Goal: Task Accomplishment & Management: Use online tool/utility

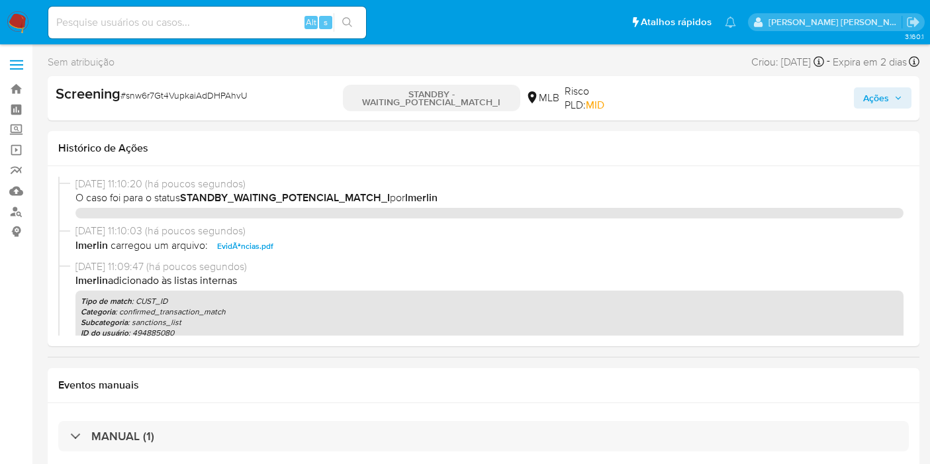
select select "10"
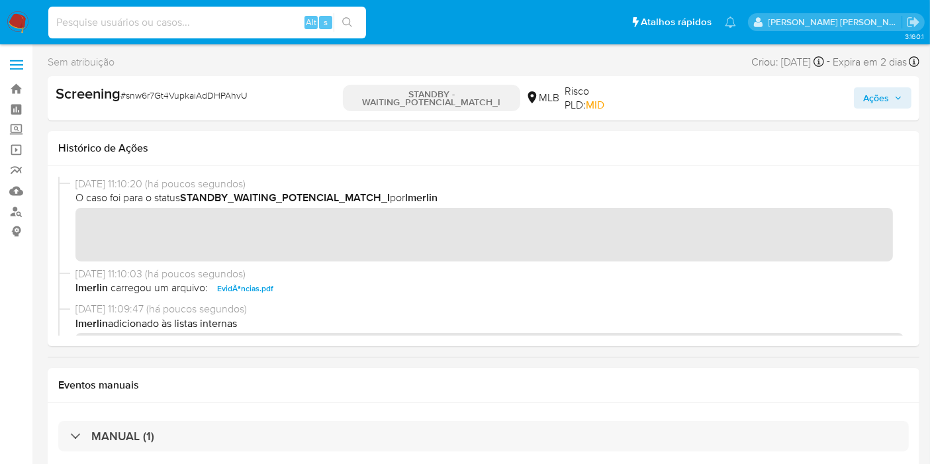
click at [151, 19] on input at bounding box center [207, 22] width 318 height 17
paste input "32660118"
type input "32660118"
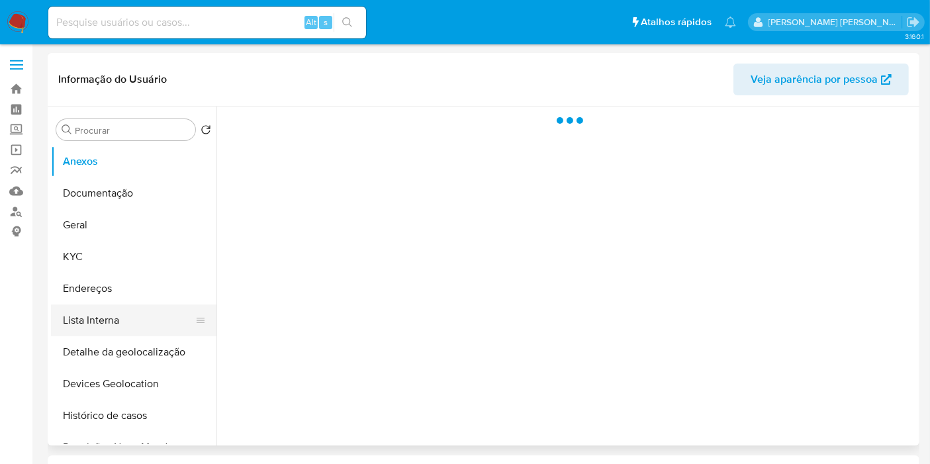
select select "10"
click at [90, 313] on button "Lista Interna" at bounding box center [128, 320] width 155 height 32
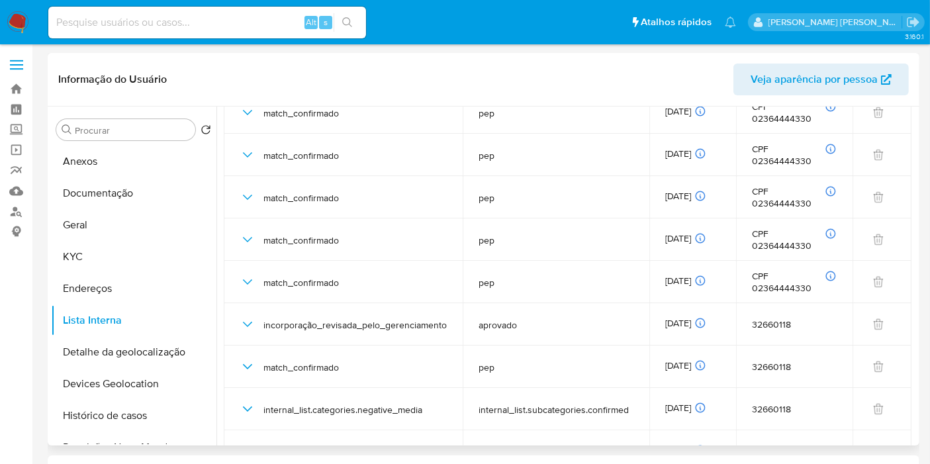
scroll to position [367, 0]
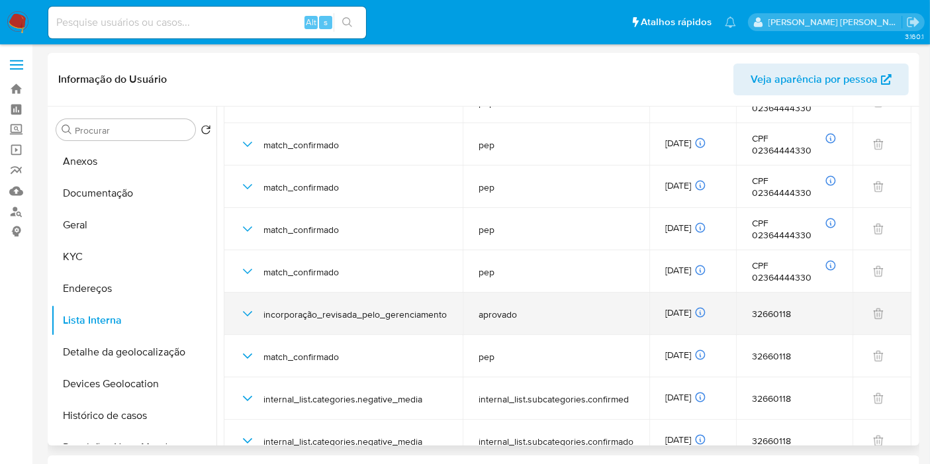
click at [690, 307] on div "20/02/2025 20/02/2025 12:00:13" at bounding box center [692, 313] width 55 height 15
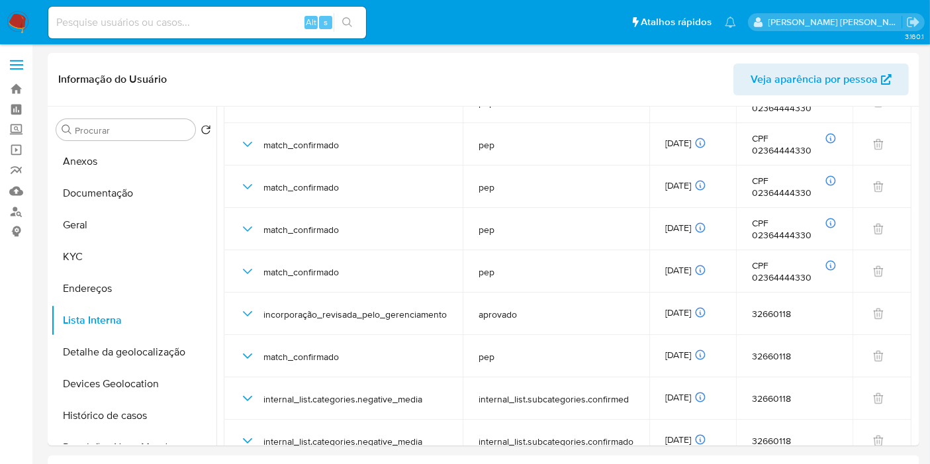
click at [294, 13] on div "Alt s" at bounding box center [207, 23] width 318 height 32
click at [291, 20] on input at bounding box center [207, 22] width 318 height 17
paste input "234799401"
type input "234799401"
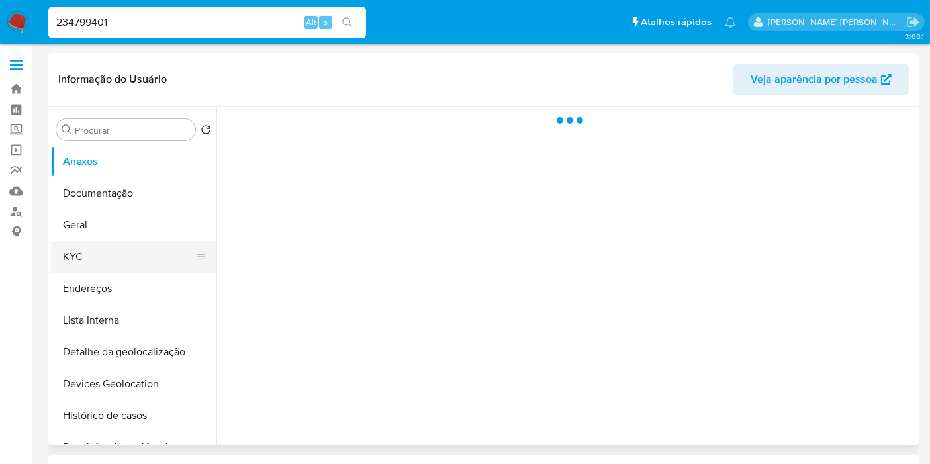
click at [94, 259] on button "KYC" at bounding box center [128, 257] width 155 height 32
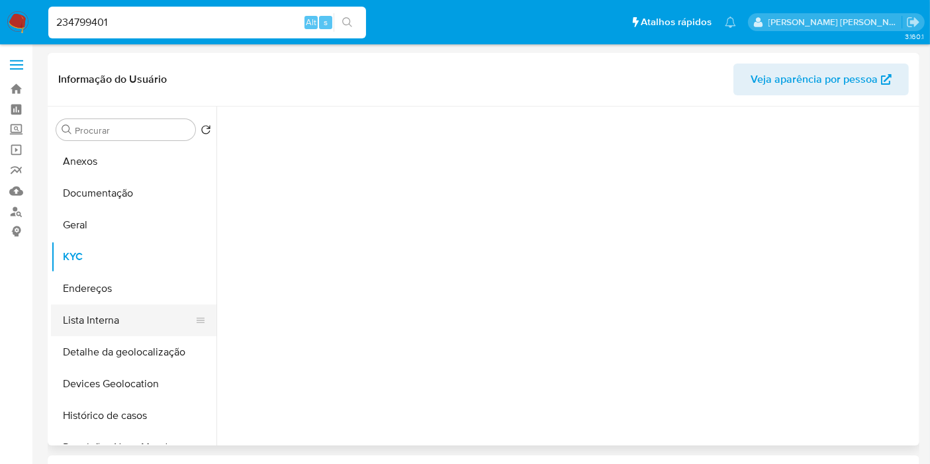
select select "10"
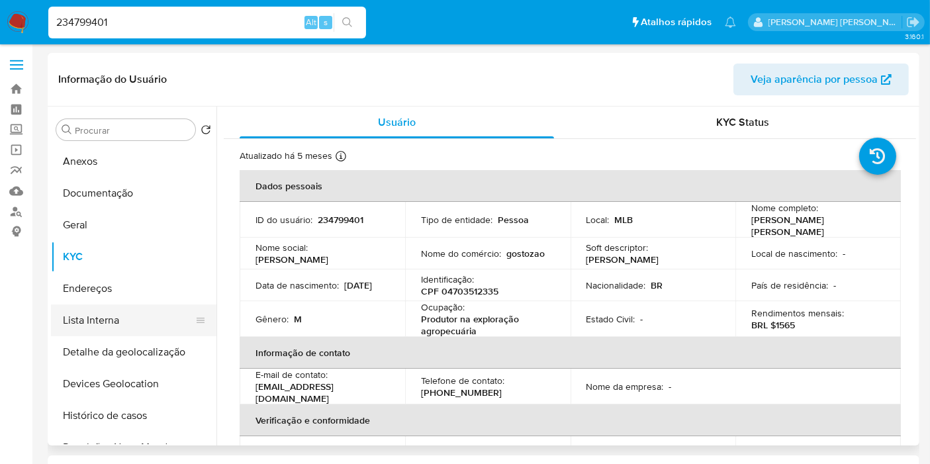
click at [106, 324] on button "Lista Interna" at bounding box center [128, 320] width 155 height 32
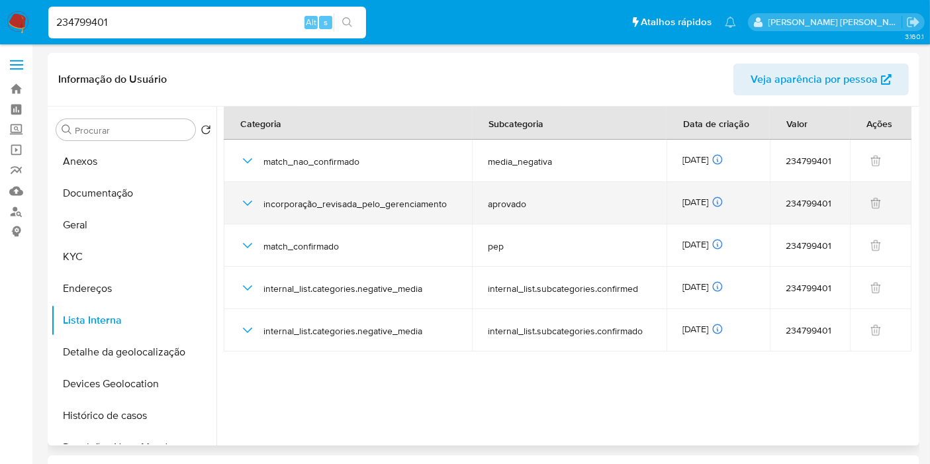
click at [717, 197] on div "02/05/2025 02/05/2025 06:50:30" at bounding box center [717, 203] width 71 height 15
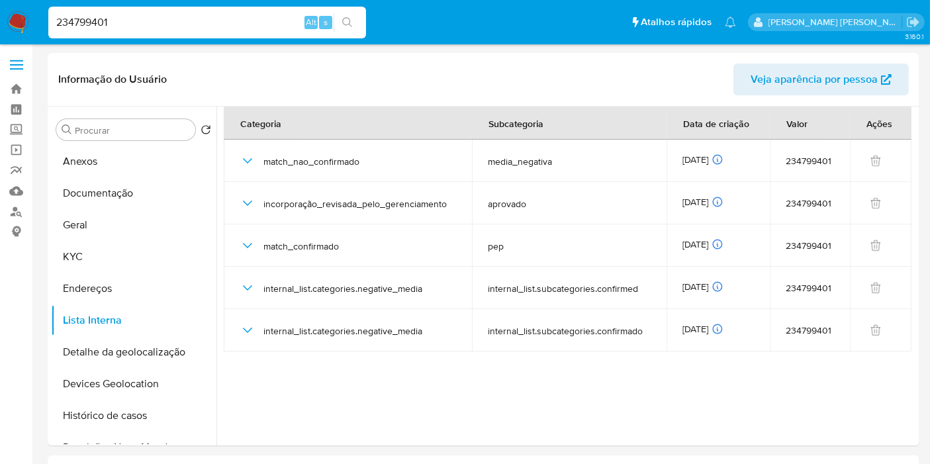
click at [259, 11] on div "234799401 Alt s" at bounding box center [207, 23] width 318 height 32
click at [256, 17] on input "234799401" at bounding box center [207, 22] width 318 height 17
paste input "413601955"
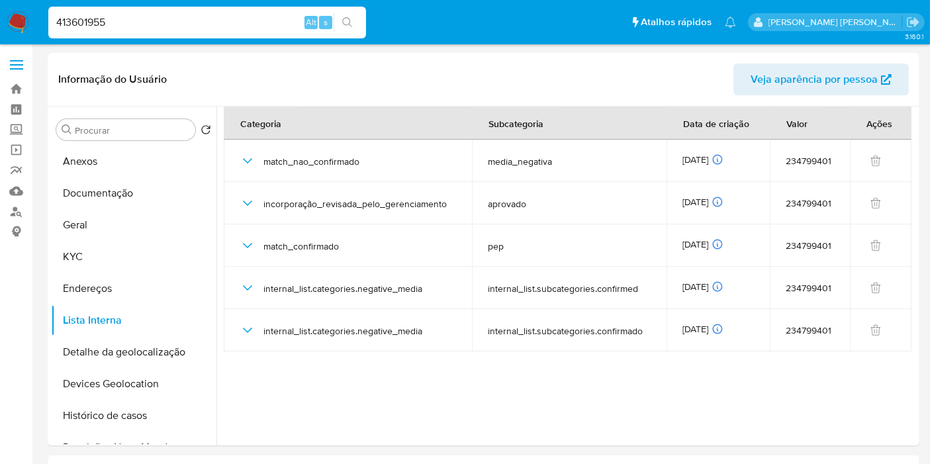
type input "413601955"
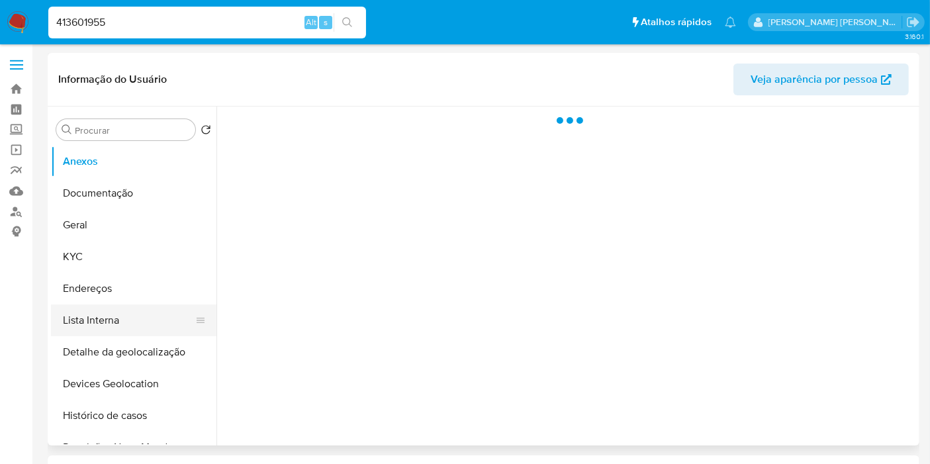
click at [126, 319] on button "Lista Interna" at bounding box center [128, 320] width 155 height 32
select select "10"
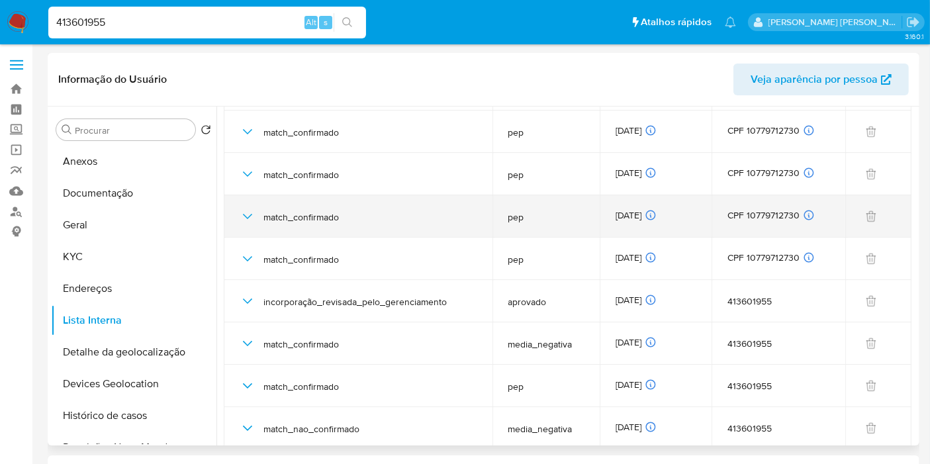
scroll to position [202, 0]
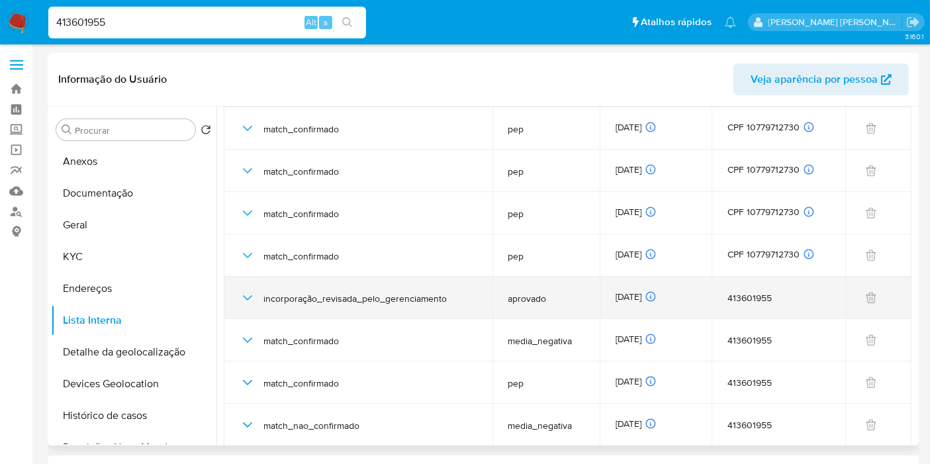
click at [616, 298] on div "03/06/2025 03/06/2025 16:01:50" at bounding box center [655, 298] width 79 height 15
click at [616, 297] on div "03/06/2025 03/06/2025 16:01:50" at bounding box center [655, 298] width 79 height 15
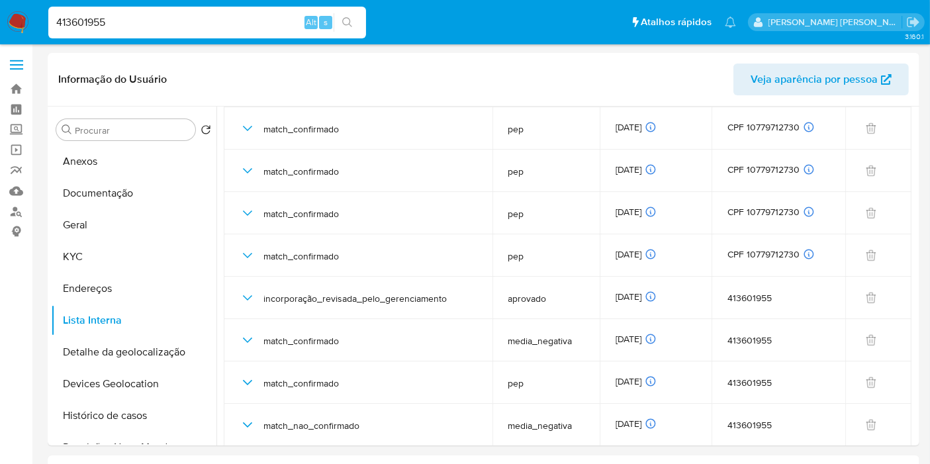
click at [216, 30] on input "413601955" at bounding box center [207, 22] width 318 height 17
paste input "86768100"
type input "86768100"
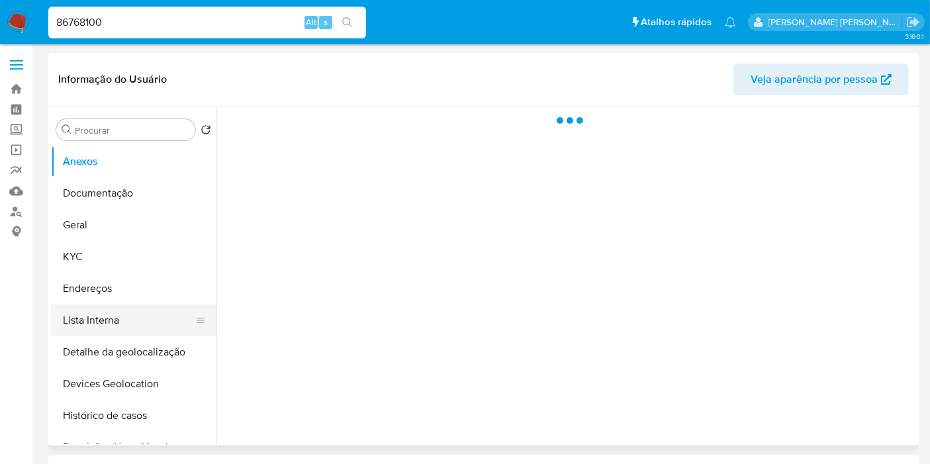
click at [118, 313] on button "Lista Interna" at bounding box center [128, 320] width 155 height 32
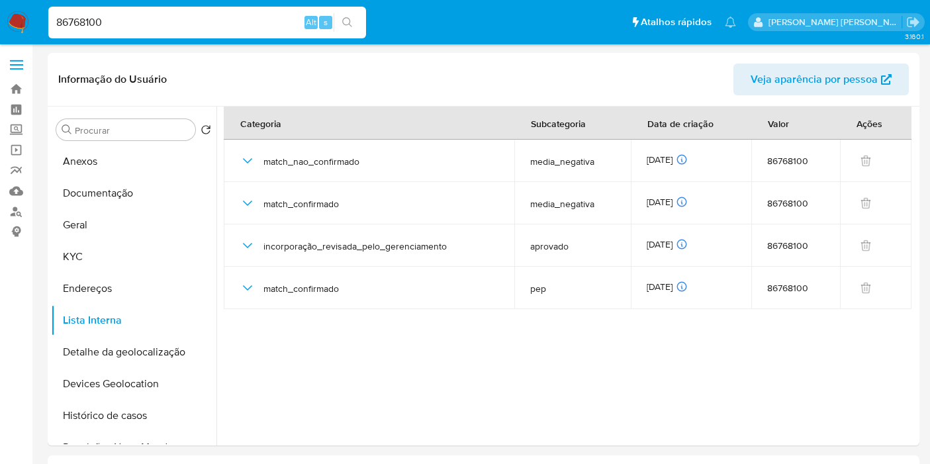
select select "10"
click at [662, 248] on div "16/07/2025 16/07/2025 06:11:05" at bounding box center [691, 245] width 89 height 15
click at [248, 19] on input "86768100" at bounding box center [207, 22] width 318 height 17
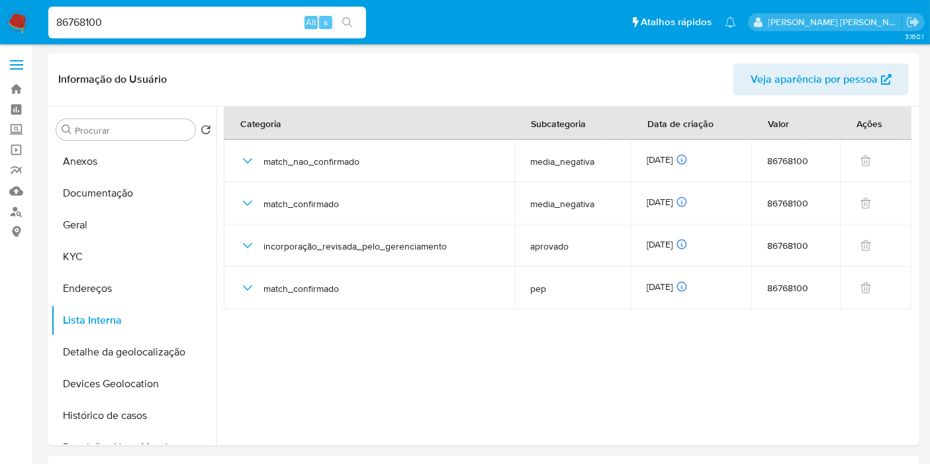
click at [248, 19] on input "86768100" at bounding box center [207, 22] width 318 height 17
paste input "3080182,13"
click at [203, 42] on nav "Pausado Ver notificaciones 83080182,13 Alt s Atalhos rápidos Presiona las sigui…" at bounding box center [465, 22] width 930 height 44
click at [210, 27] on input "83080182,13" at bounding box center [207, 22] width 318 height 17
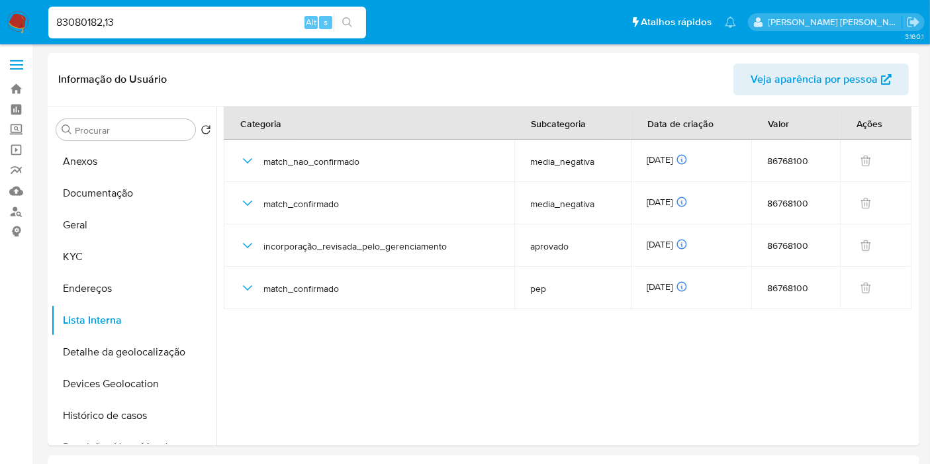
paste input
type input "83080182"
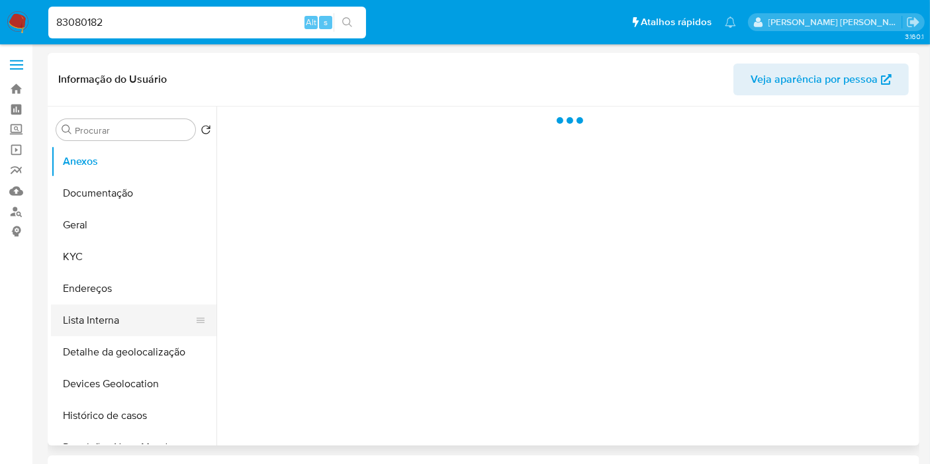
click at [107, 312] on button "Lista Interna" at bounding box center [128, 320] width 155 height 32
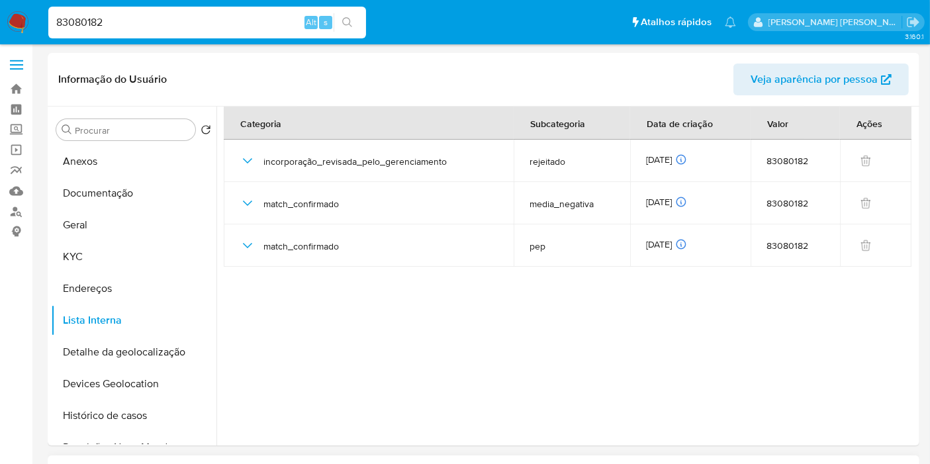
select select "10"
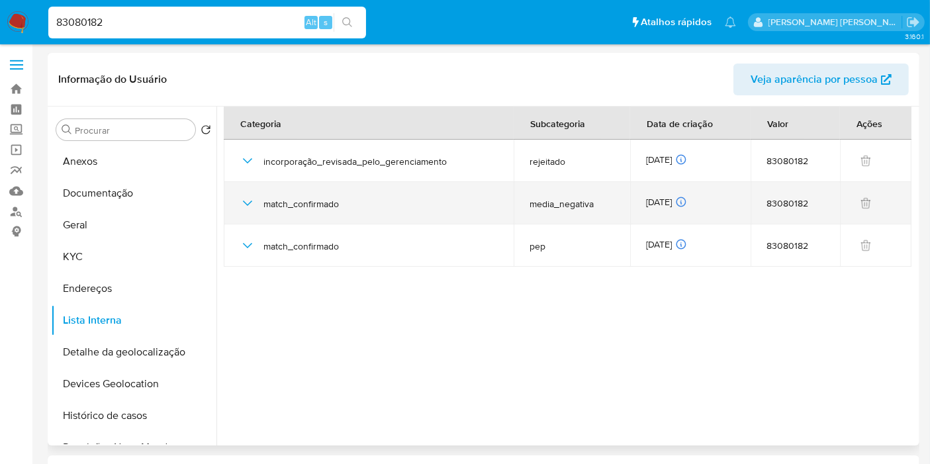
click at [651, 197] on div "14/04/2025 14/04/2025 05:25:16" at bounding box center [690, 203] width 89 height 15
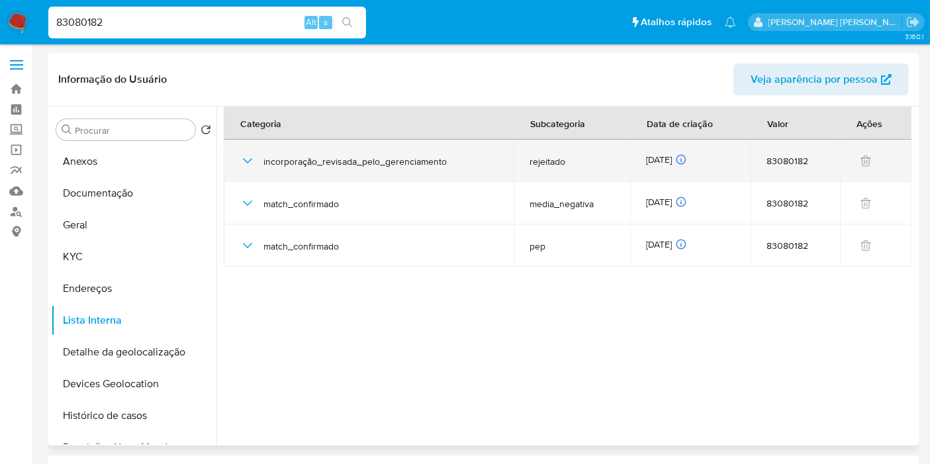
click at [659, 161] on div "17/04/2025 17/04/2025 10:25:08" at bounding box center [690, 161] width 89 height 15
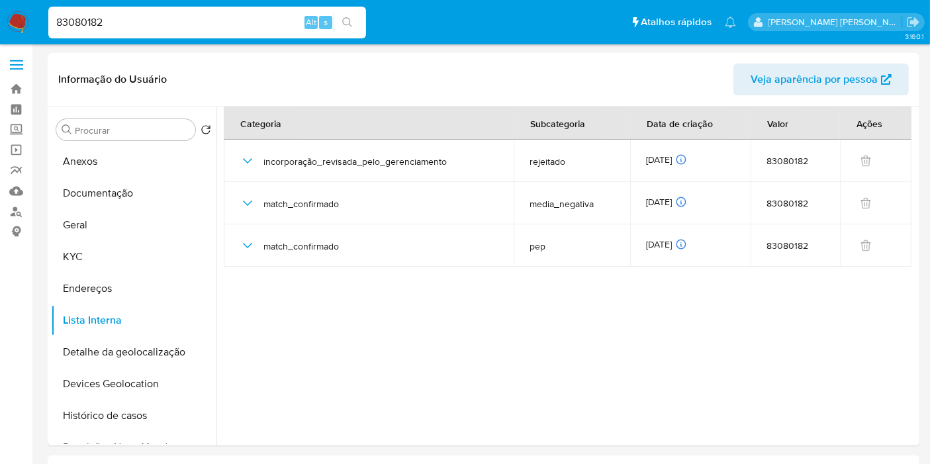
click at [232, 19] on input "83080182" at bounding box center [207, 22] width 318 height 17
paste input "2213419341"
type input "2213419341"
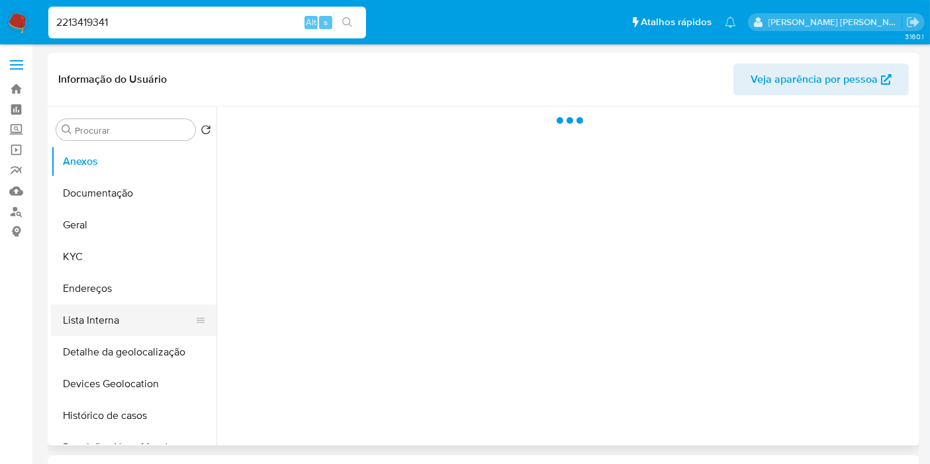
click at [120, 323] on button "Lista Interna" at bounding box center [128, 320] width 155 height 32
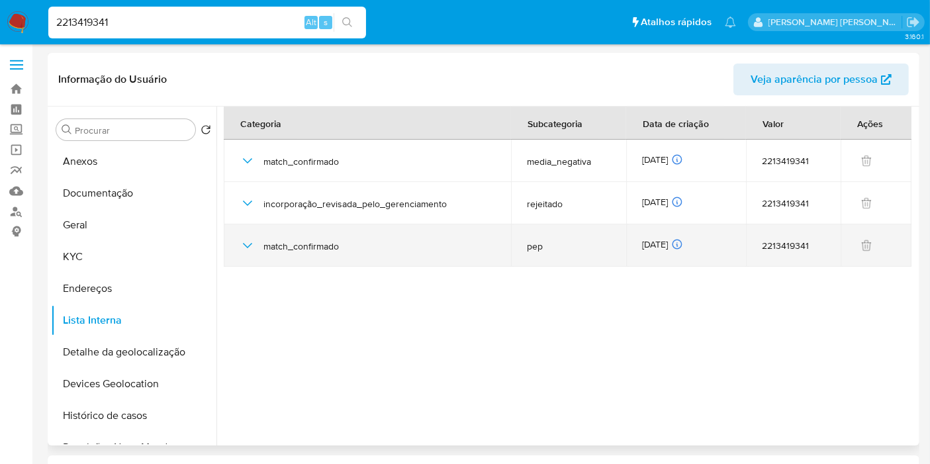
select select "10"
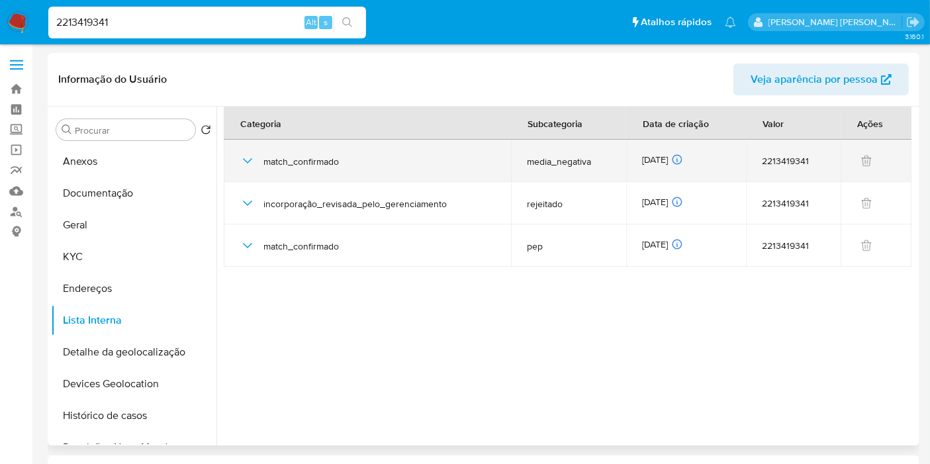
click at [646, 162] on div "11/02/2025 11/02/2025 05:45:06" at bounding box center [685, 161] width 87 height 15
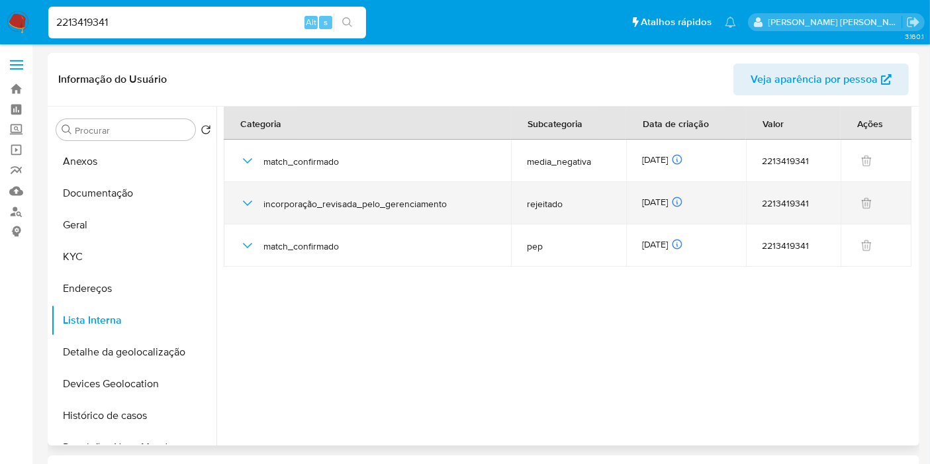
click at [675, 196] on div "03/02/2025 03/02/2025 08:35:10" at bounding box center [685, 203] width 87 height 15
drag, startPoint x: 346, startPoint y: 203, endPoint x: 669, endPoint y: 194, distance: 323.8
click at [669, 194] on tr "incorporação_revisada_pelo_gerenciamento rejeitado 03/02/2025 03/02/2025 08:35:…" at bounding box center [568, 203] width 688 height 42
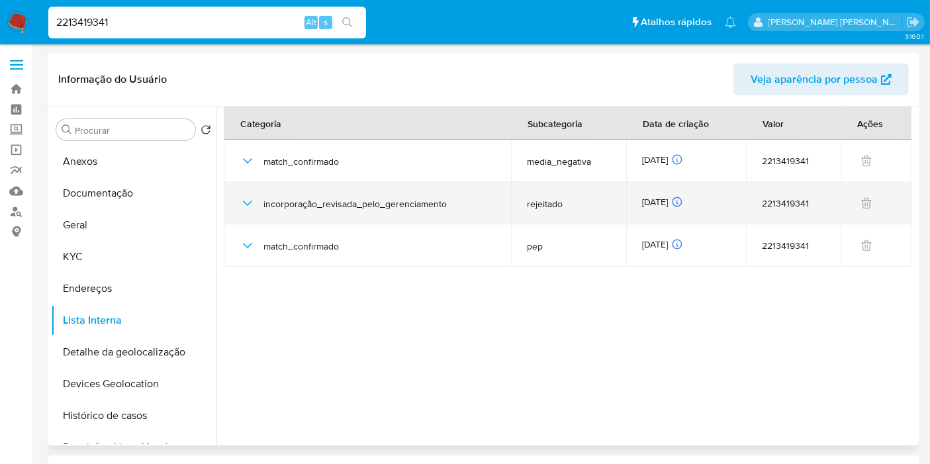
click at [669, 196] on div "03/02/2025 03/02/2025 08:35:10" at bounding box center [685, 203] width 87 height 15
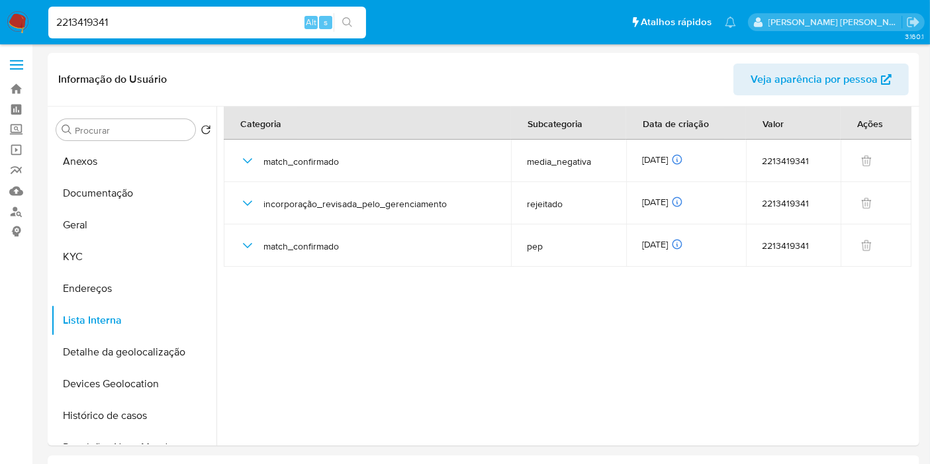
click at [214, 32] on div "2213419341 Alt s" at bounding box center [207, 23] width 318 height 32
click at [218, 20] on input "2213419341" at bounding box center [207, 22] width 318 height 17
paste input "87553568"
type input "87553568"
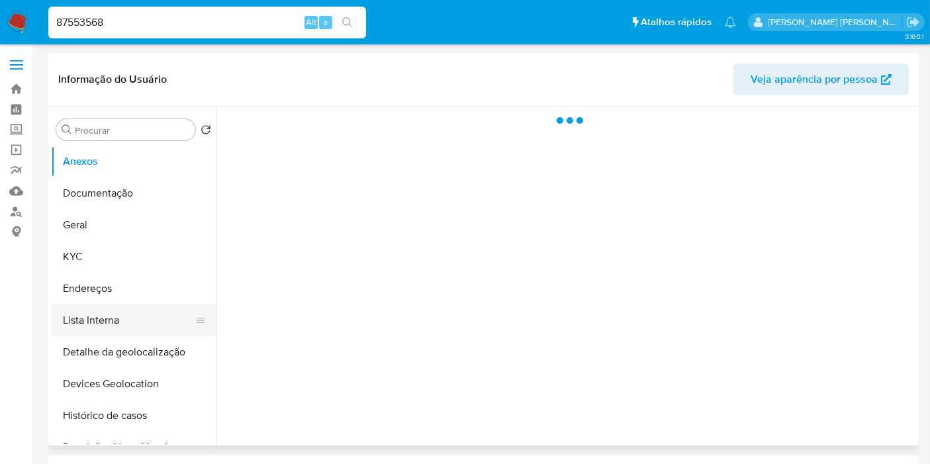
click at [114, 315] on button "Lista Interna" at bounding box center [128, 320] width 155 height 32
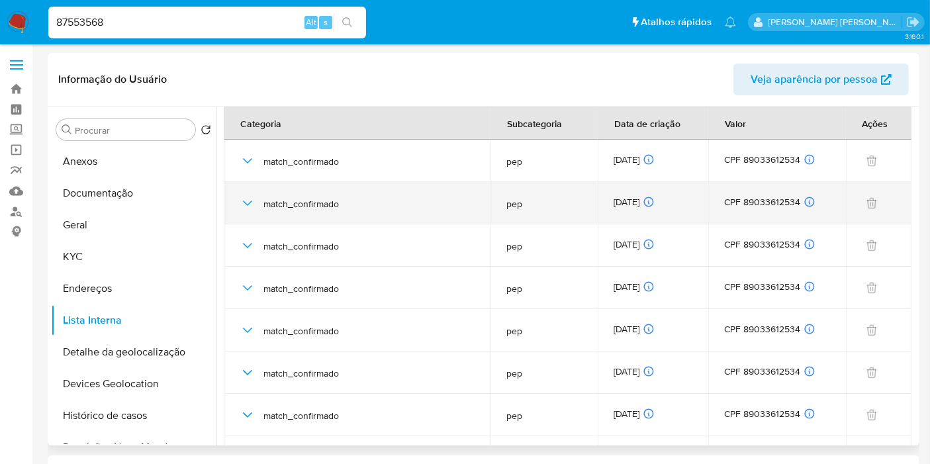
select select "10"
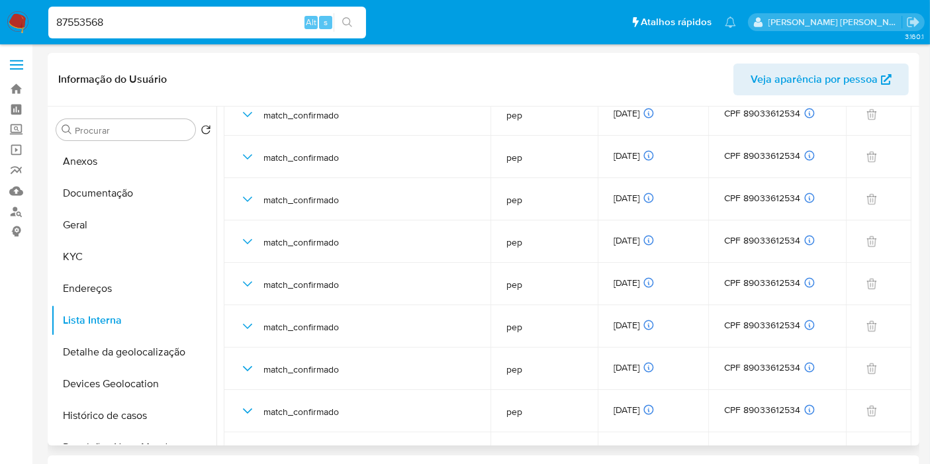
scroll to position [1029, 0]
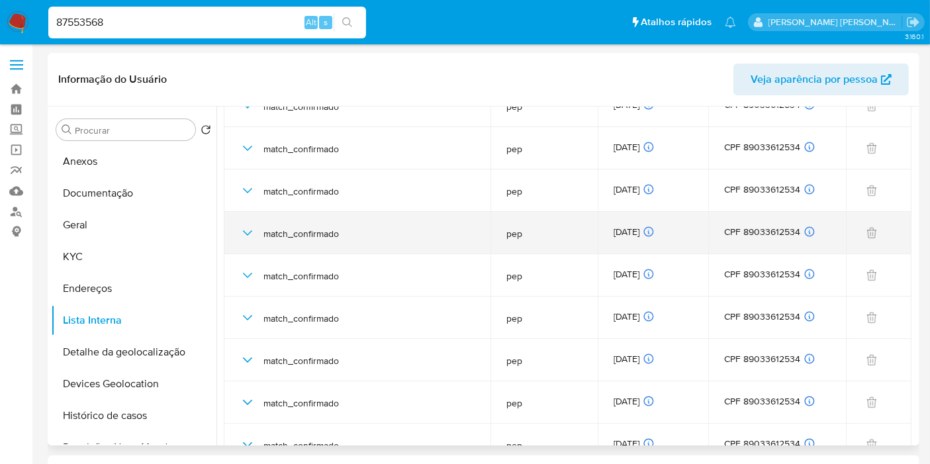
drag, startPoint x: 251, startPoint y: 237, endPoint x: 245, endPoint y: 229, distance: 9.9
click at [248, 236] on icon "button" at bounding box center [248, 233] width 16 height 16
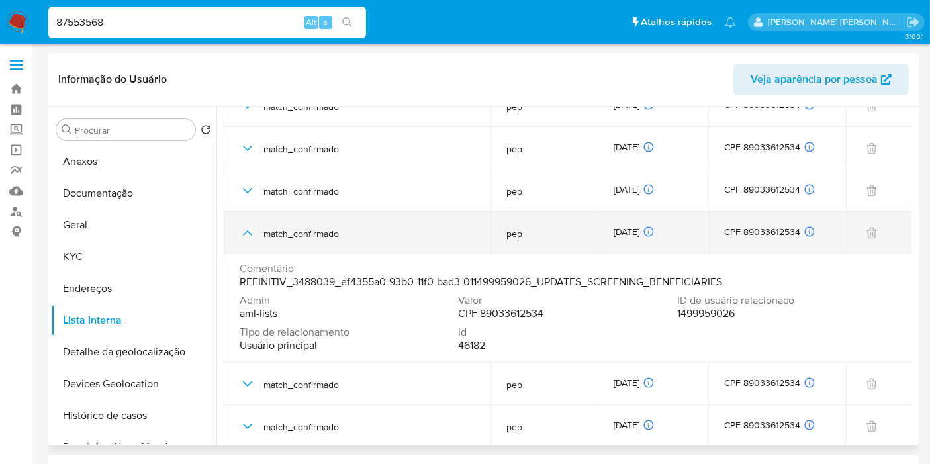
click at [245, 228] on icon "button" at bounding box center [248, 233] width 16 height 16
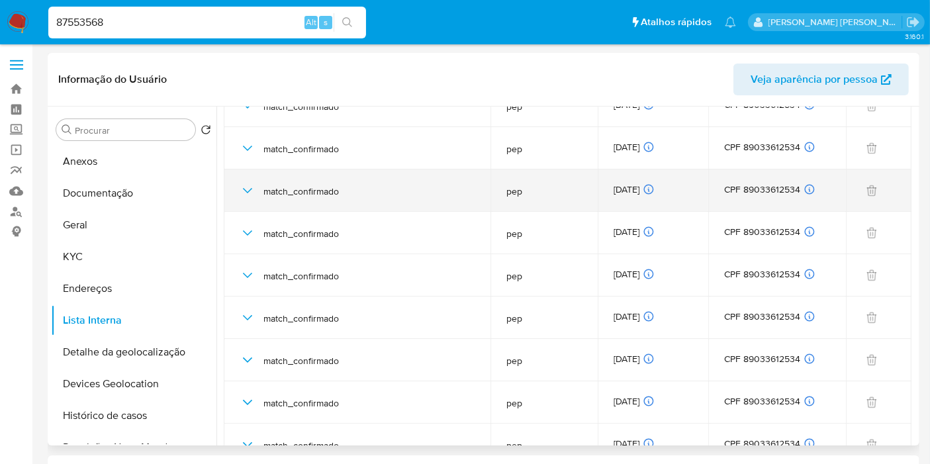
click at [247, 184] on icon "button" at bounding box center [248, 191] width 16 height 16
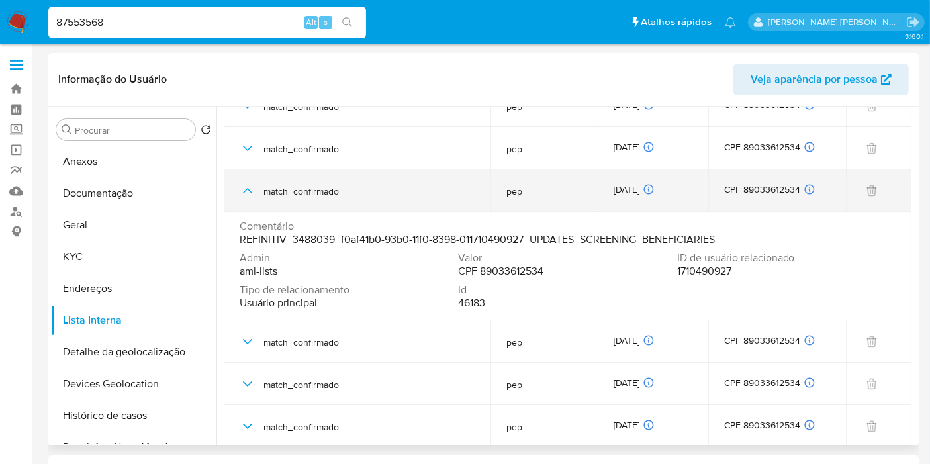
click at [247, 184] on icon "button" at bounding box center [248, 191] width 16 height 16
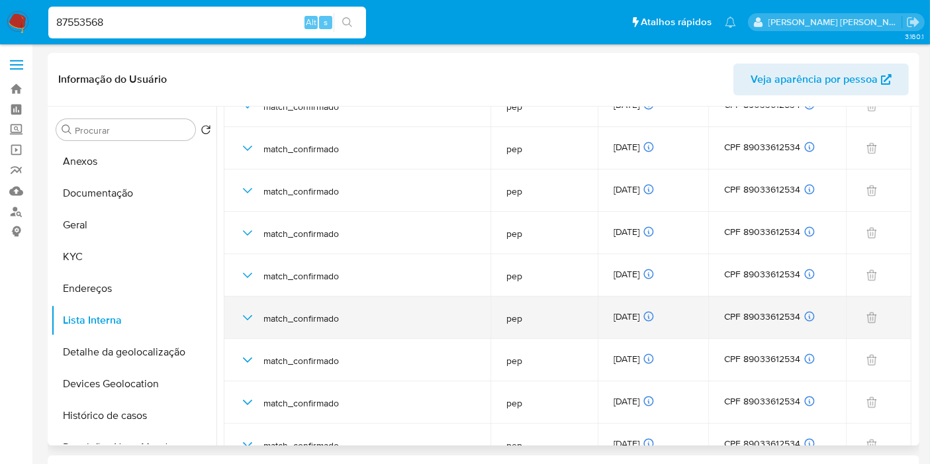
click at [246, 314] on icon "button" at bounding box center [248, 318] width 16 height 16
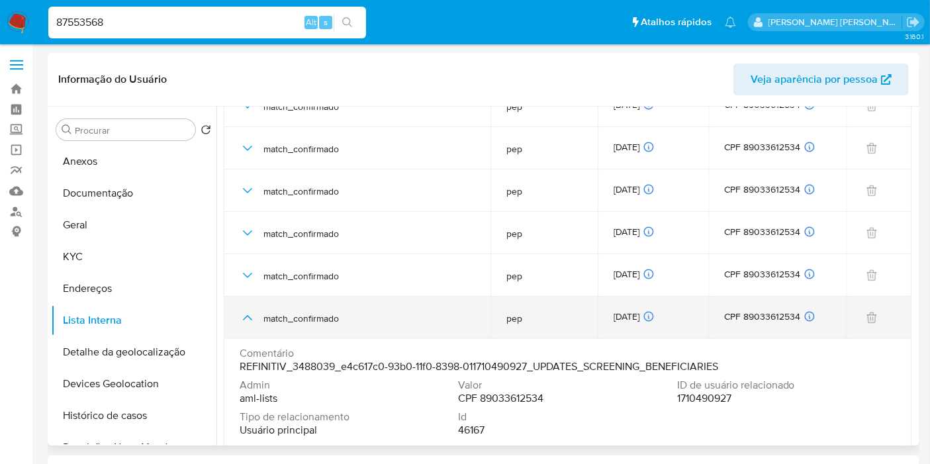
click at [245, 314] on icon "button" at bounding box center [248, 318] width 16 height 16
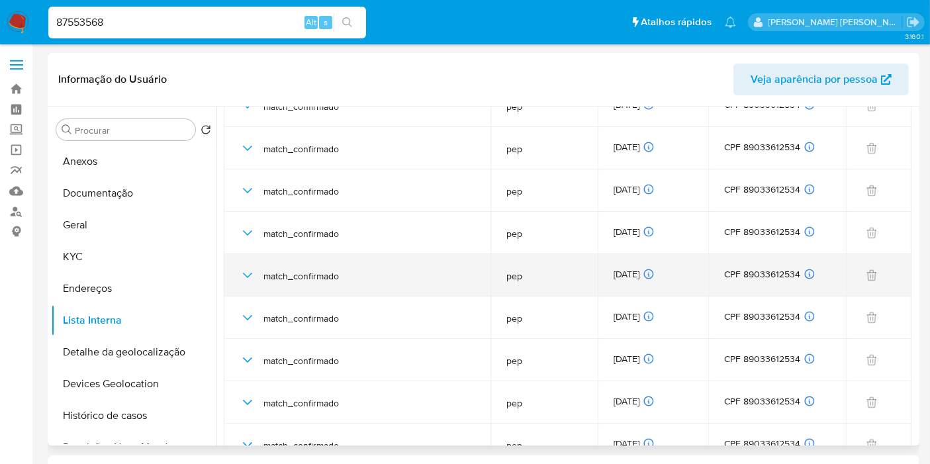
click at [248, 272] on icon "button" at bounding box center [248, 275] width 16 height 16
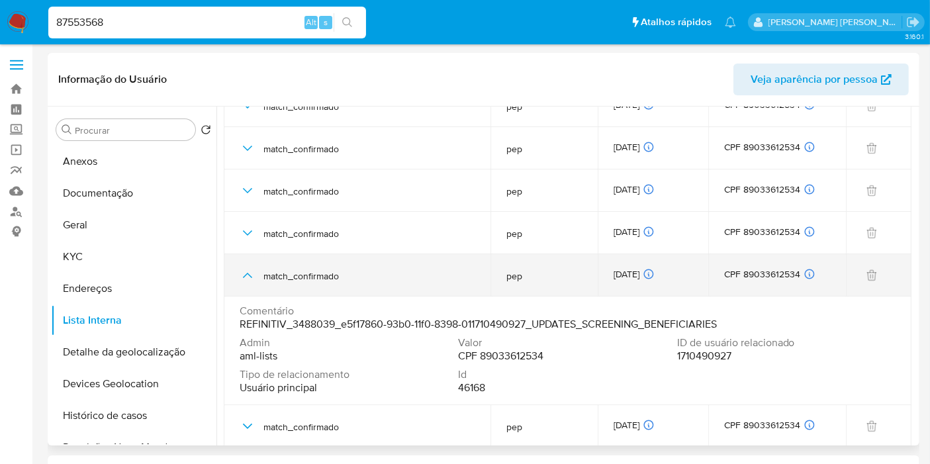
click at [248, 272] on icon "button" at bounding box center [248, 275] width 16 height 16
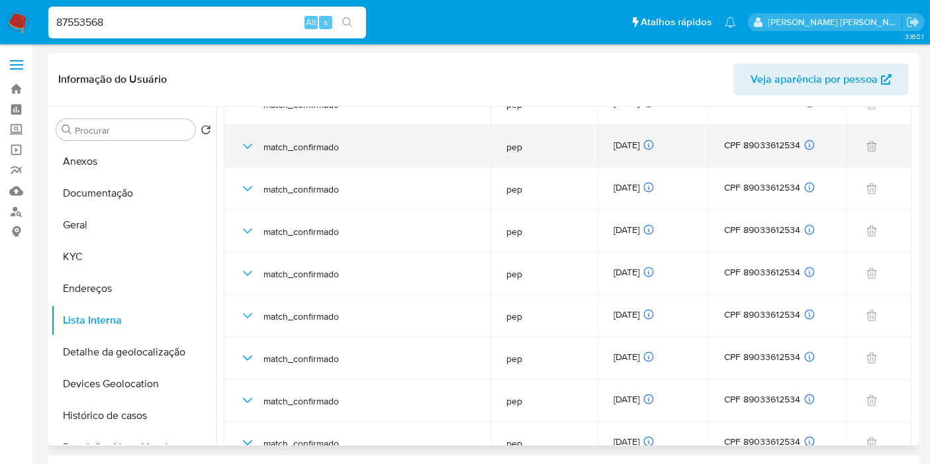
scroll to position [1250, 0]
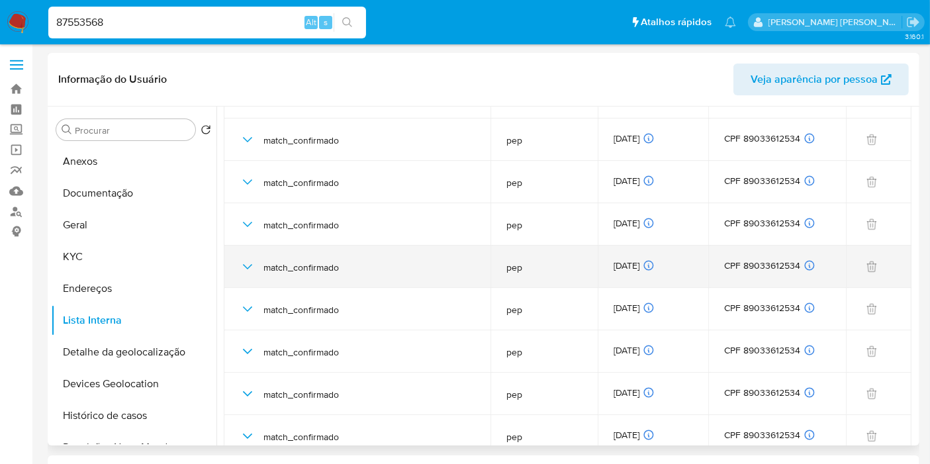
click at [248, 261] on icon "button" at bounding box center [248, 267] width 16 height 16
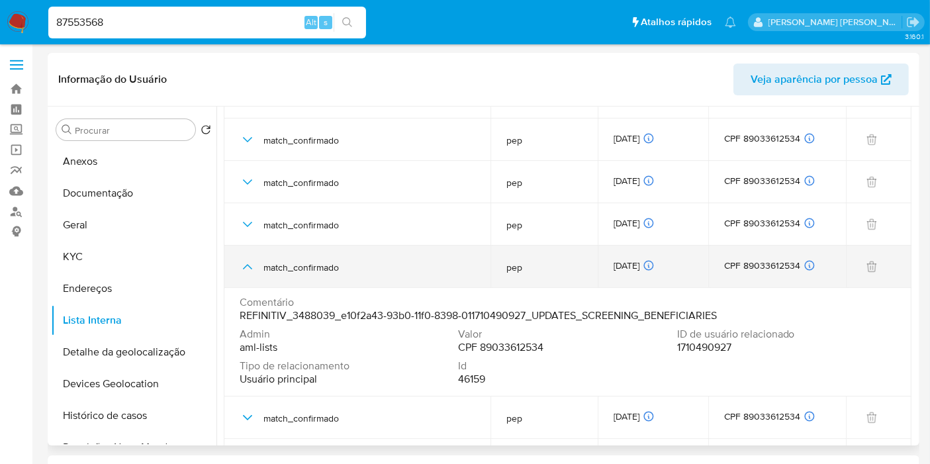
click at [248, 261] on icon "button" at bounding box center [248, 267] width 16 height 16
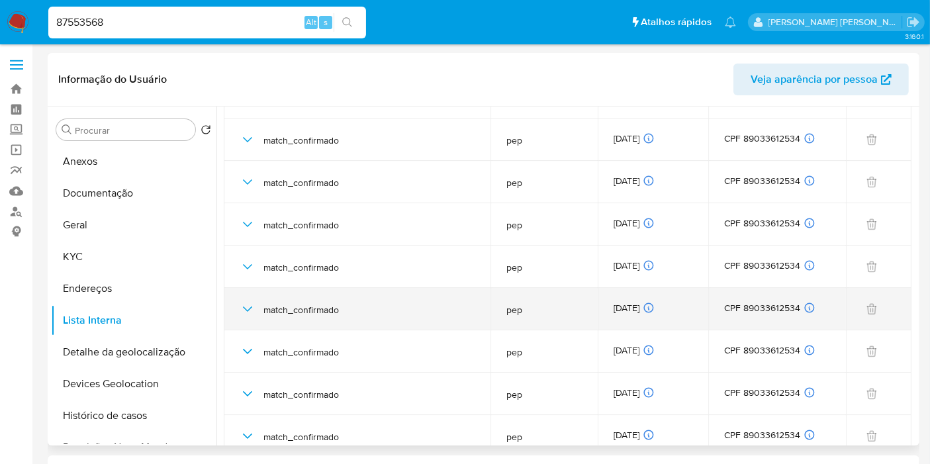
click at [250, 308] on icon "button" at bounding box center [248, 309] width 16 height 16
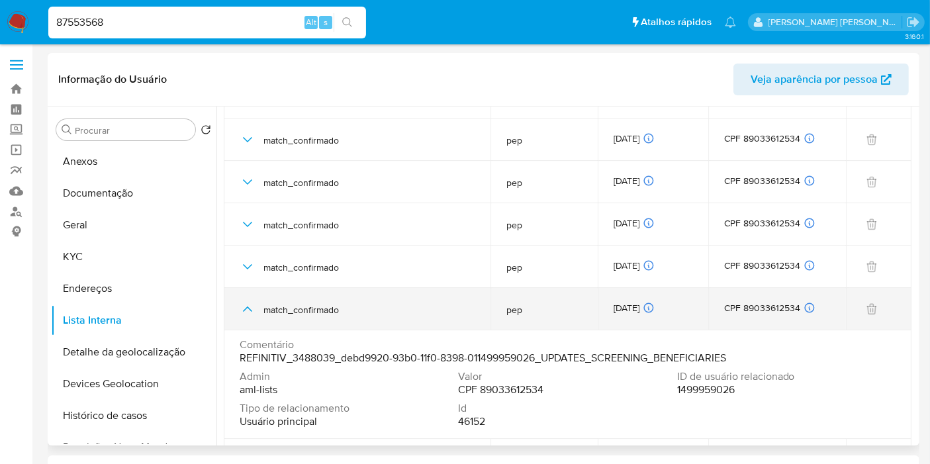
click at [250, 308] on icon "button" at bounding box center [248, 309] width 16 height 16
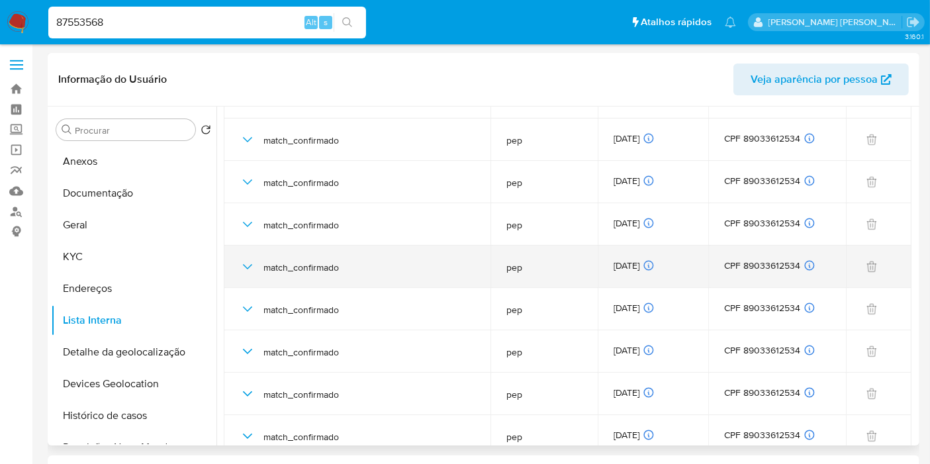
click at [246, 269] on icon "button" at bounding box center [248, 267] width 16 height 16
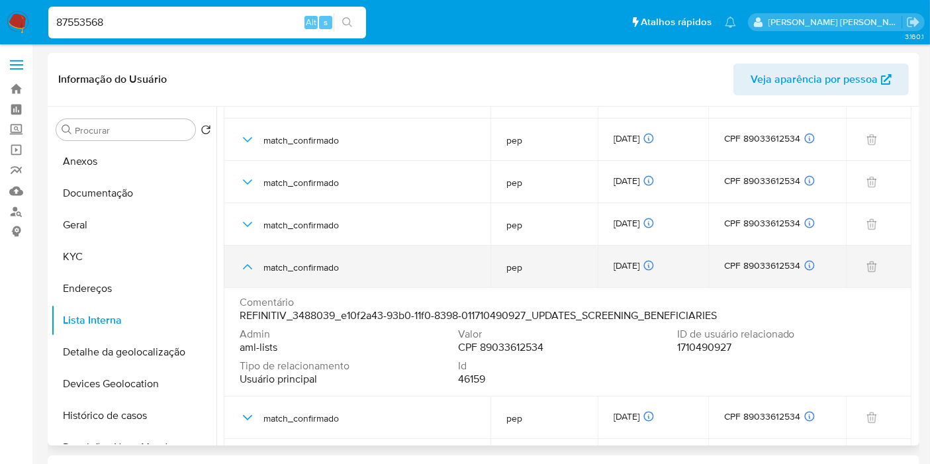
click at [246, 269] on icon "button" at bounding box center [248, 267] width 16 height 16
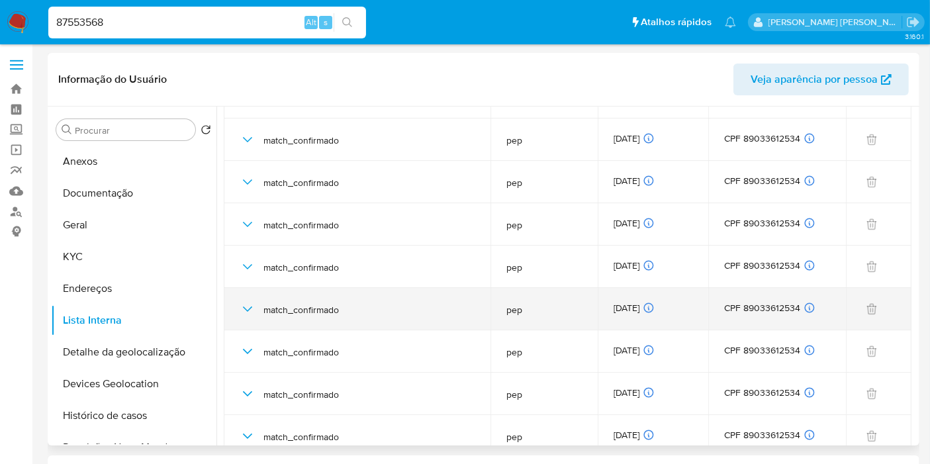
click at [247, 305] on icon "button" at bounding box center [248, 309] width 16 height 16
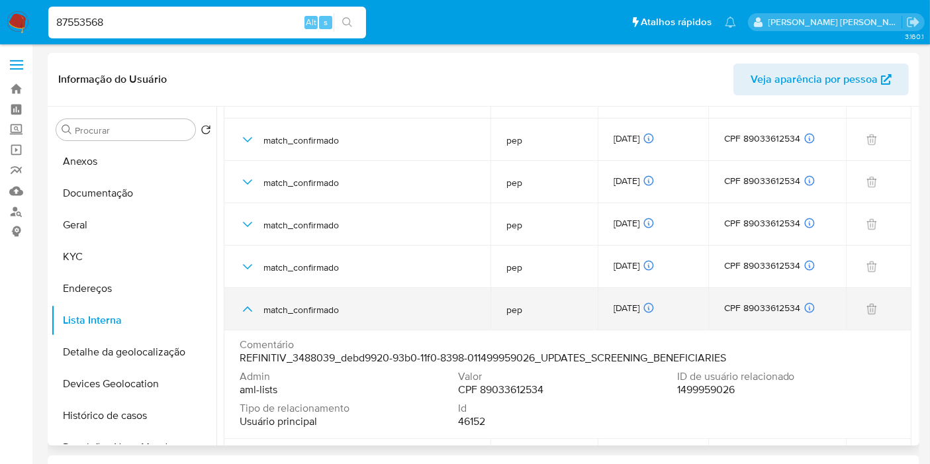
click at [247, 306] on icon "button" at bounding box center [247, 308] width 9 height 5
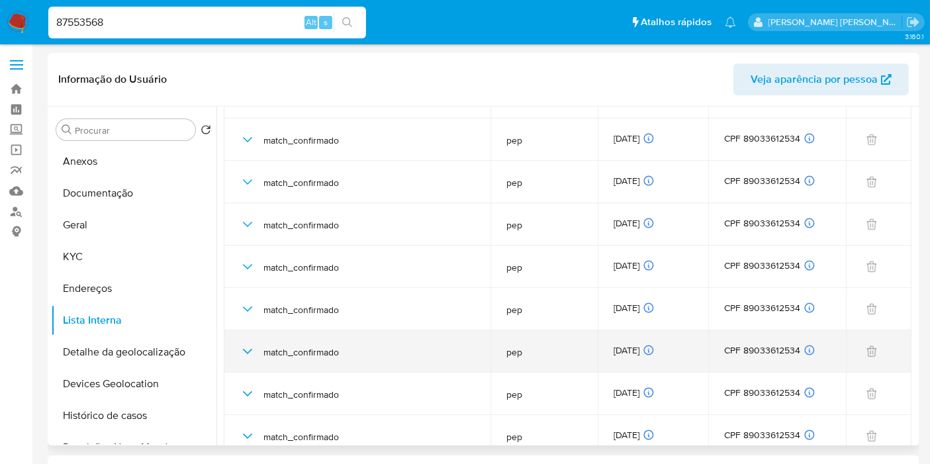
click at [250, 347] on icon "button" at bounding box center [248, 352] width 16 height 16
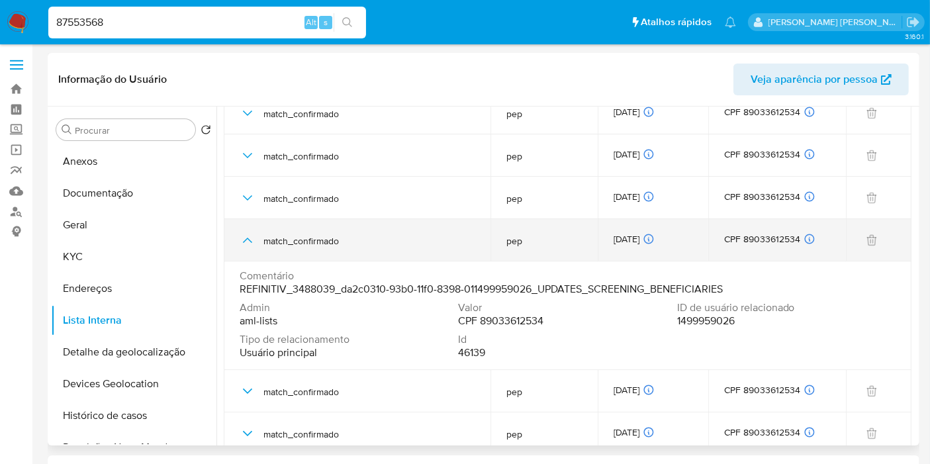
scroll to position [1397, 0]
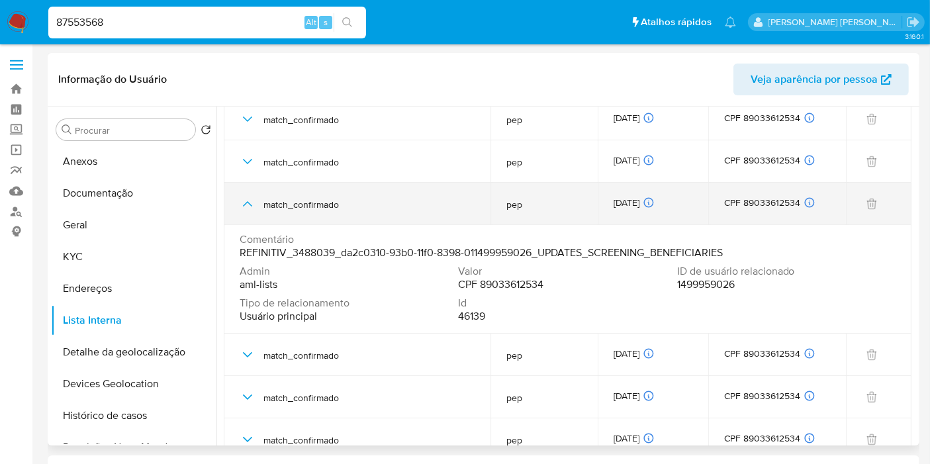
click at [252, 204] on icon "button" at bounding box center [248, 204] width 16 height 16
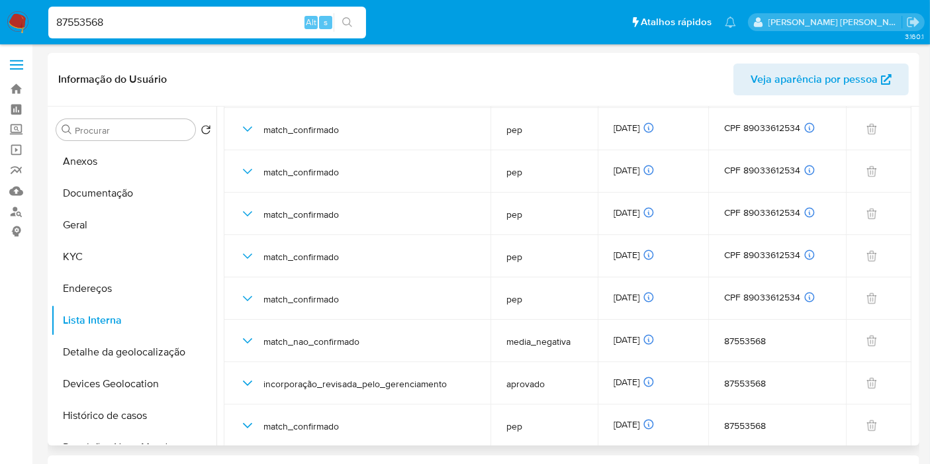
scroll to position [1854, 0]
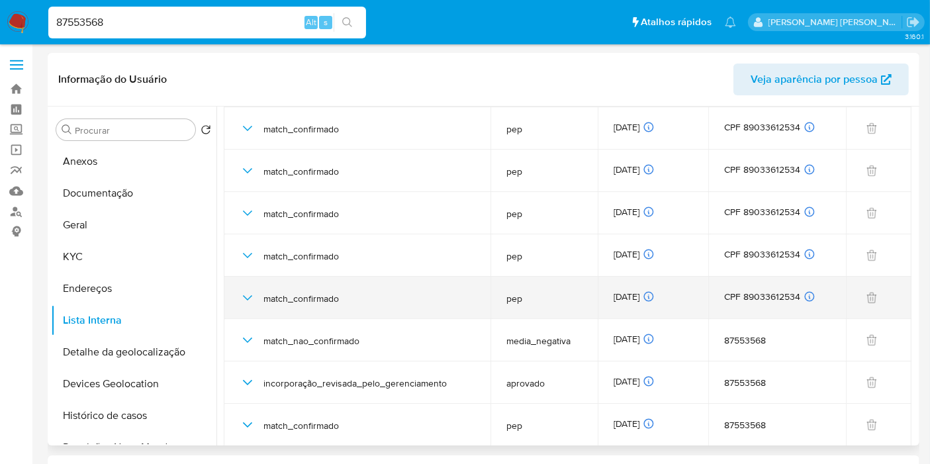
click at [240, 295] on icon "button" at bounding box center [248, 298] width 16 height 16
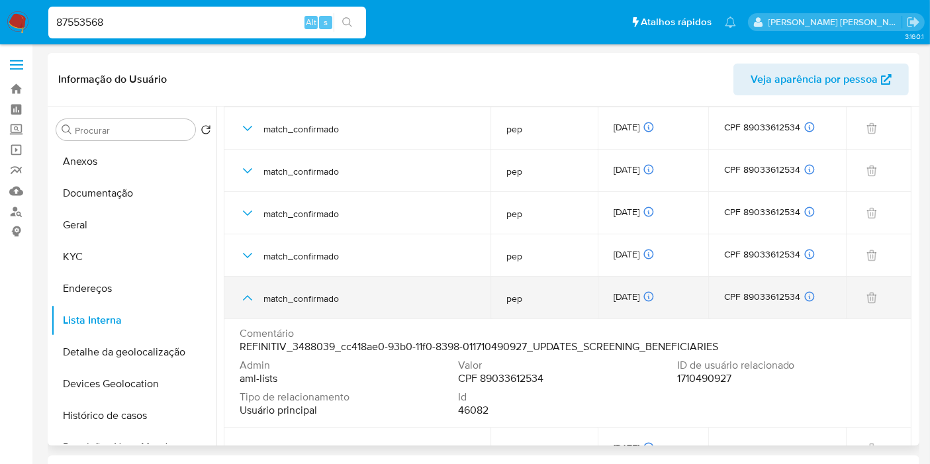
click at [240, 295] on icon "button" at bounding box center [248, 298] width 16 height 16
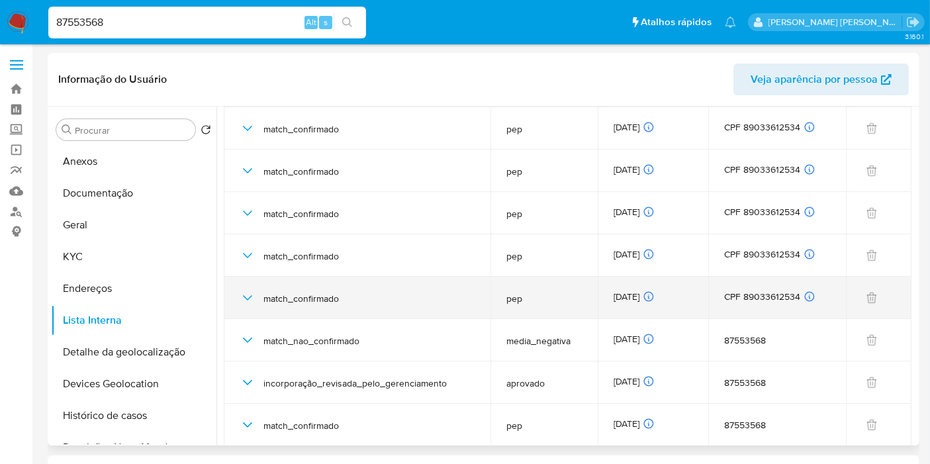
click at [251, 295] on icon "button" at bounding box center [247, 297] width 9 height 5
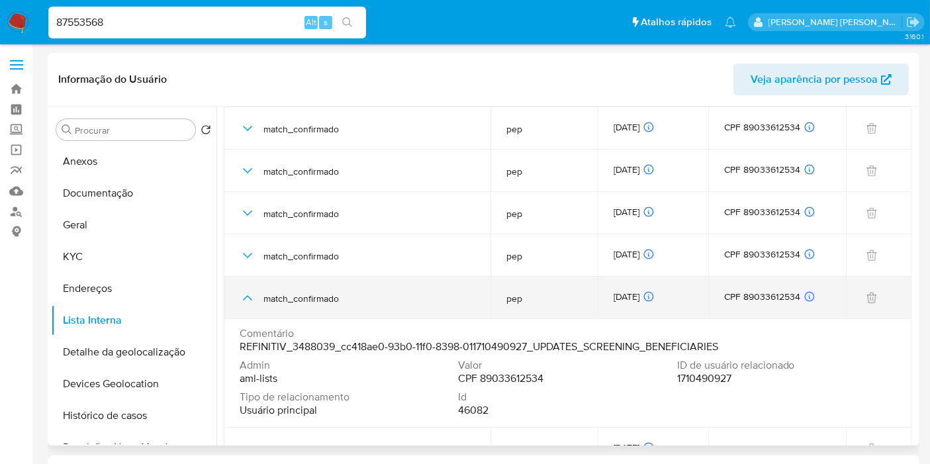
click at [251, 294] on icon "button" at bounding box center [248, 298] width 16 height 16
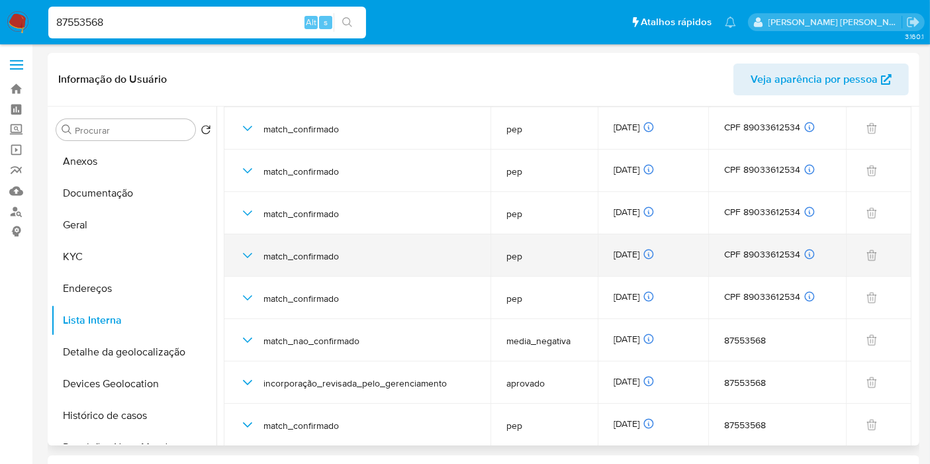
click at [240, 248] on icon "button" at bounding box center [248, 256] width 16 height 16
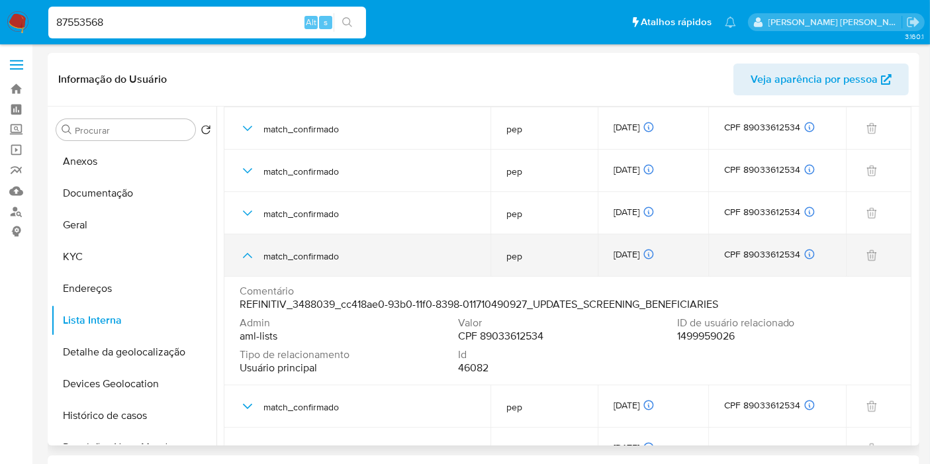
click at [240, 248] on icon "button" at bounding box center [248, 256] width 16 height 16
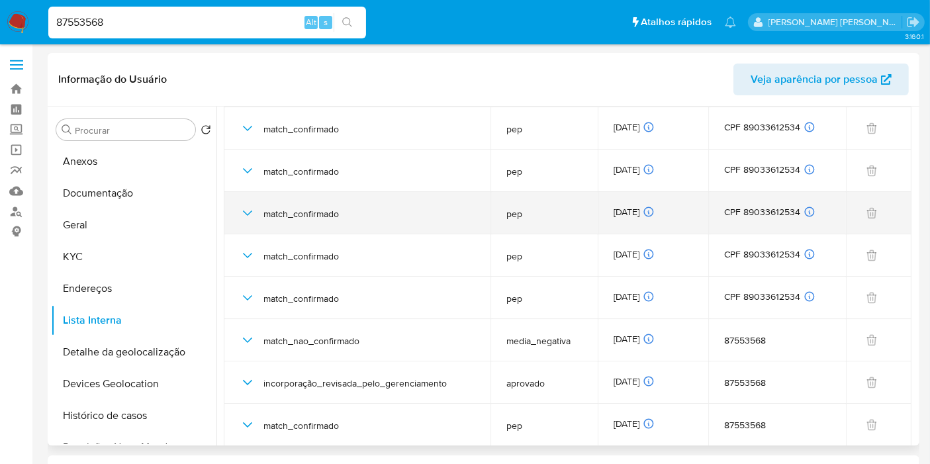
click at [242, 216] on icon "button" at bounding box center [248, 213] width 16 height 16
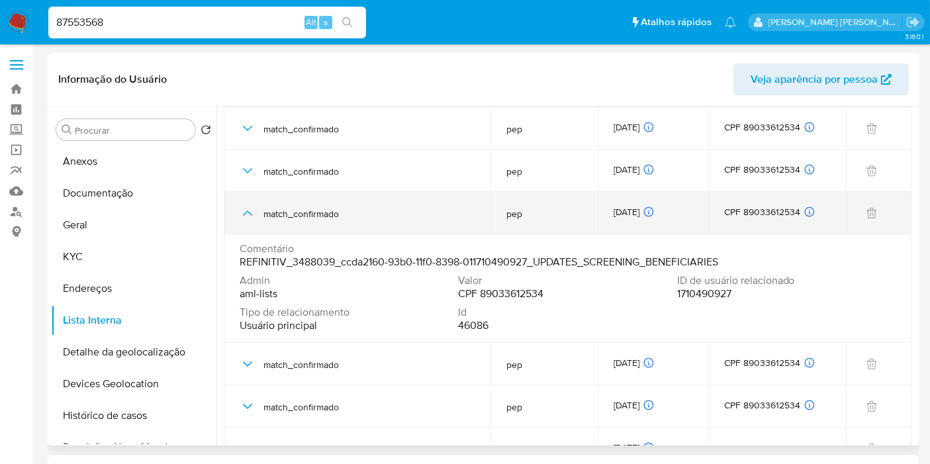
click at [242, 216] on icon "button" at bounding box center [248, 213] width 16 height 16
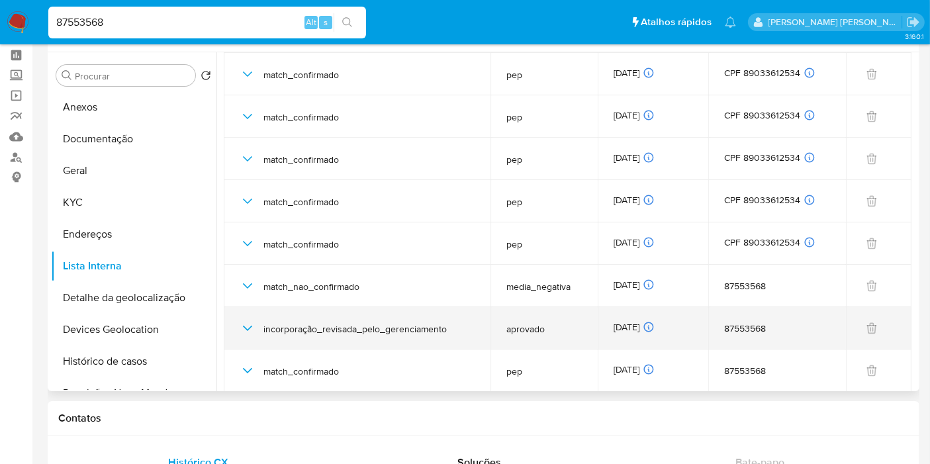
scroll to position [0, 0]
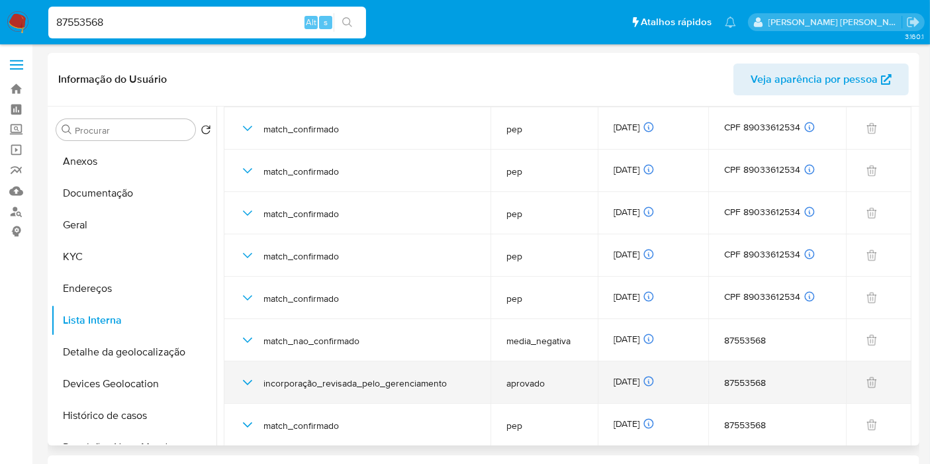
click at [624, 365] on td "12/03/2025 12/03/2025 12:15:21" at bounding box center [653, 382] width 111 height 42
click at [627, 375] on div "12/03/2025 12/03/2025 12:15:21" at bounding box center [653, 382] width 79 height 15
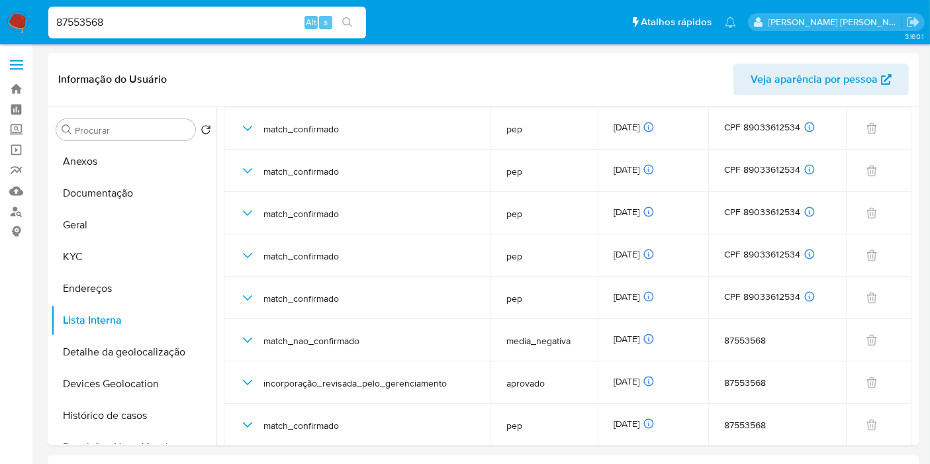
click at [274, 16] on input "87553568" at bounding box center [207, 22] width 318 height 17
paste input "fUjlr8NrWIiltUJGGoi7A8rk"
type input "fUjlr8NrWIiltUJGGoi7A8rk"
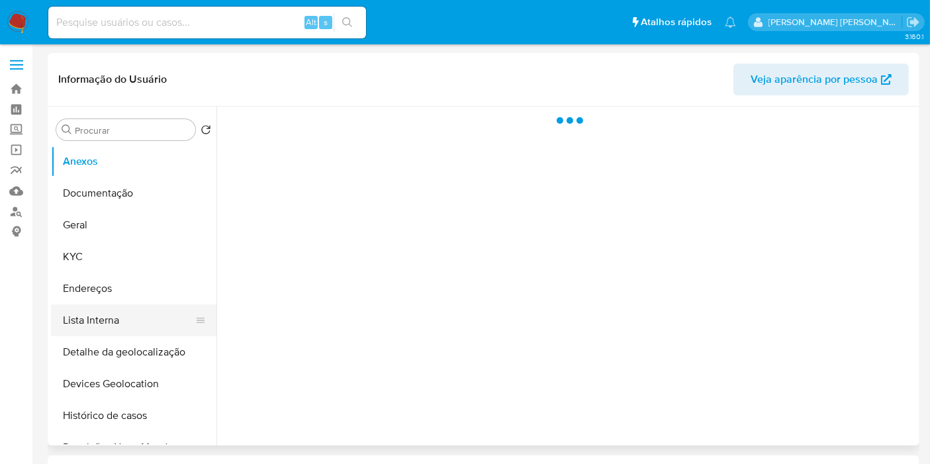
click at [106, 310] on button "Lista Interna" at bounding box center [128, 320] width 155 height 32
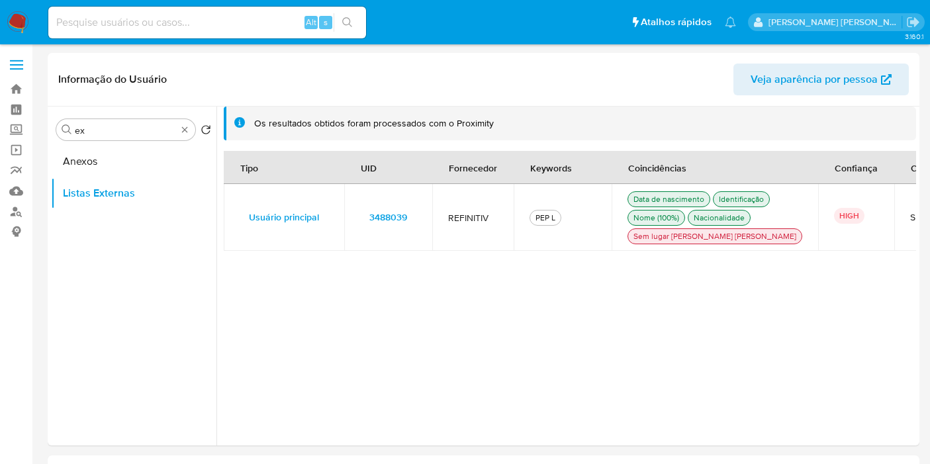
select select "10"
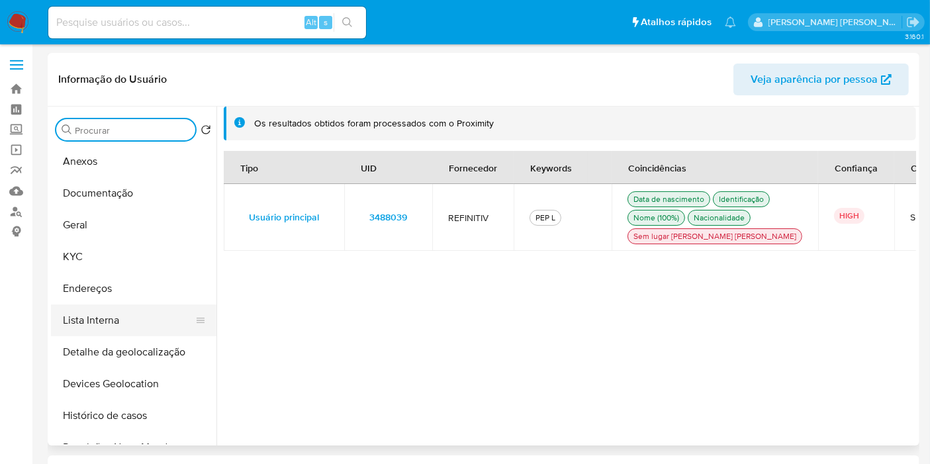
click at [138, 312] on button "Lista Interna" at bounding box center [128, 320] width 155 height 32
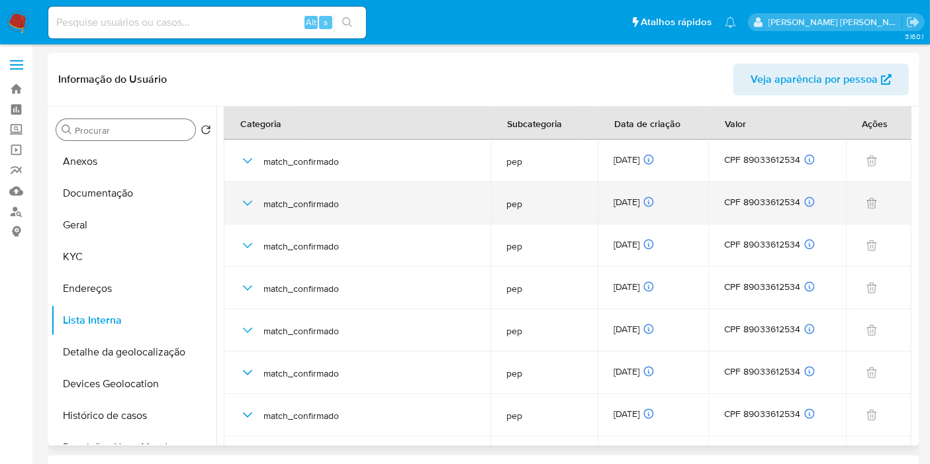
click at [248, 198] on icon "button" at bounding box center [248, 203] width 16 height 16
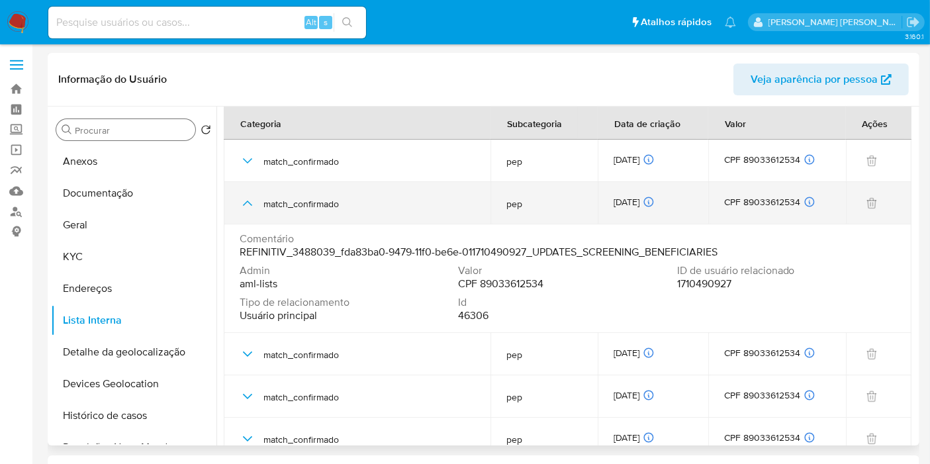
click at [248, 198] on icon "button" at bounding box center [248, 203] width 16 height 16
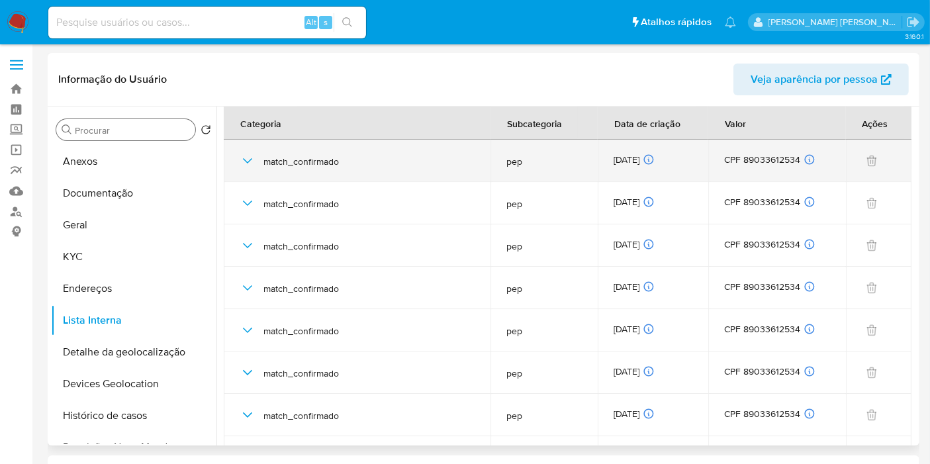
click at [250, 165] on icon "button" at bounding box center [248, 161] width 16 height 16
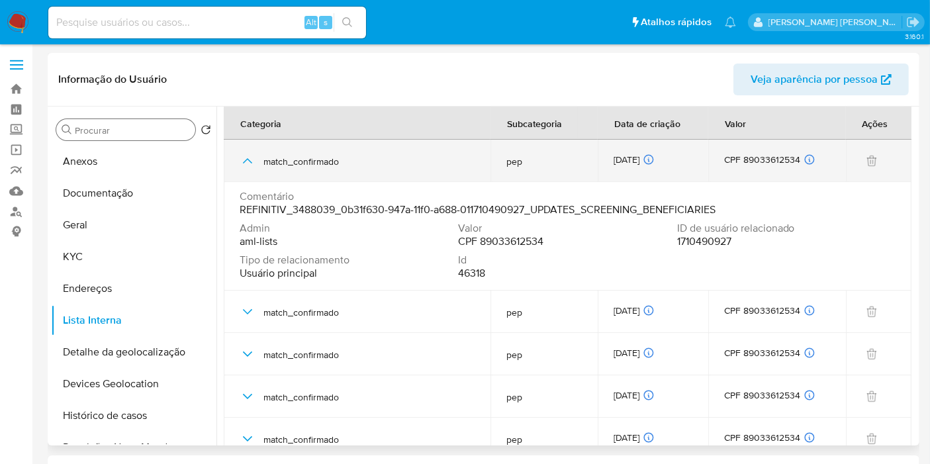
click at [249, 165] on icon "button" at bounding box center [248, 161] width 16 height 16
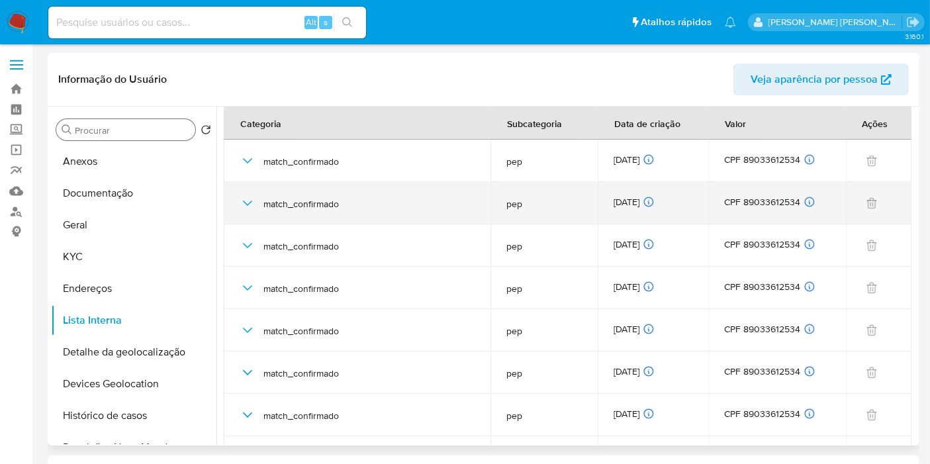
click at [250, 196] on icon "button" at bounding box center [248, 203] width 16 height 16
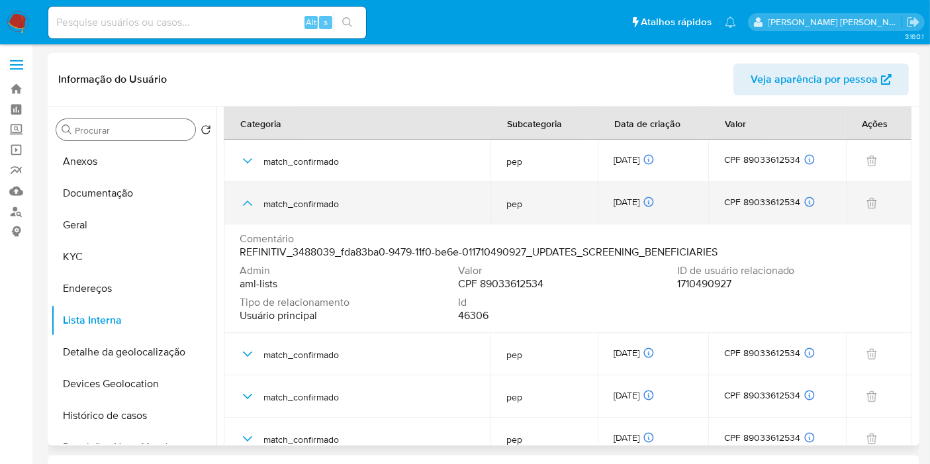
click at [250, 196] on icon "button" at bounding box center [248, 203] width 16 height 16
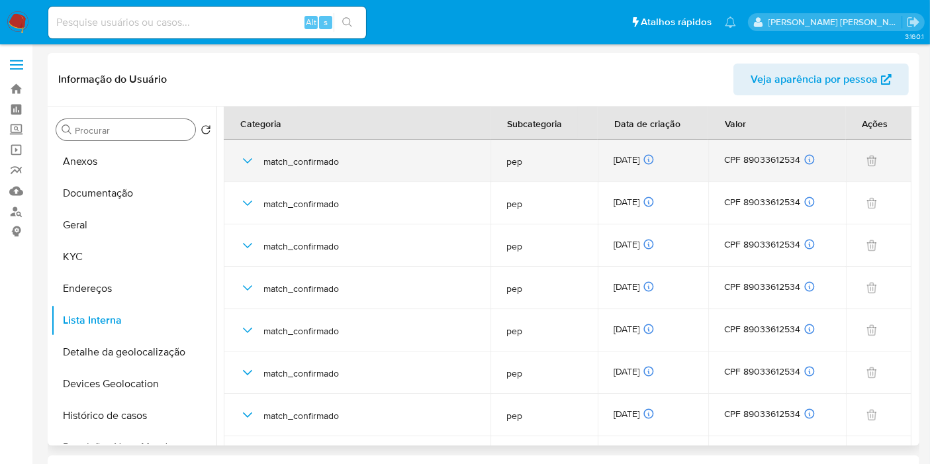
click at [247, 154] on icon "button" at bounding box center [248, 161] width 16 height 16
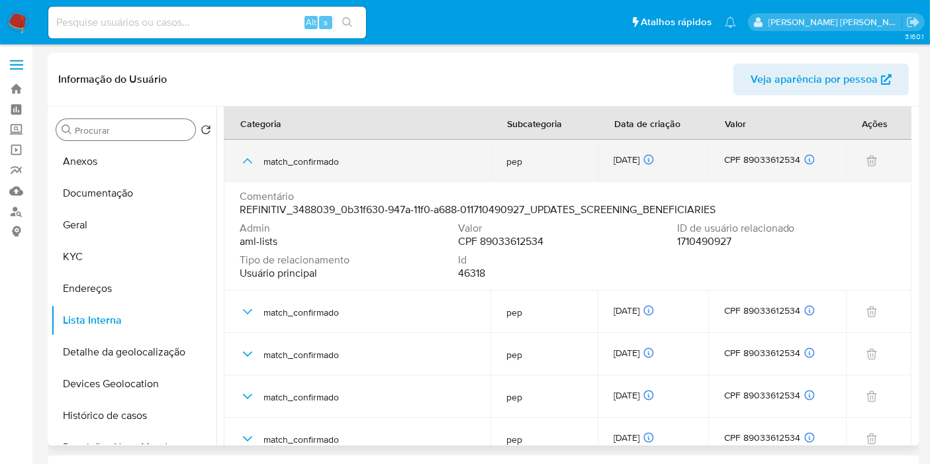
click at [247, 154] on icon "button" at bounding box center [248, 161] width 16 height 16
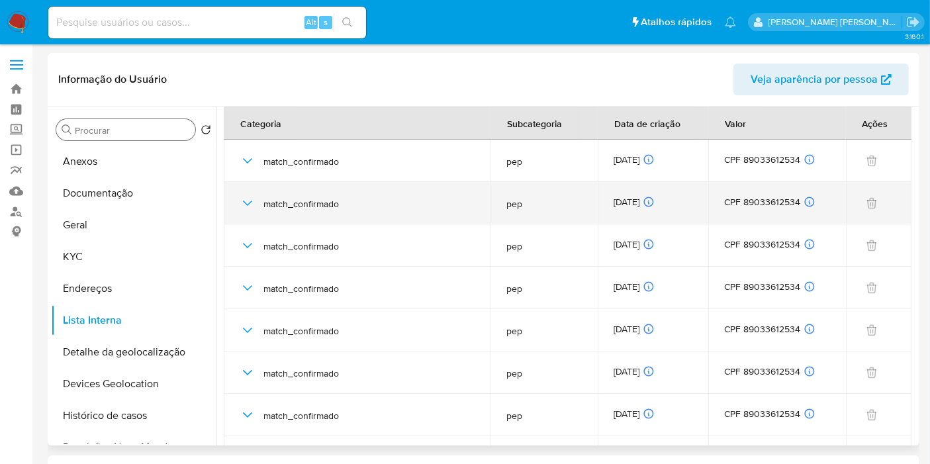
click at [248, 203] on icon "button" at bounding box center [247, 203] width 9 height 5
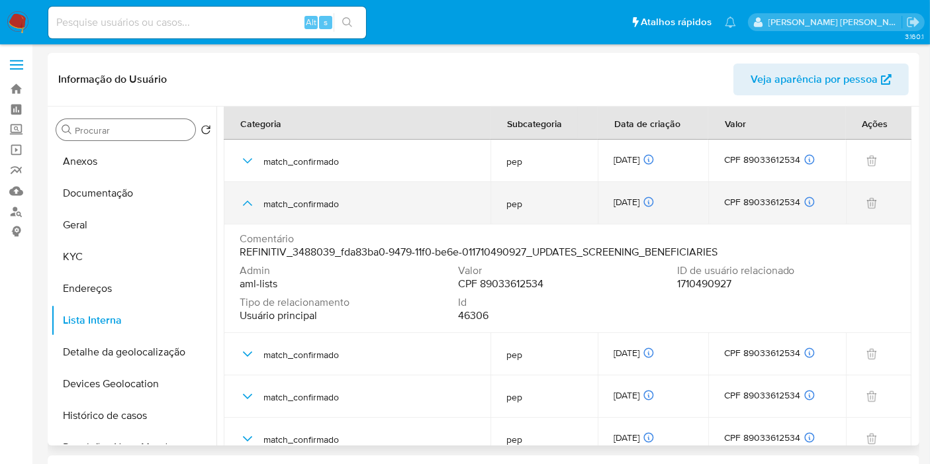
click at [248, 203] on icon "button" at bounding box center [248, 203] width 16 height 16
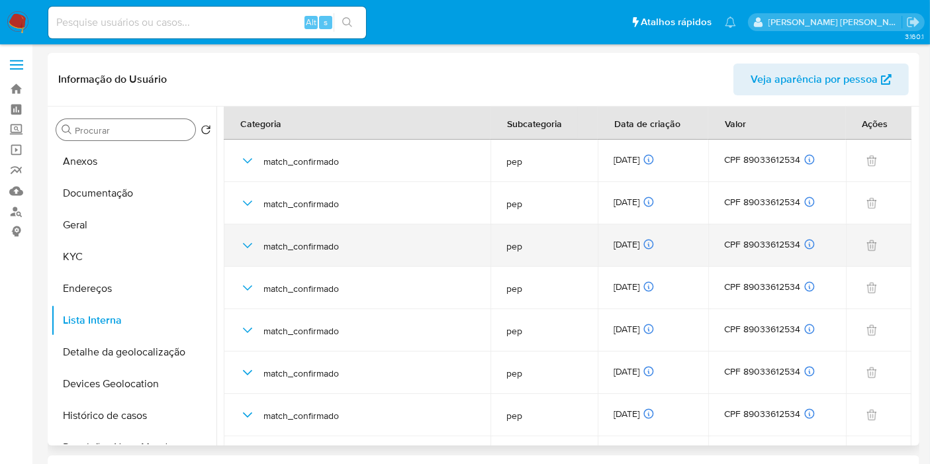
click at [245, 245] on icon "button" at bounding box center [247, 245] width 9 height 5
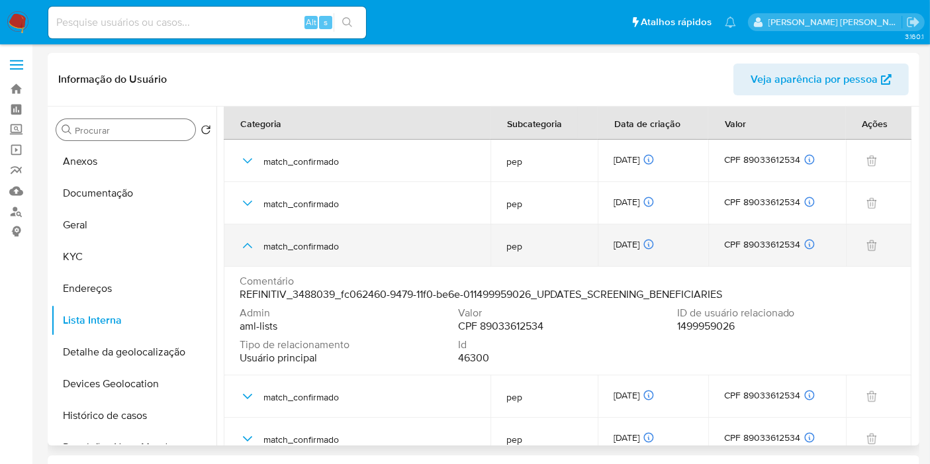
click at [245, 245] on icon "button" at bounding box center [247, 245] width 9 height 5
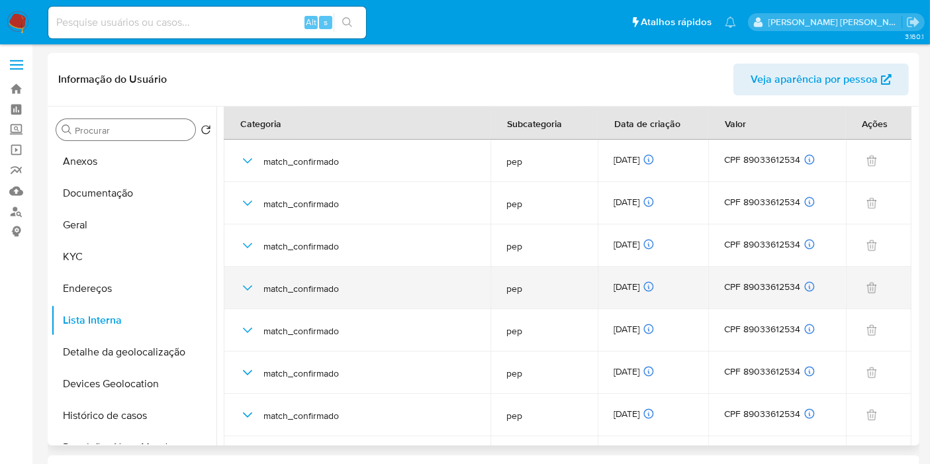
click at [250, 285] on icon "button" at bounding box center [248, 288] width 16 height 16
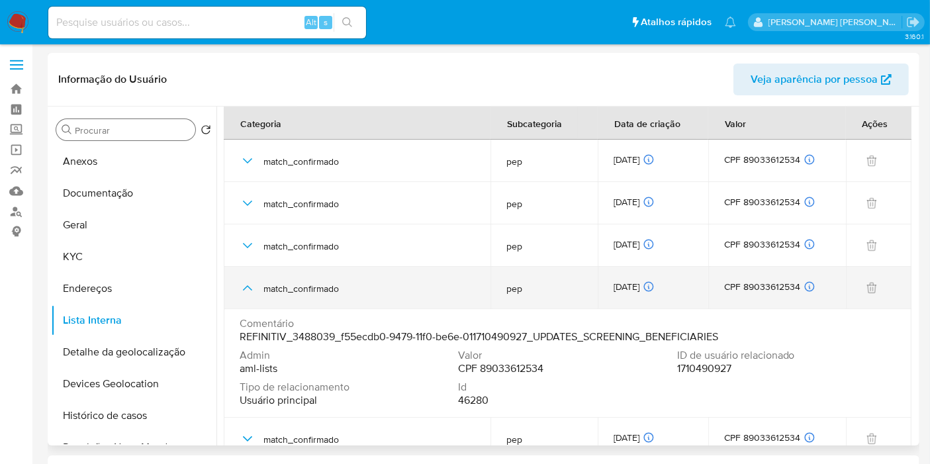
click at [250, 284] on icon "button" at bounding box center [248, 288] width 16 height 16
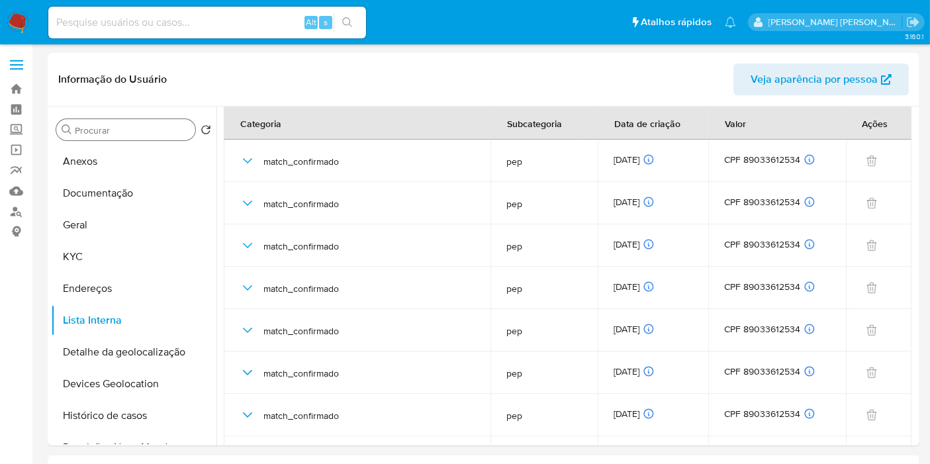
click at [232, 23] on input at bounding box center [207, 22] width 318 height 17
paste input "2407686028"
type input "2407686028"
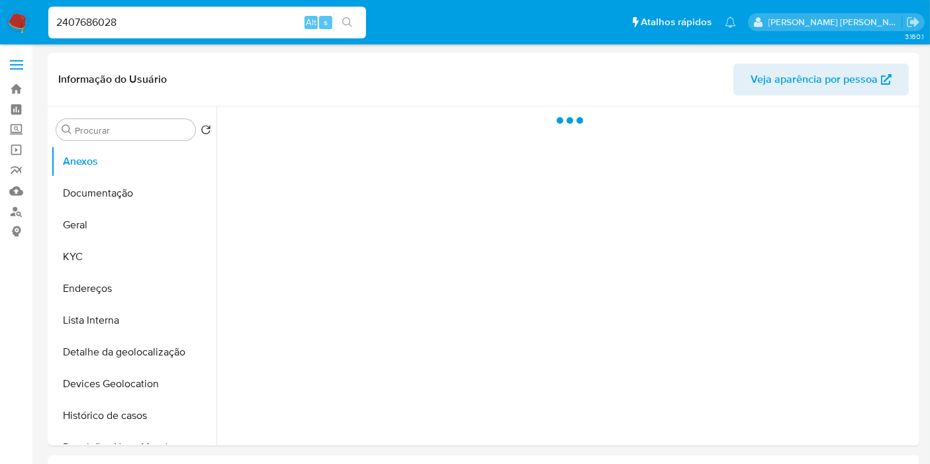
select select "10"
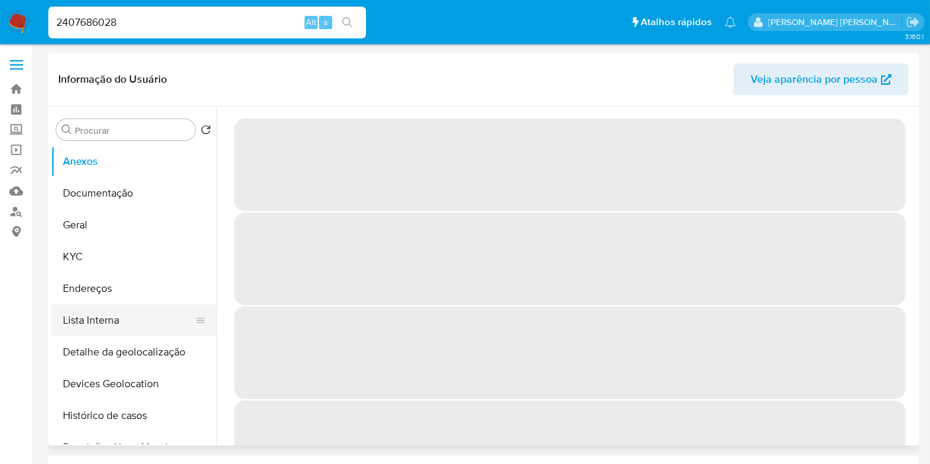
click at [140, 321] on button "Lista Interna" at bounding box center [128, 320] width 155 height 32
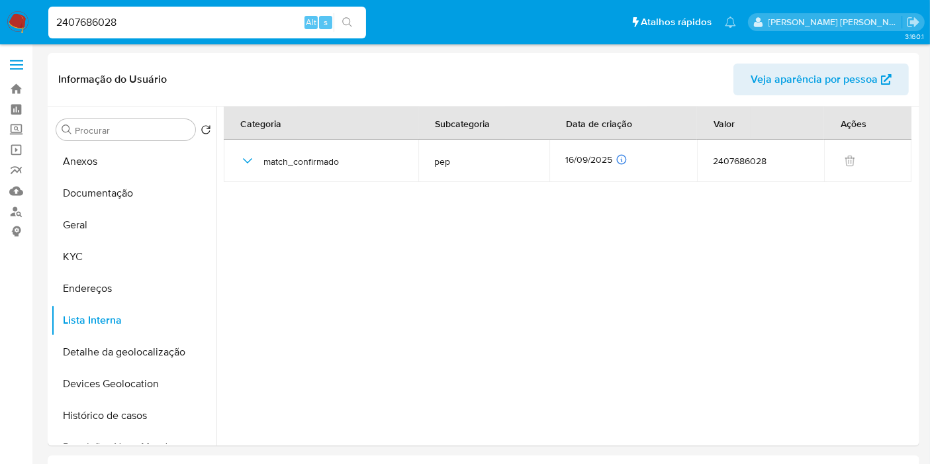
click at [247, 14] on input "2407686028" at bounding box center [207, 22] width 318 height 17
paste input "02132840"
type input "202132840"
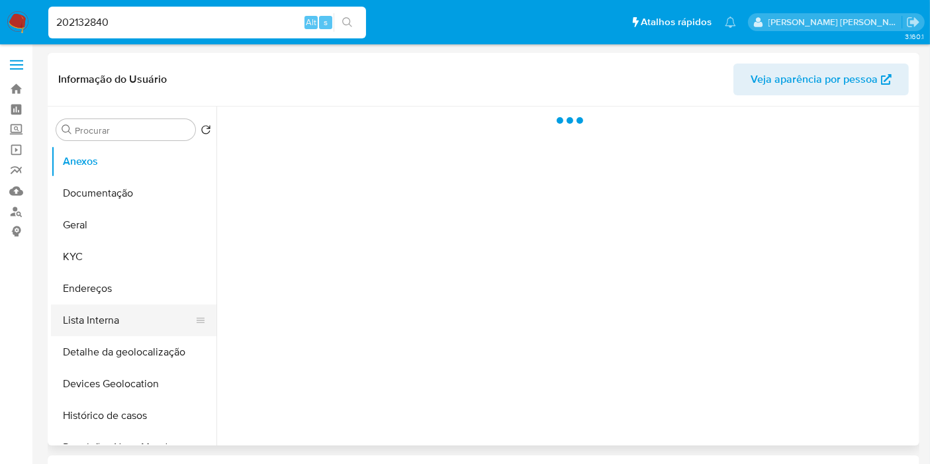
click at [142, 321] on button "Lista Interna" at bounding box center [128, 320] width 155 height 32
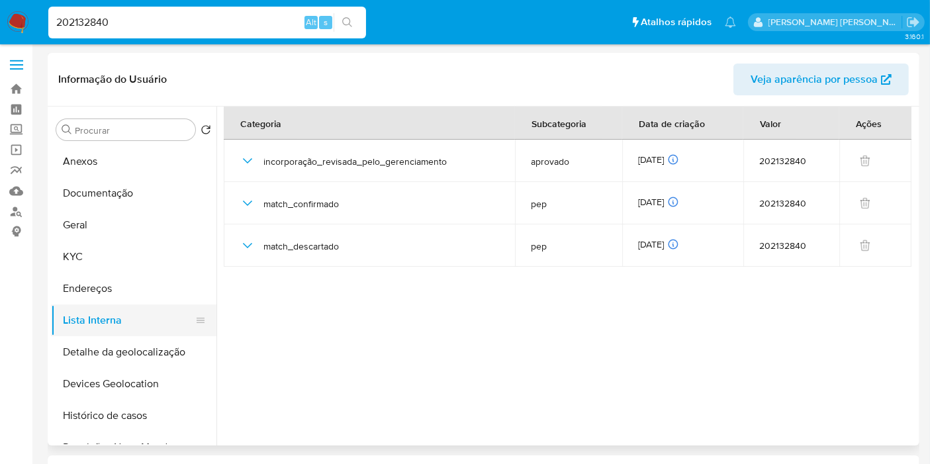
select select "10"
click at [257, 31] on div "202132840 Alt s" at bounding box center [207, 23] width 318 height 32
click at [256, 24] on input "202132840" at bounding box center [207, 22] width 318 height 17
paste input "83080182,13"
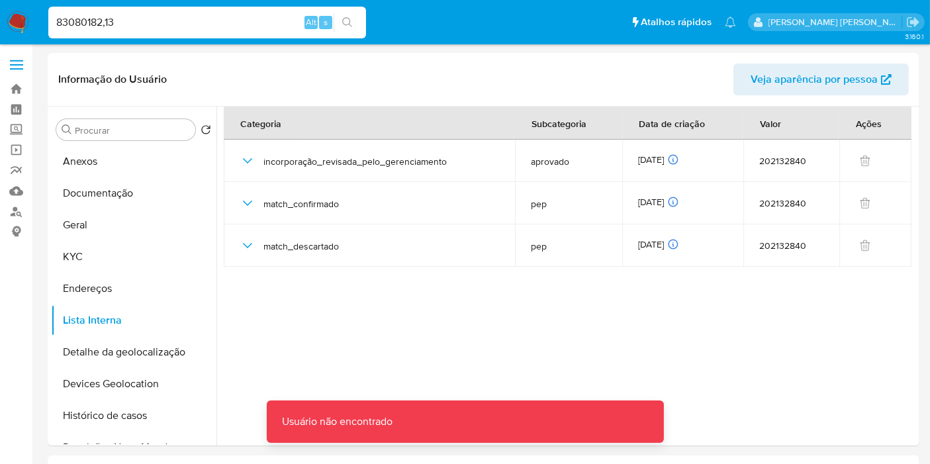
click at [256, 24] on input "83080182,13" at bounding box center [207, 22] width 318 height 17
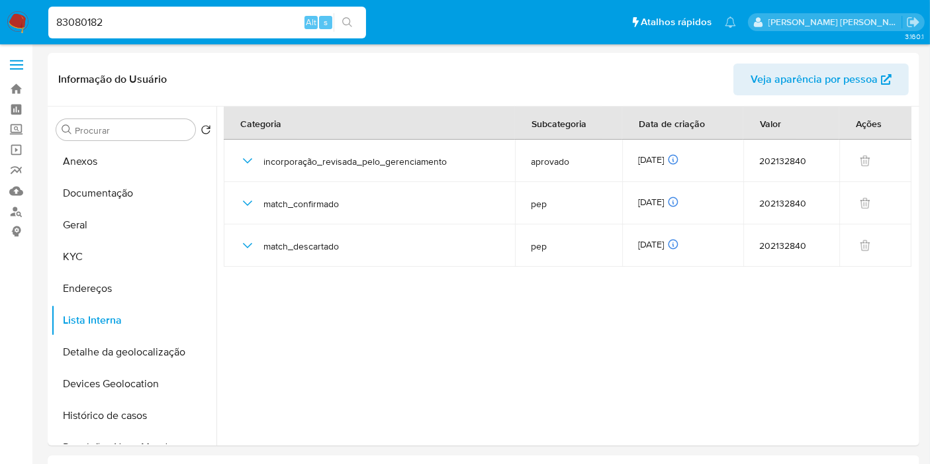
type input "83080182"
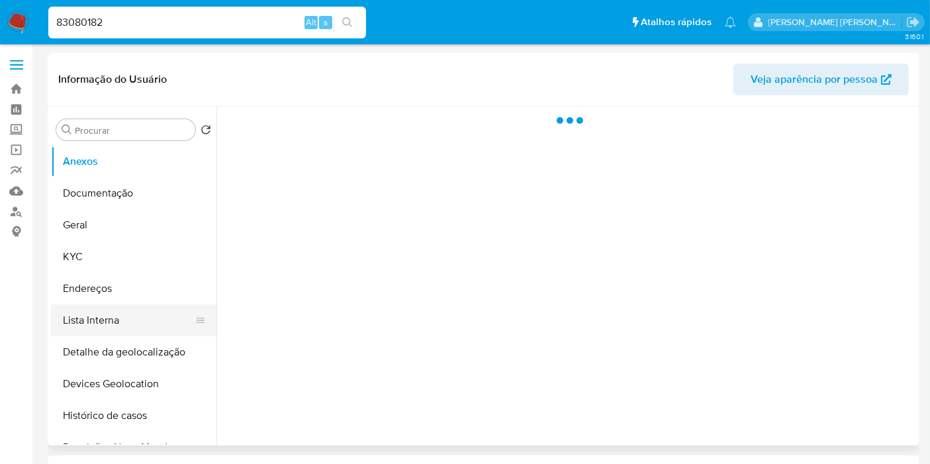
click at [136, 307] on button "Lista Interna" at bounding box center [128, 320] width 155 height 32
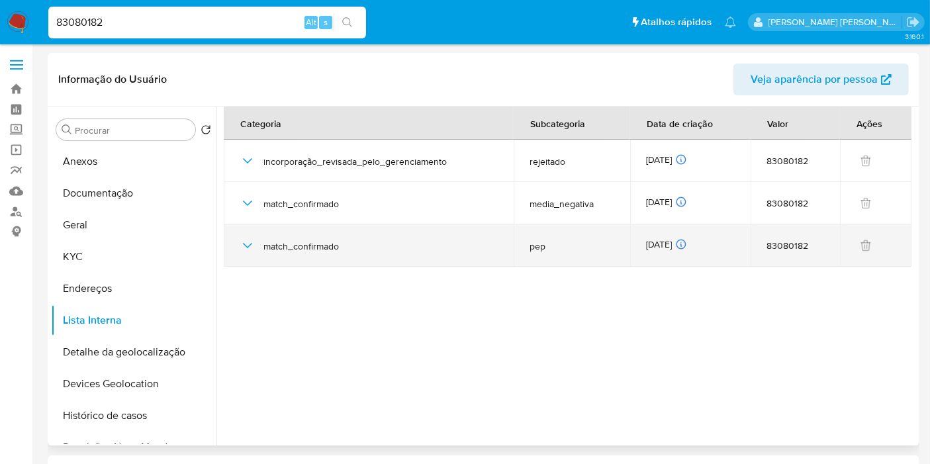
select select "10"
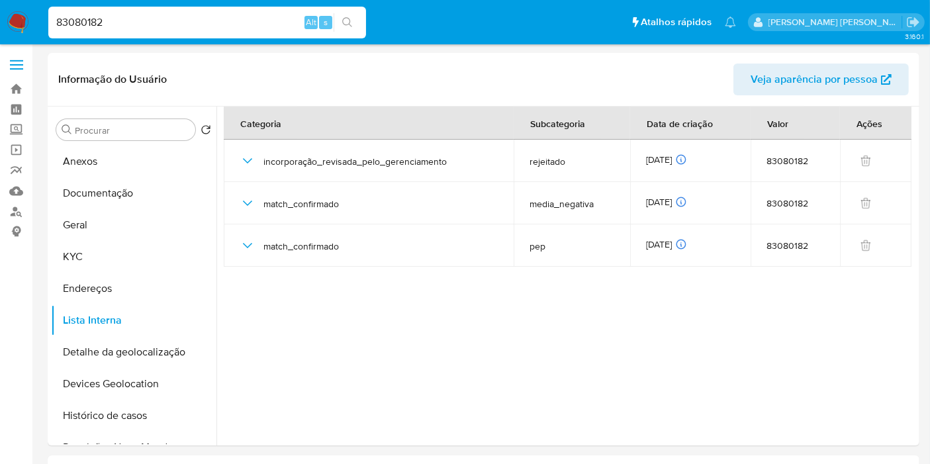
click at [236, 29] on input "83080182" at bounding box center [207, 22] width 318 height 17
click at [238, 24] on input "83080182" at bounding box center [207, 22] width 318 height 17
paste input "6768100"
type input "86768100"
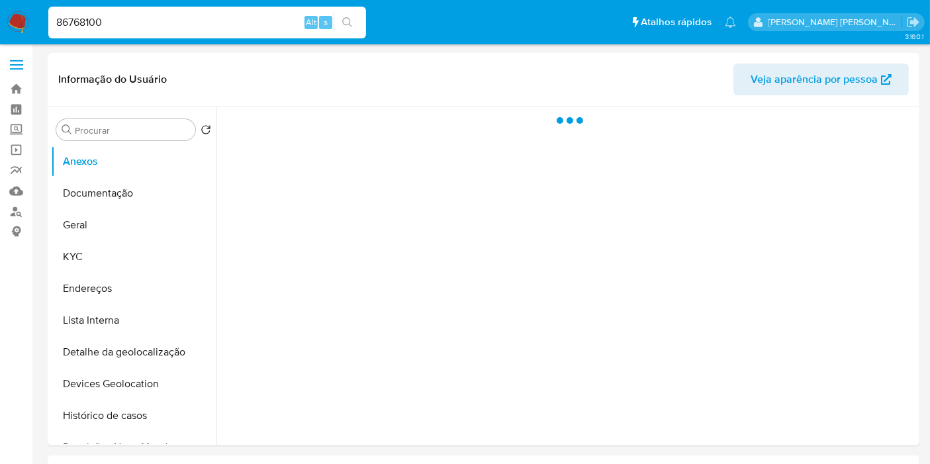
select select "10"
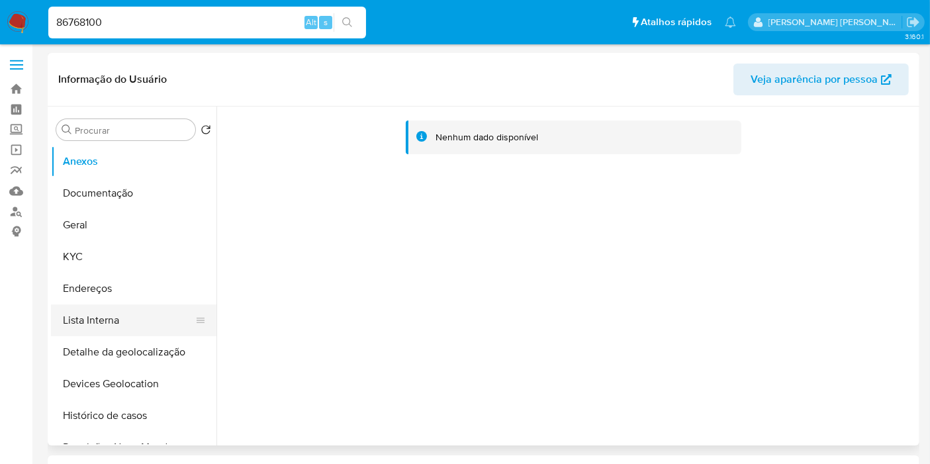
click at [136, 326] on button "Lista Interna" at bounding box center [128, 320] width 155 height 32
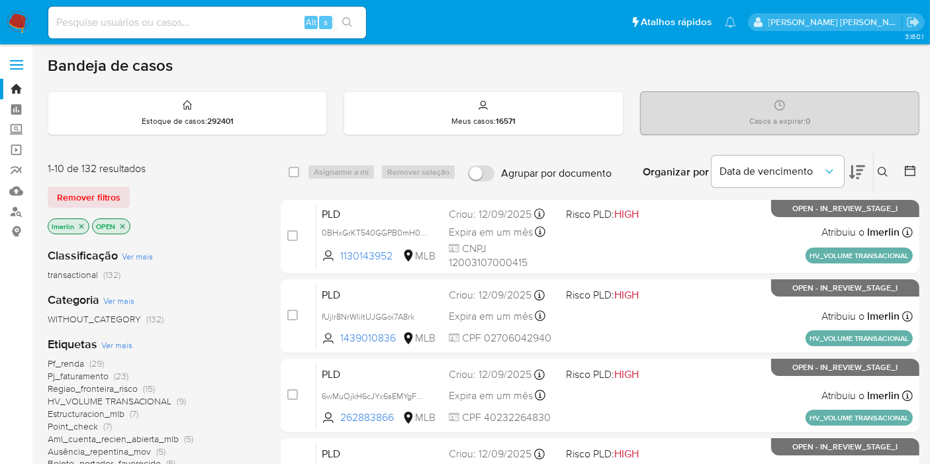
click at [82, 226] on icon "close-filter" at bounding box center [81, 226] width 5 height 5
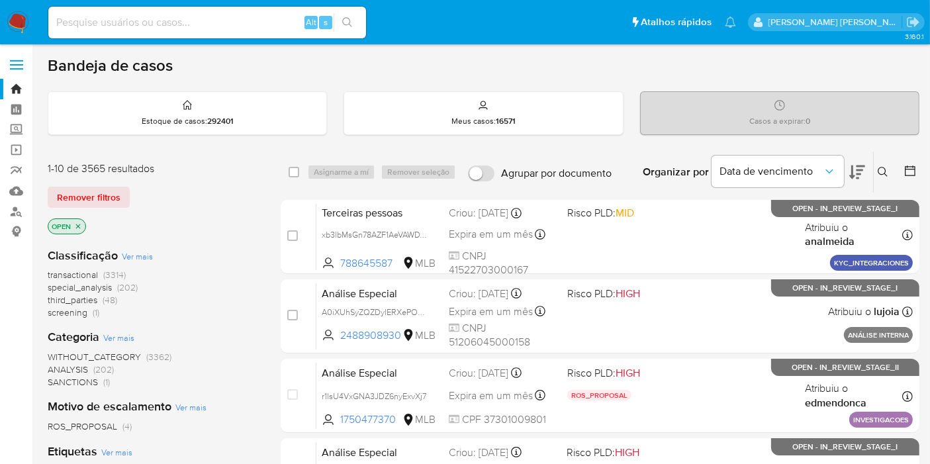
click at [88, 309] on span "screening (1)" at bounding box center [74, 312] width 52 height 13
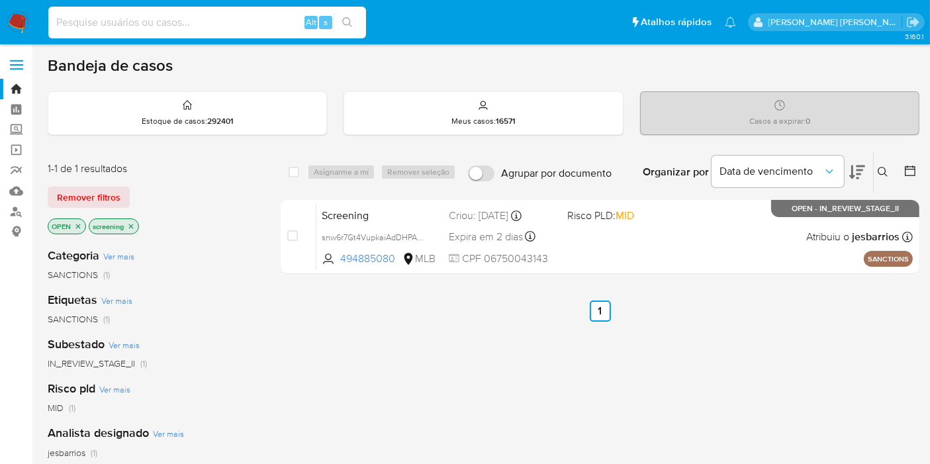
click at [299, 24] on input at bounding box center [207, 22] width 318 height 17
paste input "fUjlr8NrWIiltUJGGoi7A8rk"
type input "fUjlr8NrWIiltUJGGoi7A8rk"
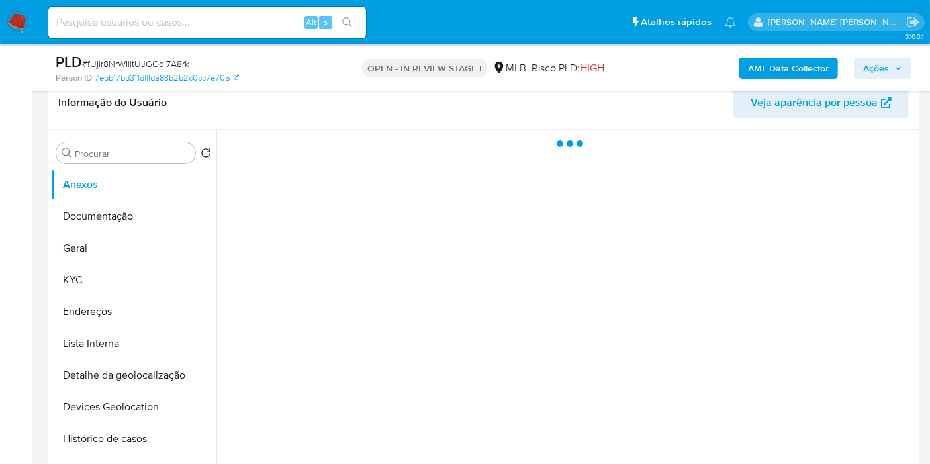
scroll to position [220, 0]
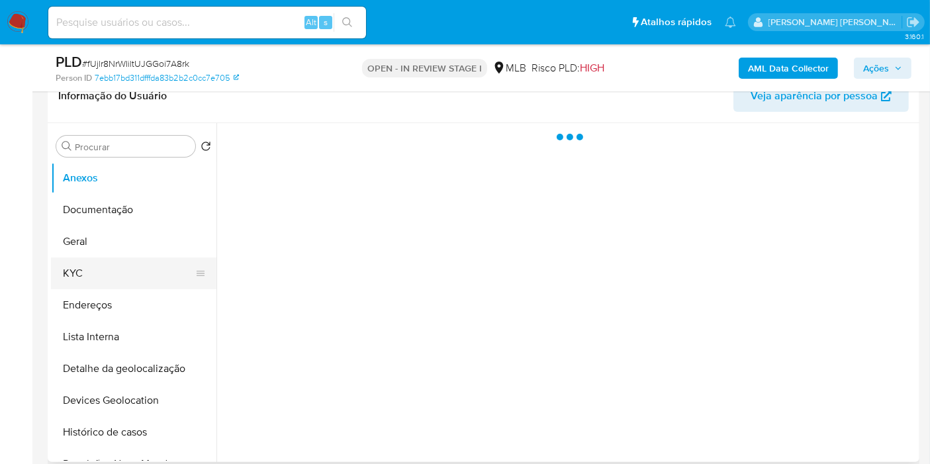
click at [115, 285] on button "KYC" at bounding box center [128, 273] width 155 height 32
select select "10"
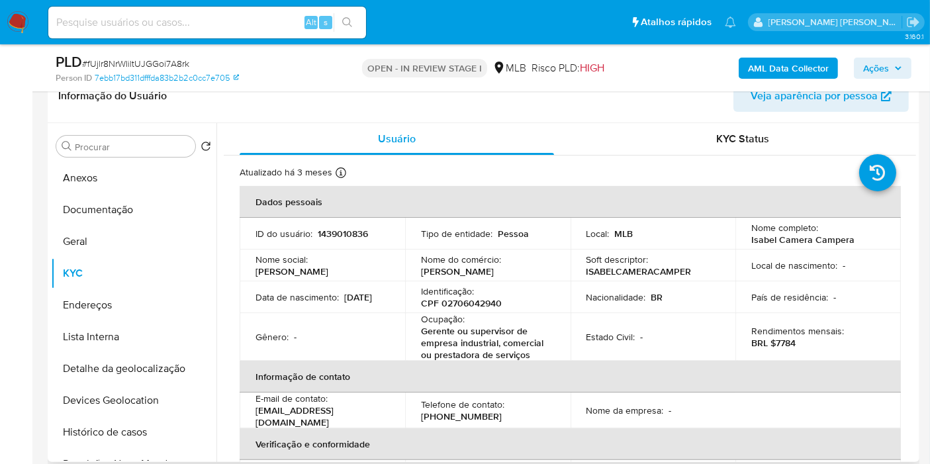
click at [494, 300] on p "CPF 02706042940" at bounding box center [461, 303] width 81 height 12
copy p "02706042940"
click at [134, 422] on button "Histórico de casos" at bounding box center [128, 432] width 155 height 32
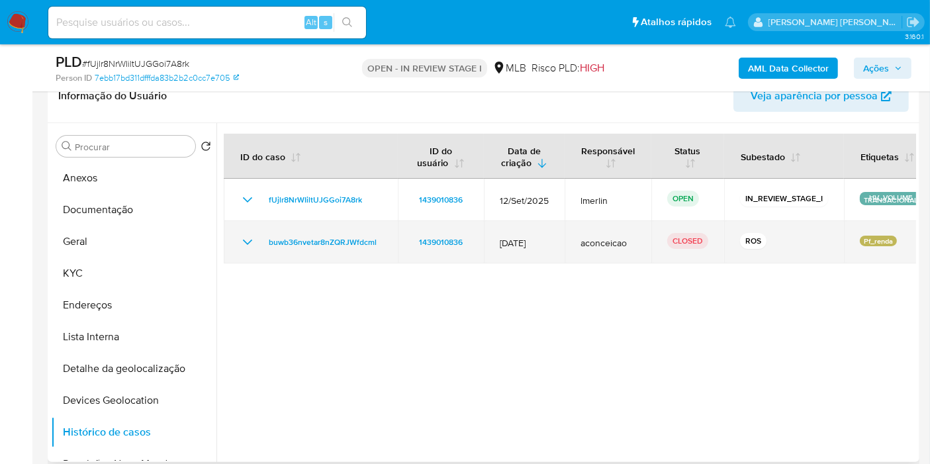
click at [242, 240] on icon "Mostrar/Ocultar" at bounding box center [248, 242] width 16 height 16
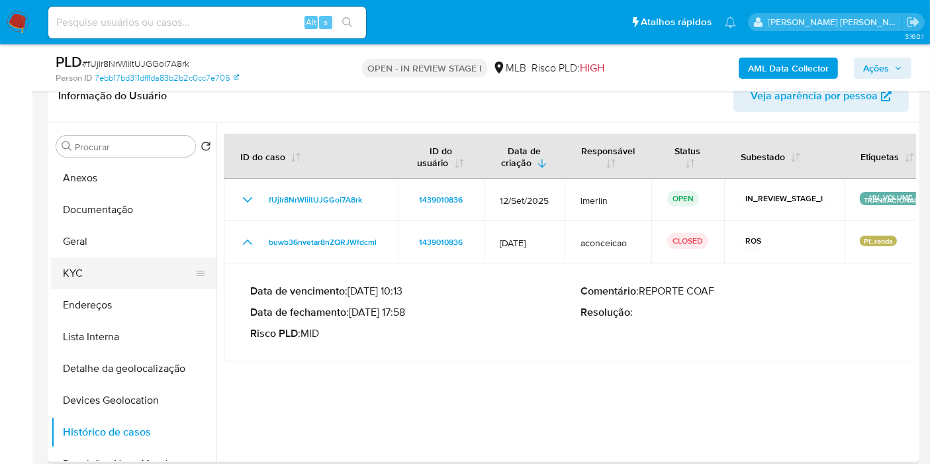
click at [119, 276] on button "KYC" at bounding box center [128, 273] width 155 height 32
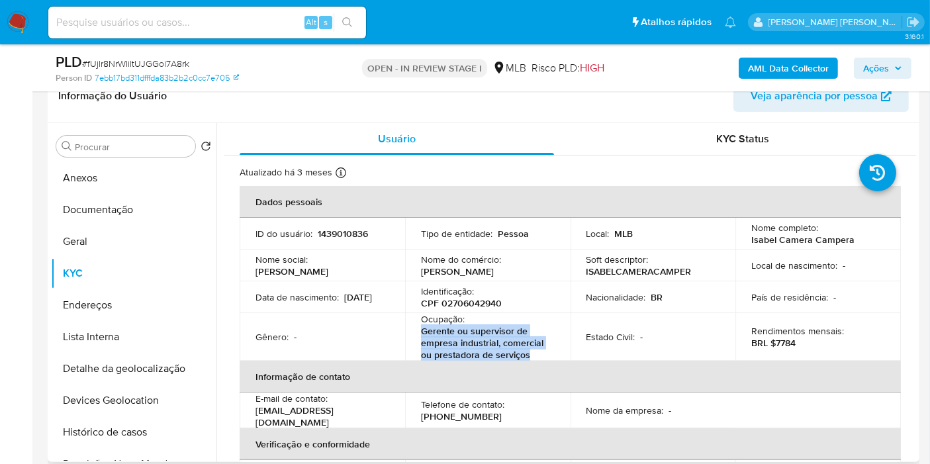
drag, startPoint x: 535, startPoint y: 354, endPoint x: 419, endPoint y: 334, distance: 118.3
click at [421, 334] on p "Gerente ou supervisor de empresa industrial, comercial ou prestadora de serviços" at bounding box center [485, 343] width 128 height 36
copy p "Gerente ou supervisor de empresa industrial, comercial ou prestadora de serviços"
click at [113, 208] on button "Documentação" at bounding box center [128, 210] width 155 height 32
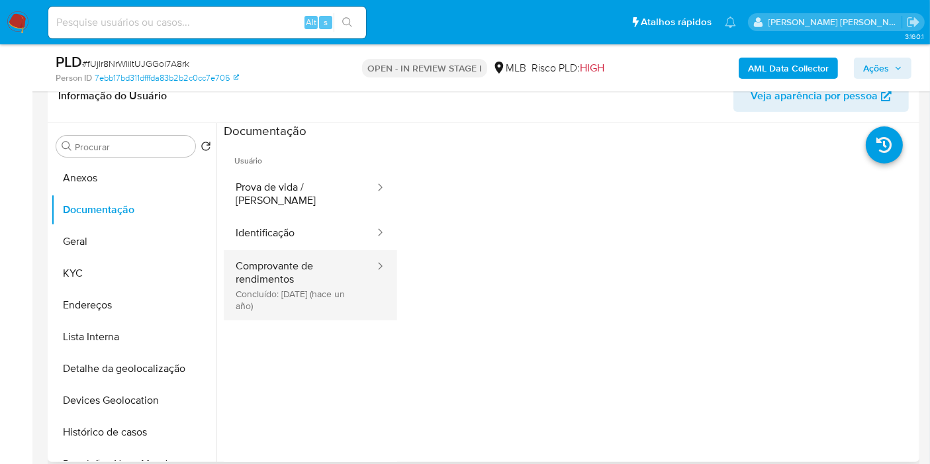
click at [322, 301] on button "Comprovante de rendimentos Concluído: 09/07/2024 (hace un año)" at bounding box center [300, 285] width 152 height 70
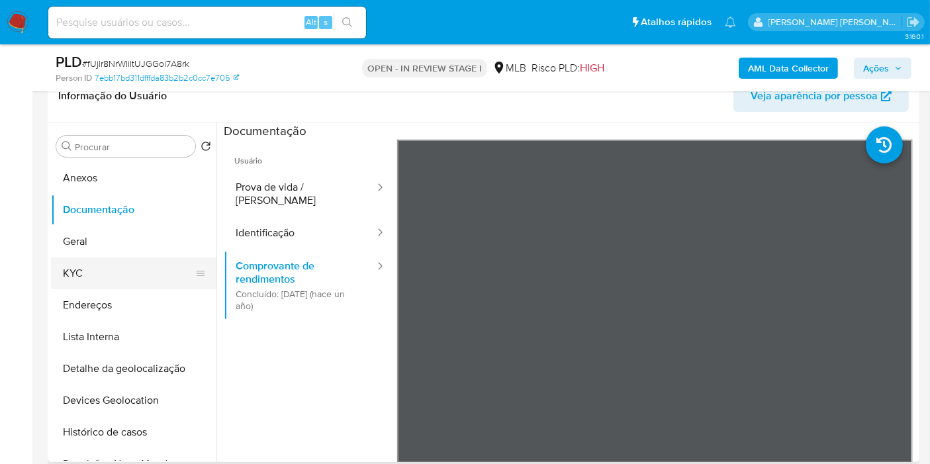
click at [140, 273] on button "KYC" at bounding box center [128, 273] width 155 height 32
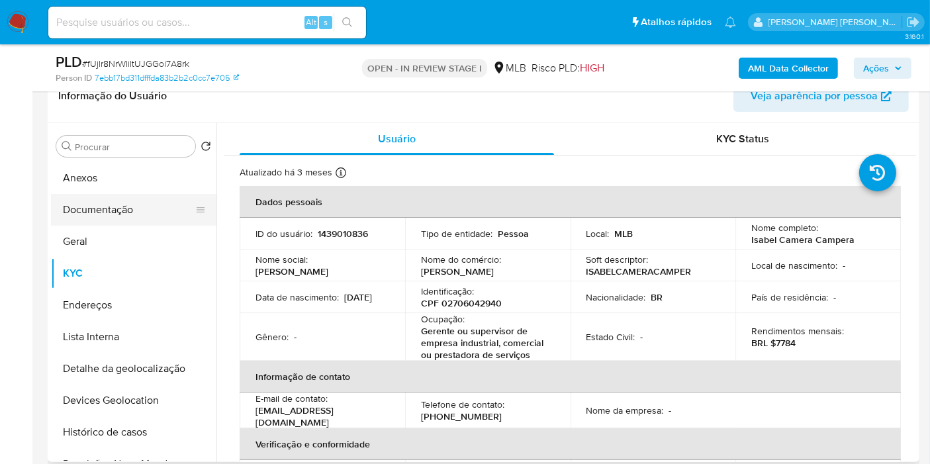
click at [124, 222] on button "Documentação" at bounding box center [128, 210] width 155 height 32
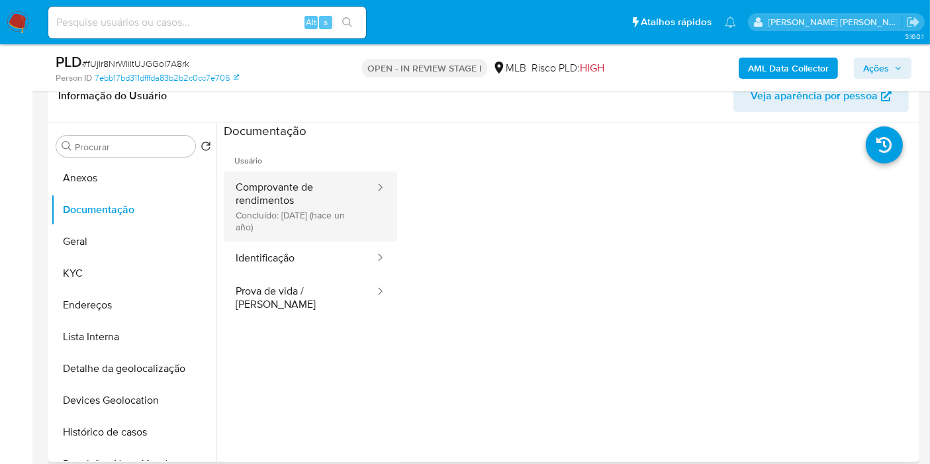
click at [323, 206] on button "Comprovante de rendimentos Concluído: 09/07/2024 (hace un año)" at bounding box center [300, 206] width 152 height 70
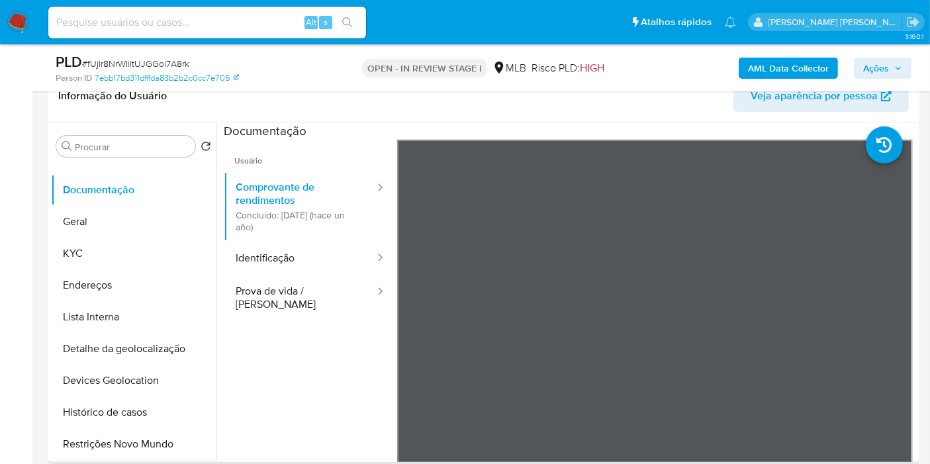
scroll to position [73, 0]
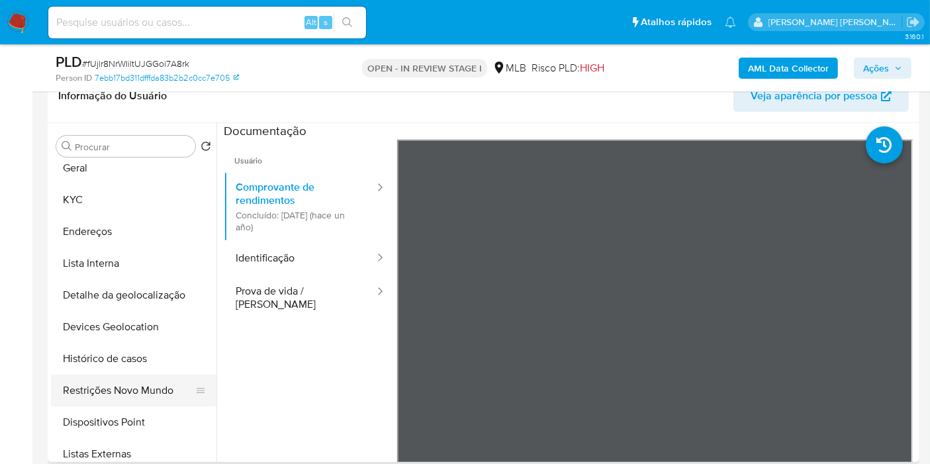
click at [139, 378] on button "Restrições Novo Mundo" at bounding box center [128, 391] width 155 height 32
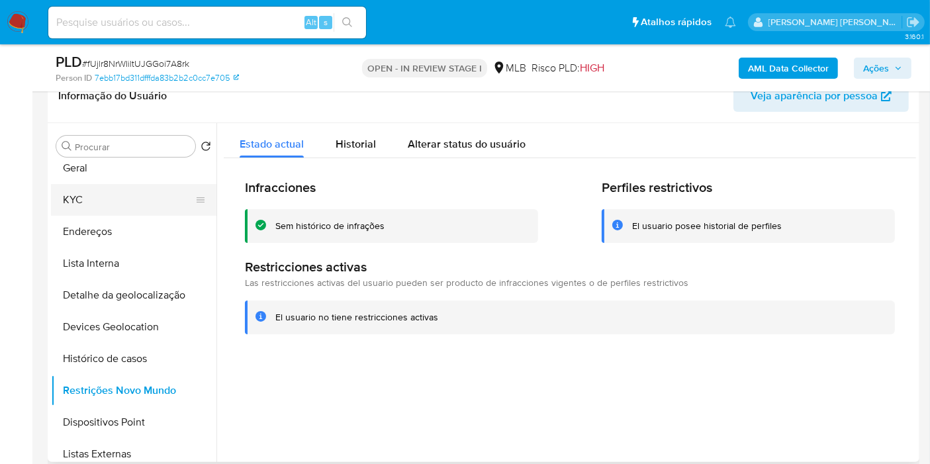
click at [151, 201] on button "KYC" at bounding box center [128, 200] width 155 height 32
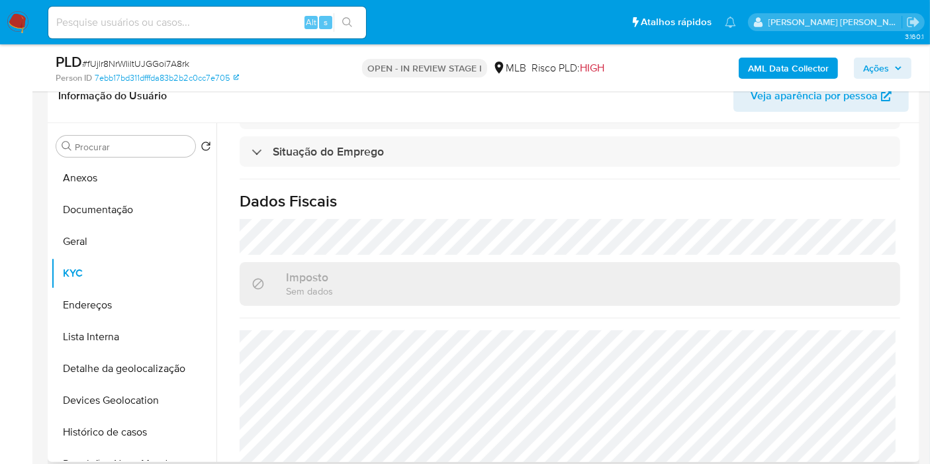
scroll to position [617, 0]
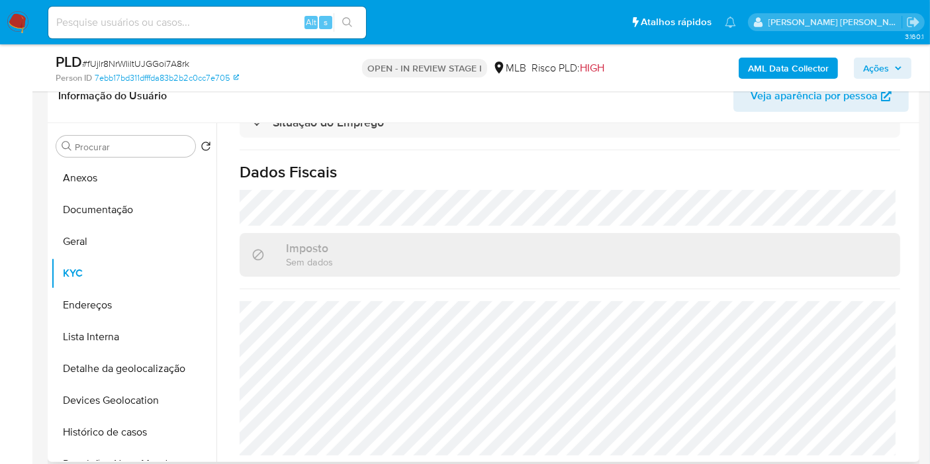
drag, startPoint x: 133, startPoint y: 235, endPoint x: 432, endPoint y: 338, distance: 315.7
click at [133, 235] on button "Geral" at bounding box center [133, 242] width 165 height 32
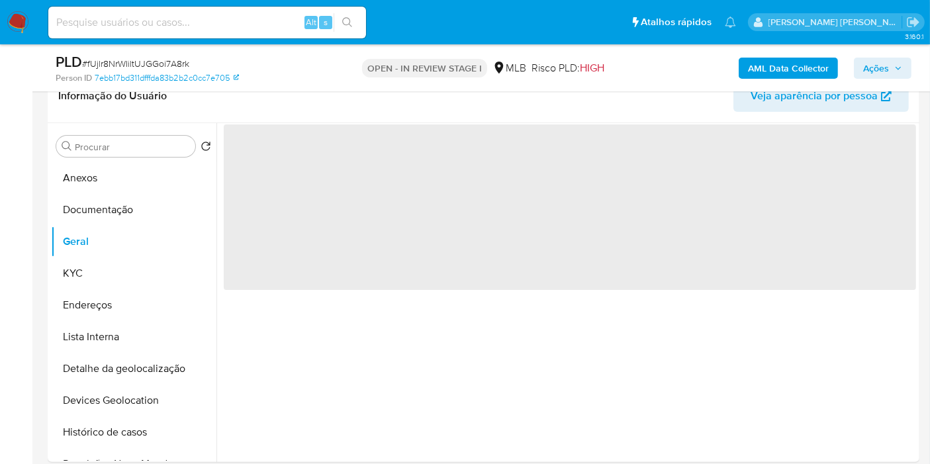
scroll to position [0, 0]
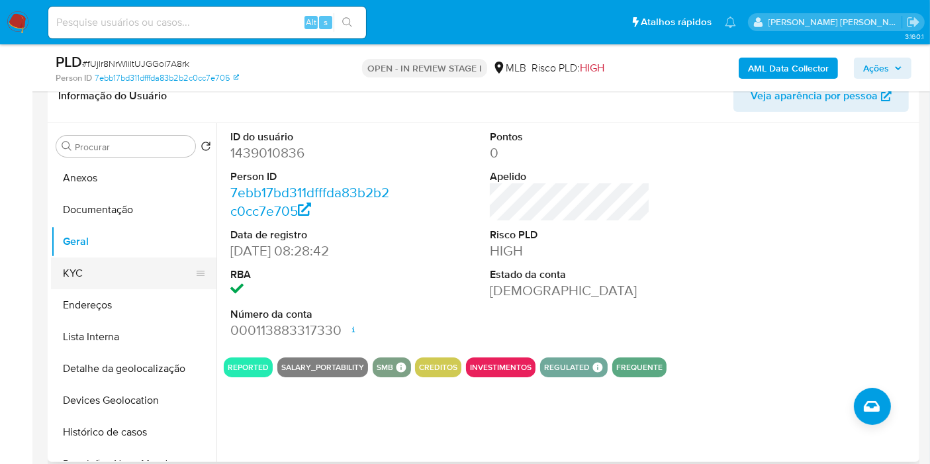
click at [93, 279] on button "KYC" at bounding box center [128, 273] width 155 height 32
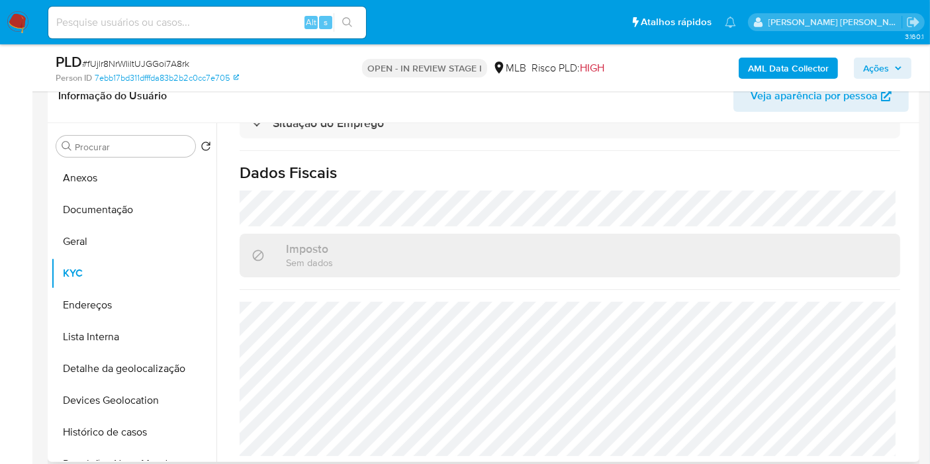
scroll to position [617, 0]
click at [109, 307] on button "Endereços" at bounding box center [128, 305] width 155 height 32
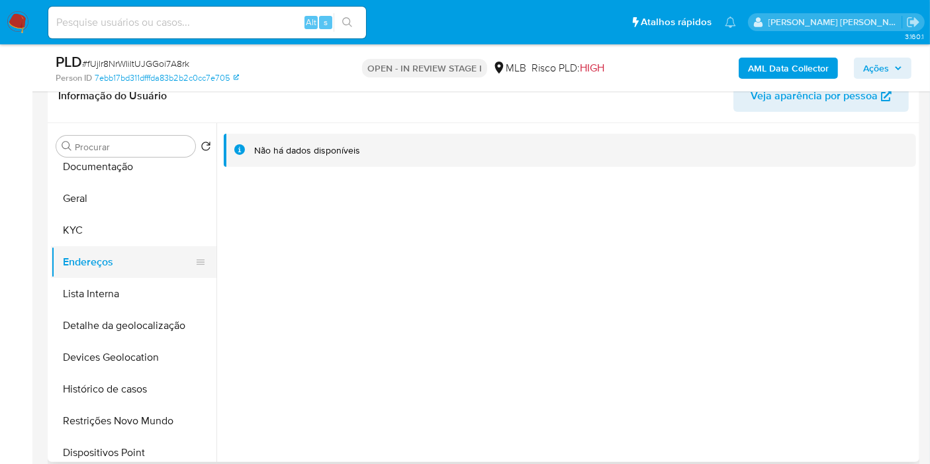
scroll to position [73, 0]
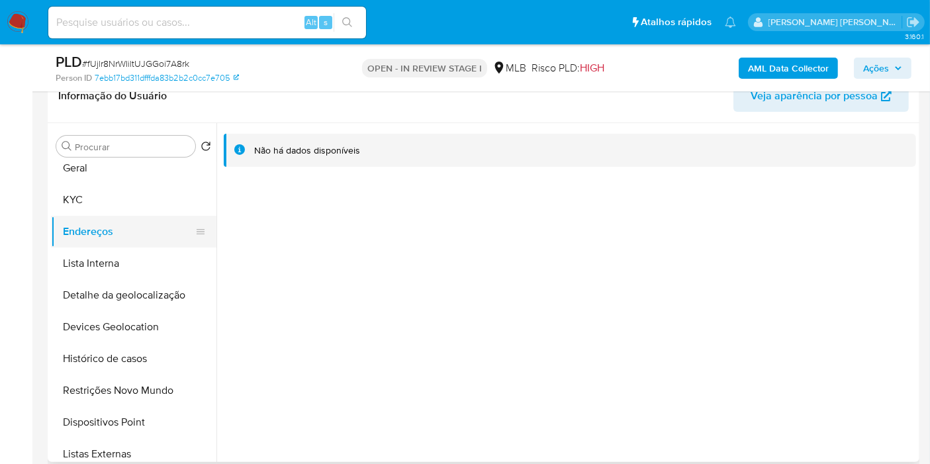
click at [142, 283] on button "Detalhe da geolocalização" at bounding box center [133, 295] width 165 height 32
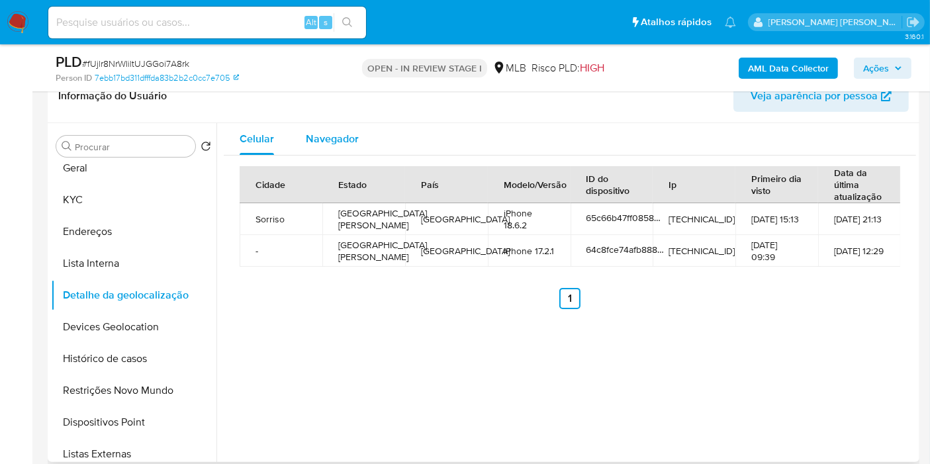
click at [319, 134] on span "Navegador" at bounding box center [332, 138] width 53 height 15
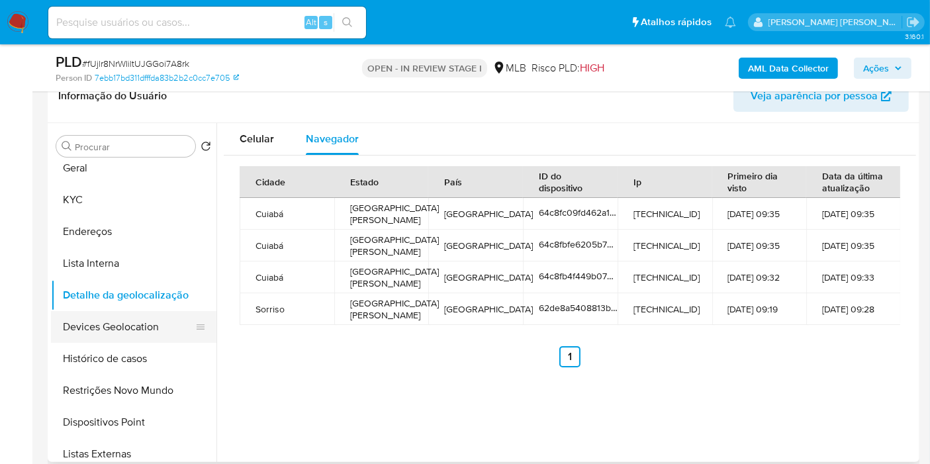
click at [138, 336] on button "Devices Geolocation" at bounding box center [128, 327] width 155 height 32
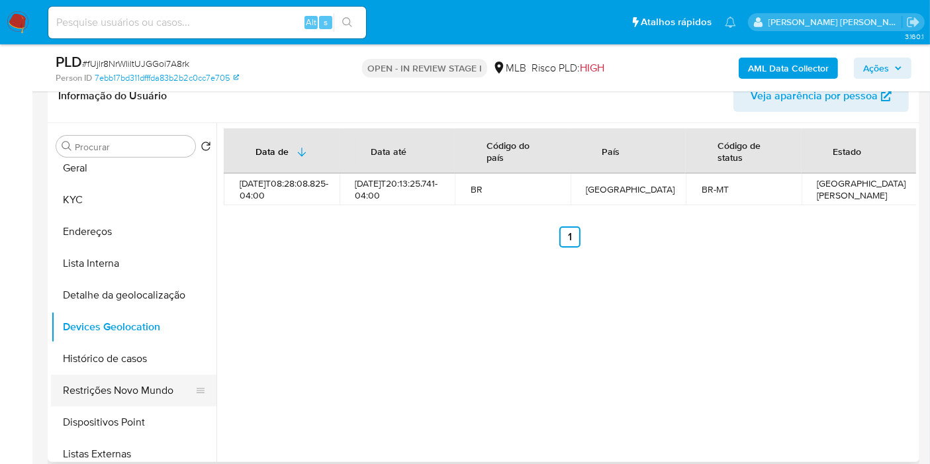
click at [153, 387] on button "Restrições Novo Mundo" at bounding box center [128, 391] width 155 height 32
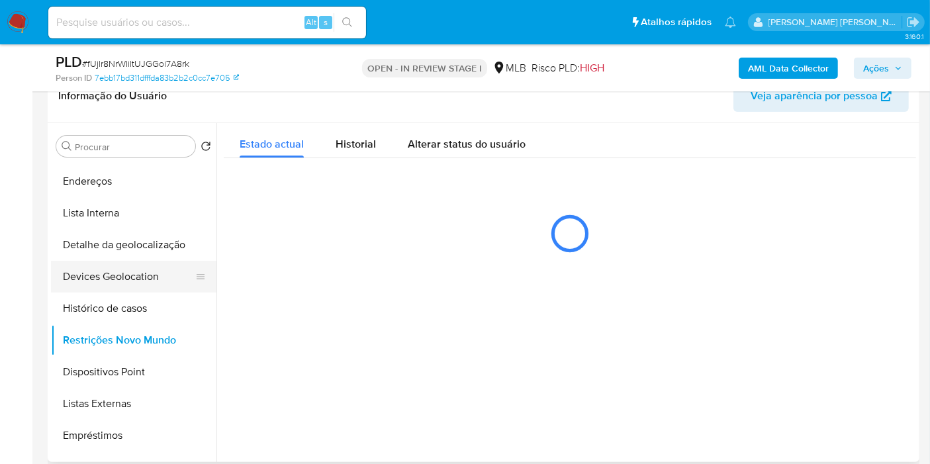
scroll to position [147, 0]
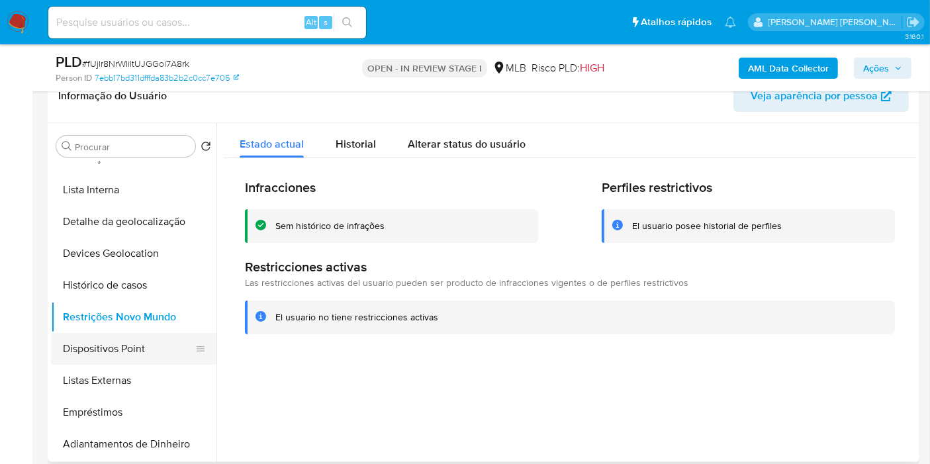
click at [81, 347] on button "Dispositivos Point" at bounding box center [128, 349] width 155 height 32
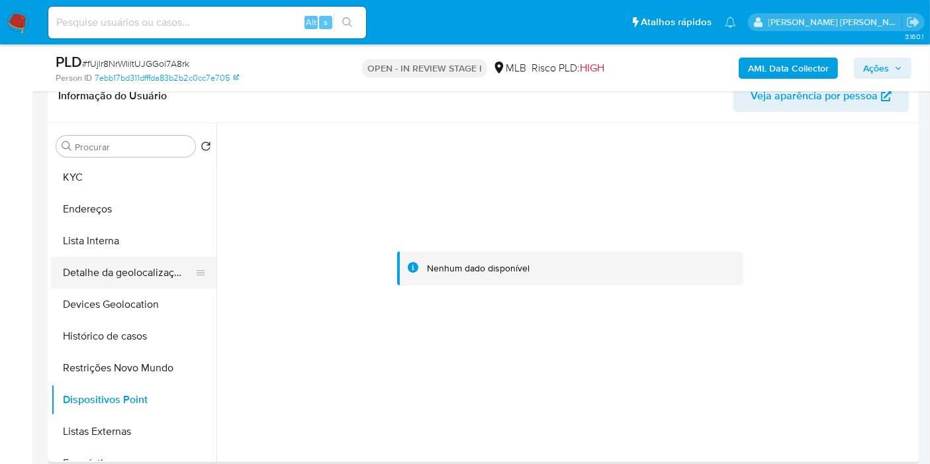
scroll to position [73, 0]
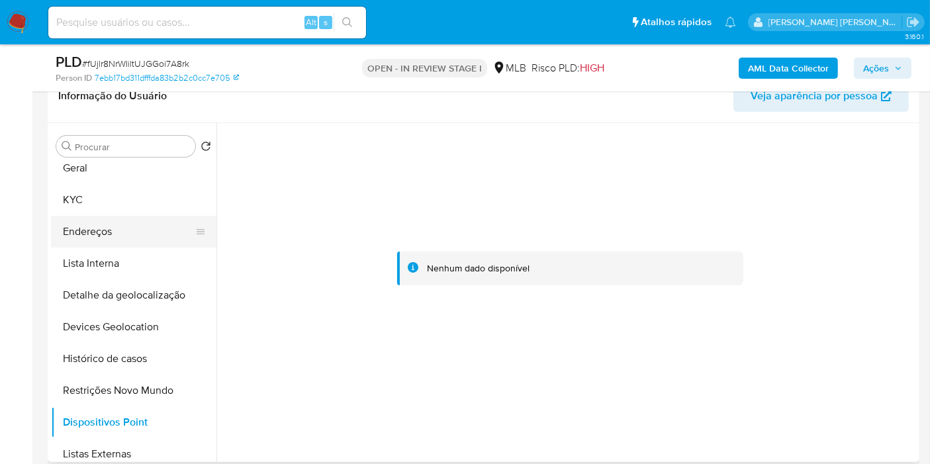
click at [136, 228] on button "Endereços" at bounding box center [128, 232] width 155 height 32
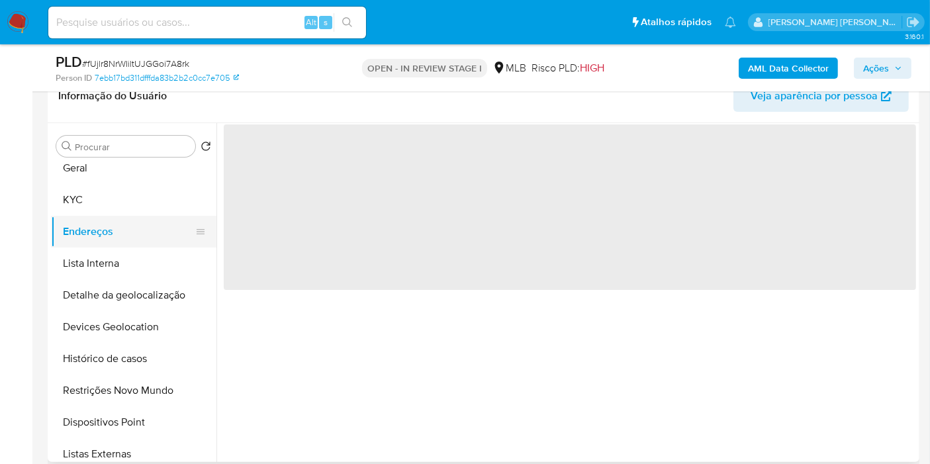
scroll to position [0, 0]
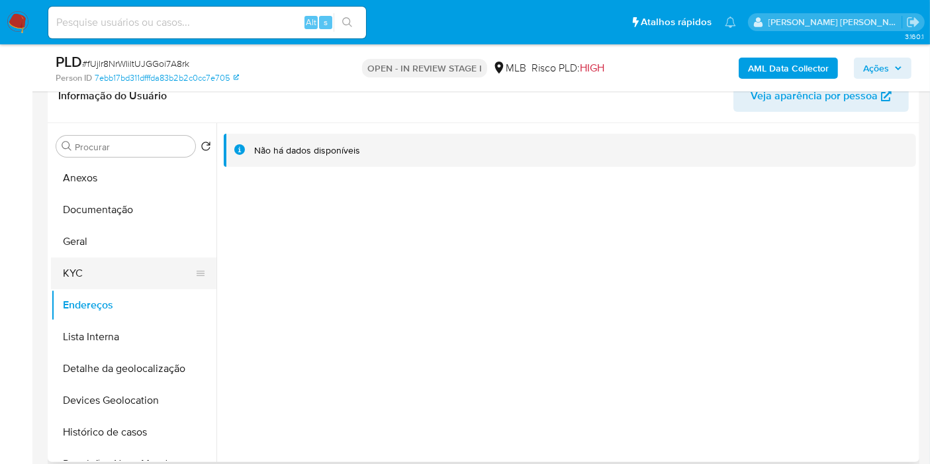
click at [73, 268] on button "KYC" at bounding box center [128, 273] width 155 height 32
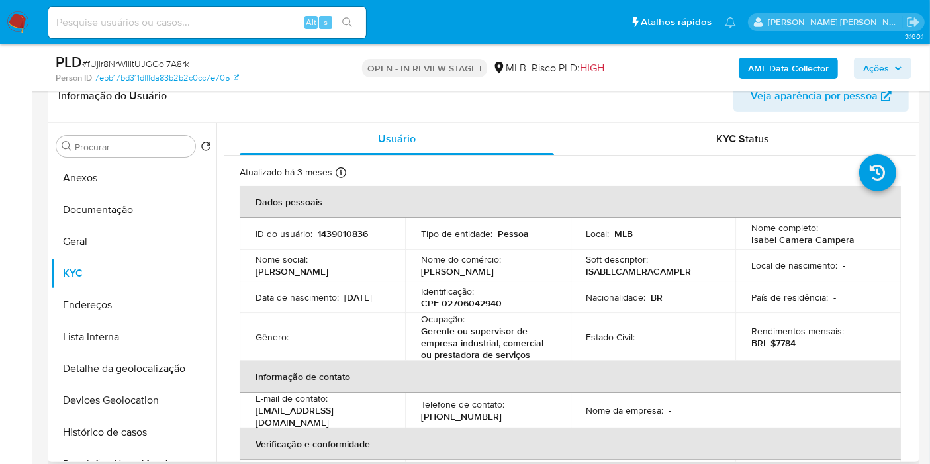
click at [465, 301] on p "CPF 02706042940" at bounding box center [461, 303] width 81 height 12
copy p "02706042940"
click at [104, 180] on button "Anexos" at bounding box center [128, 178] width 155 height 32
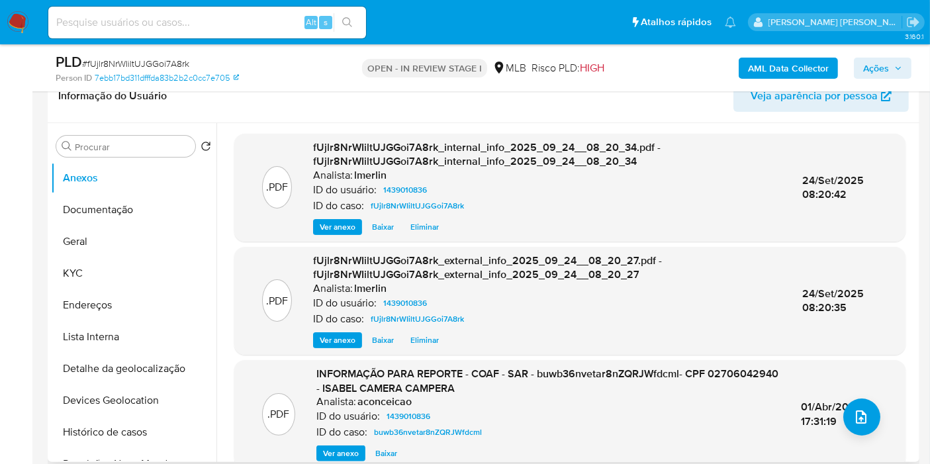
click at [336, 447] on span "Ver anexo" at bounding box center [341, 453] width 36 height 13
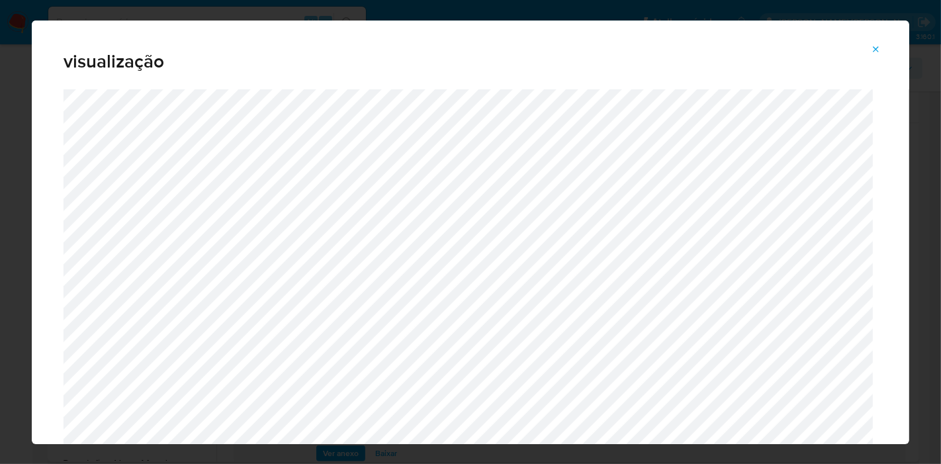
click at [0, 299] on div "visualização" at bounding box center [470, 232] width 941 height 464
click at [887, 52] on button "Attachment preview" at bounding box center [876, 49] width 29 height 21
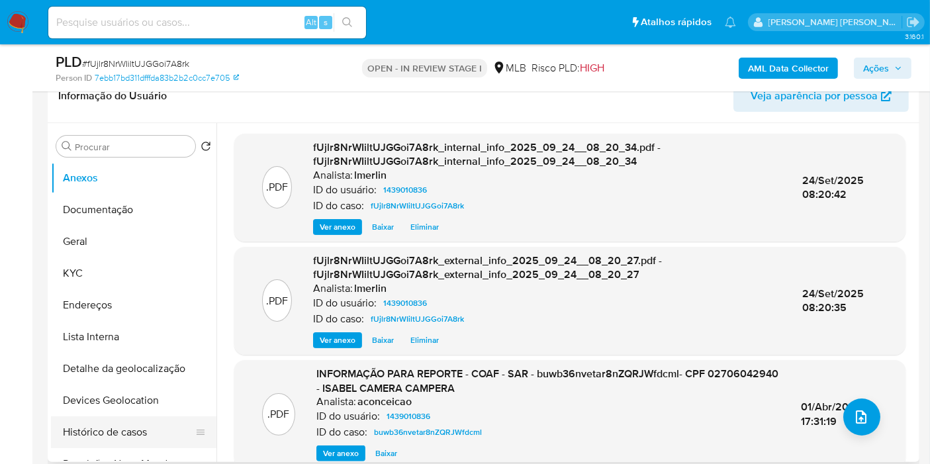
click at [120, 430] on button "Histórico de casos" at bounding box center [128, 432] width 155 height 32
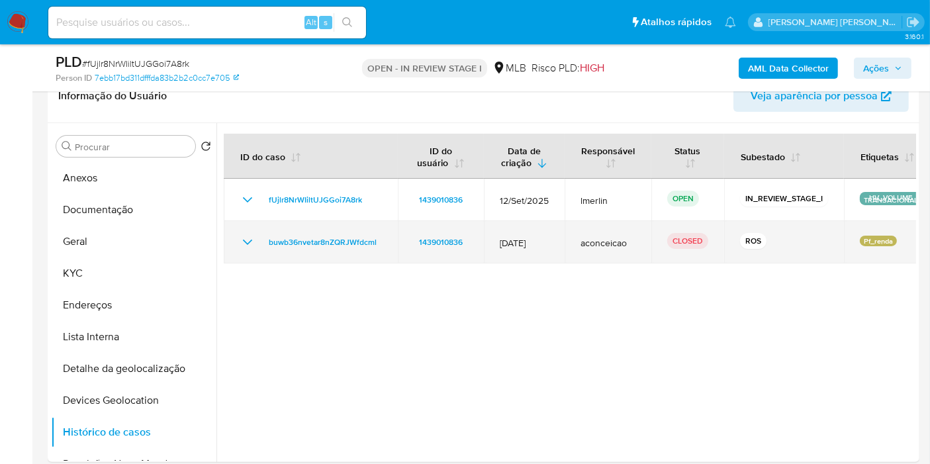
click at [248, 236] on icon "Mostrar/Ocultar" at bounding box center [248, 242] width 16 height 16
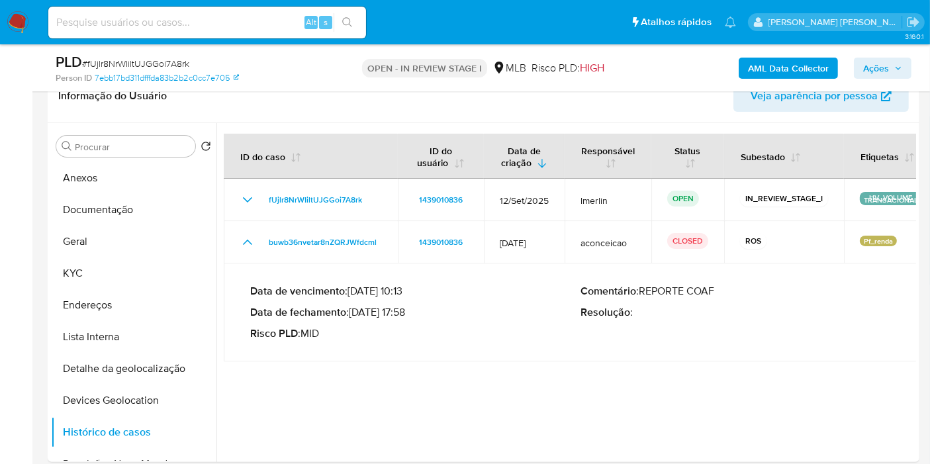
drag, startPoint x: 406, startPoint y: 315, endPoint x: 355, endPoint y: 318, distance: 50.4
click at [355, 318] on p "Data de fechamento : 01/04/2025 17:58" at bounding box center [415, 312] width 331 height 13
click at [85, 177] on button "Anexos" at bounding box center [128, 178] width 155 height 32
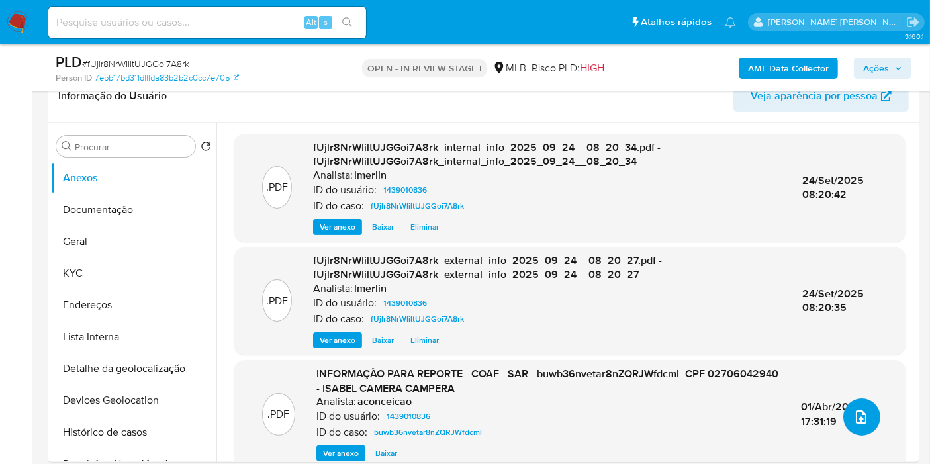
click at [856, 416] on icon "upload-file" at bounding box center [861, 416] width 11 height 13
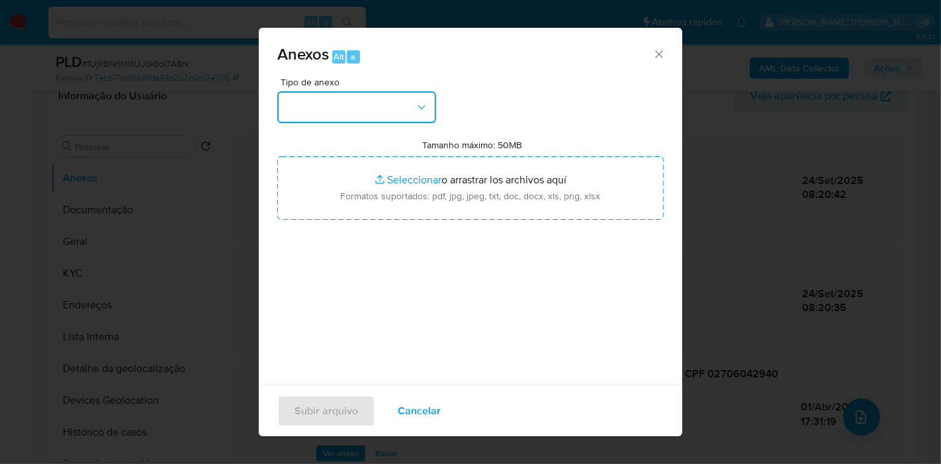
click at [371, 107] on button "button" at bounding box center [356, 107] width 159 height 32
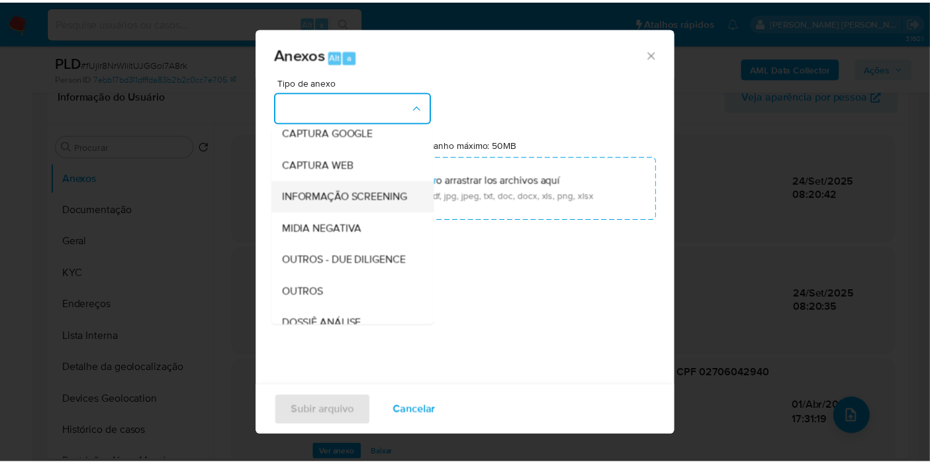
scroll to position [203, 0]
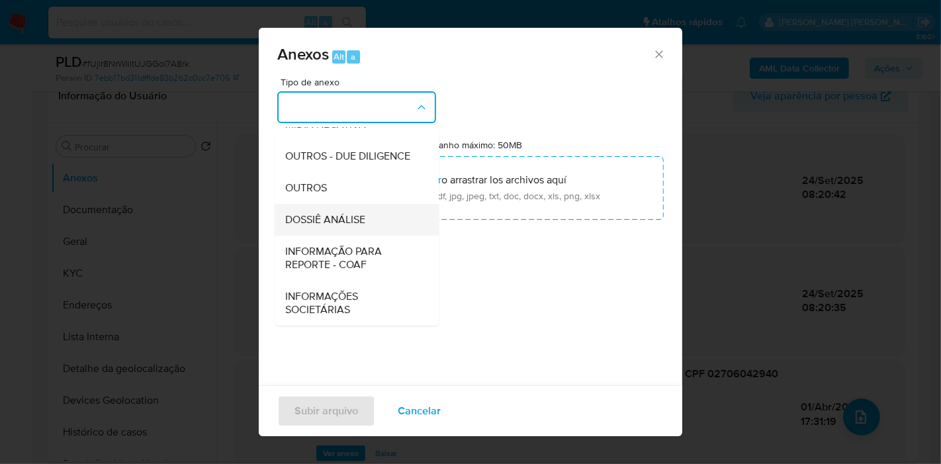
click at [365, 220] on span "DOSSIÊ ANÁLISE" at bounding box center [325, 219] width 80 height 13
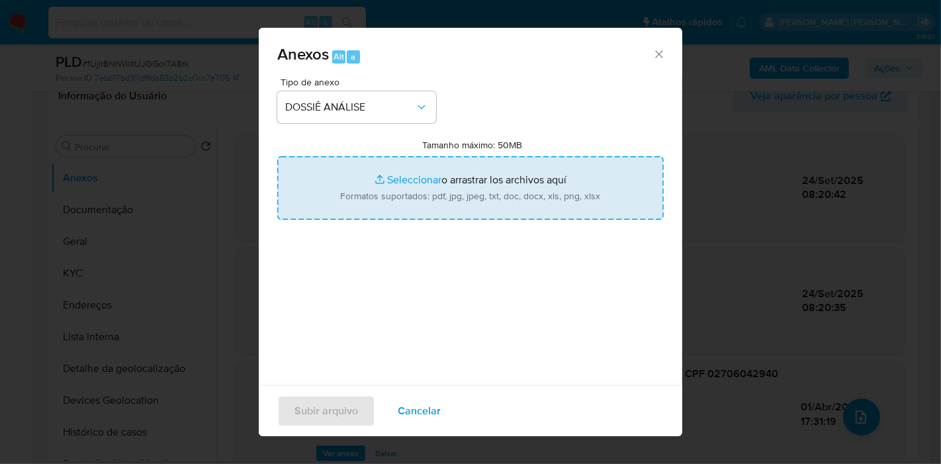
click at [450, 177] on input "Tamanho máximo: 50MB Seleccionar archivos" at bounding box center [470, 188] width 387 height 64
type input "C:\fakepath\Declínio - fUjlr8NrWIiltUJGGoi7A8rk - CPF 02706042940 - ISABEL CAME…"
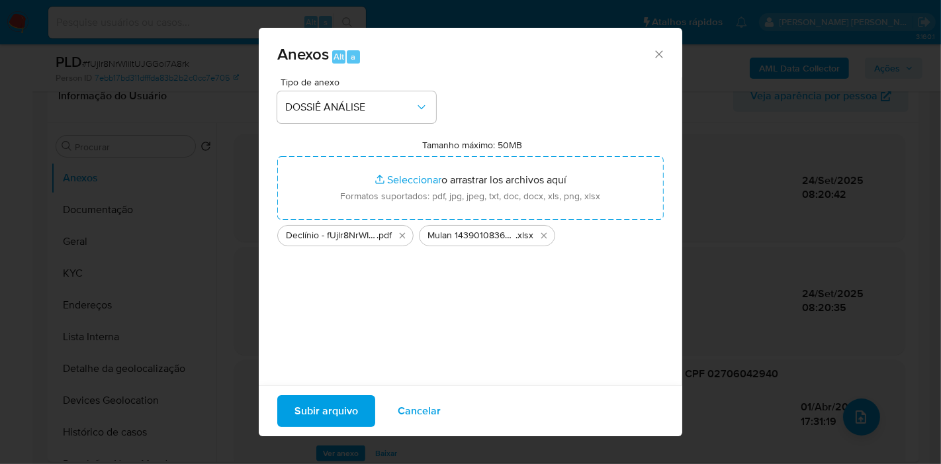
click at [347, 408] on span "Subir arquivo" at bounding box center [327, 410] width 64 height 29
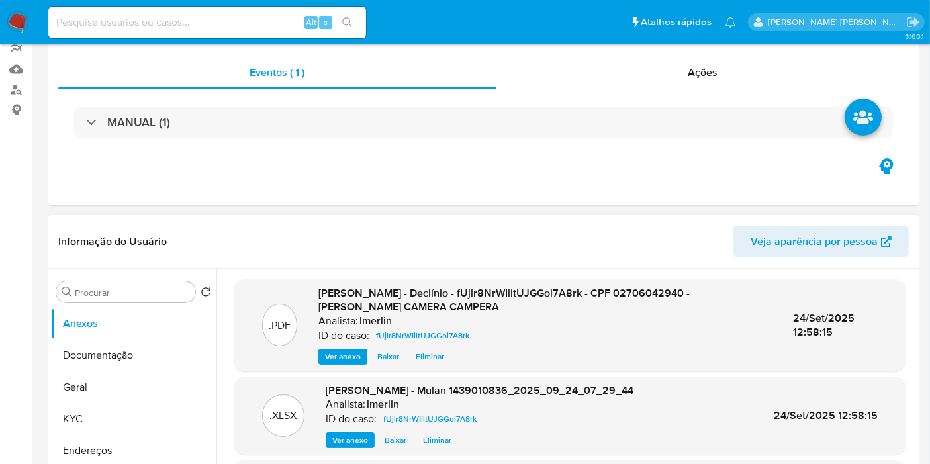
scroll to position [0, 0]
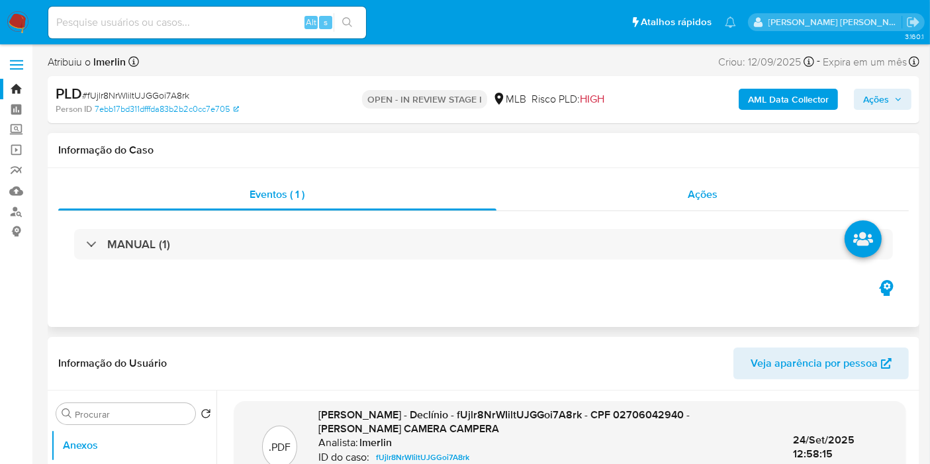
click at [742, 179] on div "Ações" at bounding box center [702, 195] width 413 height 32
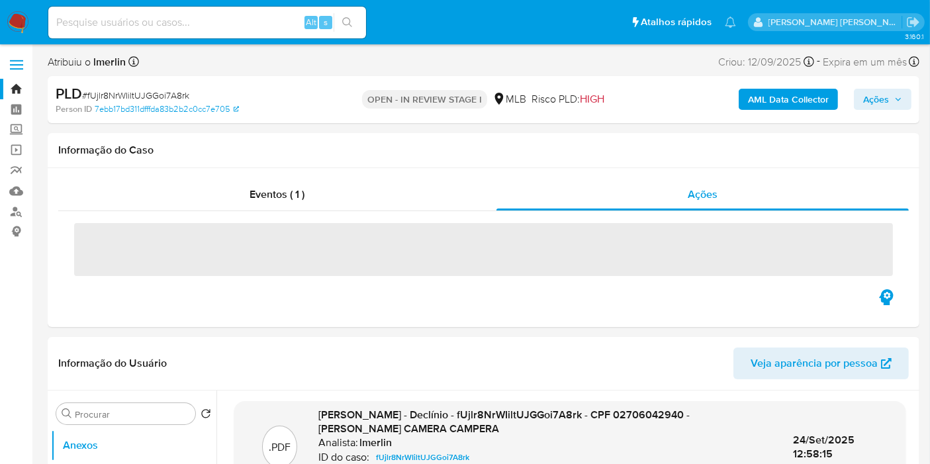
click at [877, 107] on span "Ações" at bounding box center [876, 99] width 26 height 21
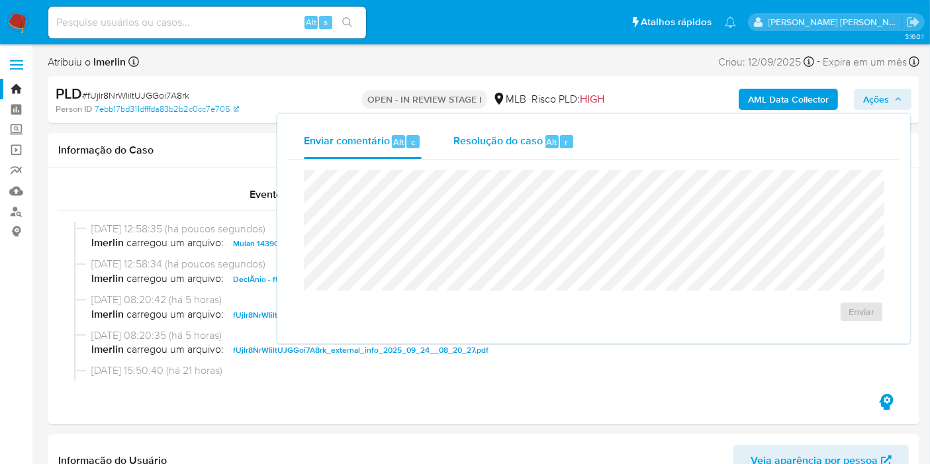
click at [506, 137] on span "Resolução do caso" at bounding box center [497, 141] width 89 height 15
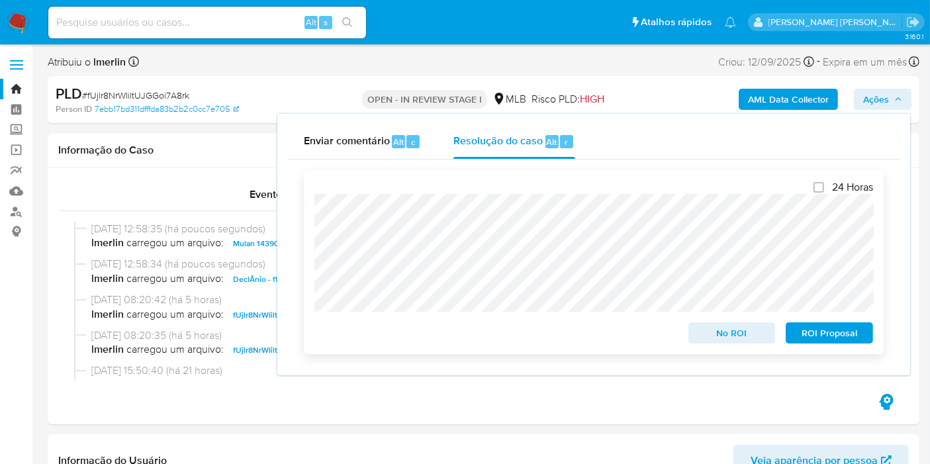
click at [723, 331] on span "No ROI" at bounding box center [732, 333] width 69 height 19
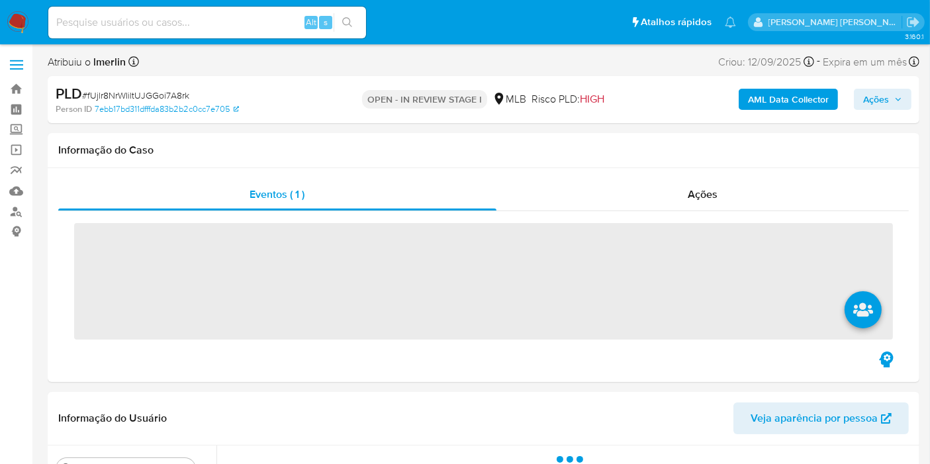
click at [239, 28] on input at bounding box center [207, 22] width 318 height 17
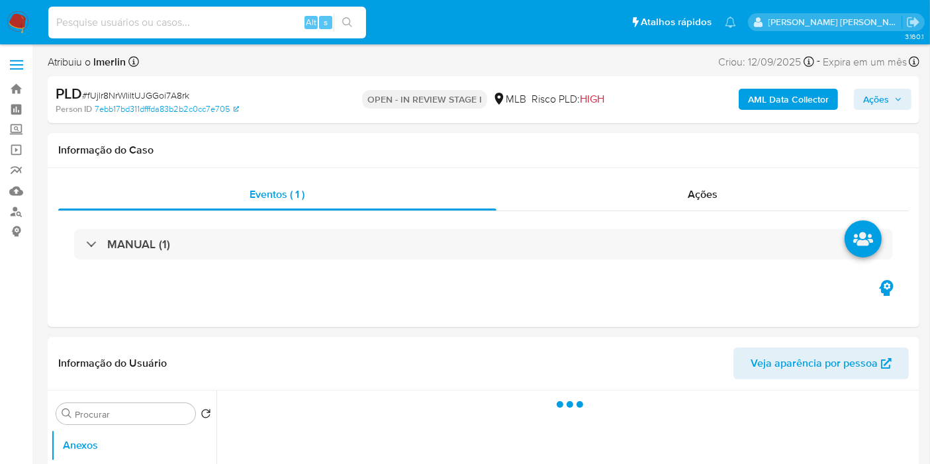
paste input "87553568"
type input "87553568"
select select "10"
type input "87553568"
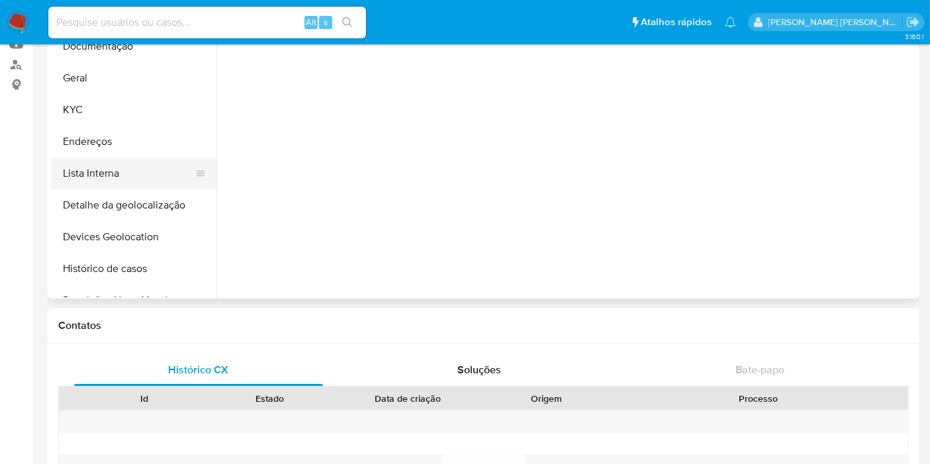
click at [128, 173] on button "Lista Interna" at bounding box center [128, 174] width 155 height 32
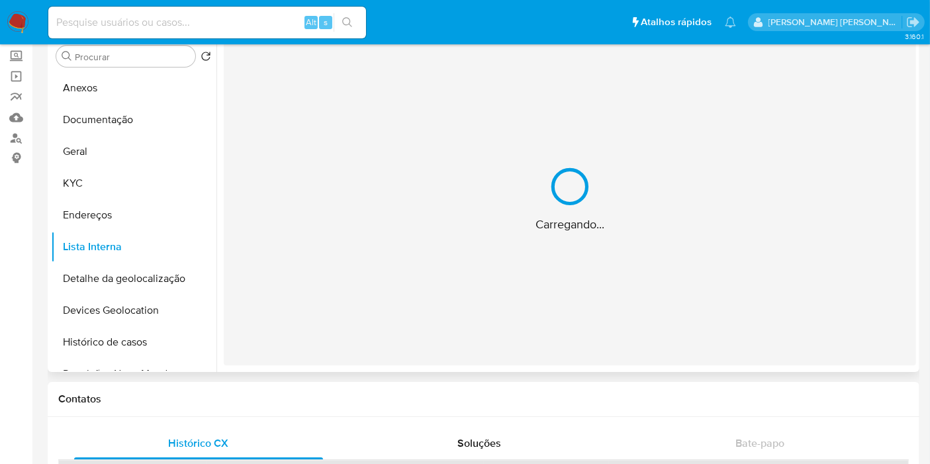
select select "10"
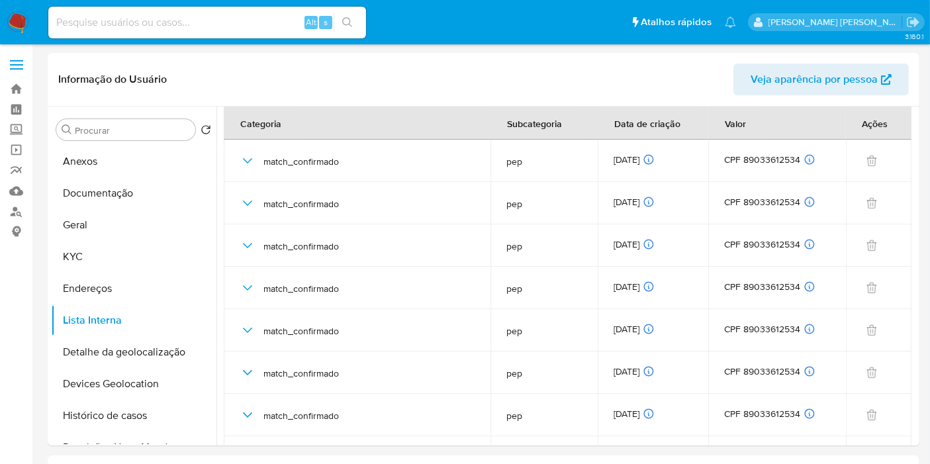
drag, startPoint x: 0, startPoint y: 347, endPoint x: 30, endPoint y: 334, distance: 33.5
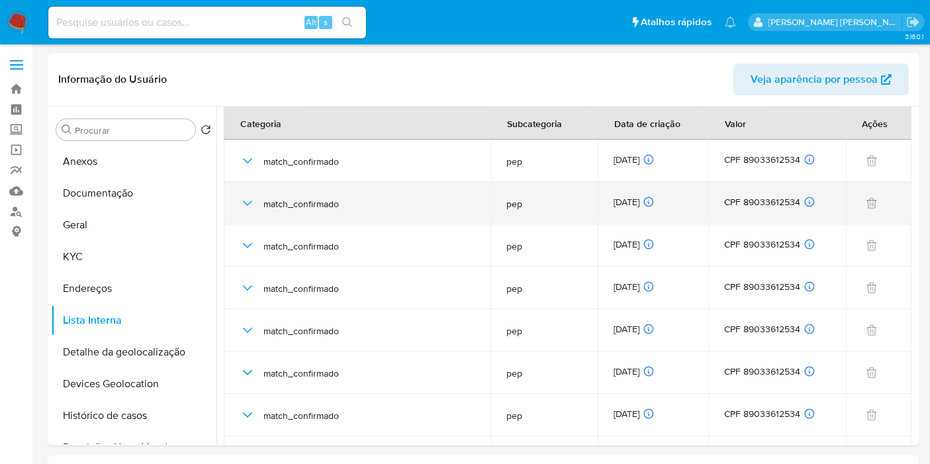
click at [246, 203] on icon "button" at bounding box center [248, 203] width 16 height 16
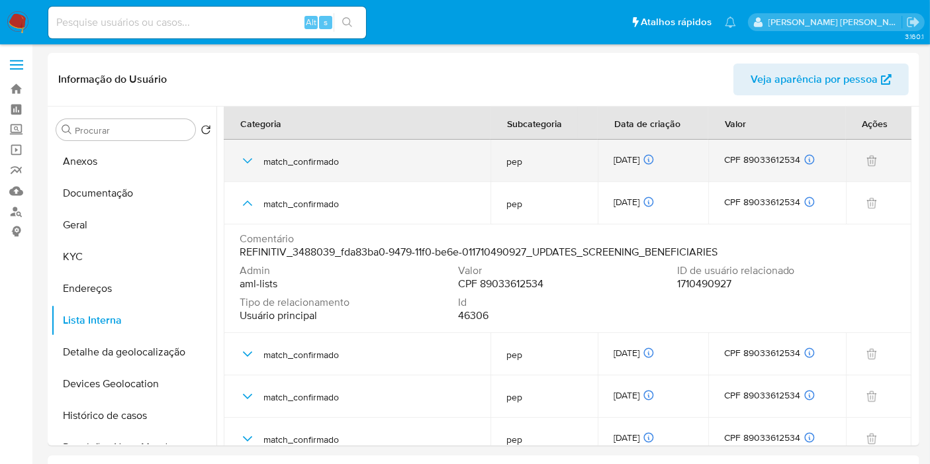
click at [251, 160] on icon "button" at bounding box center [248, 161] width 16 height 16
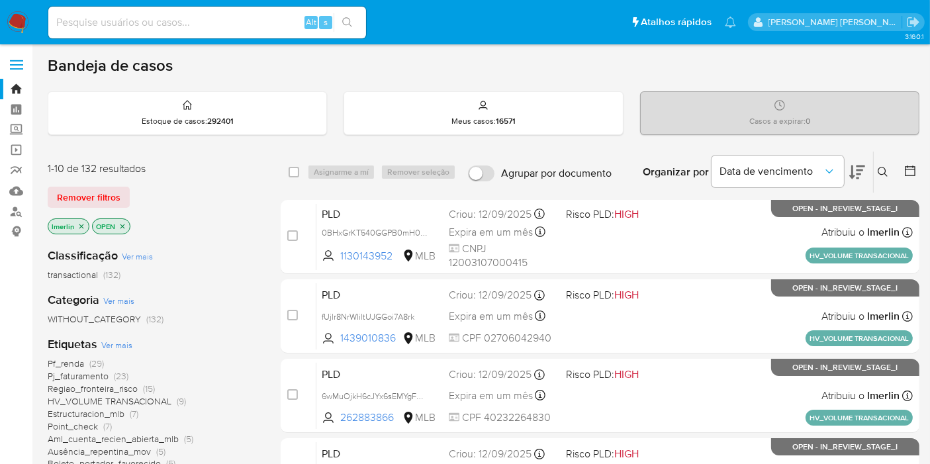
click at [147, 15] on input at bounding box center [207, 22] width 318 height 17
paste input "87553568"
type input "87553568"
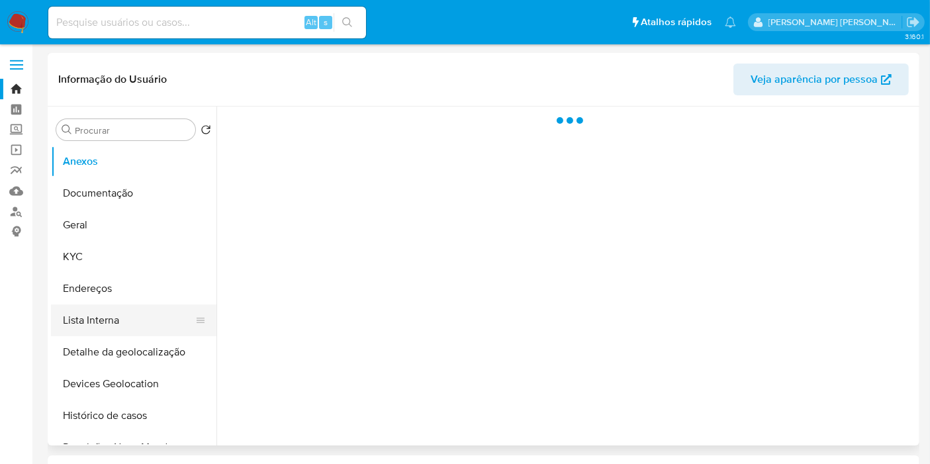
click at [122, 332] on button "Lista Interna" at bounding box center [128, 320] width 155 height 32
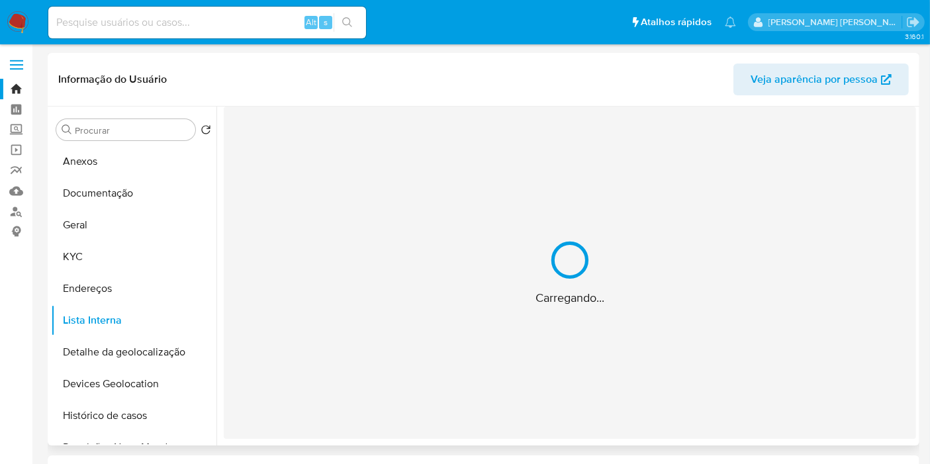
select select "10"
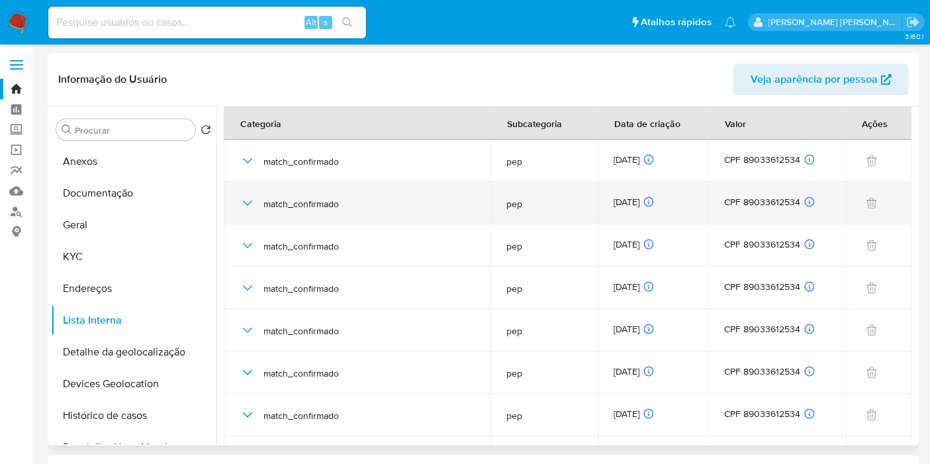
click at [242, 202] on icon "button" at bounding box center [248, 203] width 16 height 16
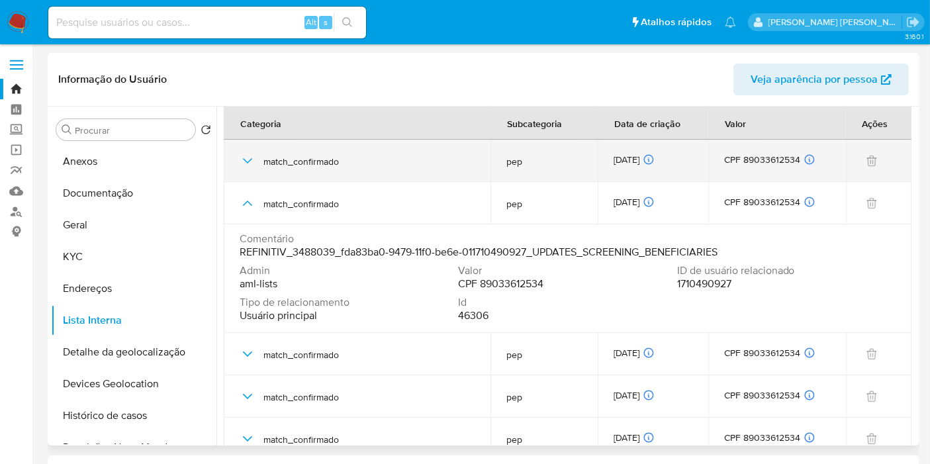
click at [252, 160] on icon "button" at bounding box center [248, 161] width 16 height 16
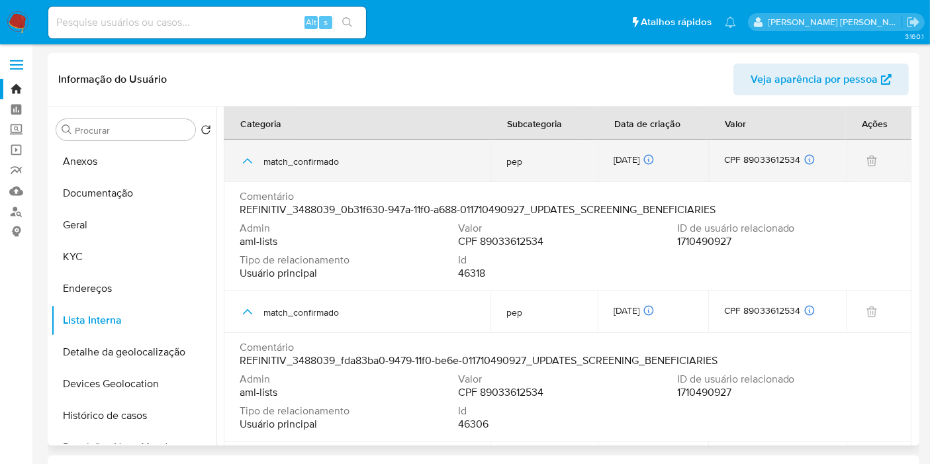
click at [252, 162] on icon "button" at bounding box center [248, 161] width 16 height 16
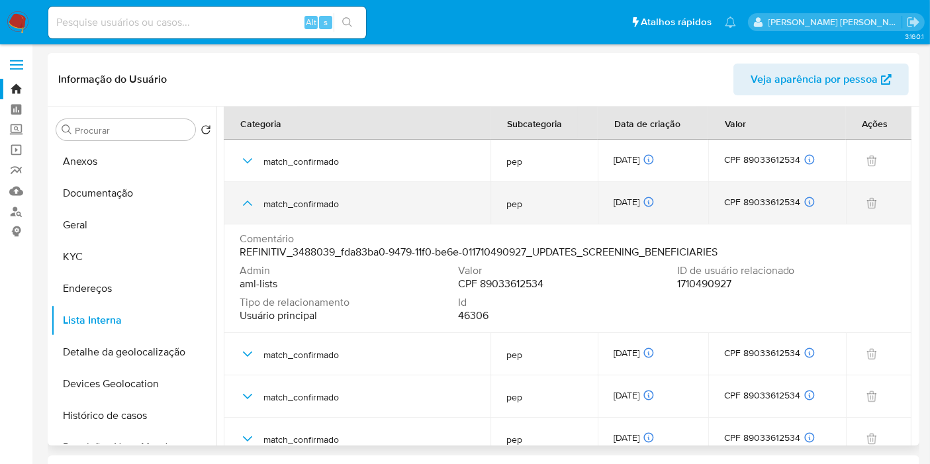
click at [244, 203] on icon "button" at bounding box center [248, 203] width 16 height 16
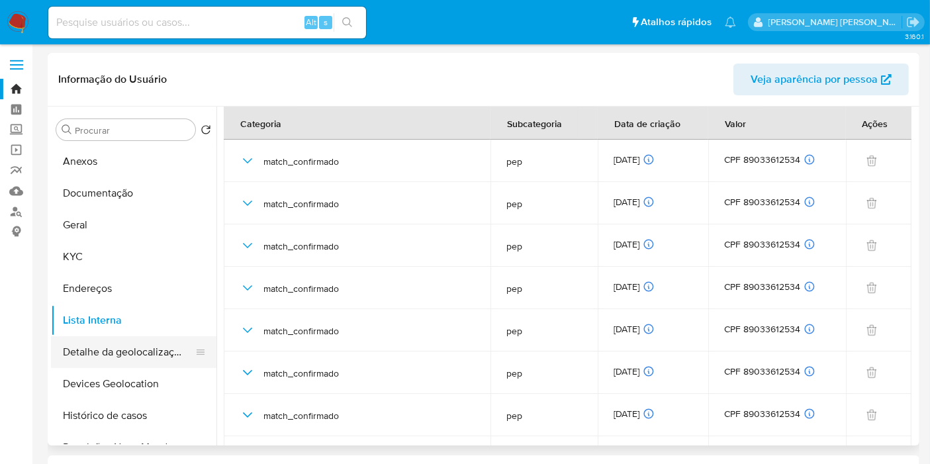
drag, startPoint x: 0, startPoint y: 376, endPoint x: 93, endPoint y: 343, distance: 98.4
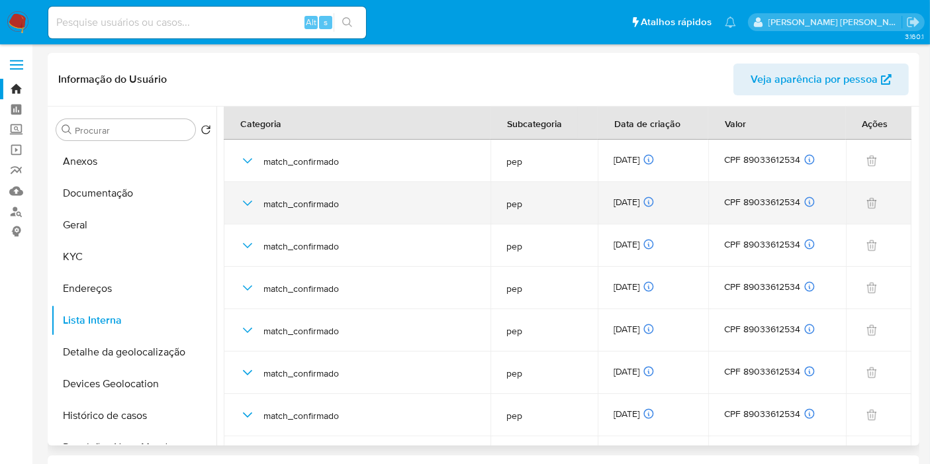
click at [246, 201] on icon "button" at bounding box center [248, 203] width 16 height 16
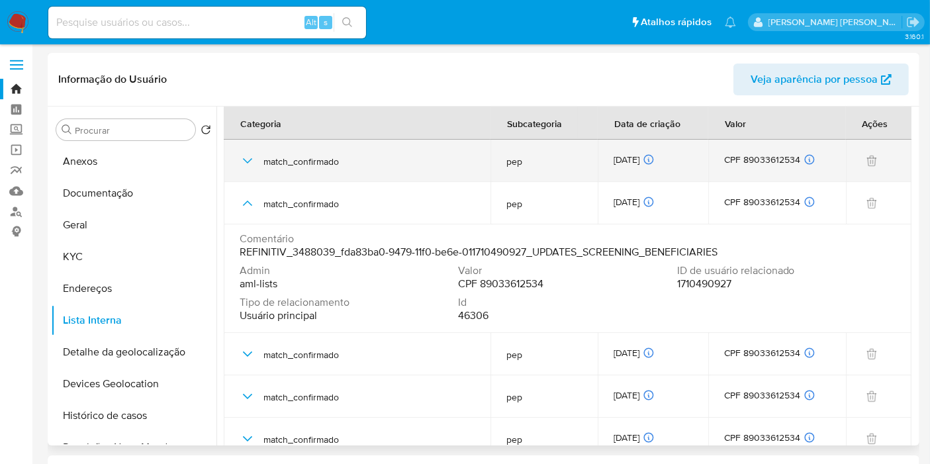
click at [246, 162] on icon "button" at bounding box center [248, 161] width 16 height 16
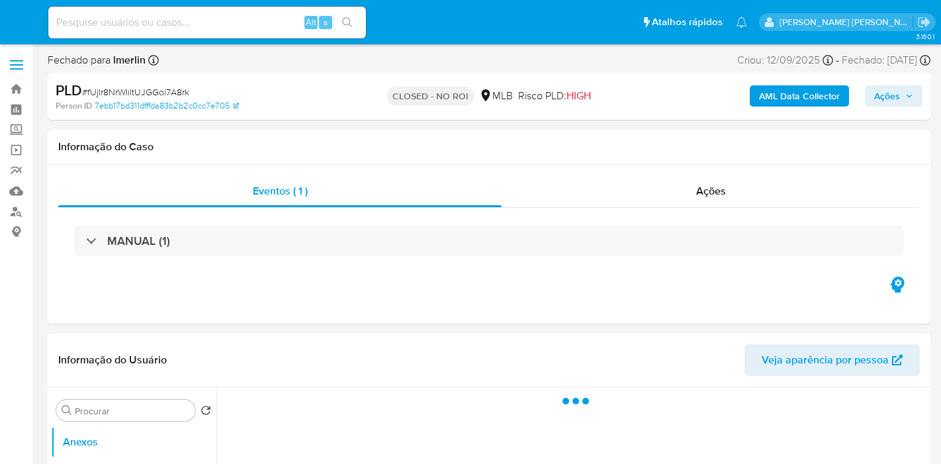
select select "10"
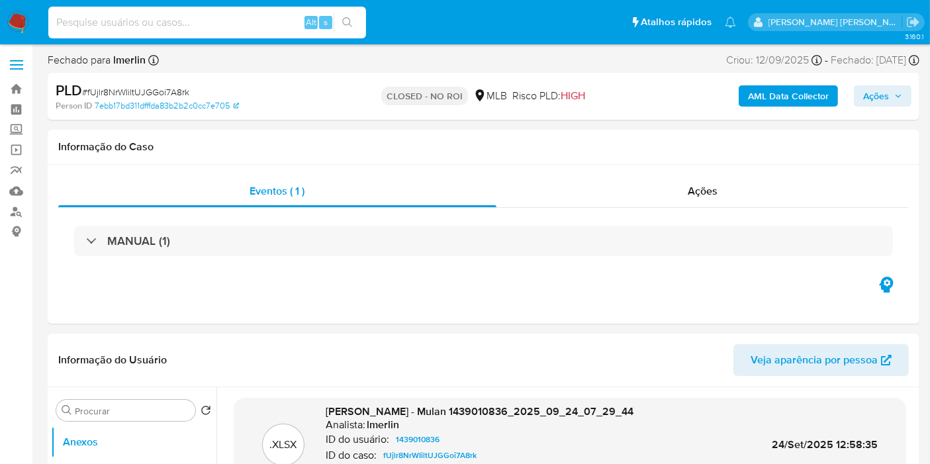
click at [270, 19] on input at bounding box center [207, 22] width 318 height 17
paste input "6wMuOjkH6cJYx6sEMYgFevN1"
type input "6wMuOjkH6cJYx6sEMYgFevN1"
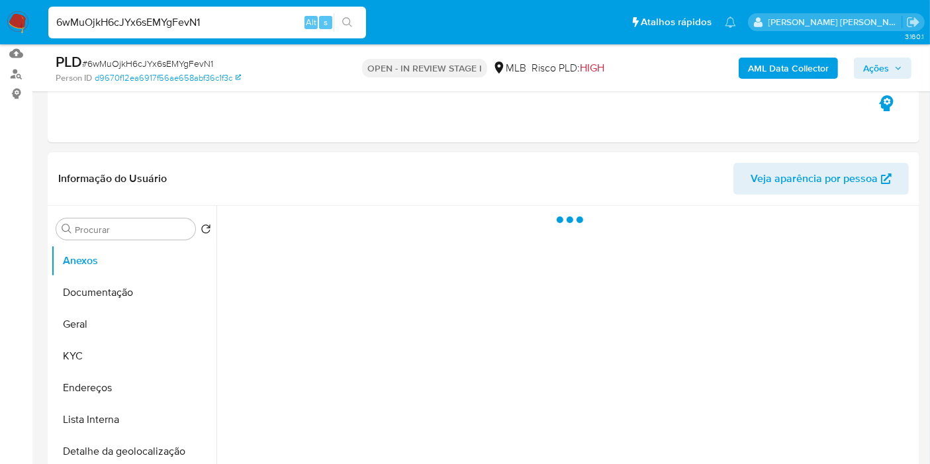
scroll to position [147, 0]
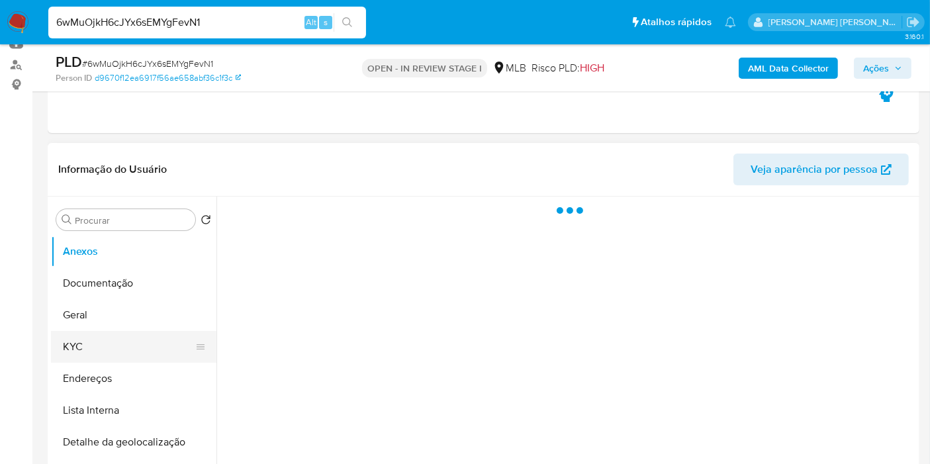
select select "10"
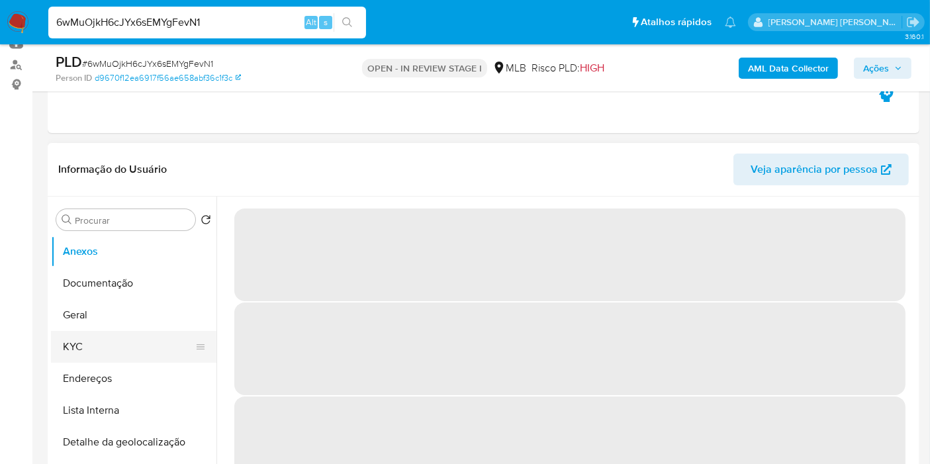
click at [154, 334] on button "KYC" at bounding box center [128, 347] width 155 height 32
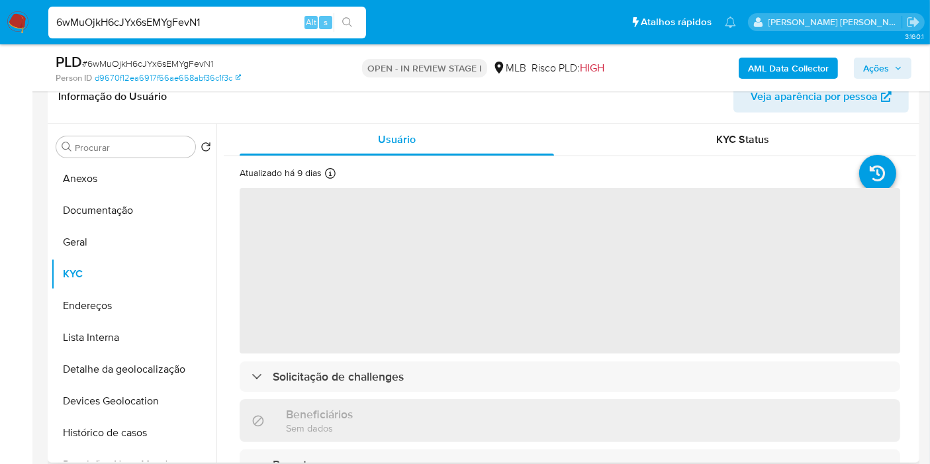
scroll to position [220, 0]
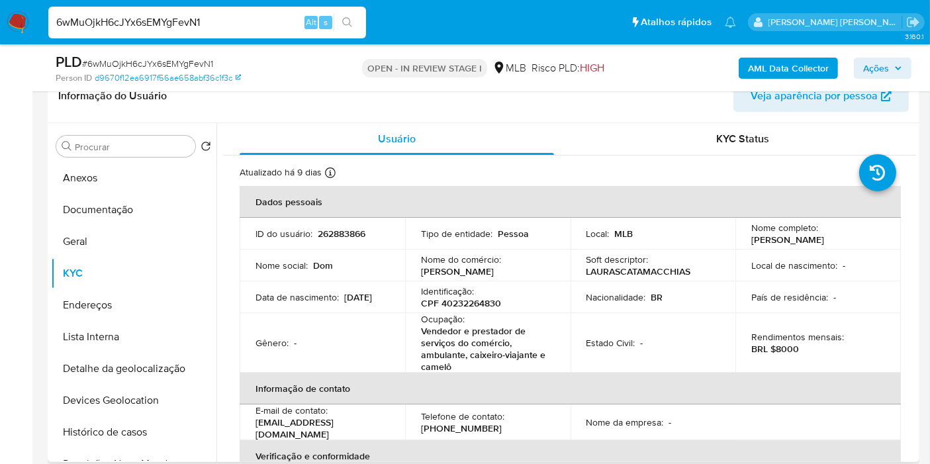
click at [477, 299] on p "CPF 40232264830" at bounding box center [461, 303] width 80 height 12
copy p "40232264830"
click at [144, 437] on button "Histórico de casos" at bounding box center [128, 432] width 155 height 32
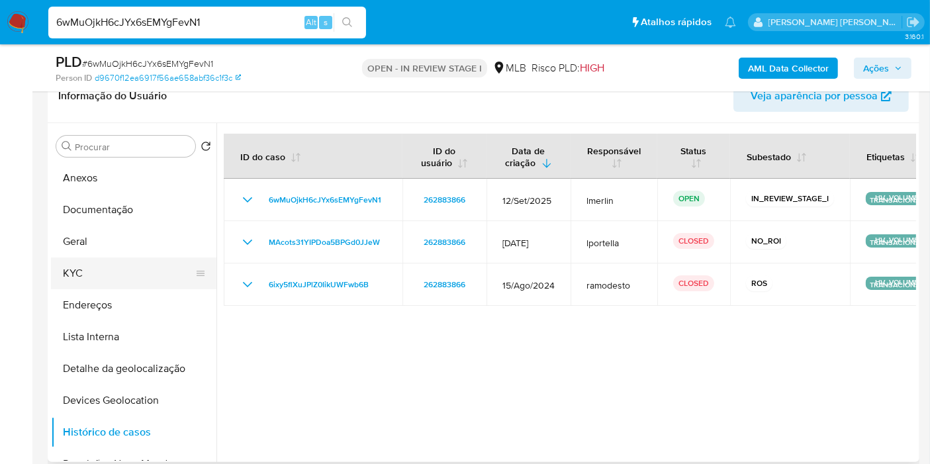
click at [121, 271] on button "KYC" at bounding box center [128, 273] width 155 height 32
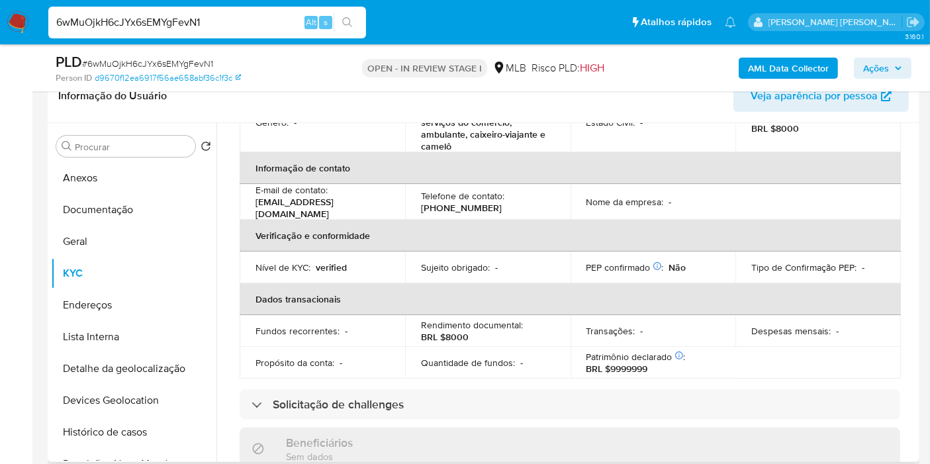
scroll to position [0, 0]
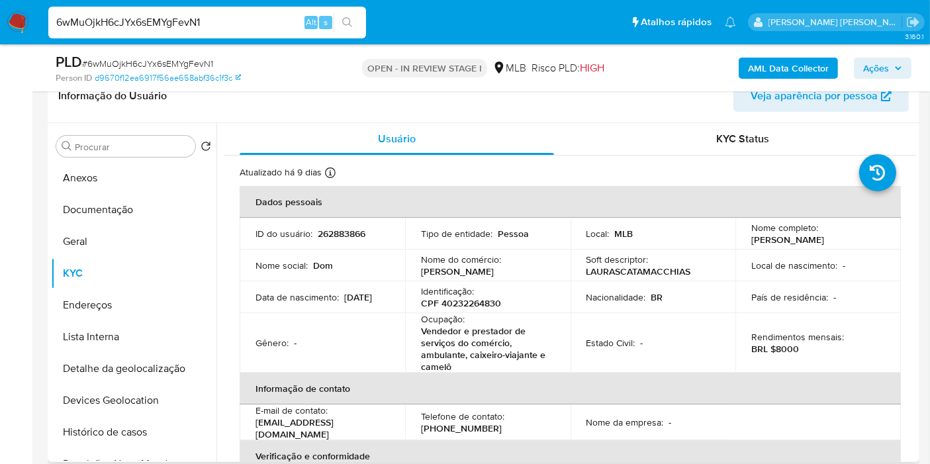
click at [786, 350] on p "BRL $8000" at bounding box center [775, 349] width 48 height 12
copy p "8000"
click at [134, 213] on button "Documentação" at bounding box center [128, 210] width 155 height 32
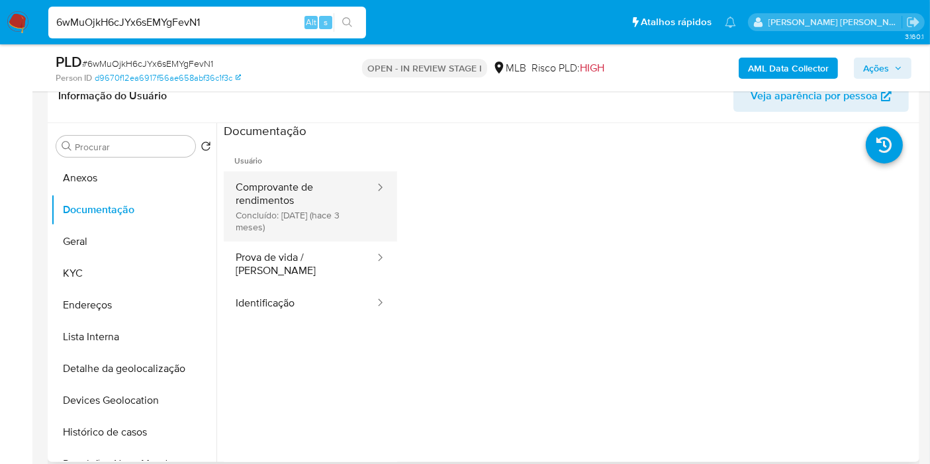
click at [316, 191] on button "Comprovante de rendimentos Concluído: [DATE] (hace 3 meses)" at bounding box center [300, 206] width 152 height 70
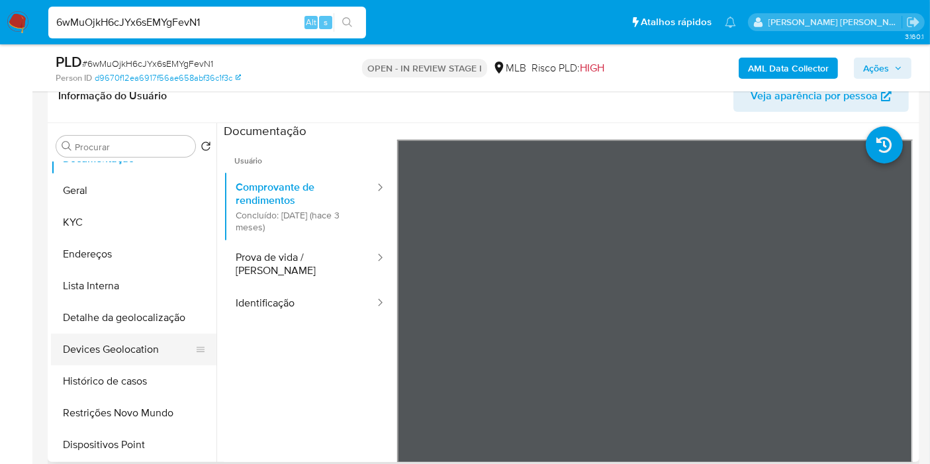
scroll to position [73, 0]
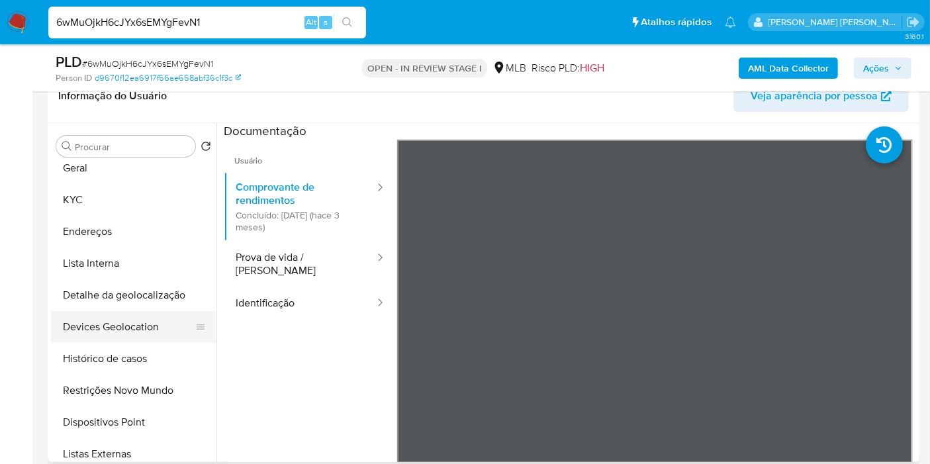
click at [123, 402] on button "Restrições Novo Mundo" at bounding box center [133, 391] width 165 height 32
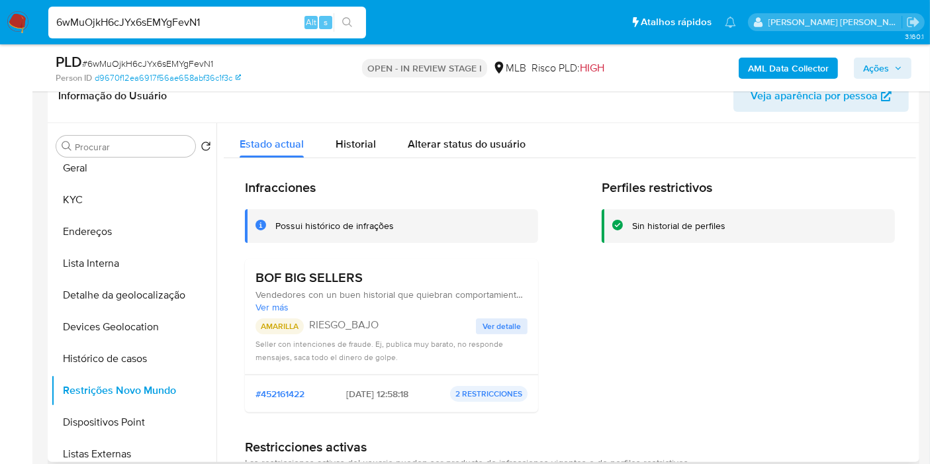
click at [494, 328] on span "Ver detalle" at bounding box center [502, 326] width 38 height 13
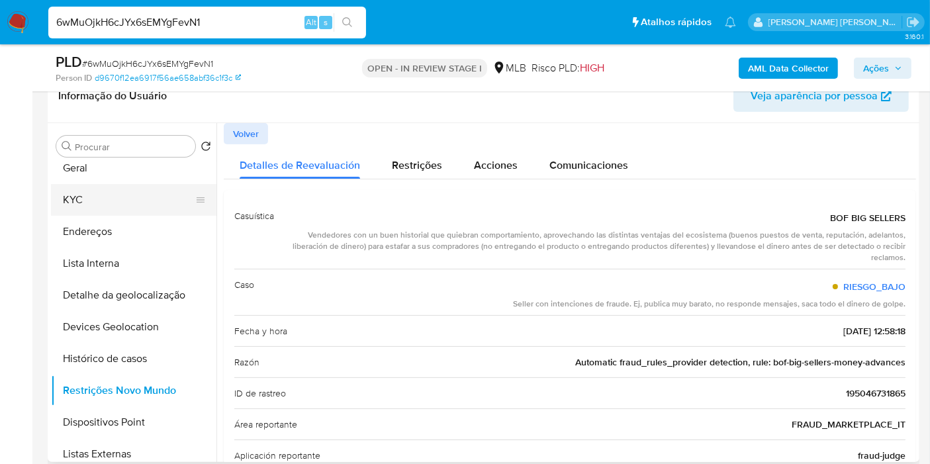
click at [130, 202] on button "KYC" at bounding box center [128, 200] width 155 height 32
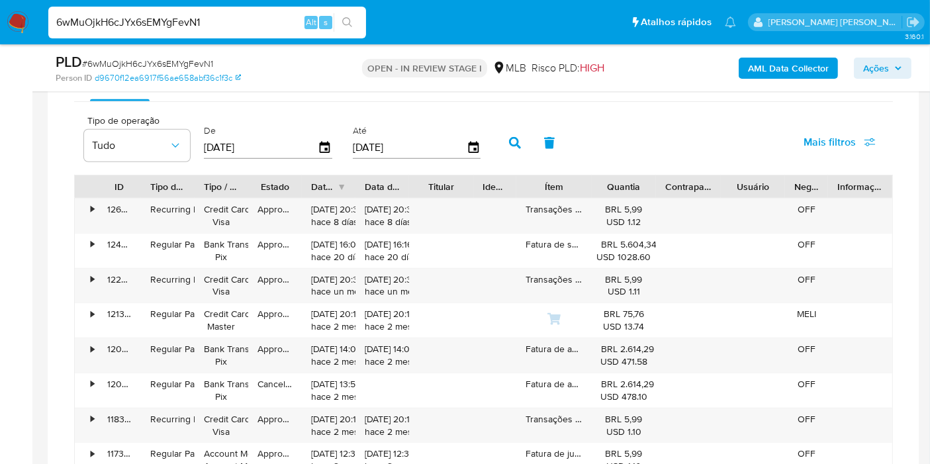
scroll to position [1103, 0]
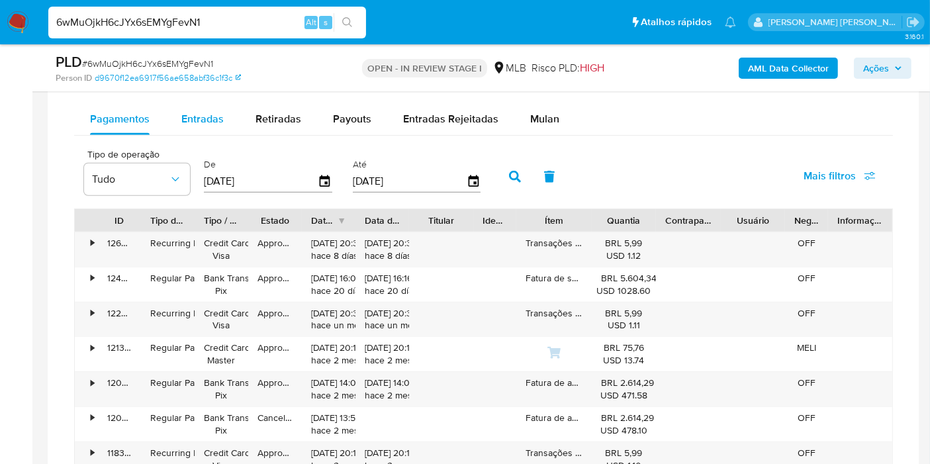
click at [197, 128] on div "Entradas" at bounding box center [202, 119] width 42 height 32
select select "10"
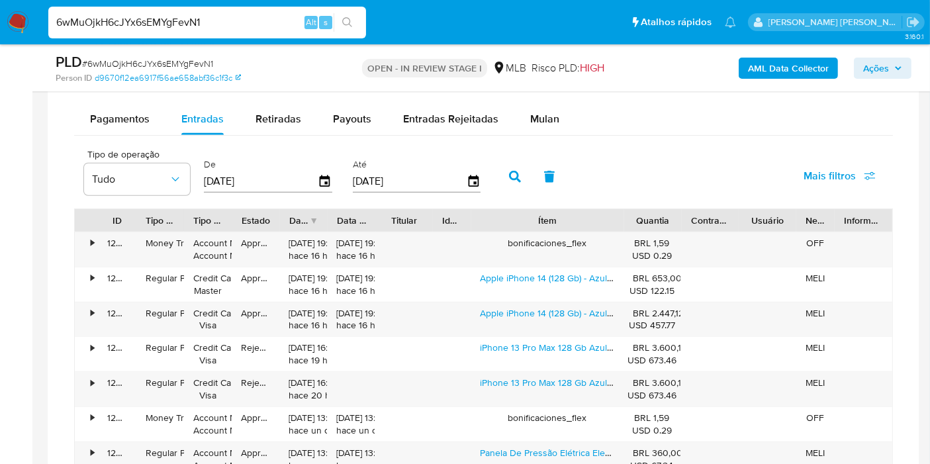
drag, startPoint x: 584, startPoint y: 218, endPoint x: 662, endPoint y: 215, distance: 77.5
click at [662, 215] on div "ID Tipo de operação Tipo / Método Estado Data de criação Data de aprovação Titu…" at bounding box center [483, 220] width 817 height 23
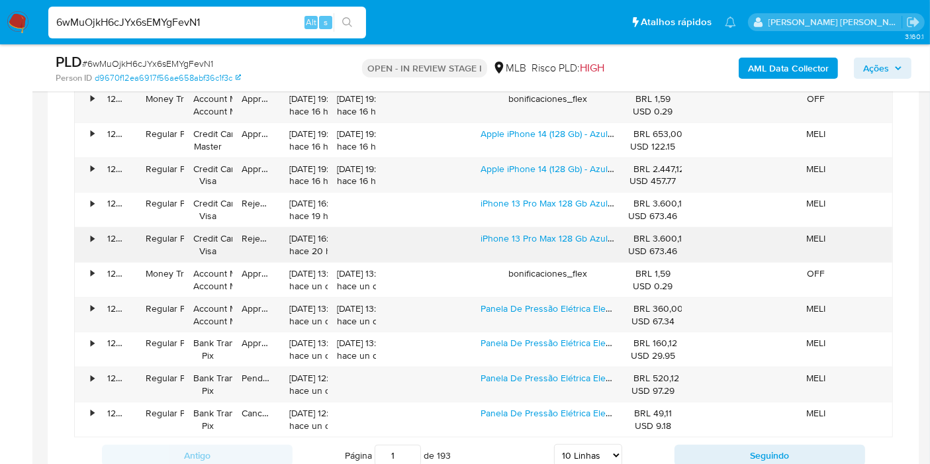
scroll to position [1250, 0]
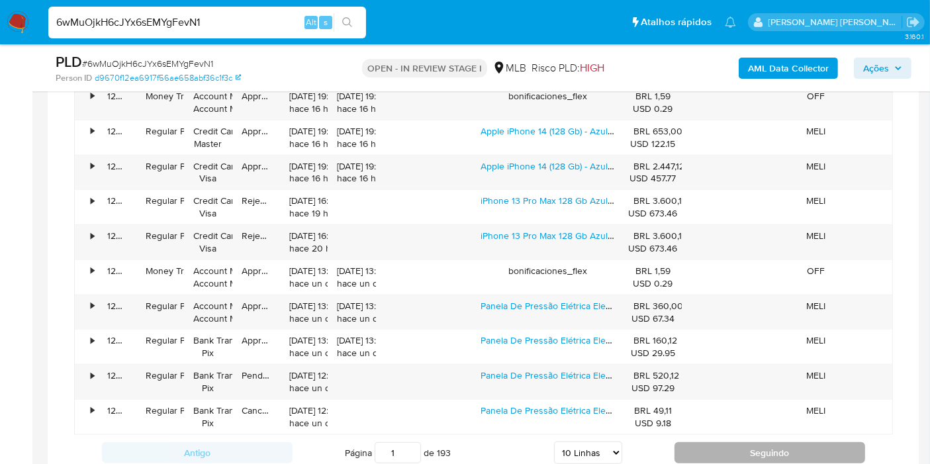
click at [707, 443] on button "Seguindo" at bounding box center [769, 452] width 191 height 21
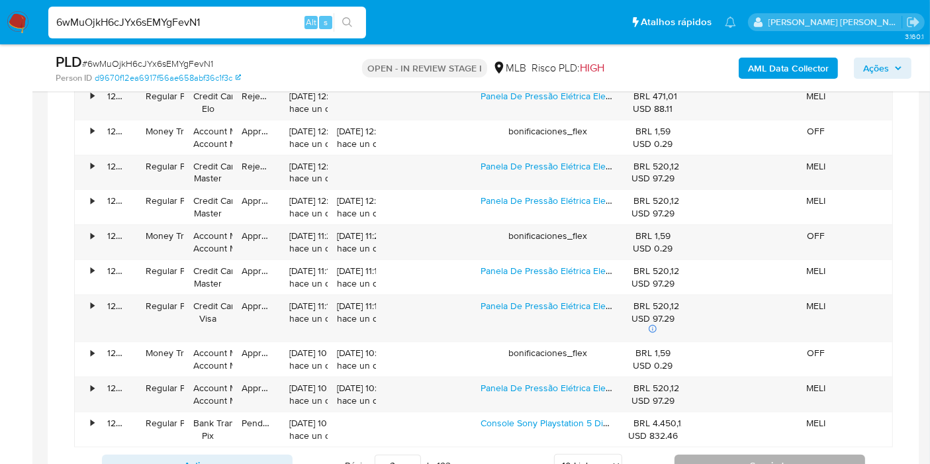
click at [716, 456] on button "Seguindo" at bounding box center [769, 465] width 191 height 21
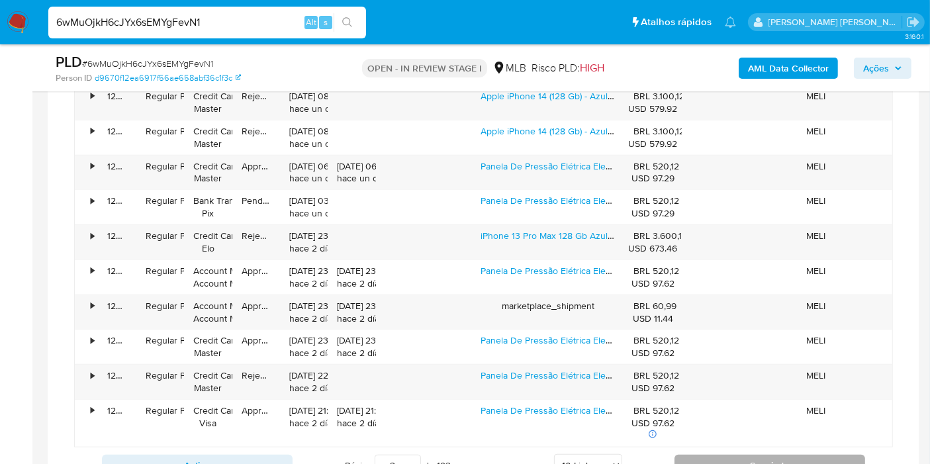
click at [703, 455] on button "Seguindo" at bounding box center [769, 465] width 191 height 21
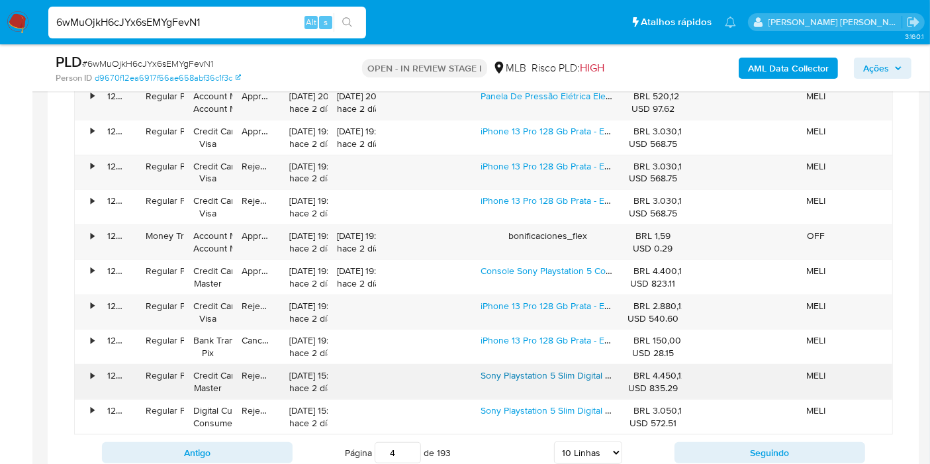
click at [534, 369] on link "Sony Playstation 5 Slim Digital Cfi-2000 1 Tb Ratchet & Clank Rift Apart Return…" at bounding box center [692, 375] width 422 height 13
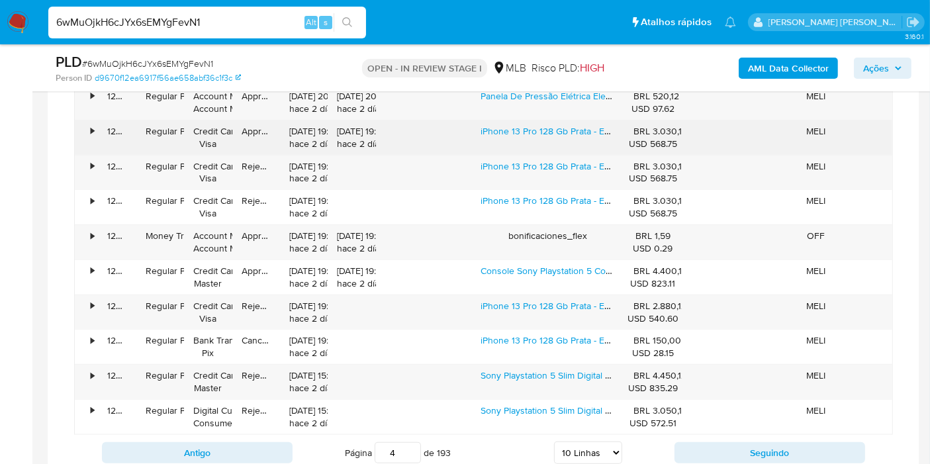
click at [544, 120] on div "iPhone 13 Pro 128 Gb Prata - Excelente (Recondicionado)" at bounding box center [547, 137] width 153 height 34
click at [547, 131] on link "iPhone 13 Pro 128 Gb Prata - Excelente (Recondicionado)" at bounding box center [597, 130] width 232 height 13
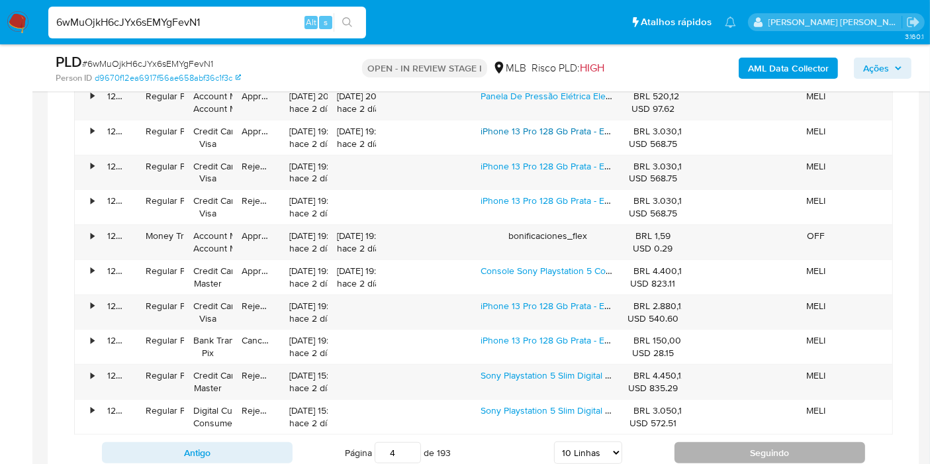
click at [731, 445] on button "Seguindo" at bounding box center [769, 452] width 191 height 21
type input "5"
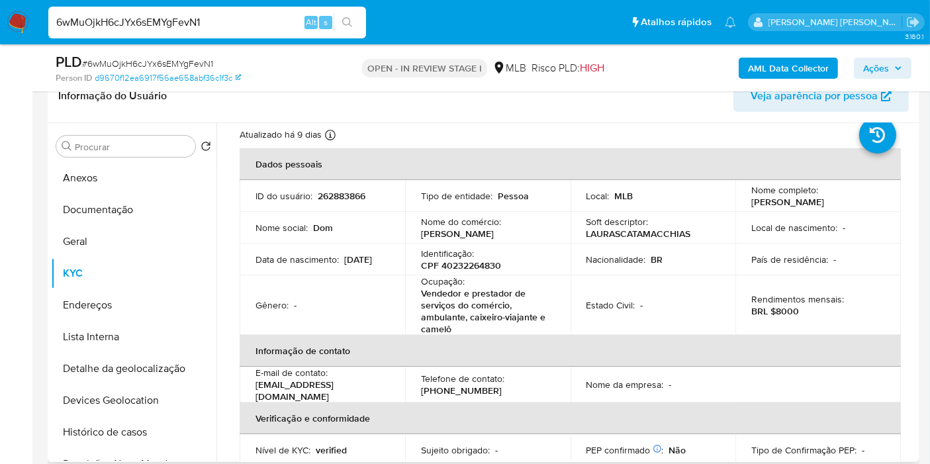
scroll to position [0, 0]
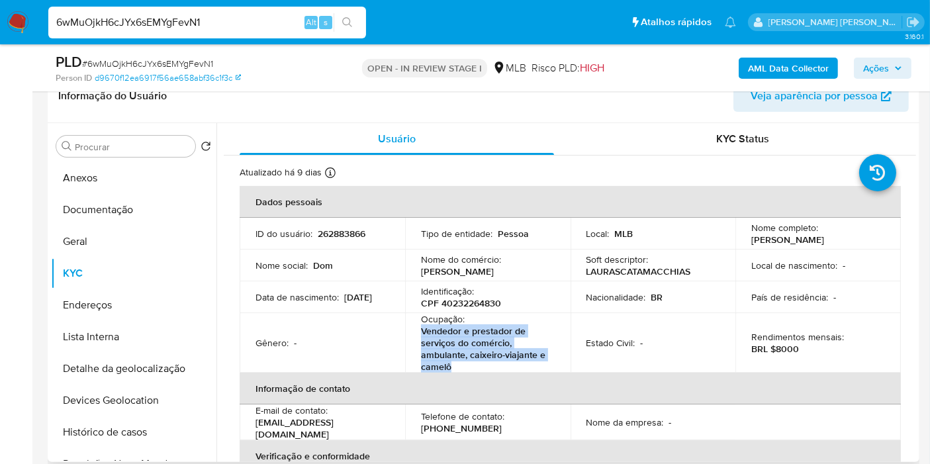
drag, startPoint x: 484, startPoint y: 367, endPoint x: 459, endPoint y: 263, distance: 106.9
click at [421, 332] on p "Vendedor e prestador de serviços do comércio, ambulante, caixeiro-viajante e ca…" at bounding box center [485, 349] width 128 height 48
copy p "Vendedor e prestador de serviços do comércio, ambulante, caixeiro-viajante e ca…"
click at [107, 244] on button "Geral" at bounding box center [128, 242] width 155 height 32
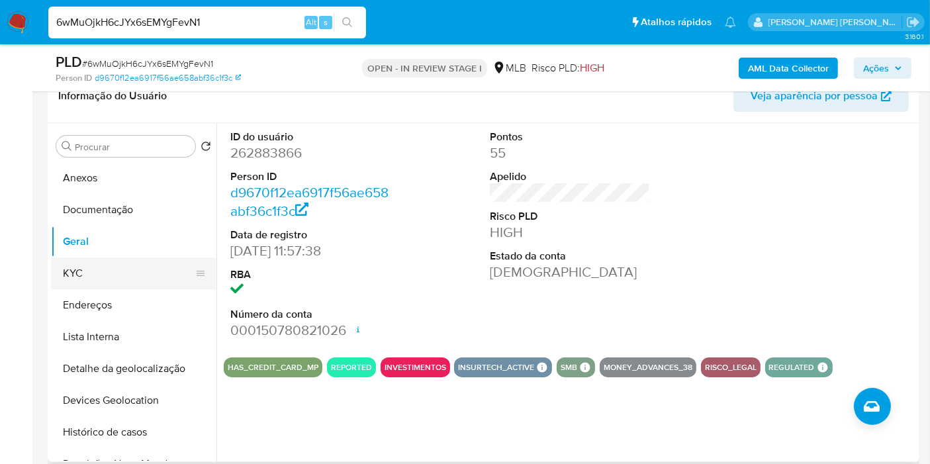
click at [103, 276] on button "KYC" at bounding box center [128, 273] width 155 height 32
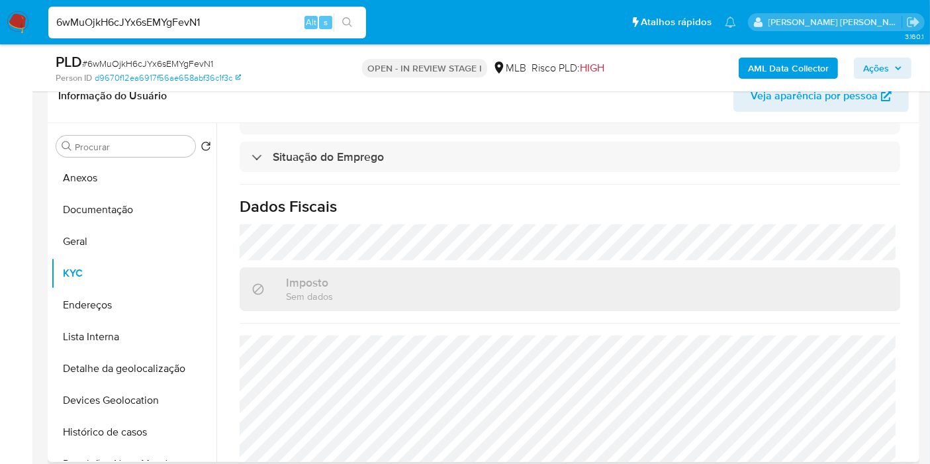
scroll to position [618, 0]
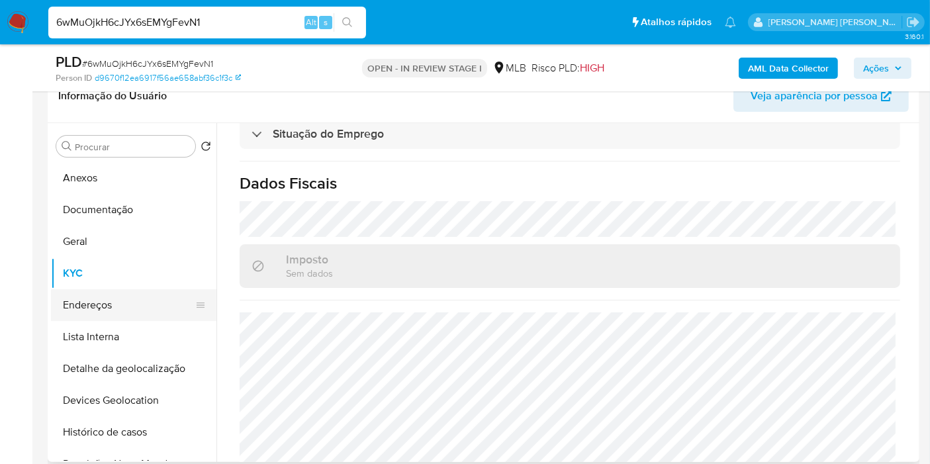
click at [126, 311] on button "Endereços" at bounding box center [128, 305] width 155 height 32
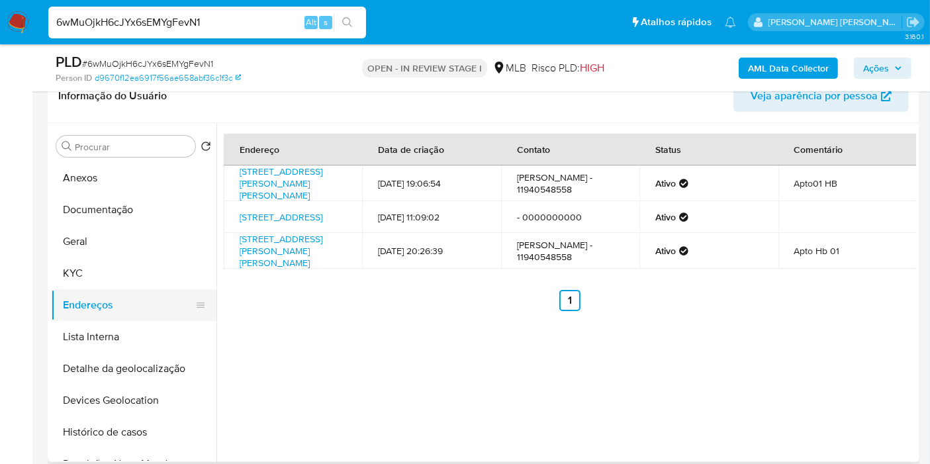
drag, startPoint x: 167, startPoint y: 358, endPoint x: 139, endPoint y: 294, distance: 70.0
click at [166, 358] on button "Detalhe da geolocalização" at bounding box center [133, 369] width 165 height 32
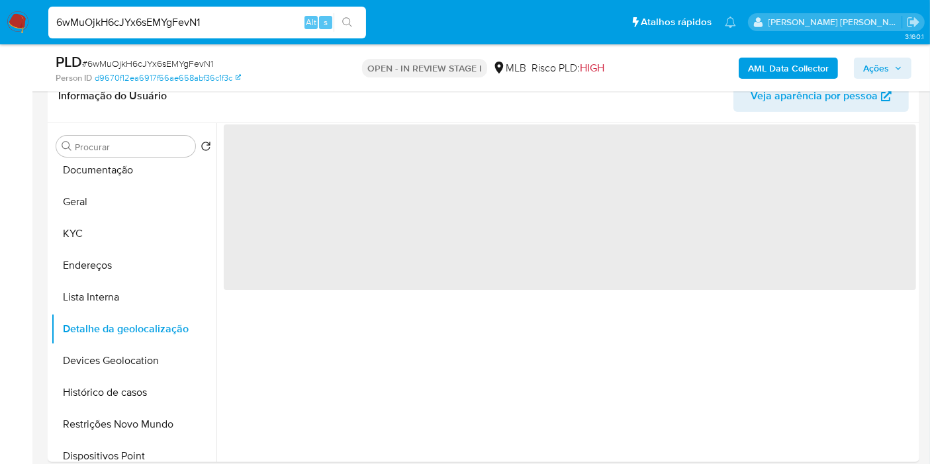
scroll to position [73, 0]
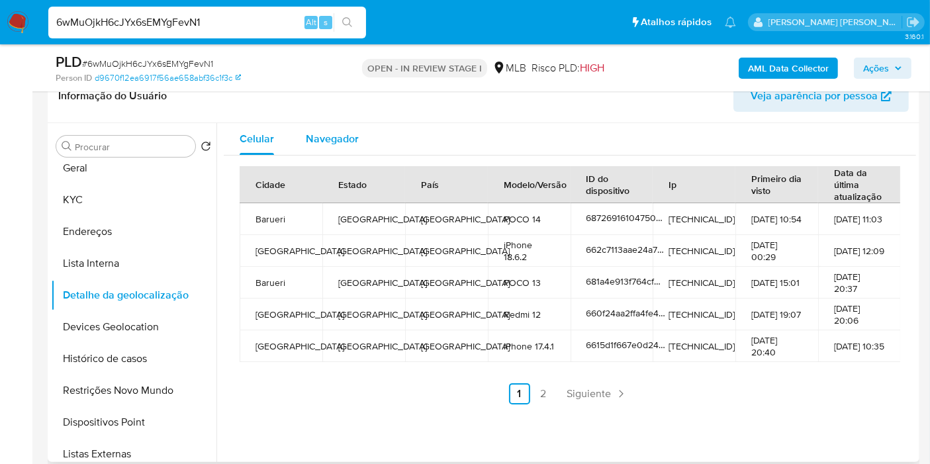
click at [332, 142] on span "Navegador" at bounding box center [332, 138] width 53 height 15
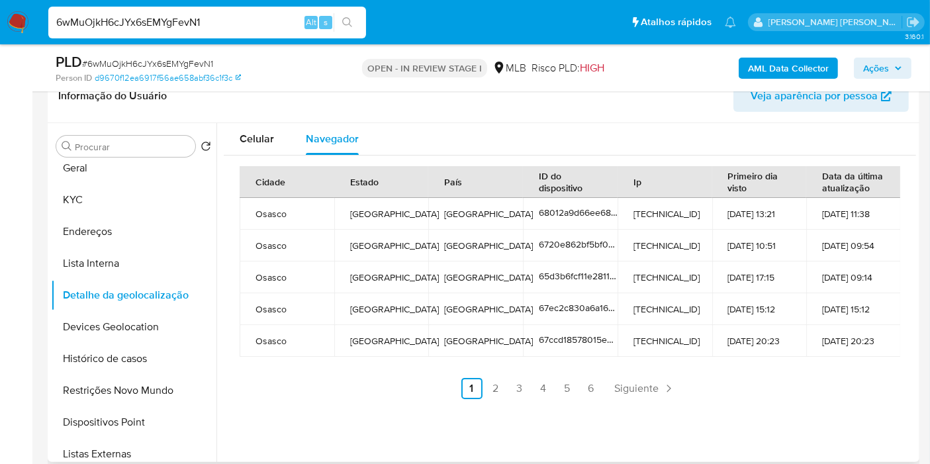
click at [146, 327] on button "Devices Geolocation" at bounding box center [133, 327] width 165 height 32
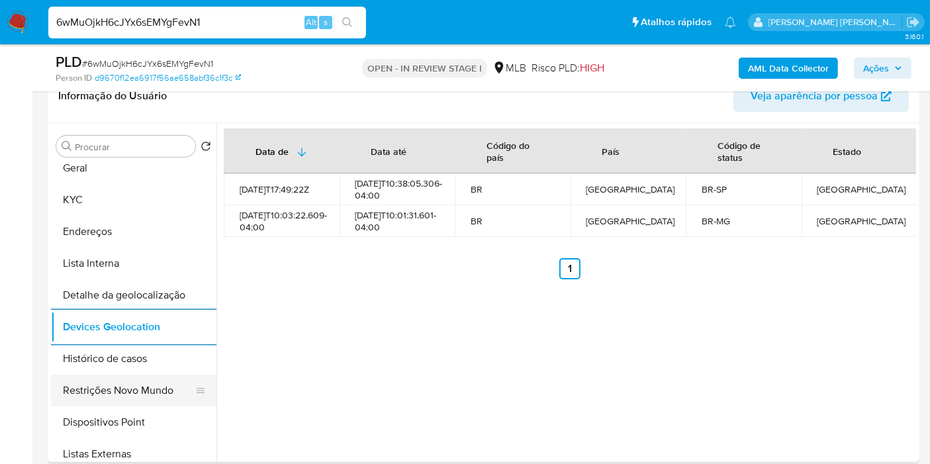
click at [132, 391] on button "Restrições Novo Mundo" at bounding box center [128, 391] width 155 height 32
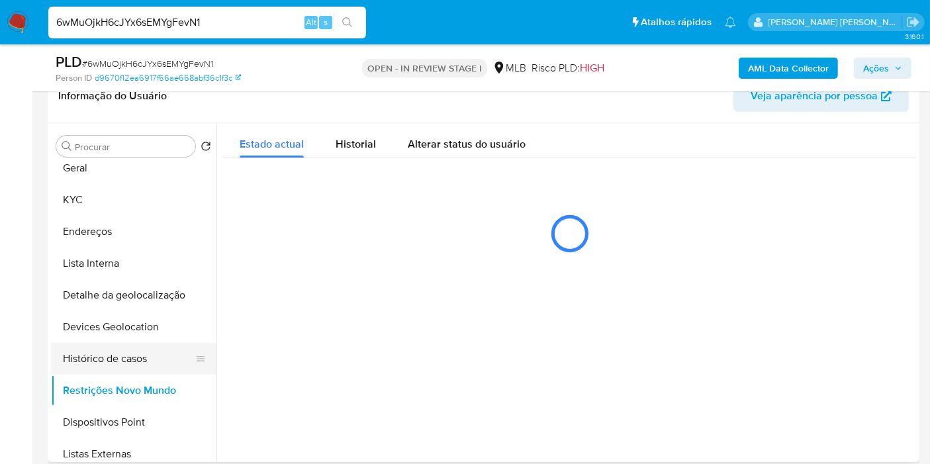
scroll to position [147, 0]
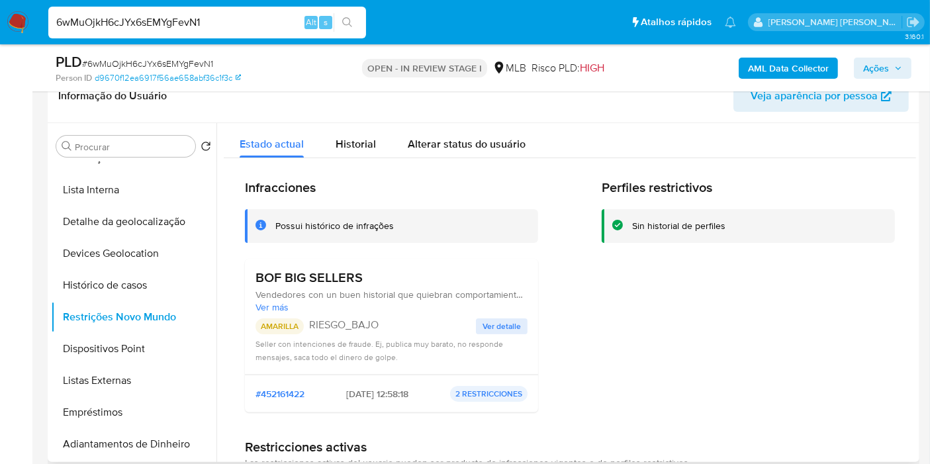
click at [486, 324] on span "Ver detalle" at bounding box center [502, 326] width 38 height 13
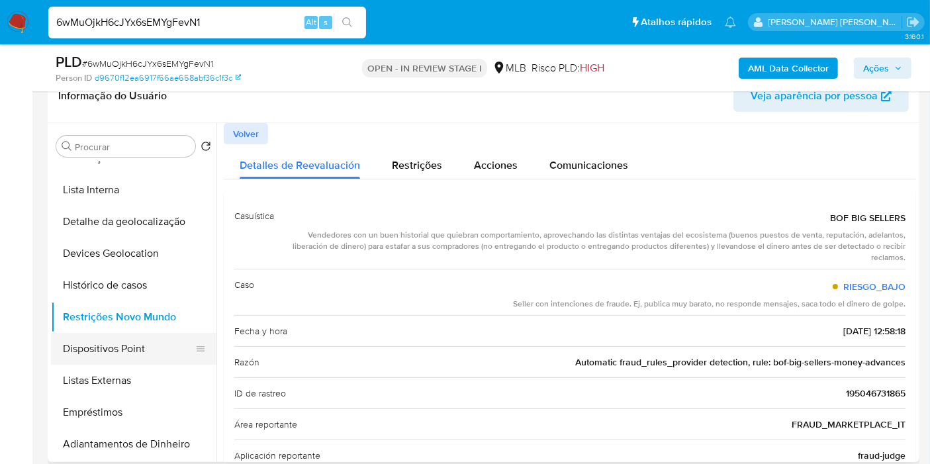
click at [146, 349] on button "Dispositivos Point" at bounding box center [128, 349] width 155 height 32
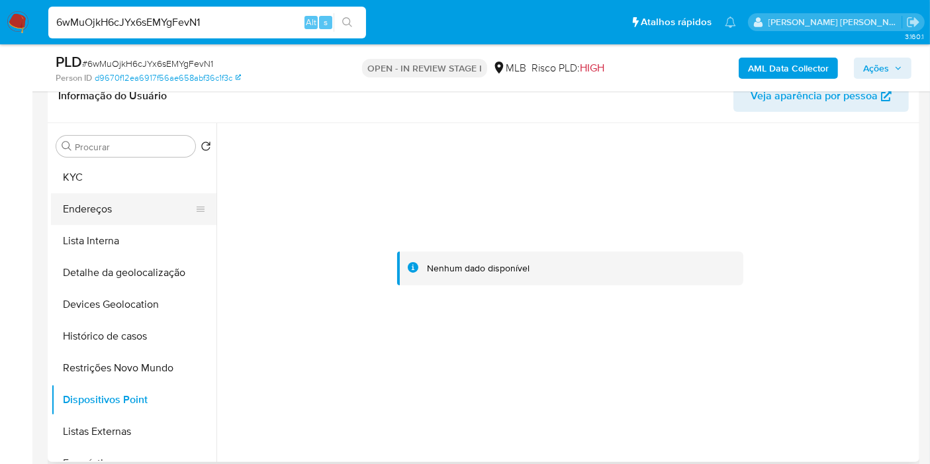
scroll to position [73, 0]
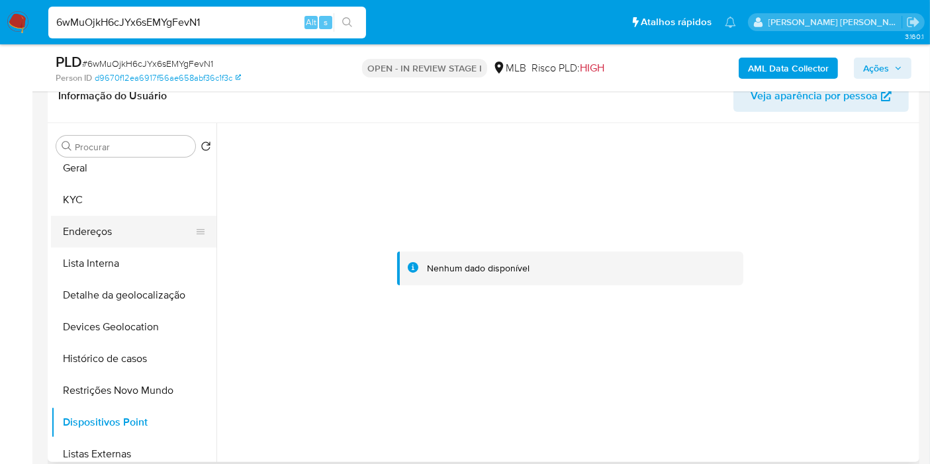
click at [140, 233] on button "Endereços" at bounding box center [128, 232] width 155 height 32
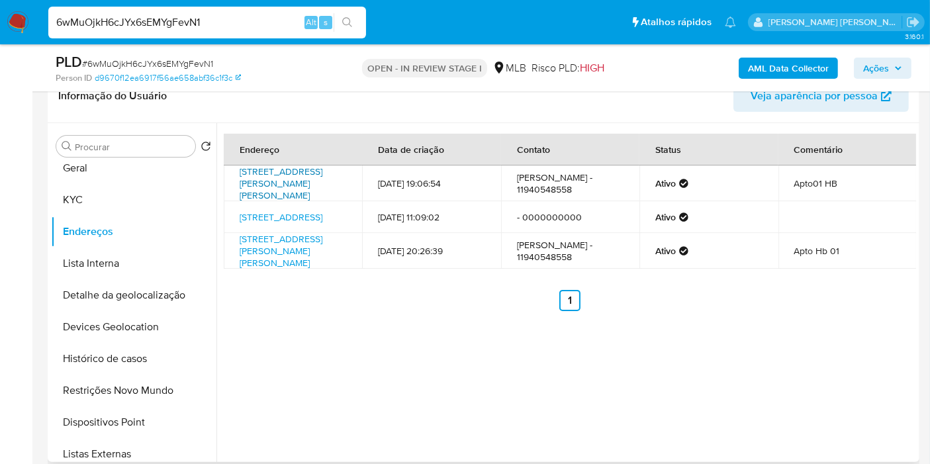
click at [290, 186] on link "Rua Conde Luiz Eduardo Matarazzo 250, São Paulo, São Paulo, 05356000, Brasil 250" at bounding box center [281, 183] width 83 height 37
click at [114, 203] on button "KYC" at bounding box center [128, 200] width 155 height 32
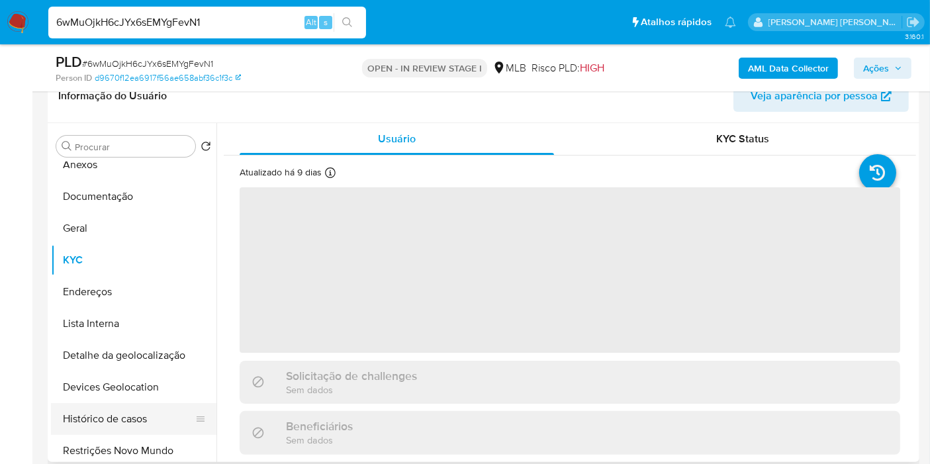
scroll to position [0, 0]
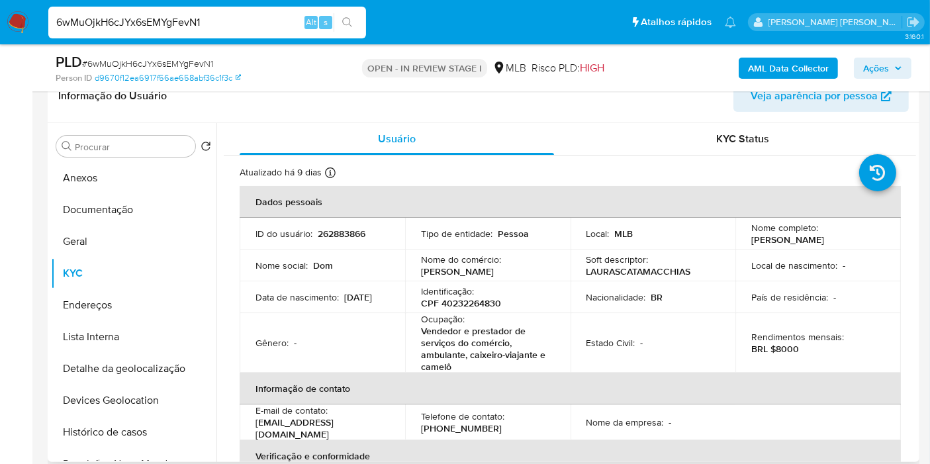
click at [465, 302] on p "CPF 40232264830" at bounding box center [461, 303] width 80 height 12
copy p "40232264830"
click at [134, 180] on button "Anexos" at bounding box center [128, 178] width 155 height 32
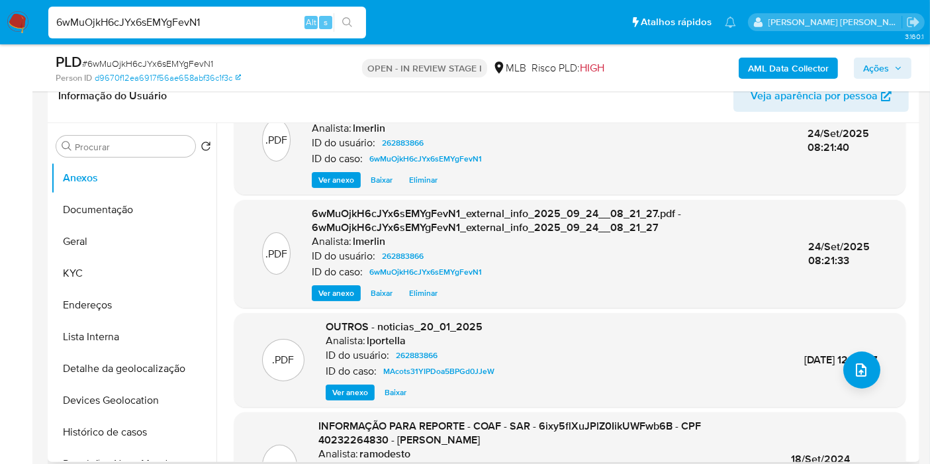
scroll to position [154, 0]
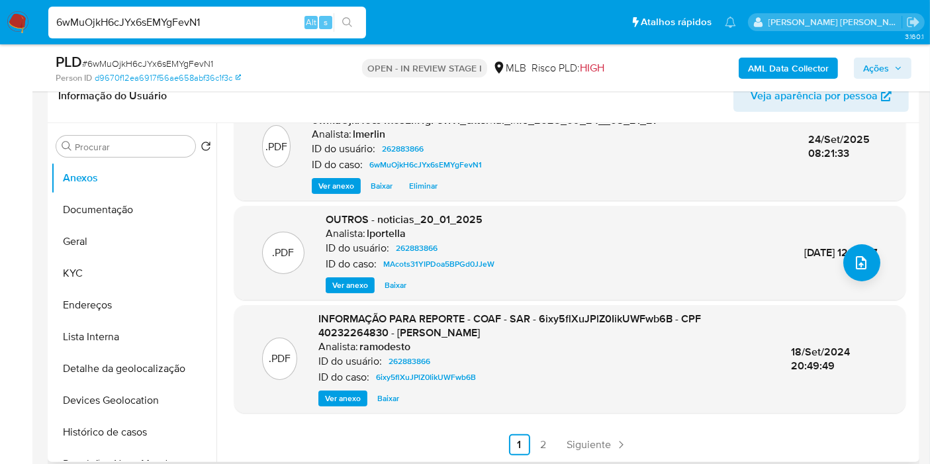
click at [347, 398] on span "Ver anexo" at bounding box center [343, 398] width 36 height 13
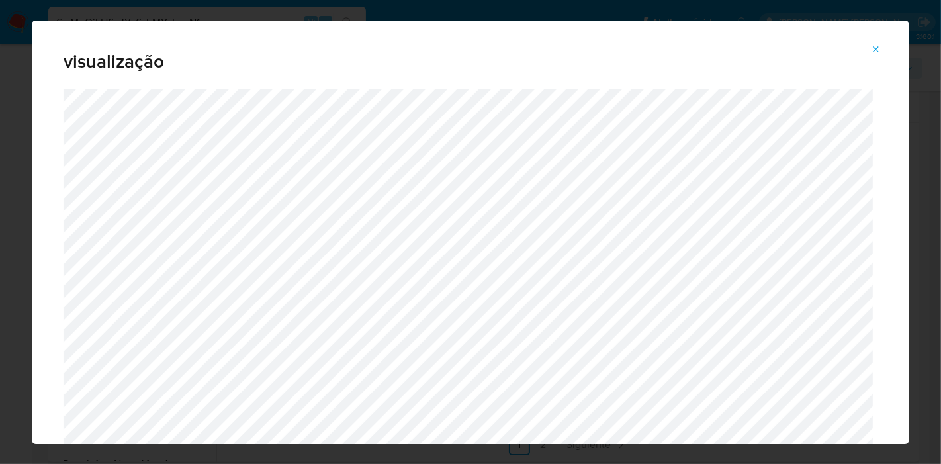
click at [0, 301] on div "visualização" at bounding box center [470, 232] width 941 height 464
click at [882, 49] on button "Attachment preview" at bounding box center [876, 49] width 29 height 21
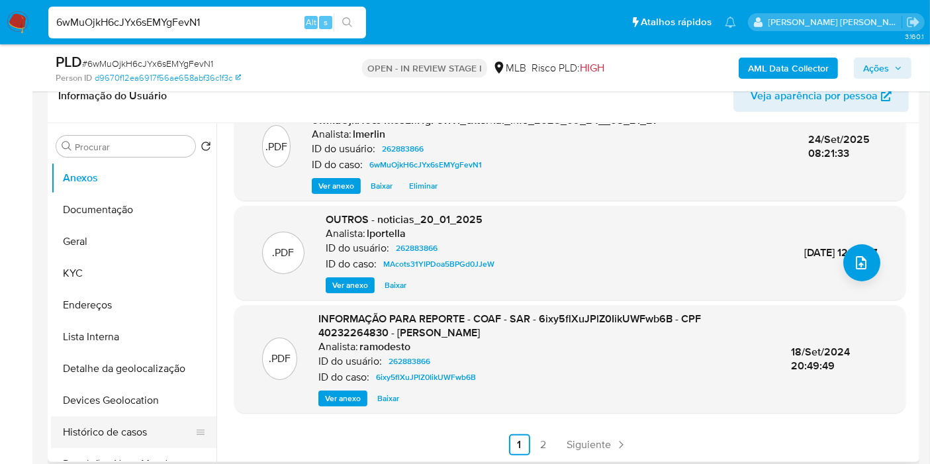
click at [151, 421] on button "Histórico de casos" at bounding box center [128, 432] width 155 height 32
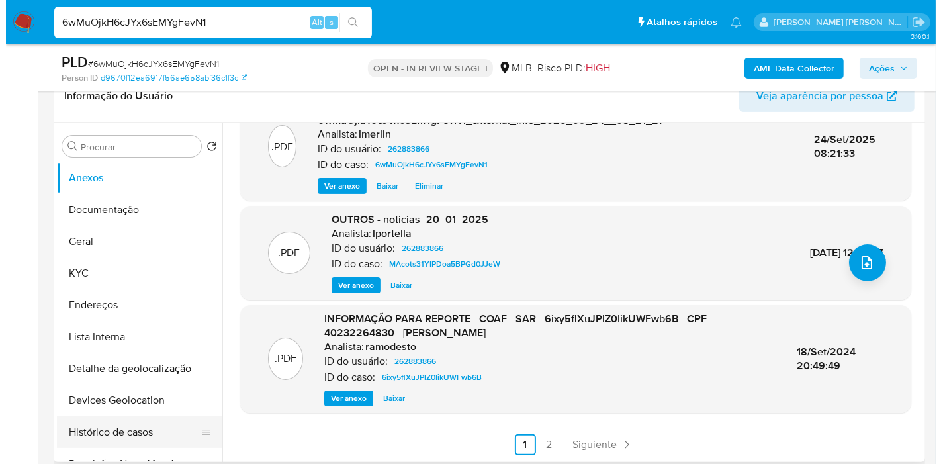
scroll to position [0, 0]
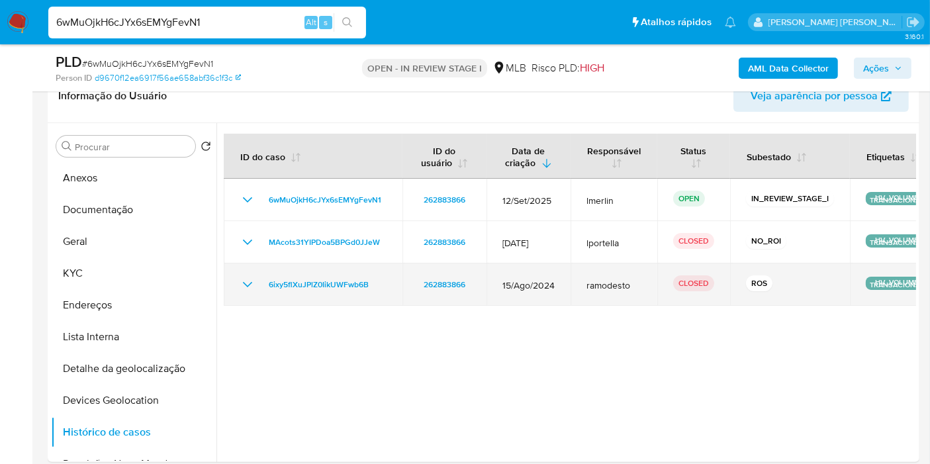
click at [242, 281] on icon "Mostrar/Ocultar" at bounding box center [248, 285] width 16 height 16
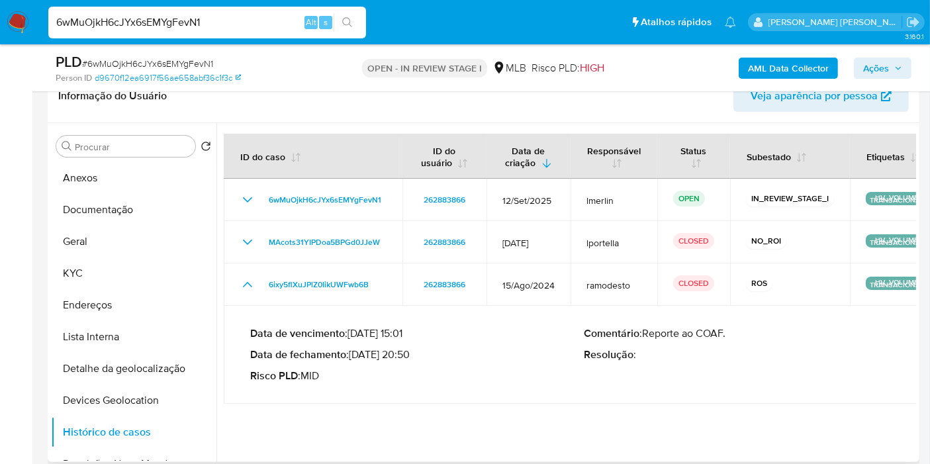
drag, startPoint x: 393, startPoint y: 354, endPoint x: 354, endPoint y: 352, distance: 39.1
click at [354, 352] on p "Data de fechamento : 18/09/2024 20:50" at bounding box center [417, 354] width 334 height 13
click at [116, 185] on button "Anexos" at bounding box center [128, 178] width 155 height 32
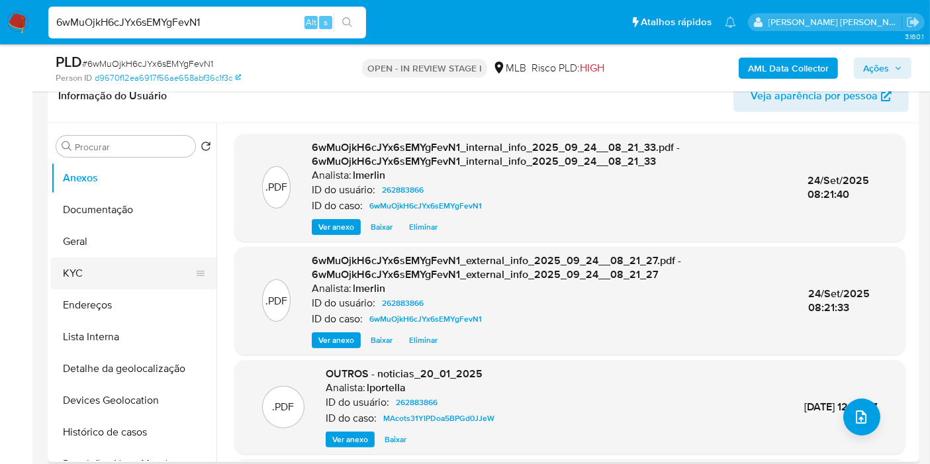
click at [140, 273] on button "KYC" at bounding box center [128, 273] width 155 height 32
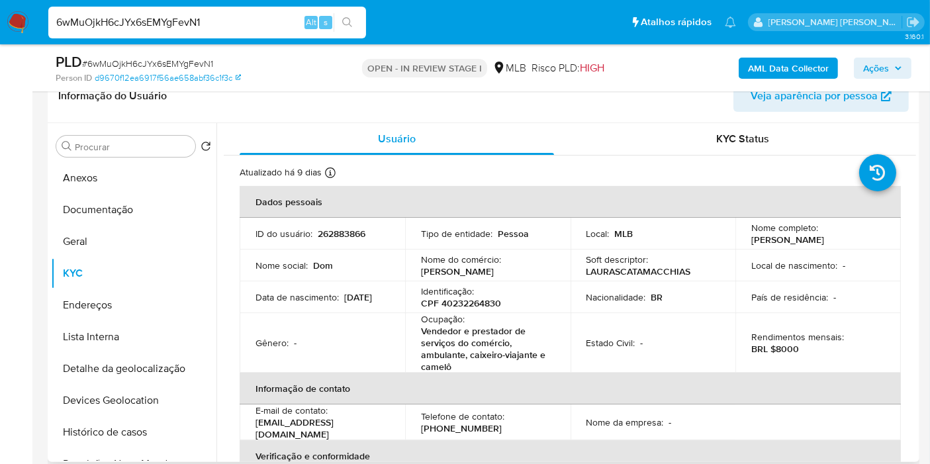
click at [334, 235] on p "262883866" at bounding box center [342, 234] width 48 height 12
copy p "262883866"
click at [124, 183] on button "Anexos" at bounding box center [128, 178] width 155 height 32
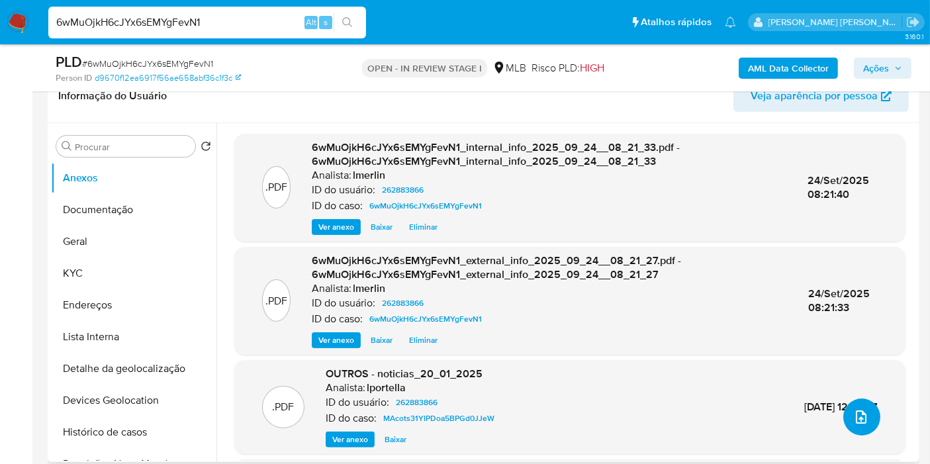
click at [867, 430] on button "upload-file" at bounding box center [861, 416] width 37 height 37
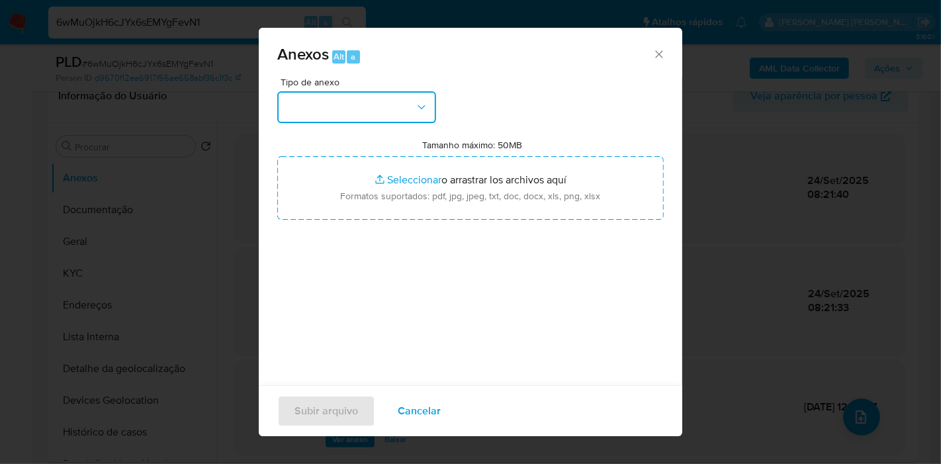
click at [319, 105] on button "button" at bounding box center [356, 107] width 159 height 32
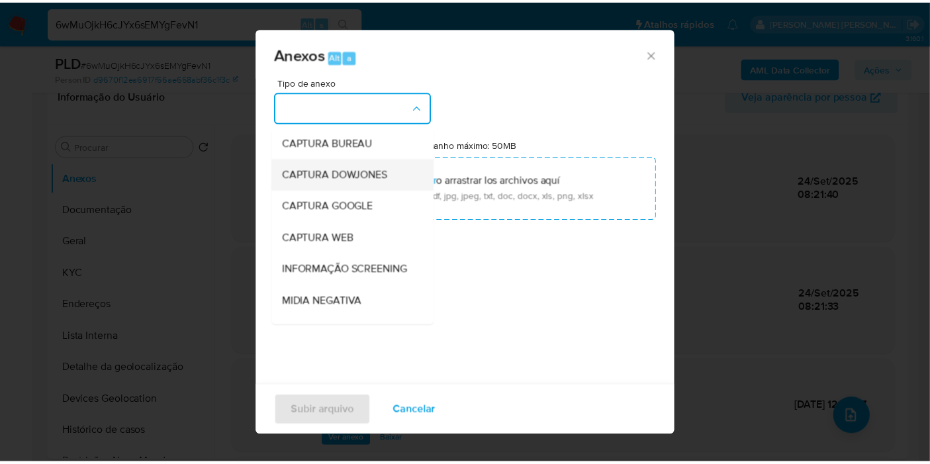
scroll to position [147, 0]
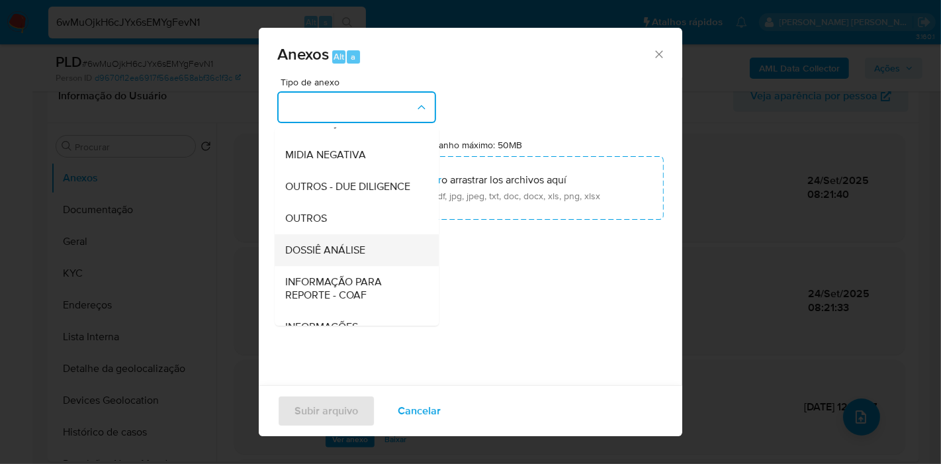
click at [357, 257] on span "DOSSIÊ ANÁLISE" at bounding box center [325, 250] width 80 height 13
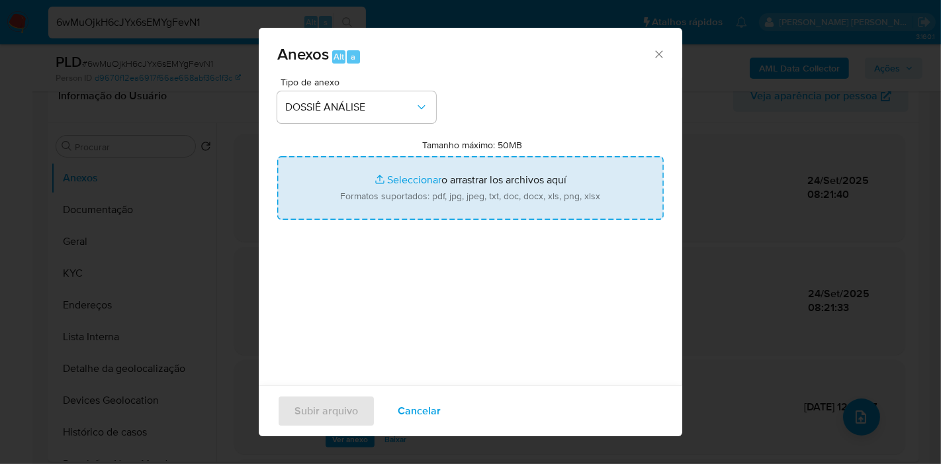
click at [448, 179] on input "Tamanho máximo: 50MB Seleccionar archivos" at bounding box center [470, 188] width 387 height 64
type input "C:\fakepath\2º SAR - XXX - CPF 40232264830 - LAURA SCATAMACCHIA SILVA.pdf"
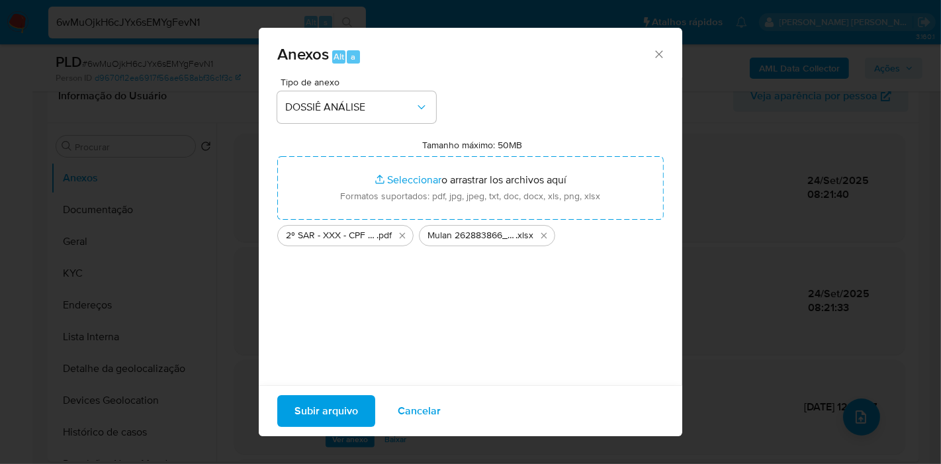
click at [440, 324] on div "Tipo de anexo DOSSIÊ ANÁLISE Tamanho máximo: 50MB Seleccionar archivos Seleccio…" at bounding box center [470, 233] width 387 height 312
click at [317, 409] on span "Subir arquivo" at bounding box center [327, 410] width 64 height 29
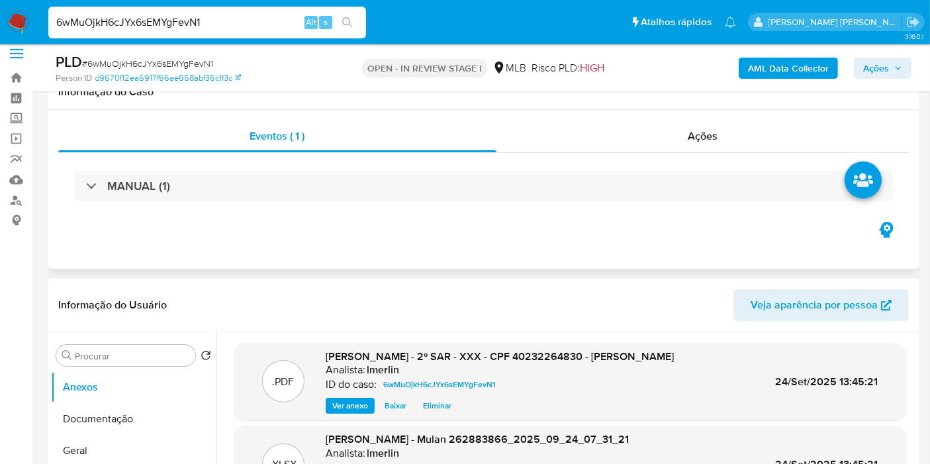
scroll to position [0, 0]
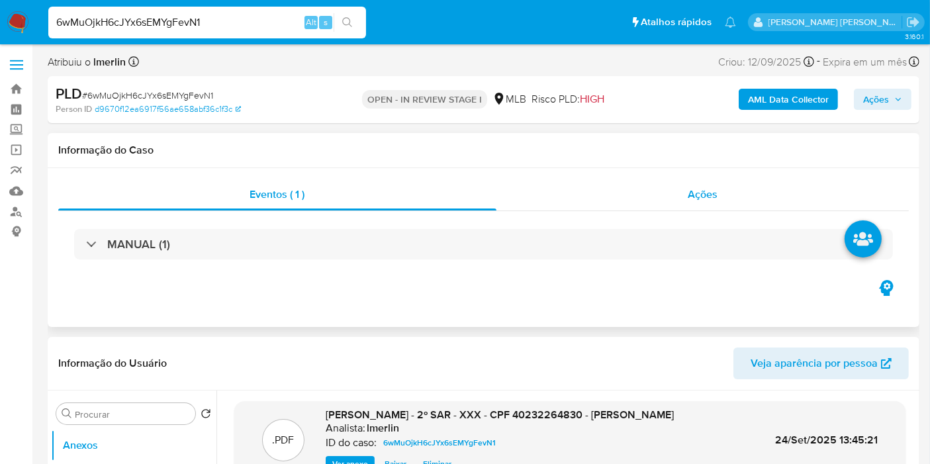
click at [753, 197] on div "Ações" at bounding box center [702, 195] width 413 height 32
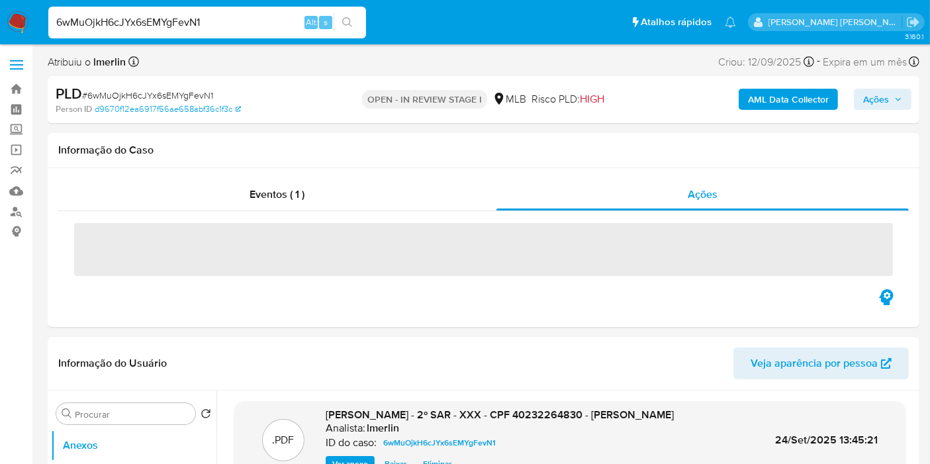
click at [870, 101] on span "Ações" at bounding box center [876, 99] width 26 height 21
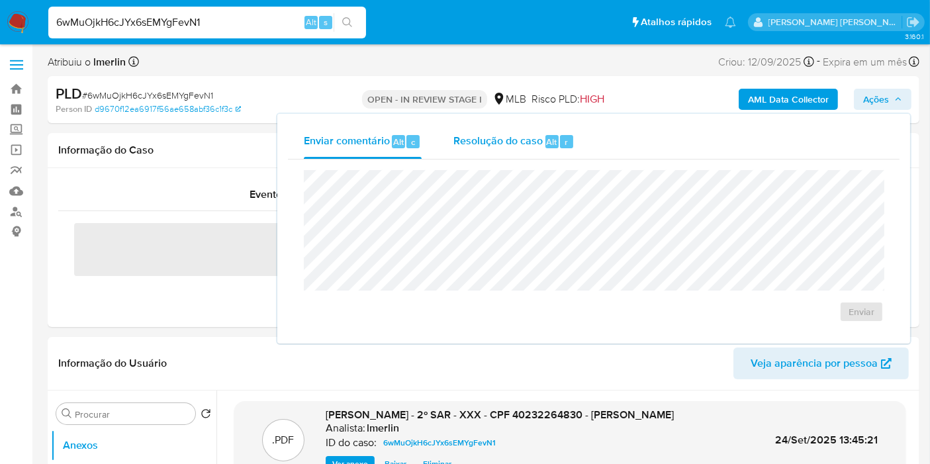
click at [499, 142] on span "Resolução do caso" at bounding box center [497, 141] width 89 height 15
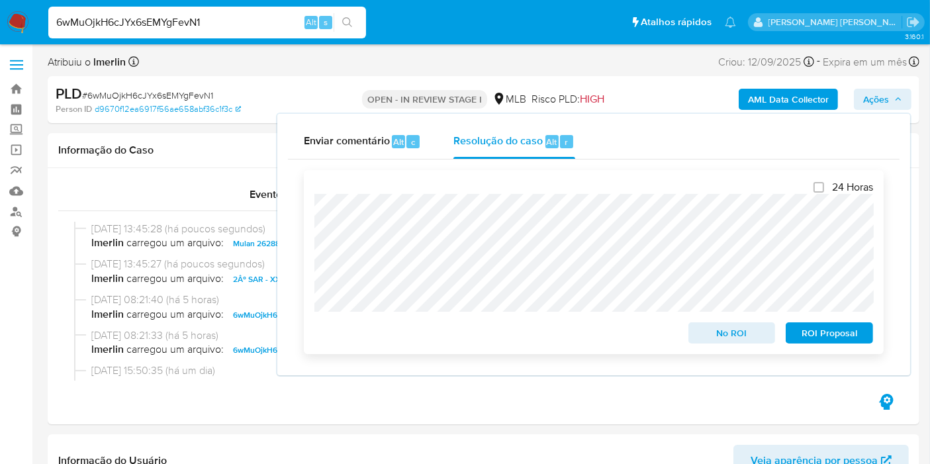
click at [817, 334] on span "ROI Proposal" at bounding box center [829, 333] width 69 height 19
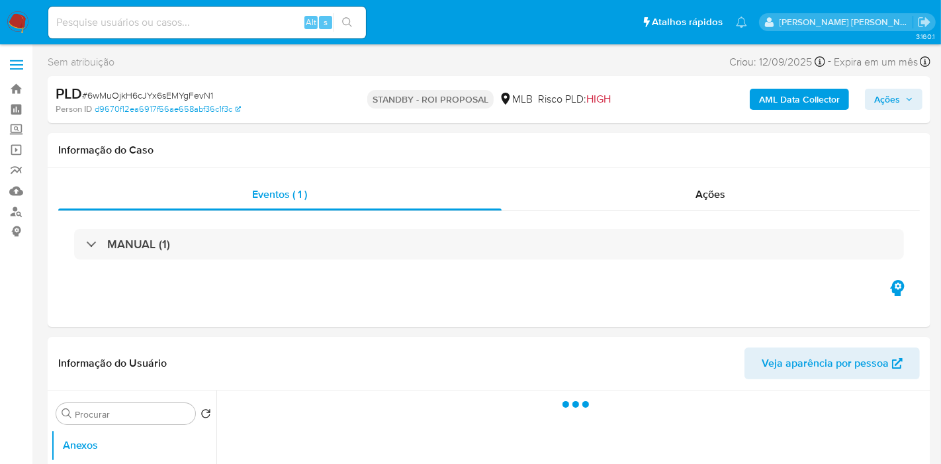
select select "10"
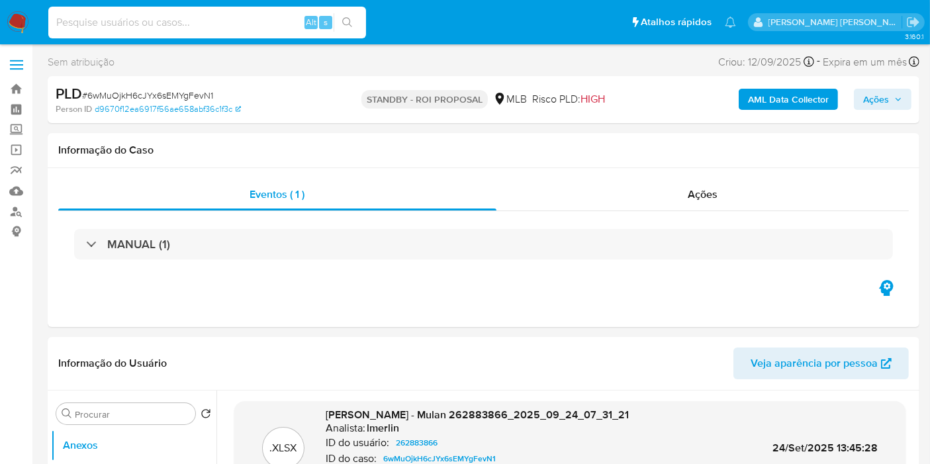
click at [230, 18] on input at bounding box center [207, 22] width 318 height 17
paste input "3IEuFCFTE7W1FAtCmLQjzDwj"
type input "3IEuFCFTE7W1FAtCmLQjzDwj"
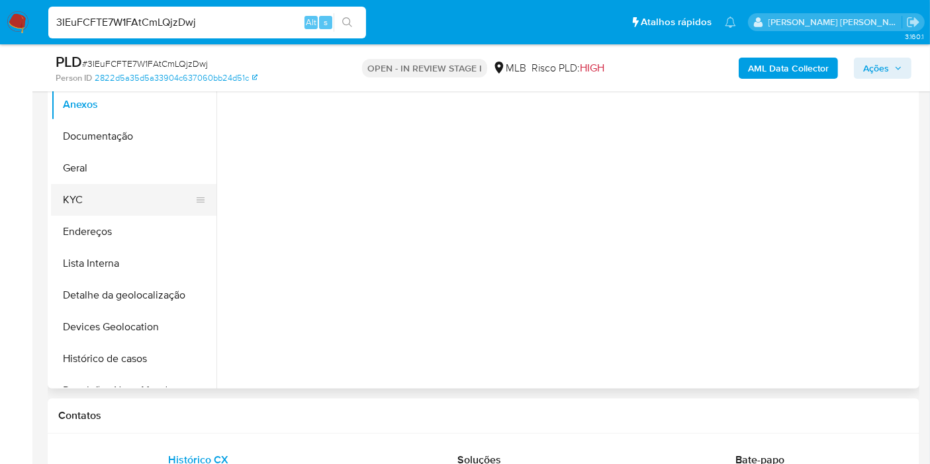
drag, startPoint x: 116, startPoint y: 204, endPoint x: 193, endPoint y: 263, distance: 96.8
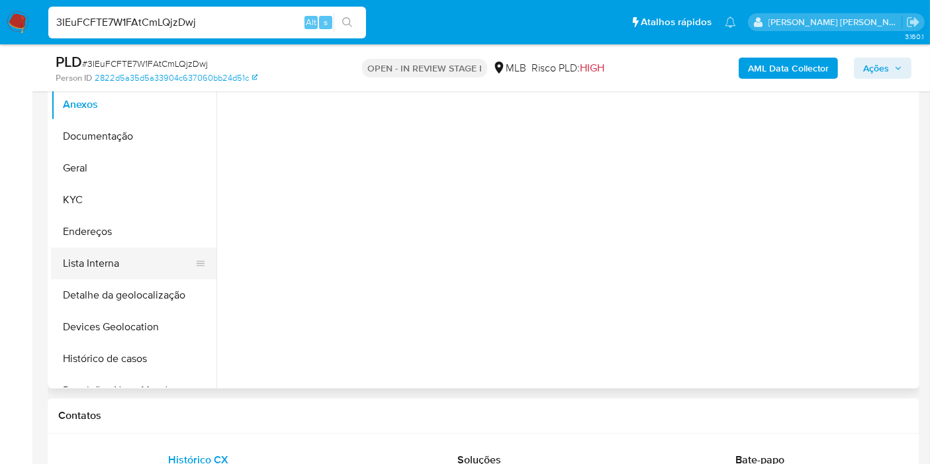
click at [116, 204] on button "KYC" at bounding box center [133, 200] width 165 height 32
select select "10"
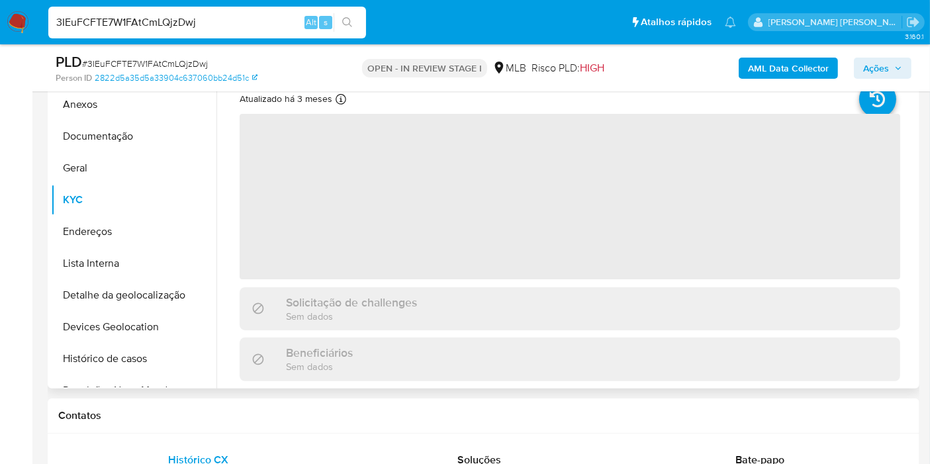
scroll to position [220, 0]
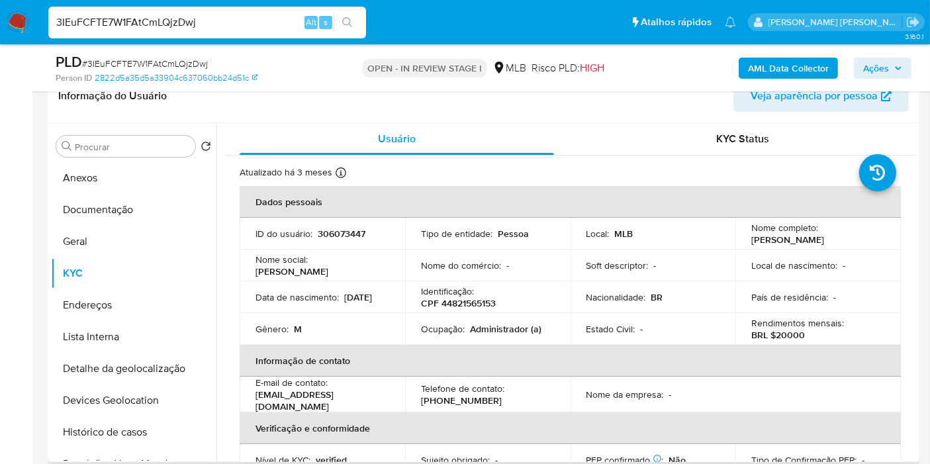
click at [467, 303] on p "CPF 44821565153" at bounding box center [458, 303] width 75 height 12
copy p "44821565153"
click at [119, 422] on button "Histórico de casos" at bounding box center [128, 432] width 155 height 32
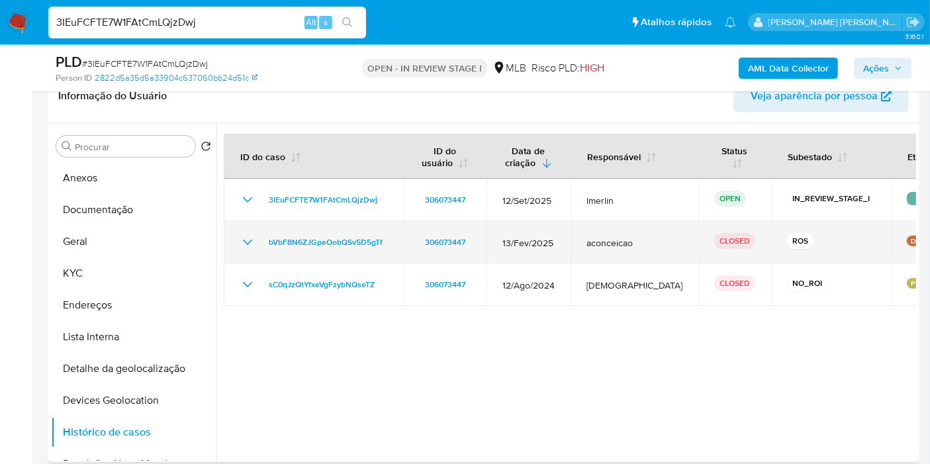
click at [246, 241] on icon "Mostrar/Ocultar" at bounding box center [247, 242] width 9 height 5
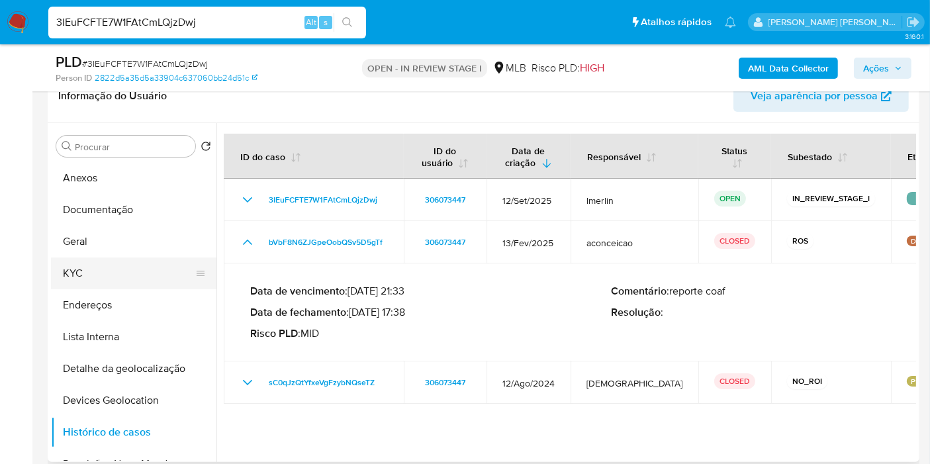
click at [119, 277] on button "KYC" at bounding box center [128, 273] width 155 height 32
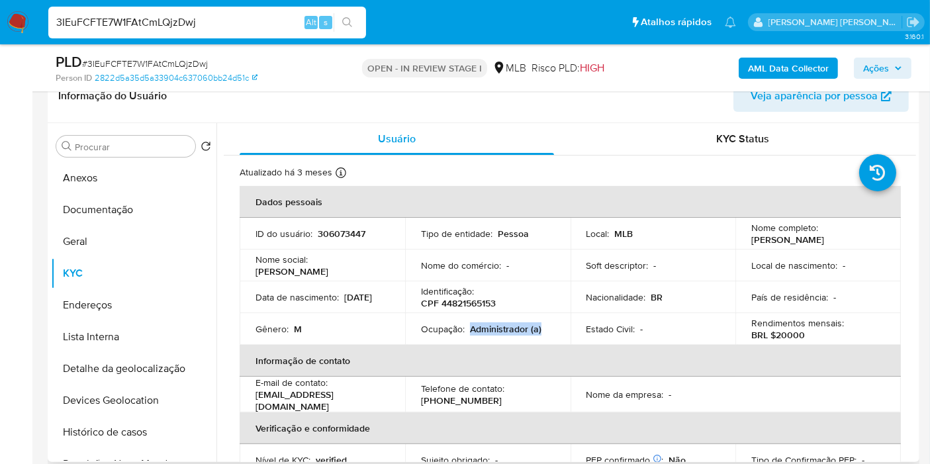
drag, startPoint x: 468, startPoint y: 328, endPoint x: 556, endPoint y: 326, distance: 88.0
click at [556, 326] on td "Ocupação : Administrador (a)" at bounding box center [487, 329] width 165 height 32
copy p "Administrador (a)"
click at [129, 226] on button "Geral" at bounding box center [128, 242] width 155 height 32
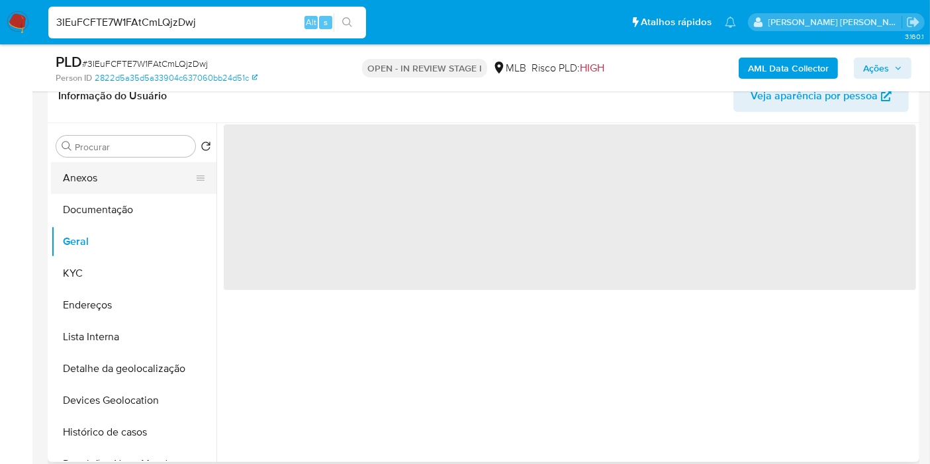
click at [134, 192] on button "Anexos" at bounding box center [128, 178] width 155 height 32
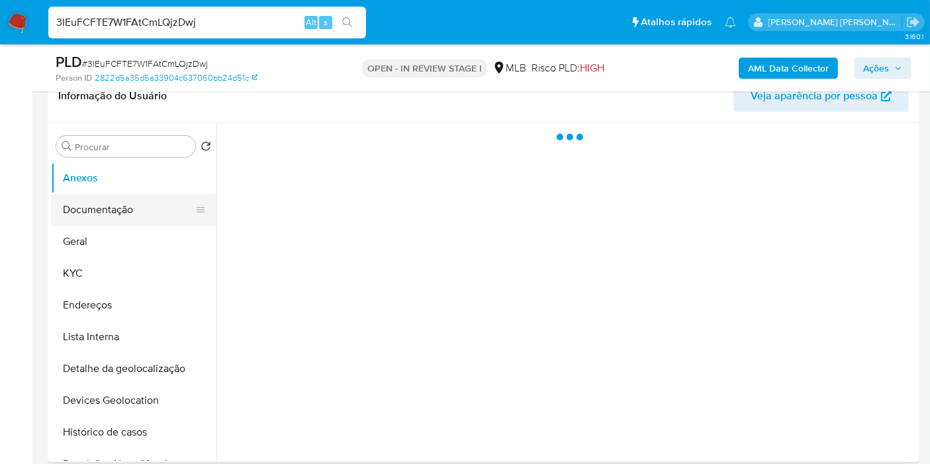
click at [136, 203] on button "Documentação" at bounding box center [128, 210] width 155 height 32
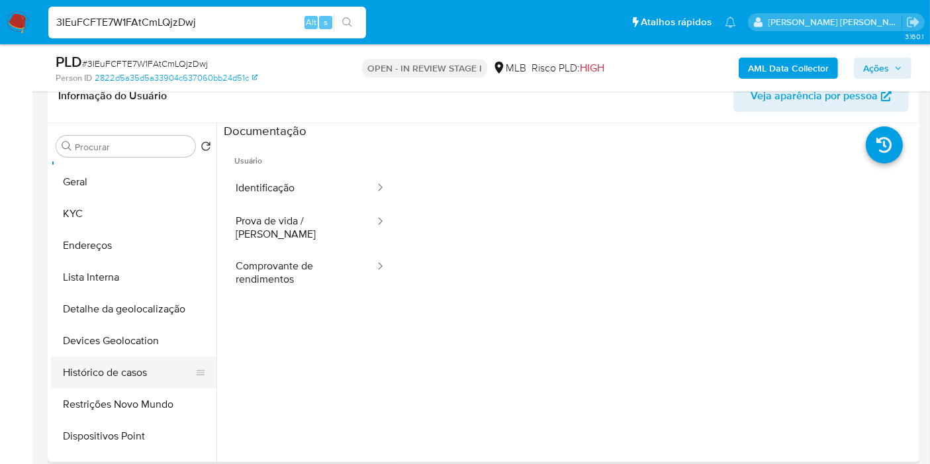
scroll to position [73, 0]
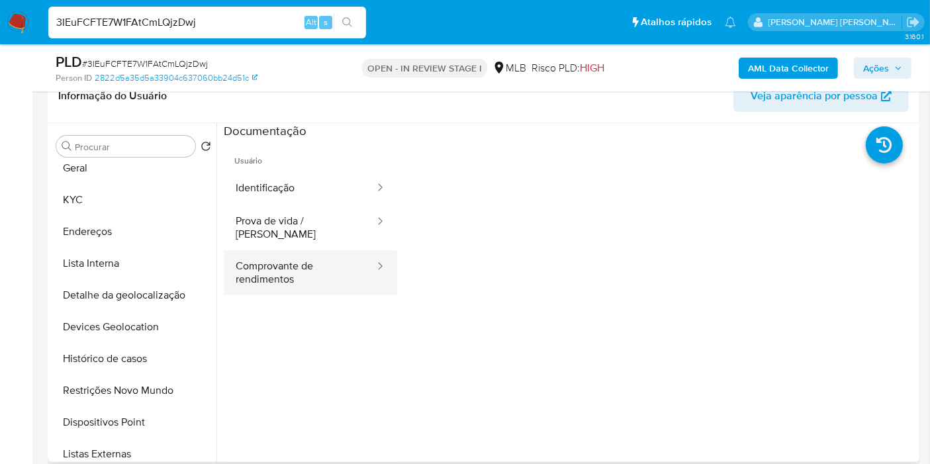
click at [311, 259] on button "Comprovante de rendimentos" at bounding box center [300, 272] width 152 height 45
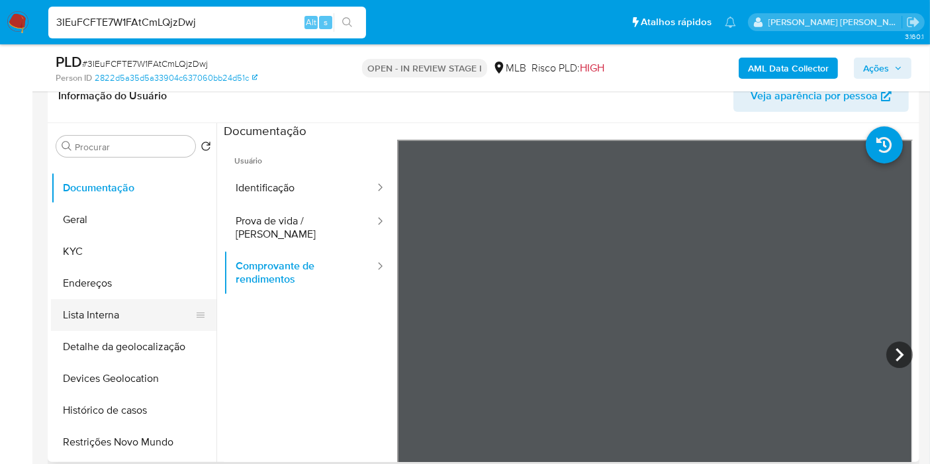
scroll to position [0, 0]
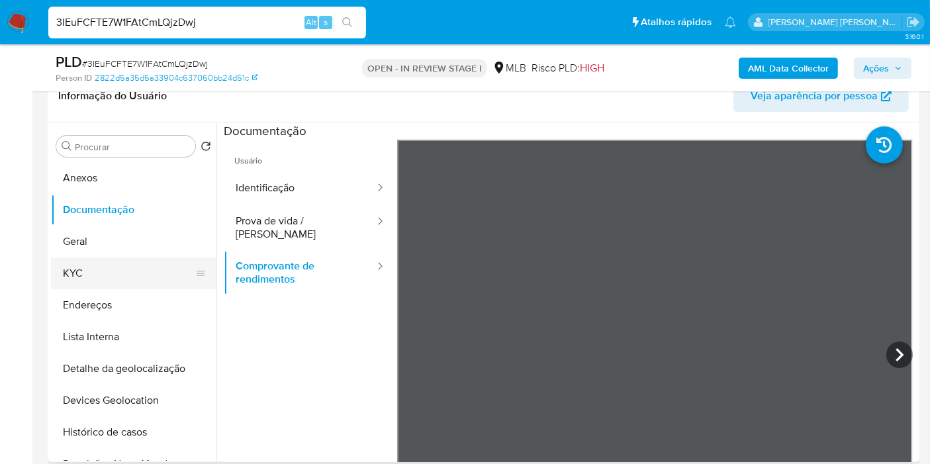
click at [103, 269] on button "KYC" at bounding box center [128, 273] width 155 height 32
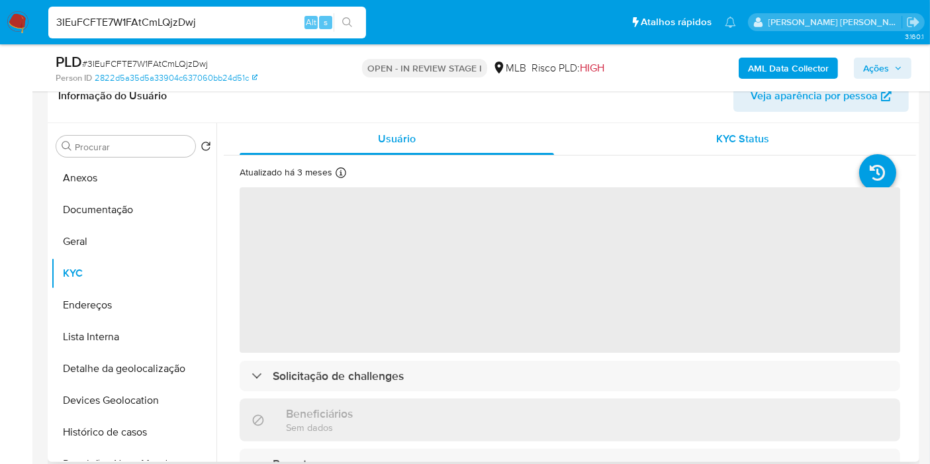
click at [790, 139] on div "KYC Status" at bounding box center [743, 139] width 314 height 32
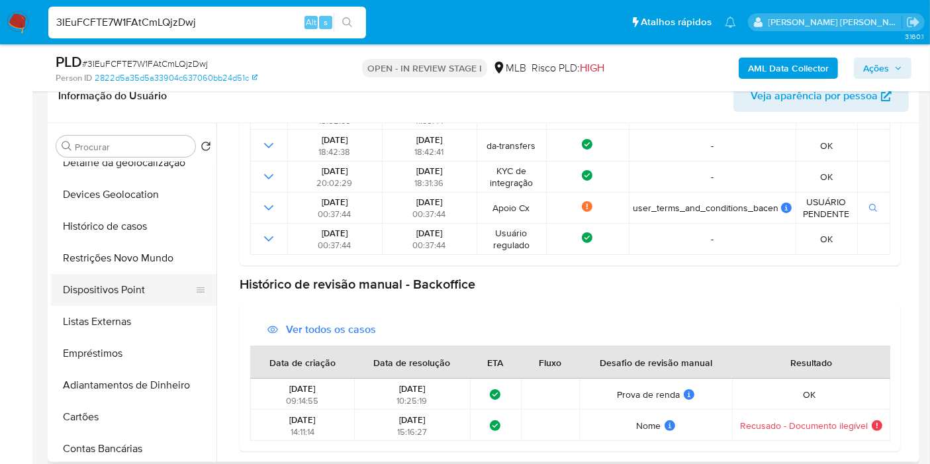
scroll to position [220, 0]
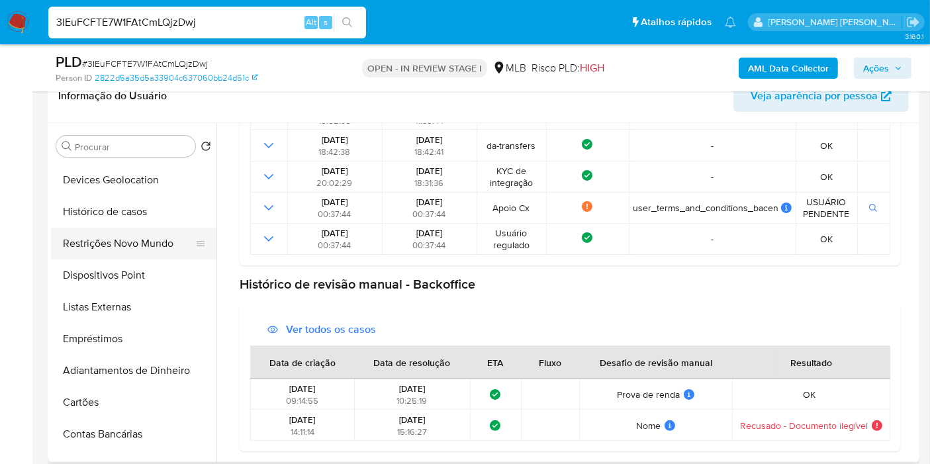
click at [132, 246] on button "Restrições Novo Mundo" at bounding box center [128, 244] width 155 height 32
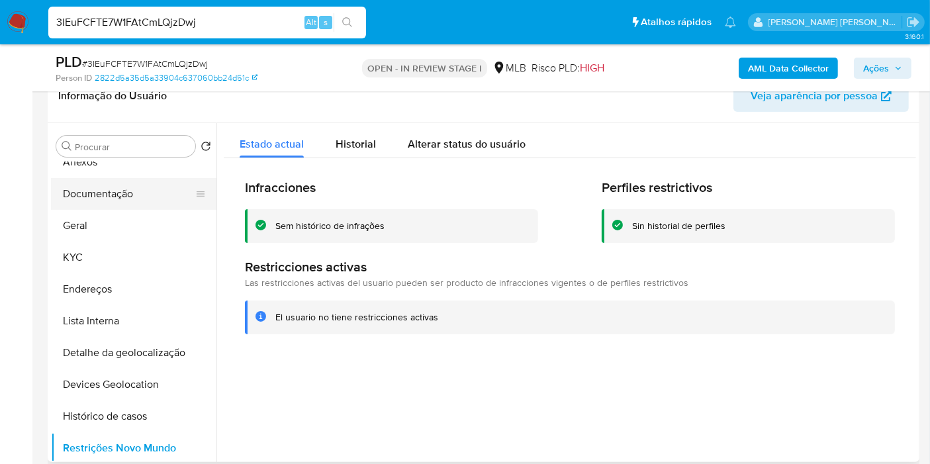
scroll to position [0, 0]
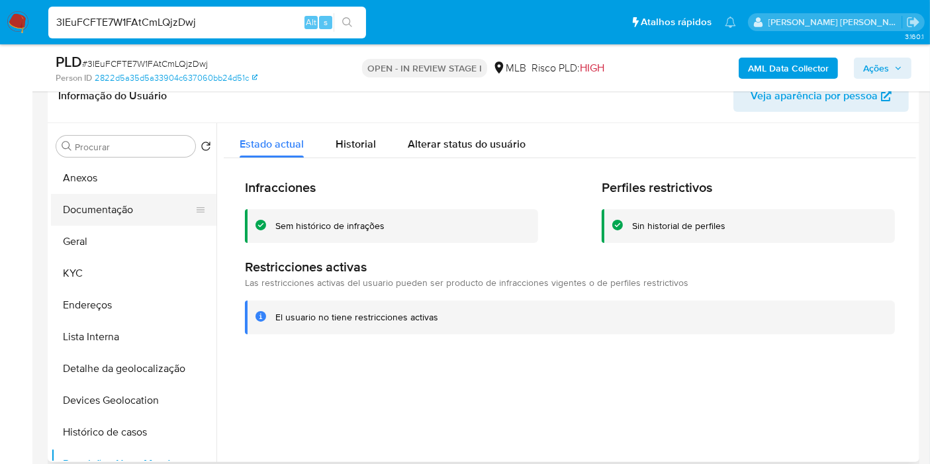
click at [132, 207] on button "Documentação" at bounding box center [128, 210] width 155 height 32
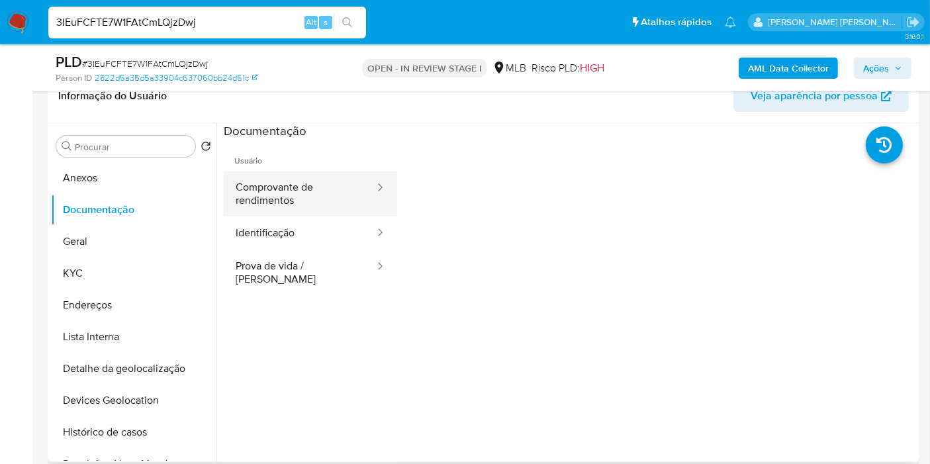
click at [302, 190] on button "Comprovante de rendimentos" at bounding box center [300, 193] width 152 height 45
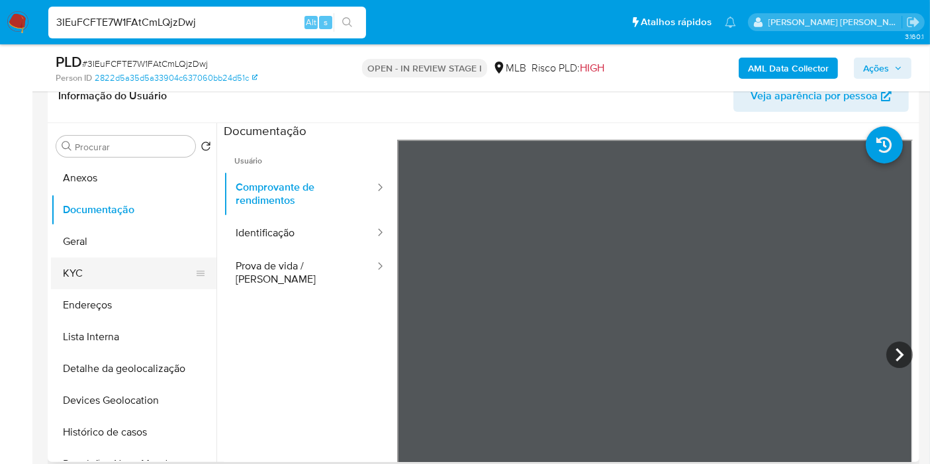
click at [101, 283] on button "KYC" at bounding box center [128, 273] width 155 height 32
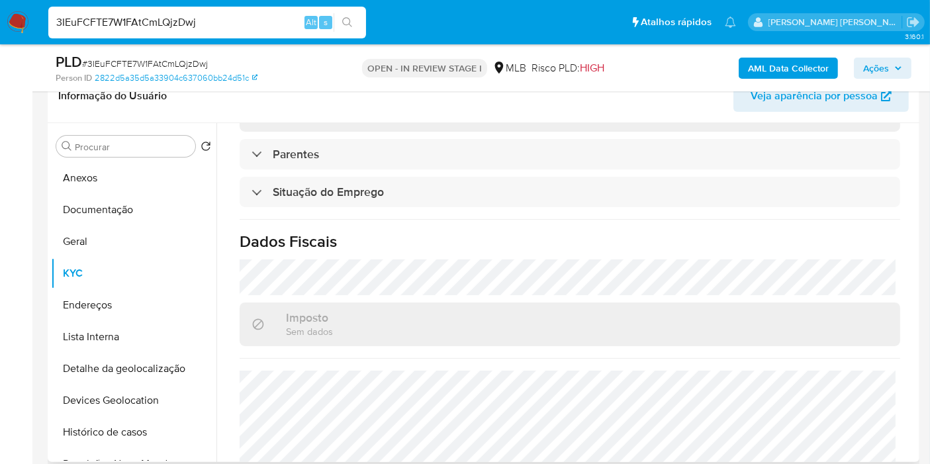
scroll to position [601, 0]
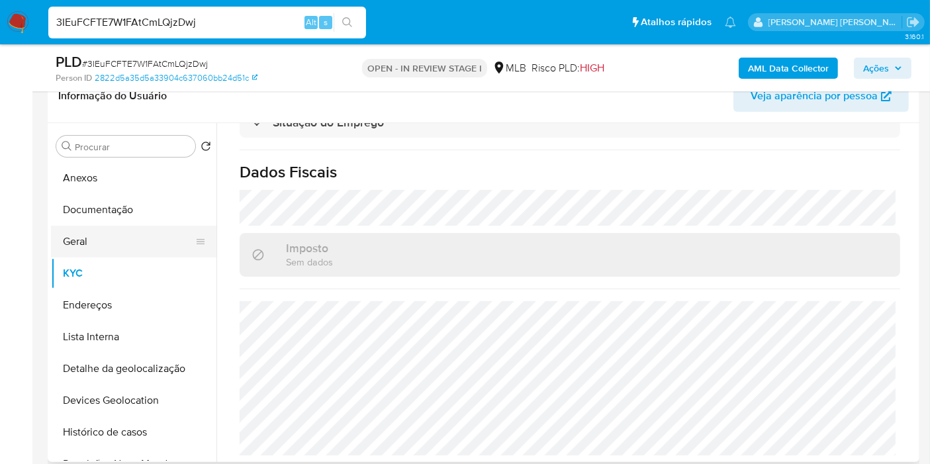
click at [132, 246] on button "Geral" at bounding box center [128, 242] width 155 height 32
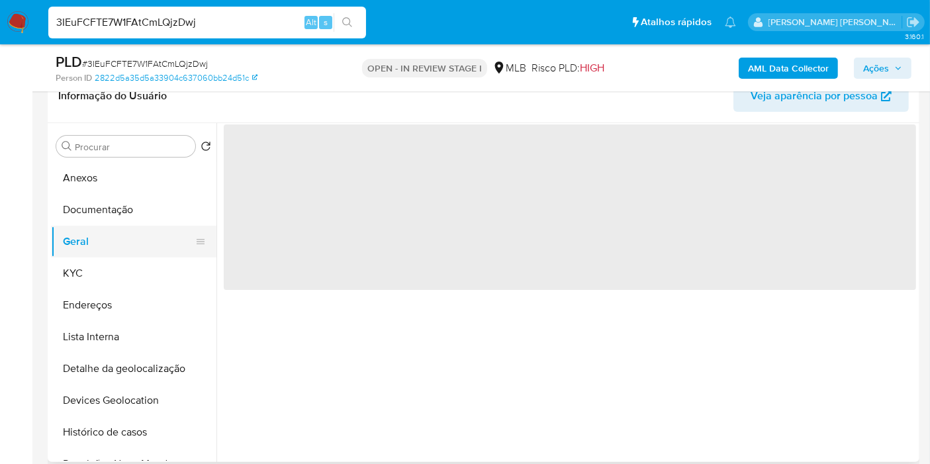
scroll to position [0, 0]
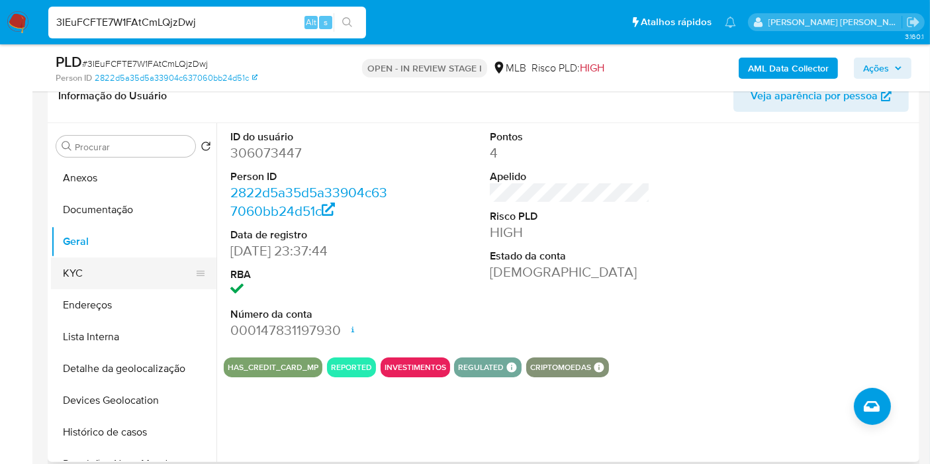
click at [86, 269] on button "KYC" at bounding box center [128, 273] width 155 height 32
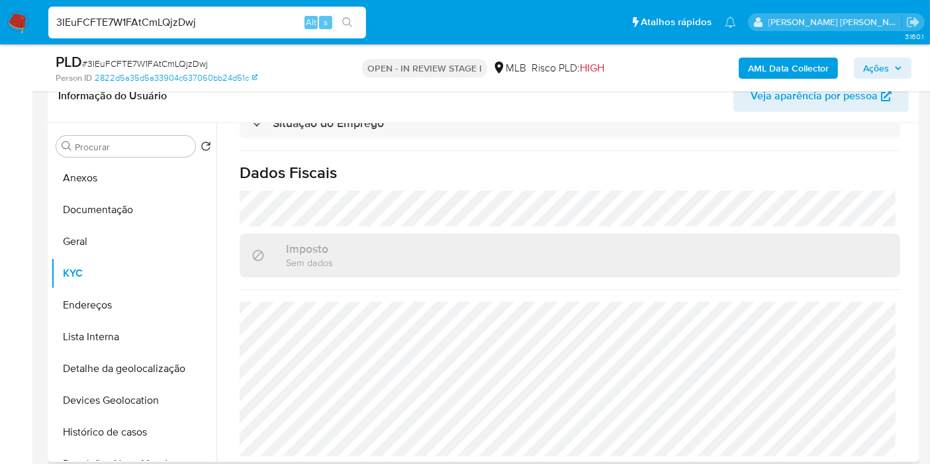
scroll to position [601, 0]
click at [118, 303] on button "Endereços" at bounding box center [128, 305] width 155 height 32
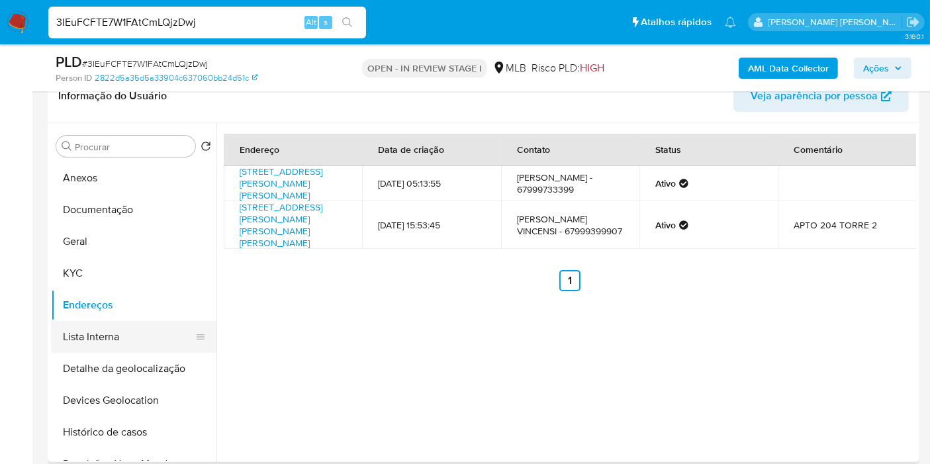
scroll to position [73, 0]
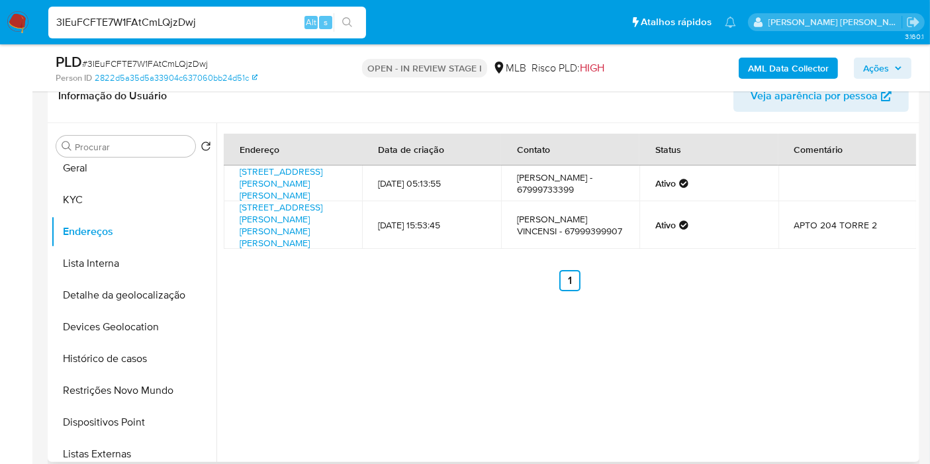
click at [152, 296] on button "Detalhe da geolocalização" at bounding box center [133, 295] width 165 height 32
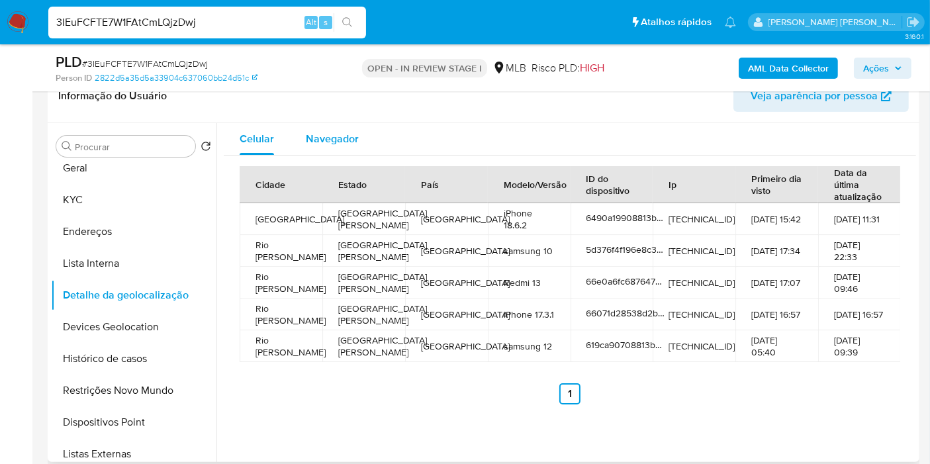
click at [357, 142] on button "Navegador" at bounding box center [332, 139] width 85 height 32
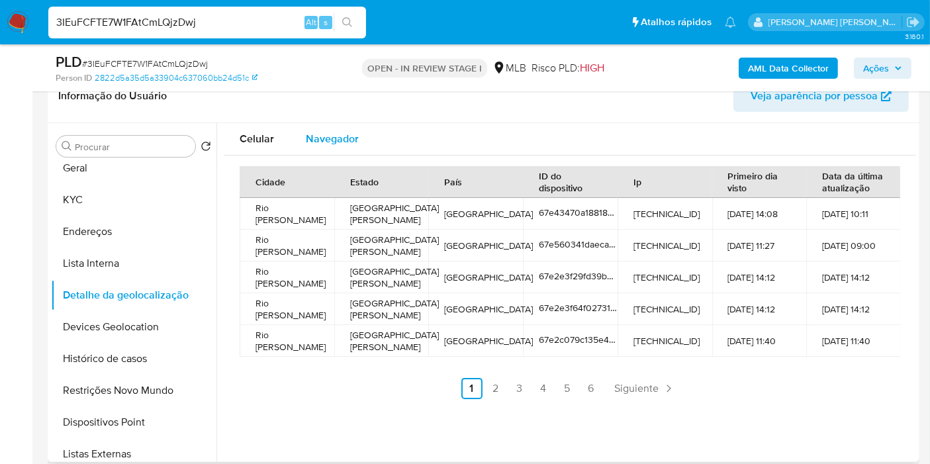
click at [324, 125] on div "Navegador" at bounding box center [332, 139] width 53 height 32
type button "1"
click at [114, 319] on button "Devices Geolocation" at bounding box center [128, 327] width 155 height 32
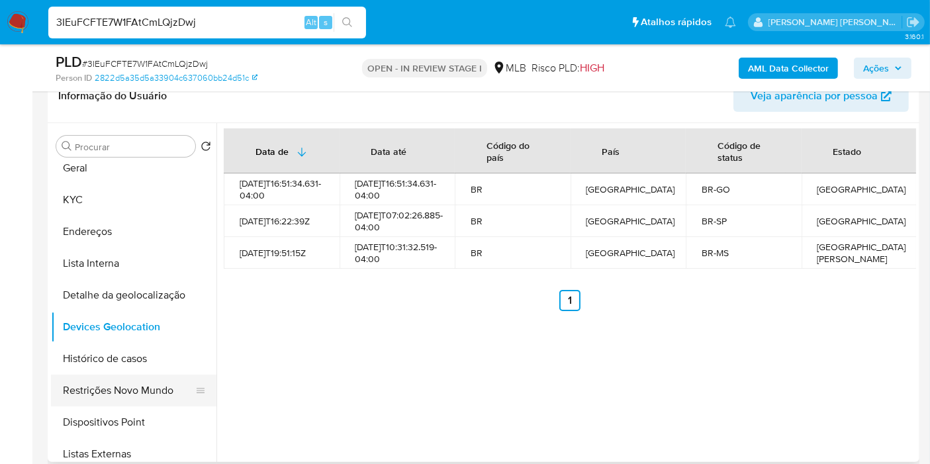
click at [115, 390] on button "Restrições Novo Mundo" at bounding box center [128, 391] width 155 height 32
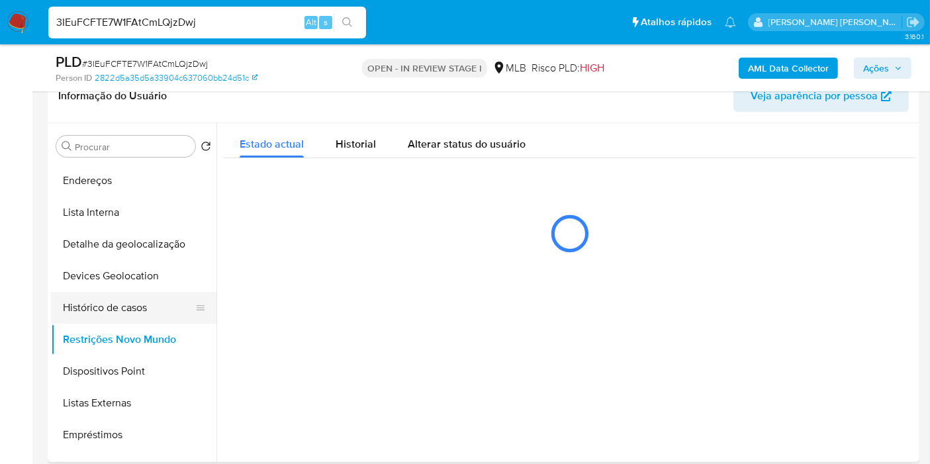
scroll to position [147, 0]
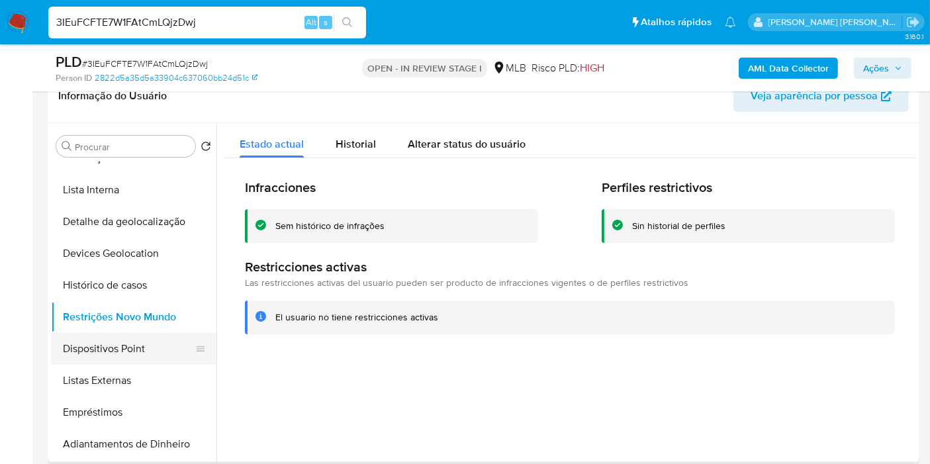
click at [118, 347] on button "Dispositivos Point" at bounding box center [128, 349] width 155 height 32
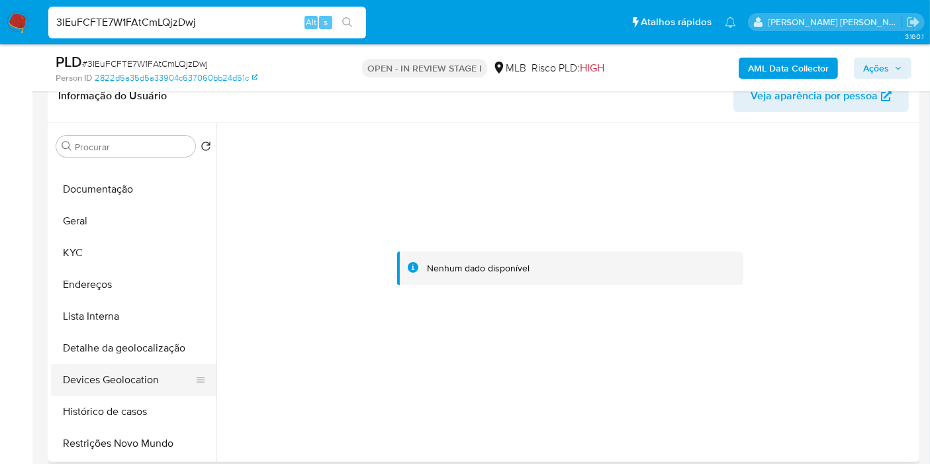
scroll to position [0, 0]
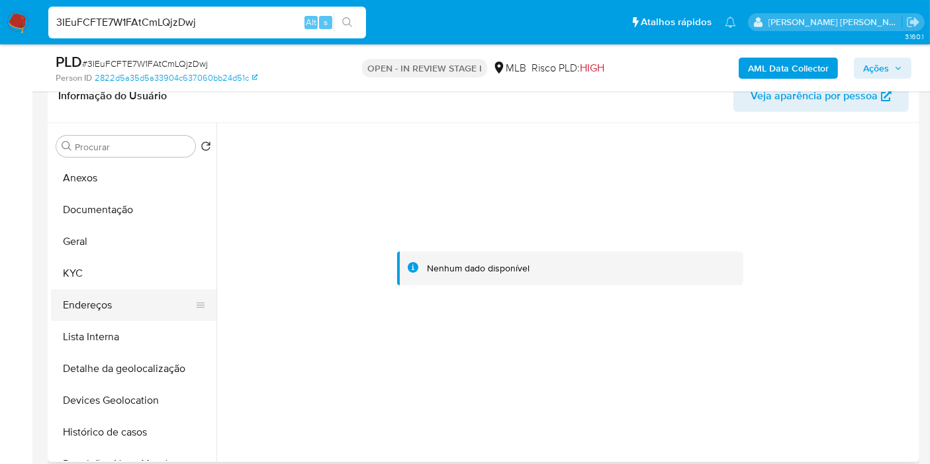
click at [129, 297] on button "Endereços" at bounding box center [128, 305] width 155 height 32
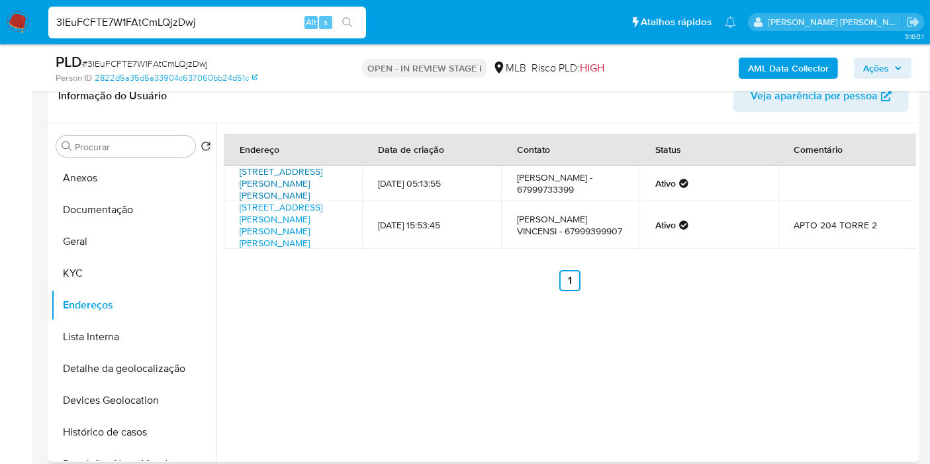
click at [280, 192] on link "Rua Joaquim Murtinho 846, Rio Brilhante, Mato Grosso Do Sul, 79130000, Brasil 8…" at bounding box center [281, 183] width 83 height 37
click at [105, 272] on button "KYC" at bounding box center [128, 273] width 155 height 32
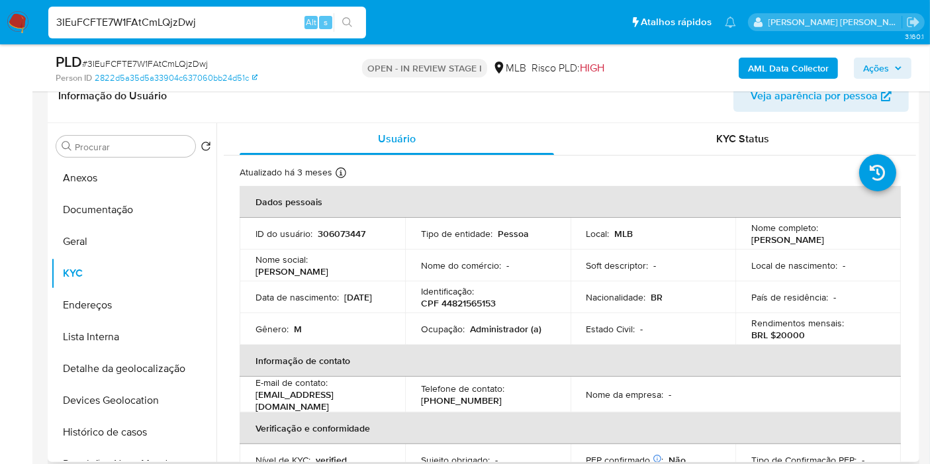
click at [481, 301] on p "CPF 44821565153" at bounding box center [458, 303] width 75 height 12
copy p "44821565153"
click at [75, 177] on button "Anexos" at bounding box center [128, 178] width 155 height 32
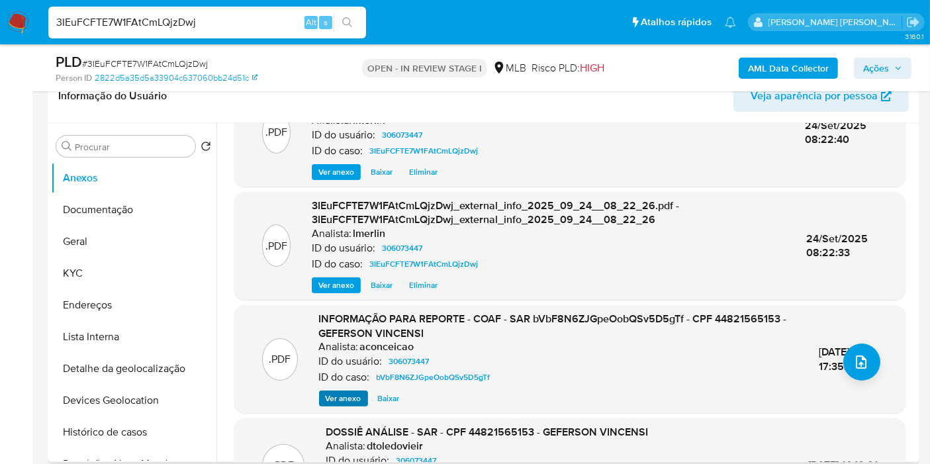
scroll to position [73, 0]
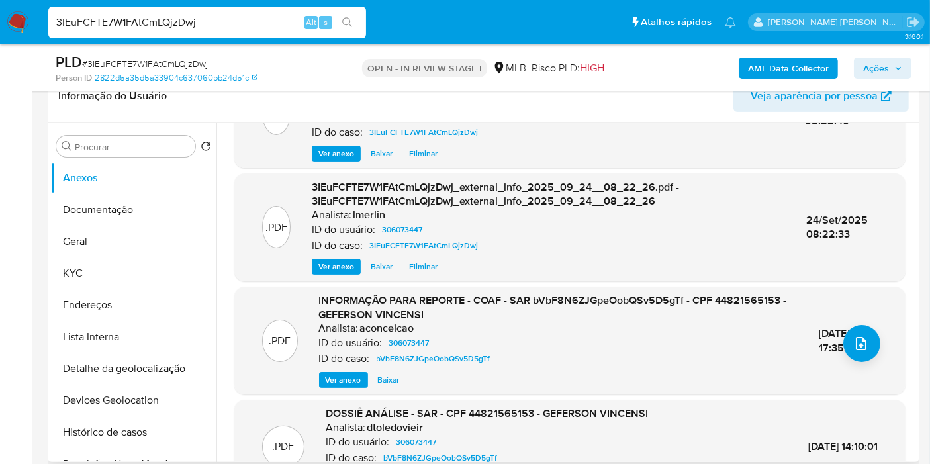
click at [347, 383] on span "Ver anexo" at bounding box center [344, 379] width 36 height 13
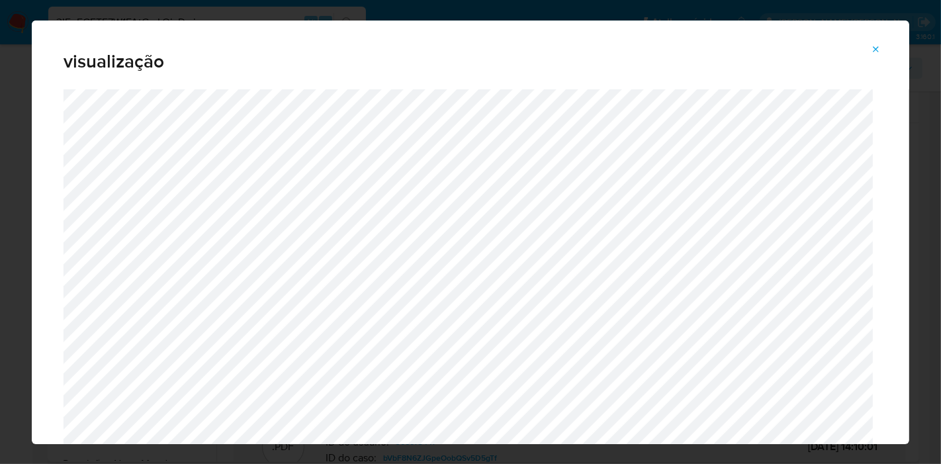
click at [877, 56] on span "Attachment preview" at bounding box center [876, 49] width 11 height 19
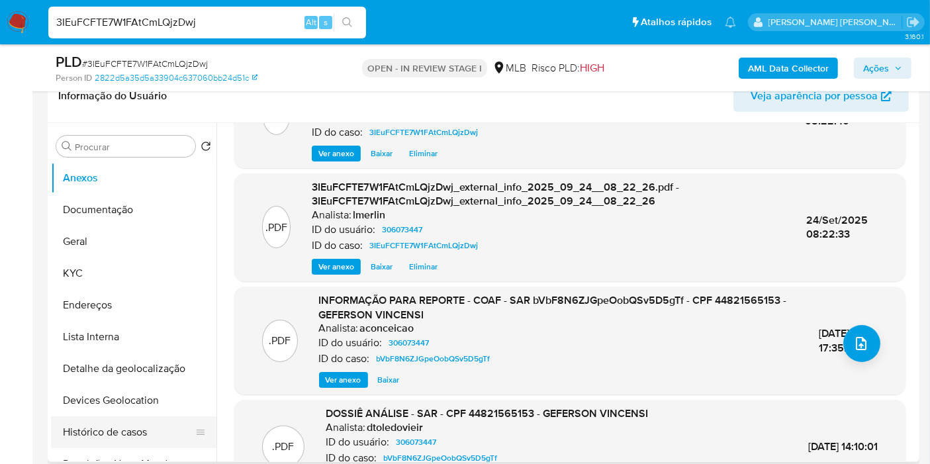
click at [115, 438] on button "Histórico de casos" at bounding box center [128, 432] width 155 height 32
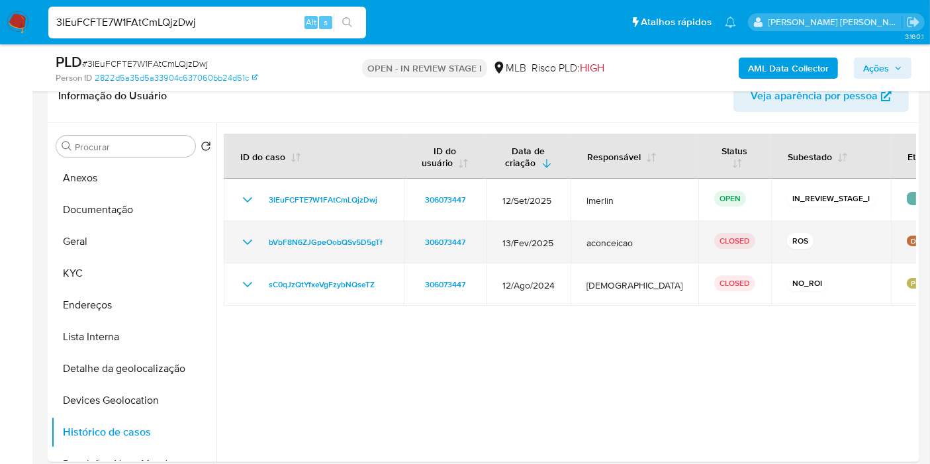
click at [246, 239] on icon "Mostrar/Ocultar" at bounding box center [248, 242] width 16 height 16
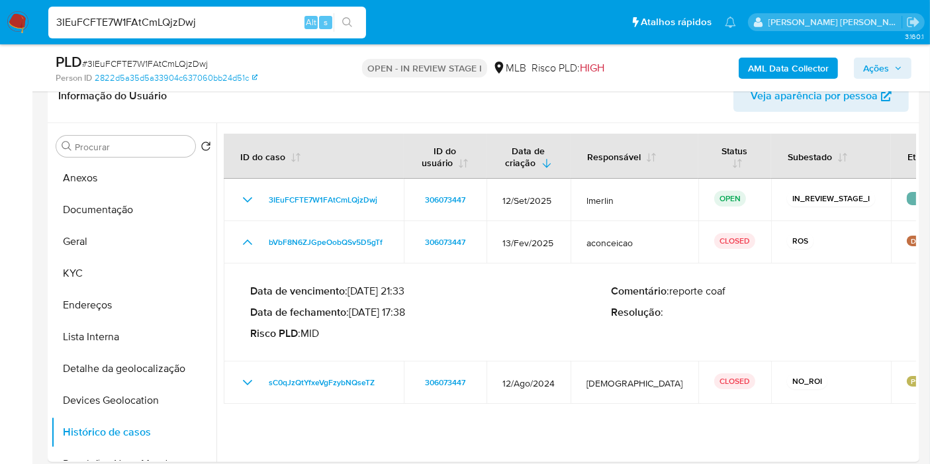
drag, startPoint x: 359, startPoint y: 312, endPoint x: 404, endPoint y: 316, distance: 45.8
click at [404, 316] on p "Data de fechamento : 21/03/2025 17:38" at bounding box center [430, 312] width 361 height 13
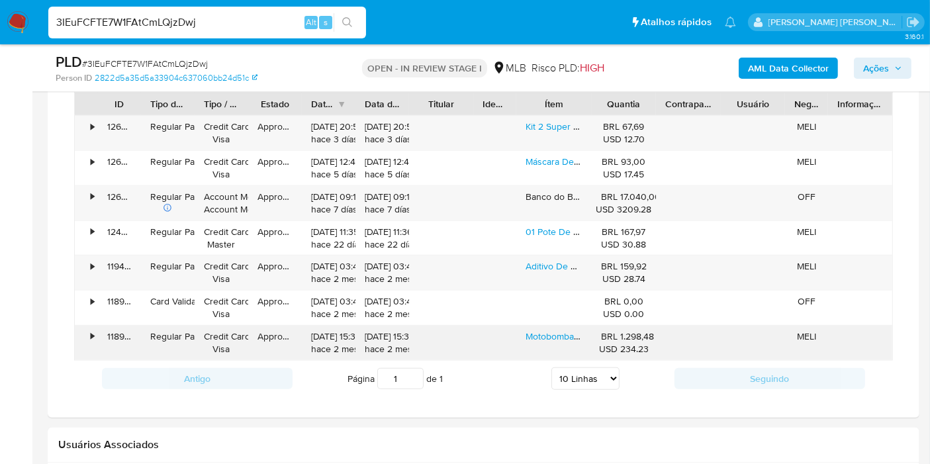
scroll to position [1029, 0]
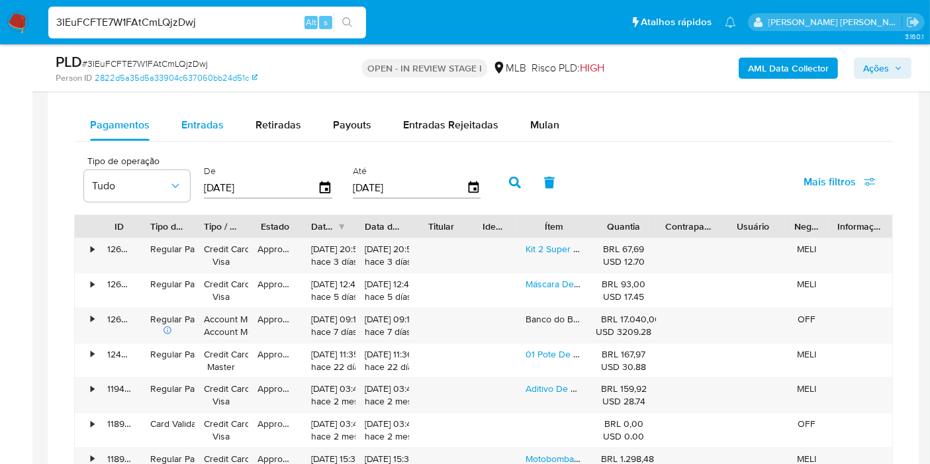
click at [197, 114] on div "Entradas" at bounding box center [202, 125] width 42 height 32
select select "10"
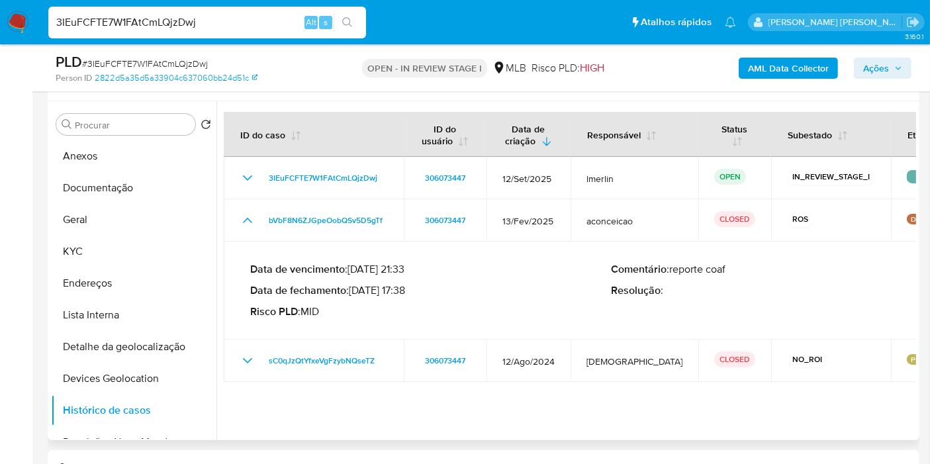
scroll to position [147, 0]
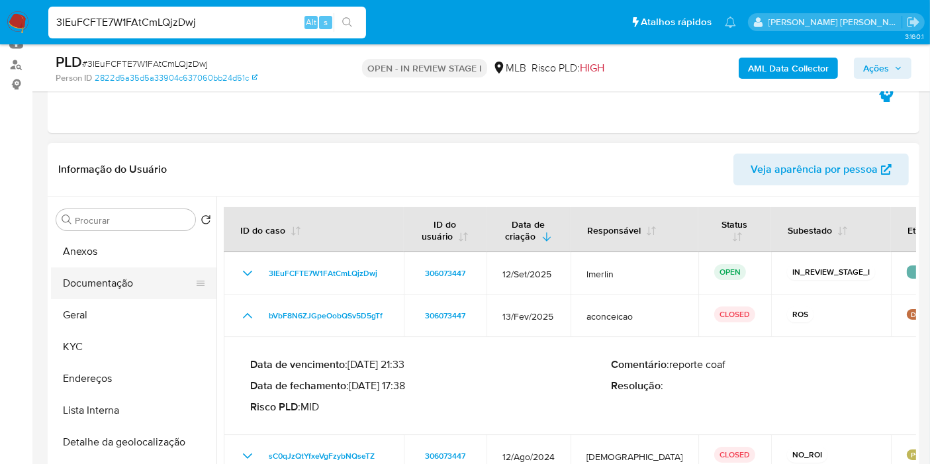
click at [160, 289] on button "Documentação" at bounding box center [128, 283] width 155 height 32
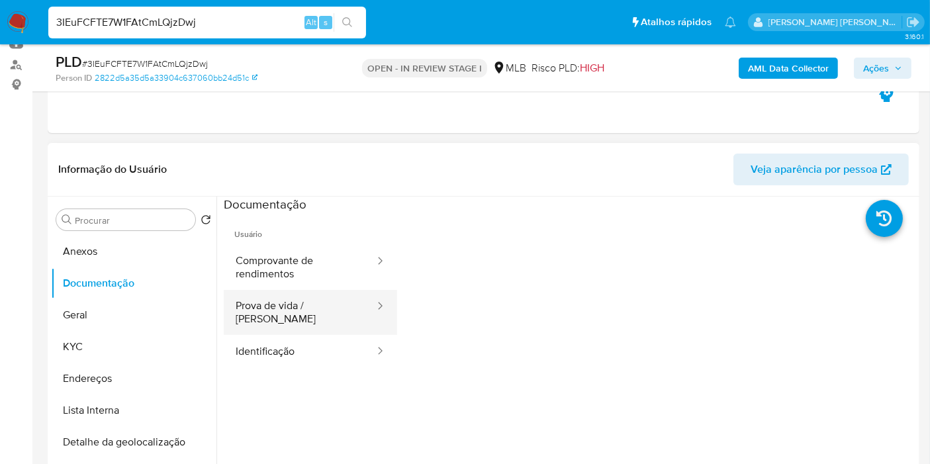
click at [301, 300] on button "Prova de vida / Selfie" at bounding box center [300, 312] width 152 height 45
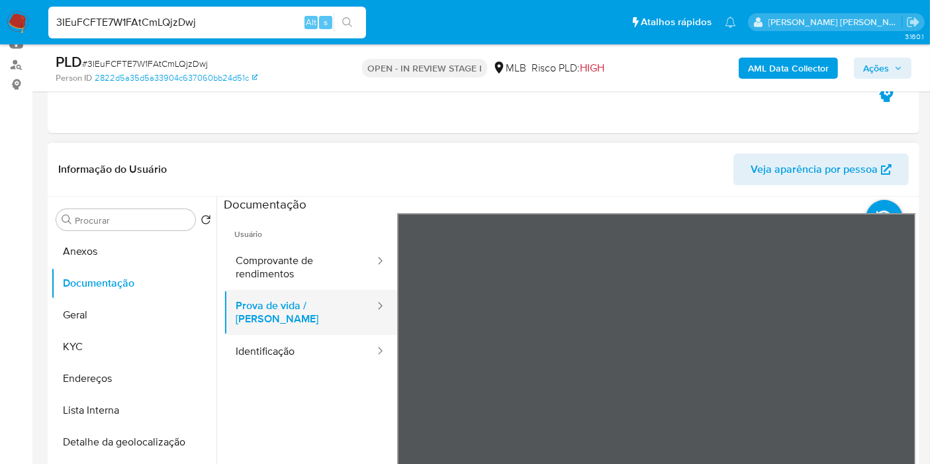
click at [305, 290] on button "Prova de vida / Selfie" at bounding box center [300, 312] width 152 height 45
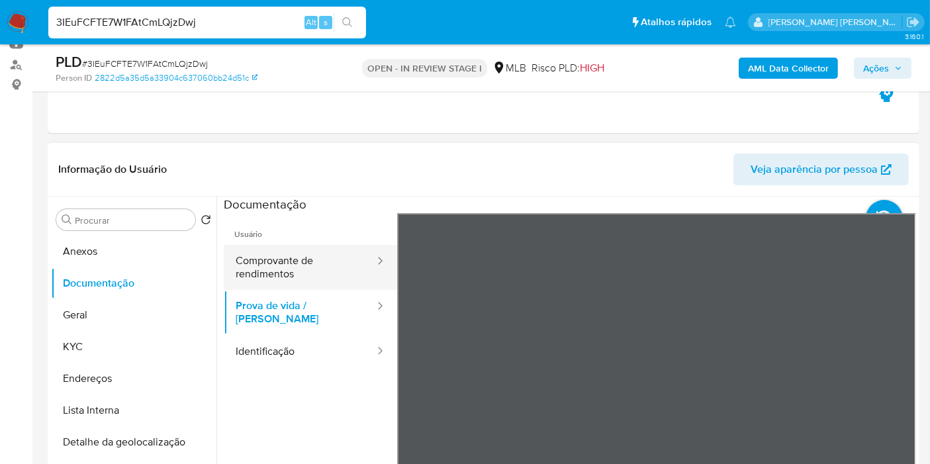
click at [309, 279] on button "Comprovante de rendimentos" at bounding box center [300, 267] width 152 height 45
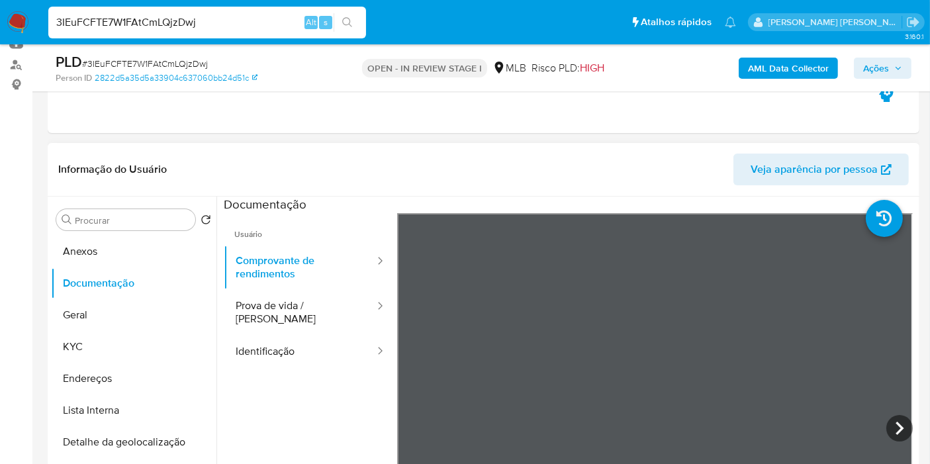
scroll to position [220, 0]
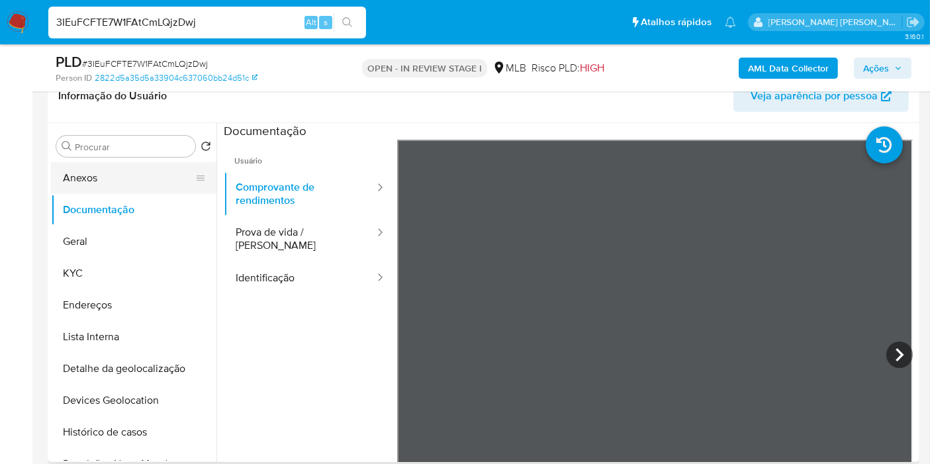
click at [181, 172] on button "Anexos" at bounding box center [128, 178] width 155 height 32
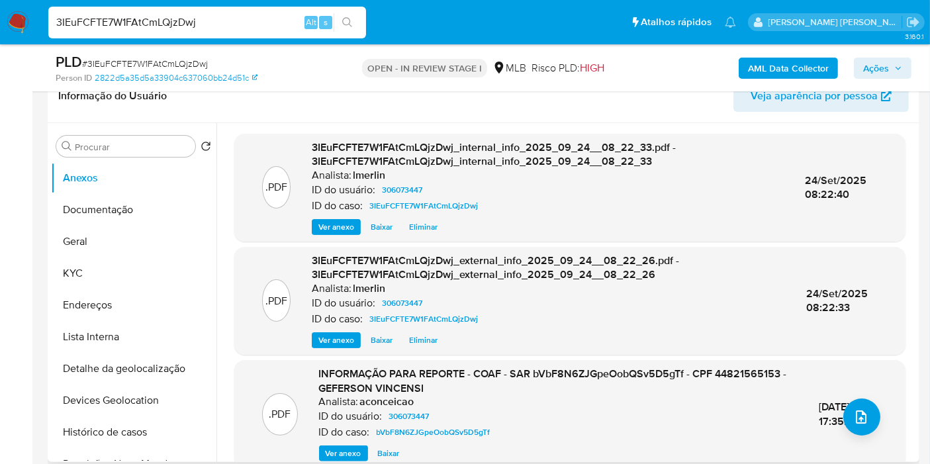
click at [341, 443] on div "INFORMAÇÃO PARA REPORTE - COAF - SAR bVbF8N6ZJGpeOobQSv5D5gTf - CPF 44821565153…" at bounding box center [558, 414] width 479 height 95
click at [342, 450] on span "Ver anexo" at bounding box center [344, 453] width 36 height 13
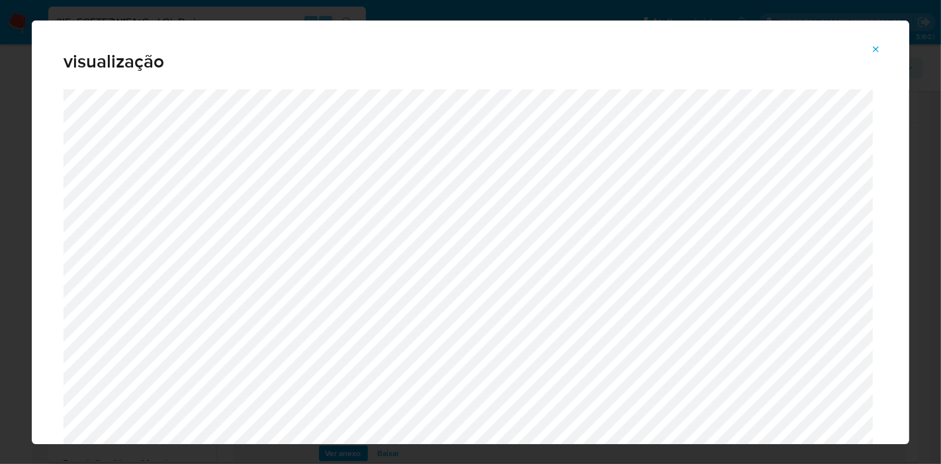
click at [877, 48] on icon "Attachment preview" at bounding box center [877, 49] width 6 height 6
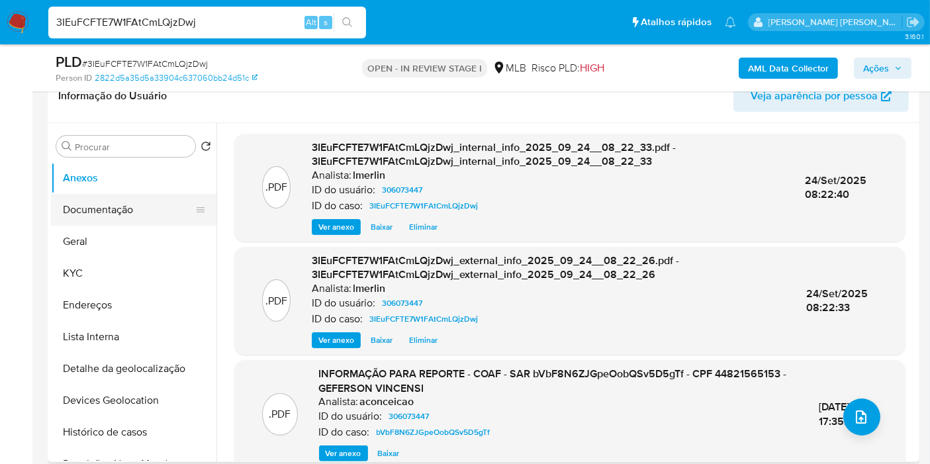
click at [100, 218] on button "Documentação" at bounding box center [128, 210] width 155 height 32
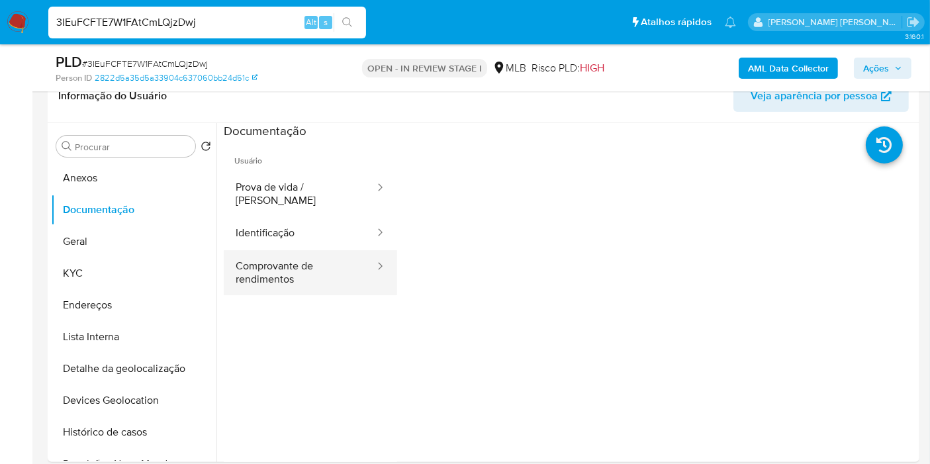
click at [285, 252] on button "Comprovante de rendimentos" at bounding box center [300, 272] width 152 height 45
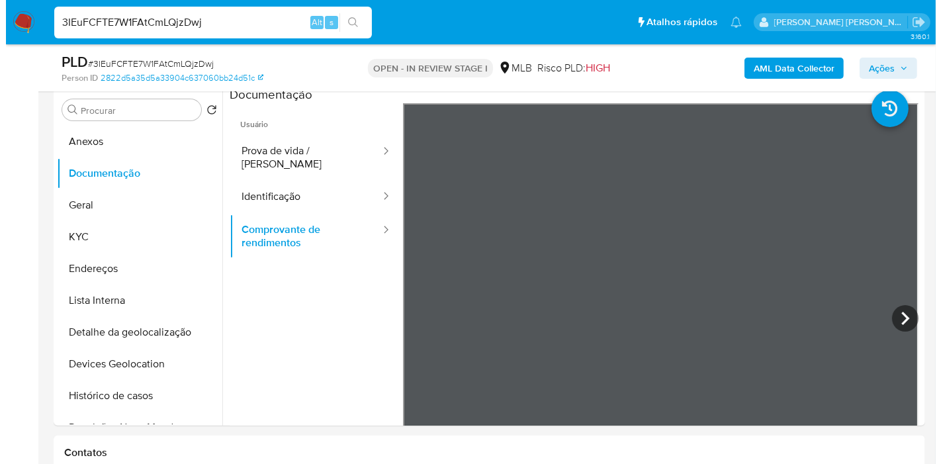
scroll to position [232, 0]
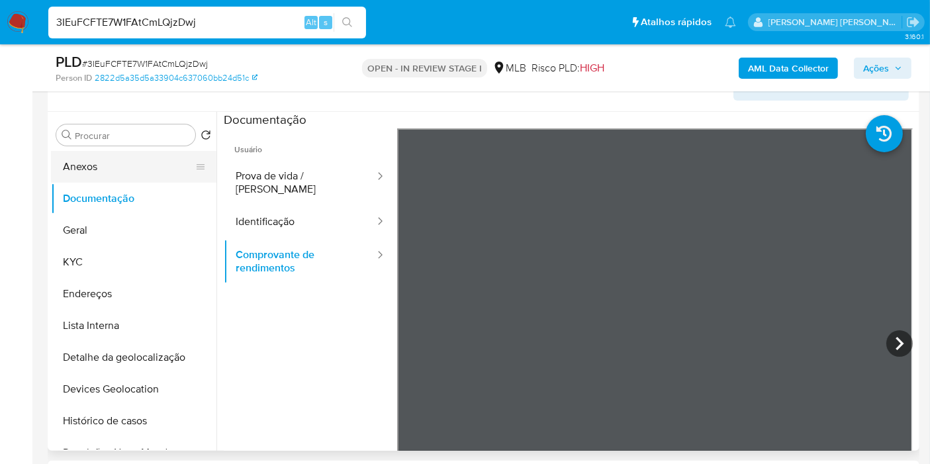
click at [77, 162] on button "Anexos" at bounding box center [128, 167] width 155 height 32
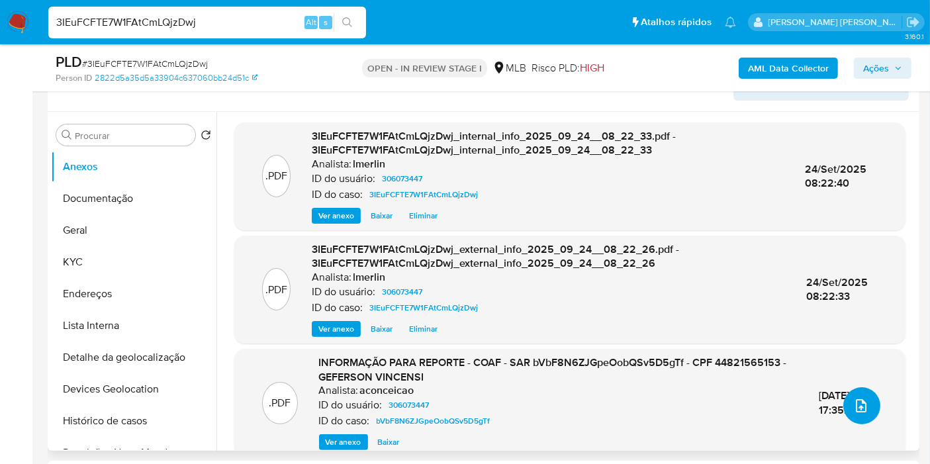
click at [856, 413] on span "upload-file" at bounding box center [861, 406] width 15 height 16
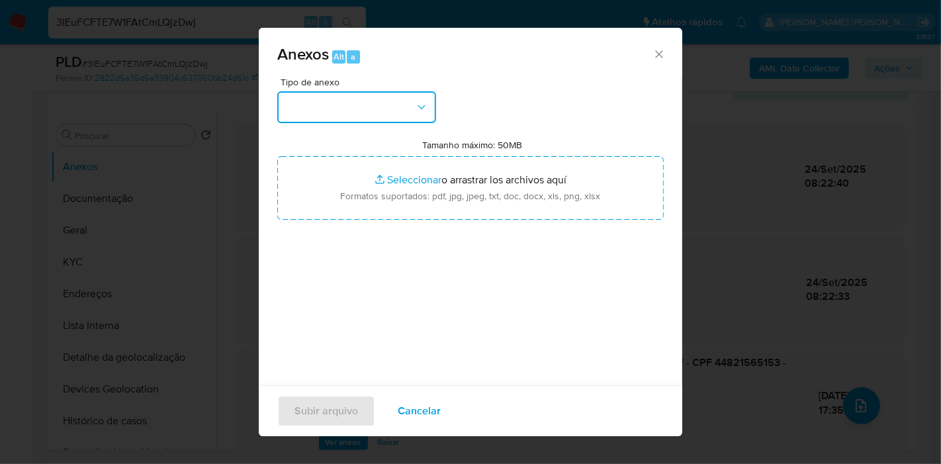
click at [372, 108] on button "button" at bounding box center [356, 107] width 159 height 32
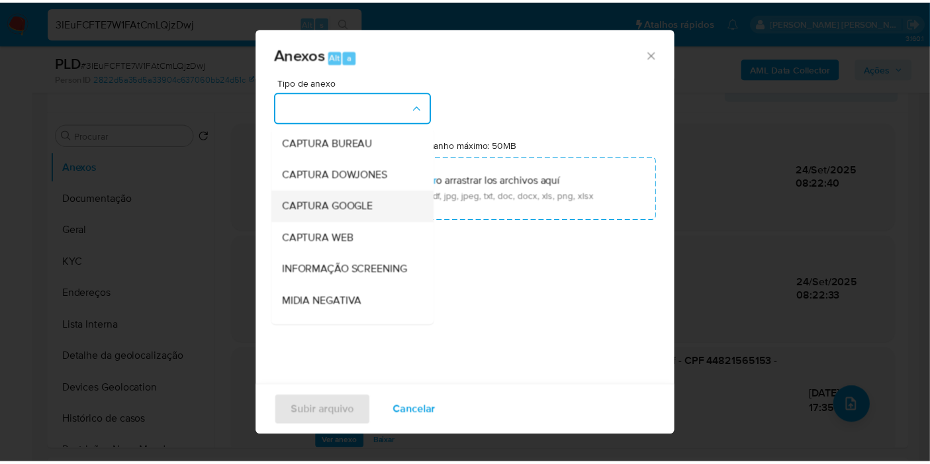
scroll to position [147, 0]
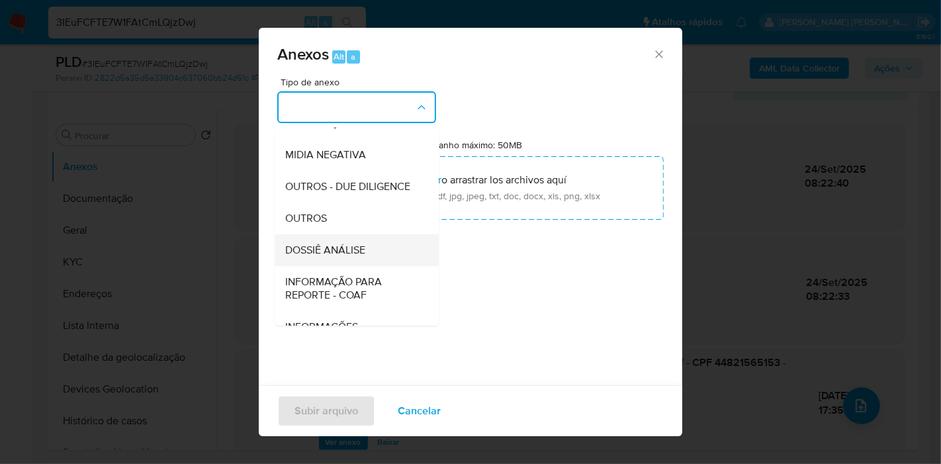
click at [357, 261] on div "DOSSIÊ ANÁLISE" at bounding box center [352, 250] width 135 height 32
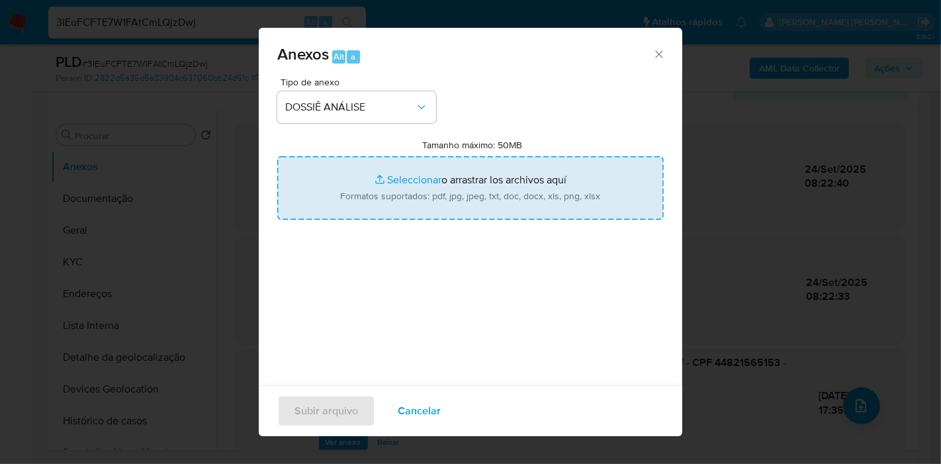
click at [422, 169] on input "Tamanho máximo: 50MB Seleccionar archivos" at bounding box center [470, 188] width 387 height 64
type input "C:\fakepath\2º SAR - XXXX - CPF 44821565153 - GEFERSON VINCENSI.pdf"
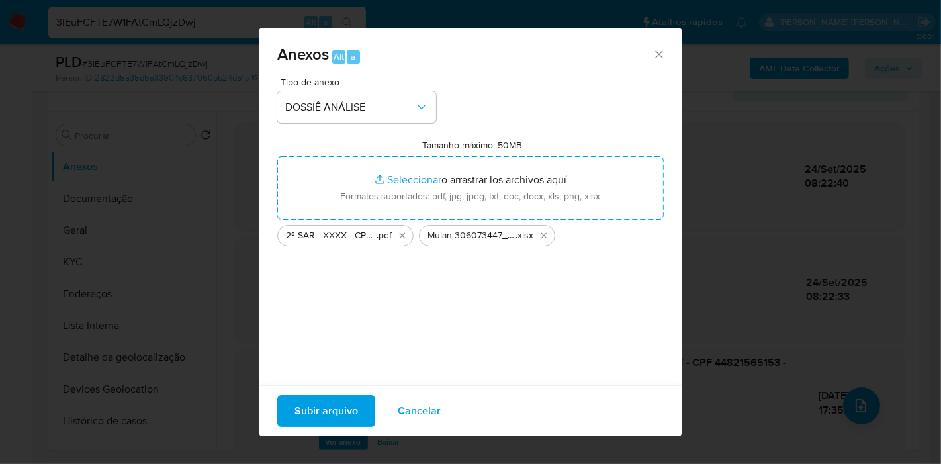
click at [330, 411] on span "Subir arquivo" at bounding box center [327, 410] width 64 height 29
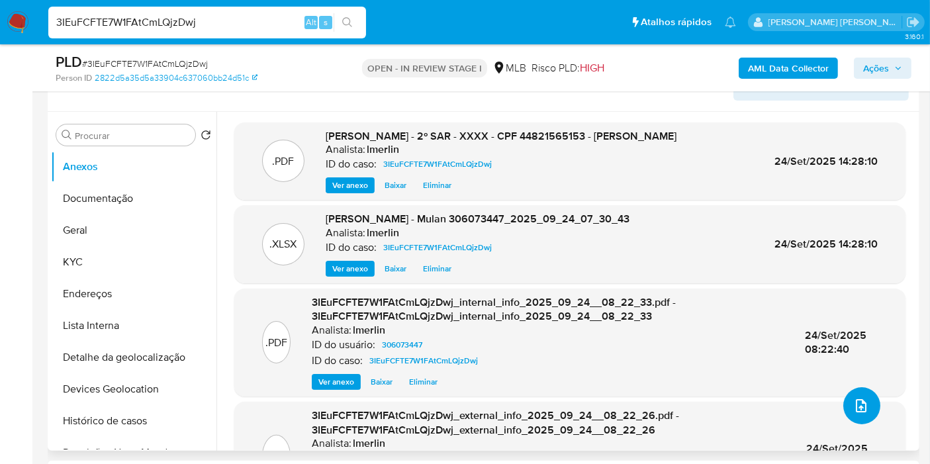
scroll to position [0, 0]
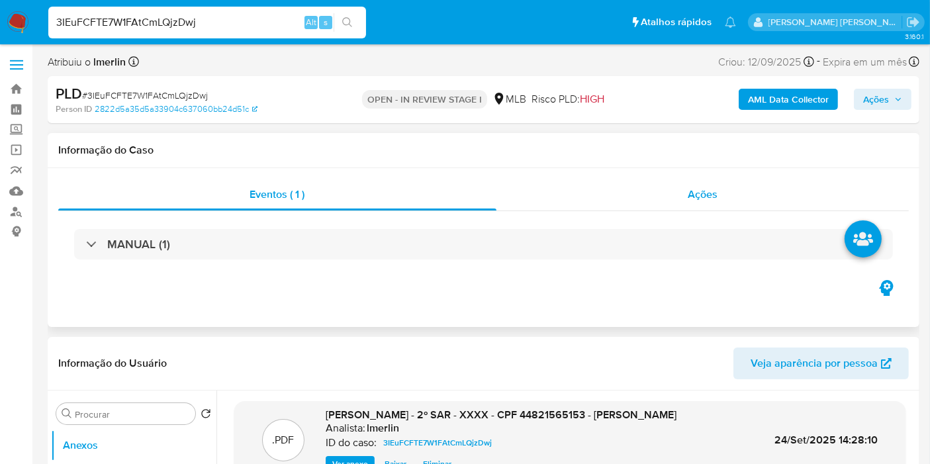
click at [704, 199] on span "Ações" at bounding box center [703, 194] width 30 height 15
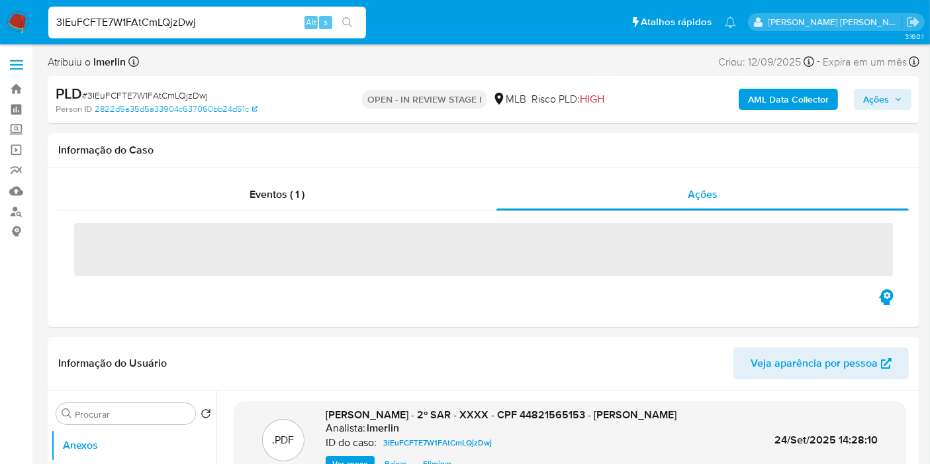
click at [873, 93] on span "Ações" at bounding box center [876, 99] width 26 height 21
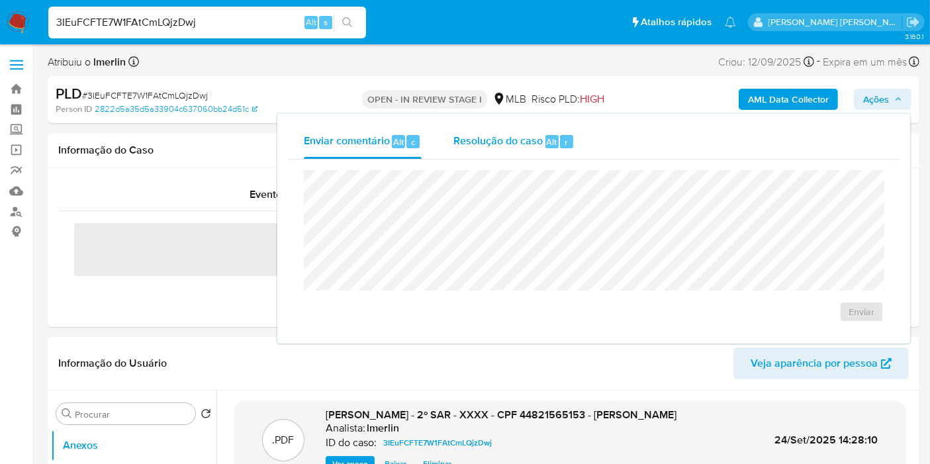
click at [499, 148] on div "Resolução do caso Alt r" at bounding box center [513, 141] width 121 height 34
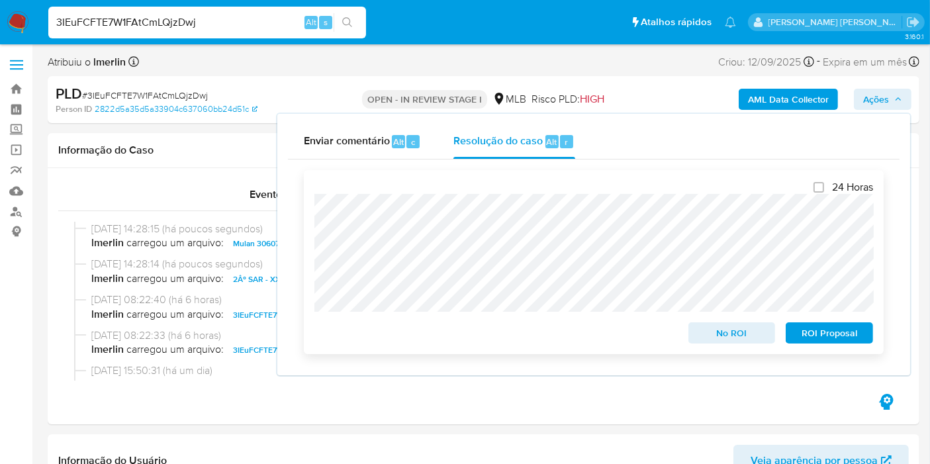
click at [841, 339] on span "ROI Proposal" at bounding box center [829, 333] width 69 height 19
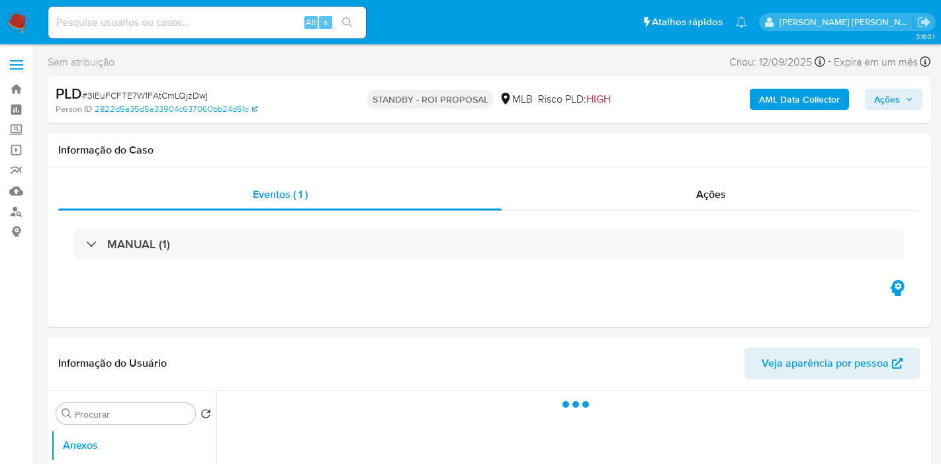
select select "10"
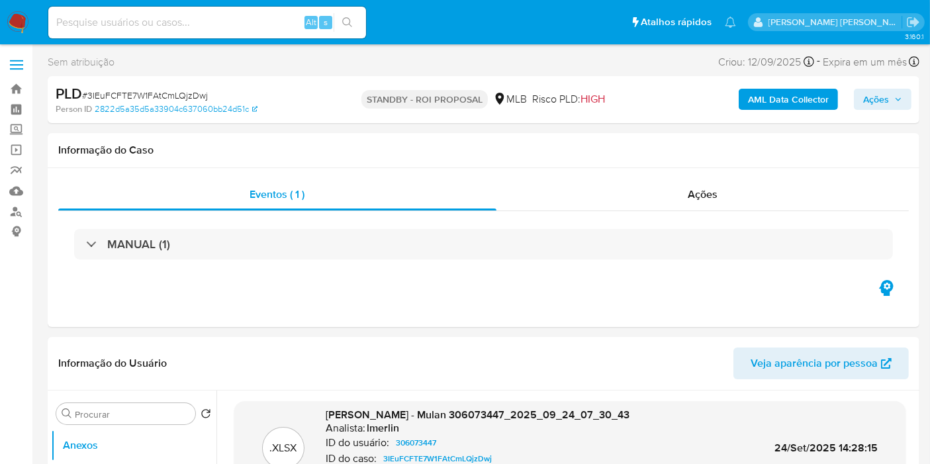
click at [249, 38] on div "Alt s" at bounding box center [207, 22] width 318 height 37
click at [21, 20] on img at bounding box center [18, 22] width 23 height 23
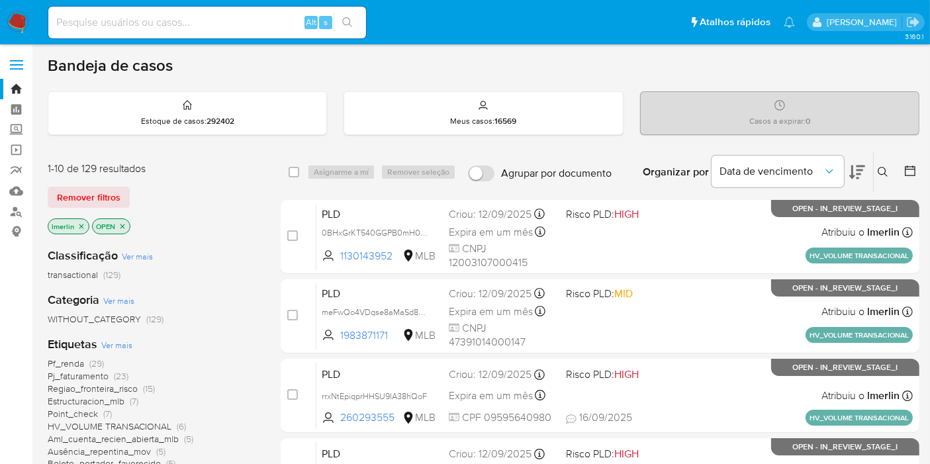
click at [77, 228] on icon "close-filter" at bounding box center [81, 226] width 8 height 8
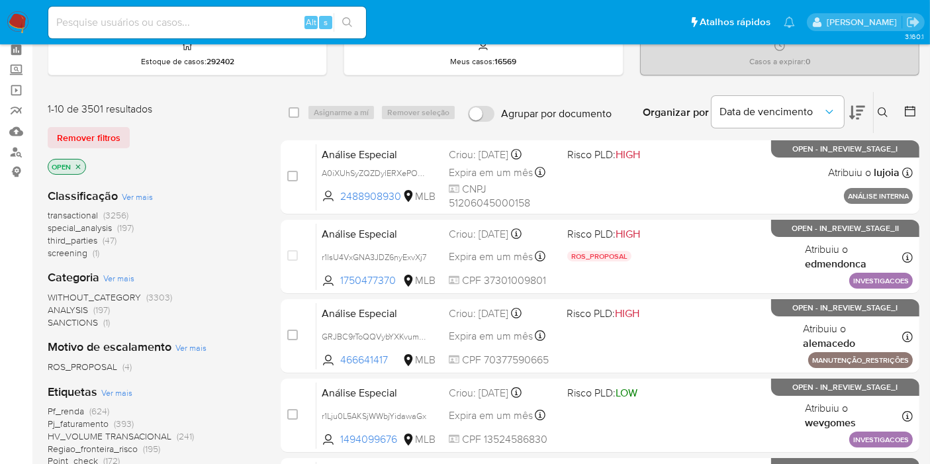
scroll to position [73, 0]
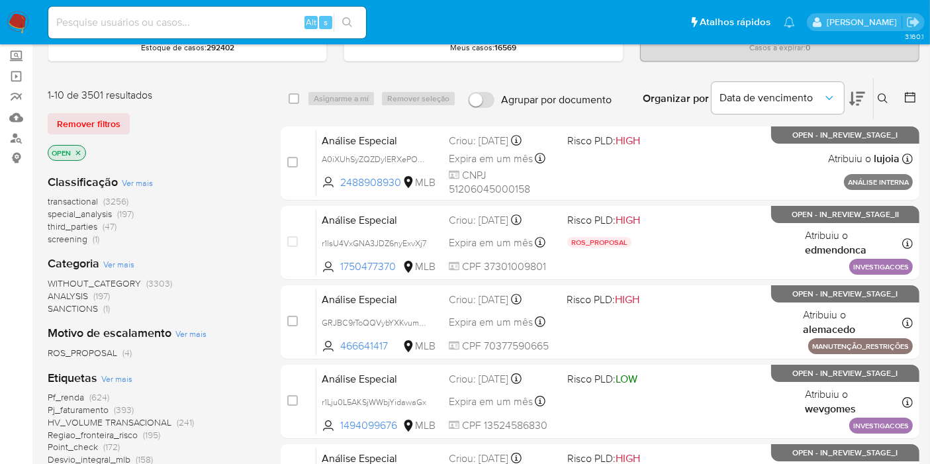
click at [236, 24] on input at bounding box center [207, 22] width 318 height 17
paste input "rrxNtEpiqprHHSU9IA38hQoF"
type input "rrxNtEpiqprHHSU9IA38hQoF"
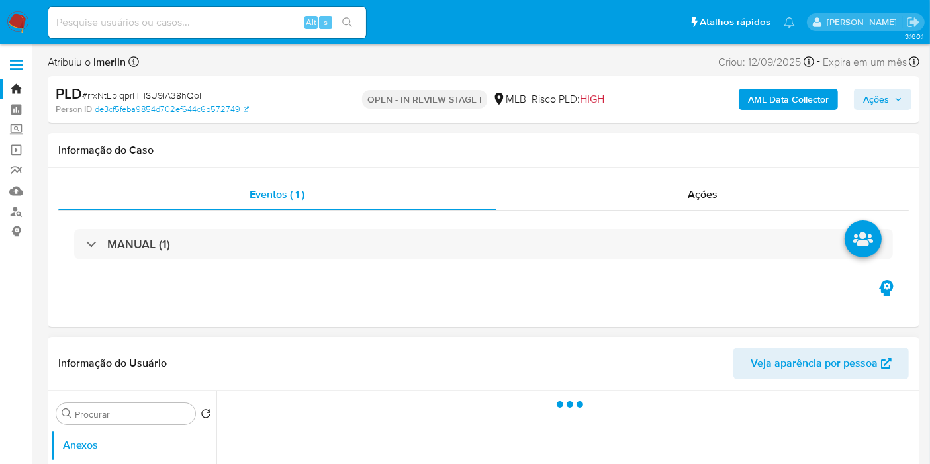
select select "10"
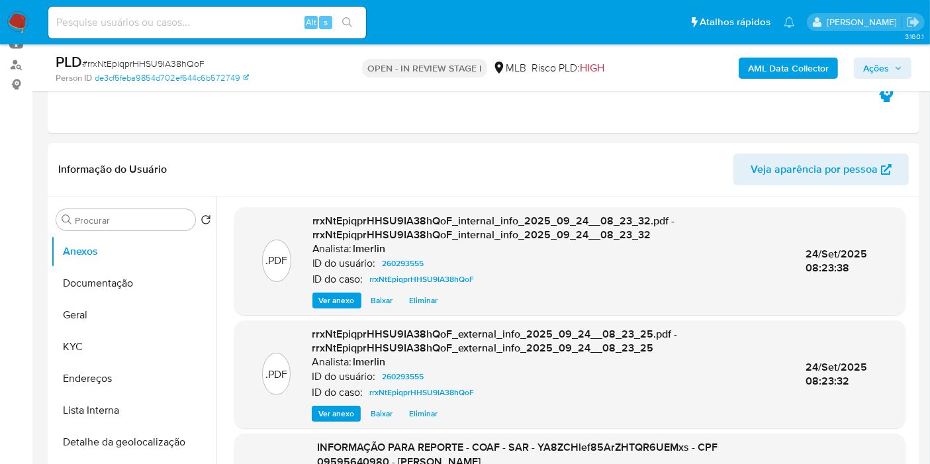
scroll to position [220, 0]
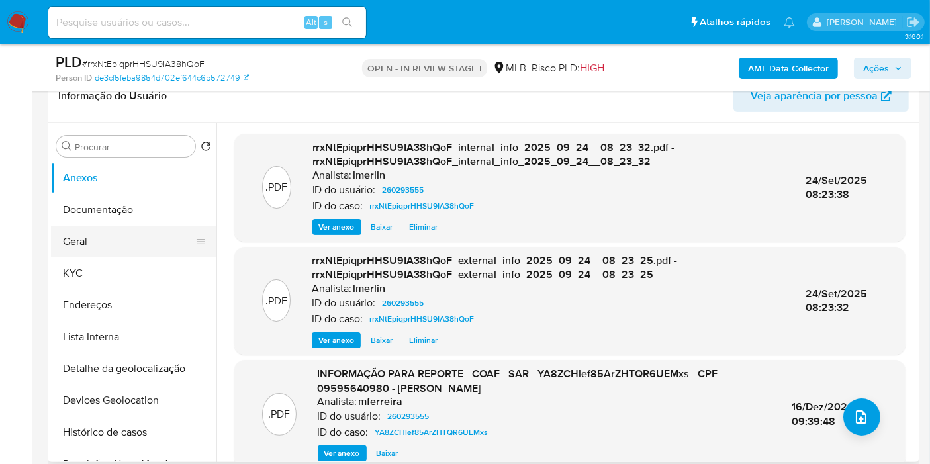
click at [110, 251] on button "Geral" at bounding box center [128, 242] width 155 height 32
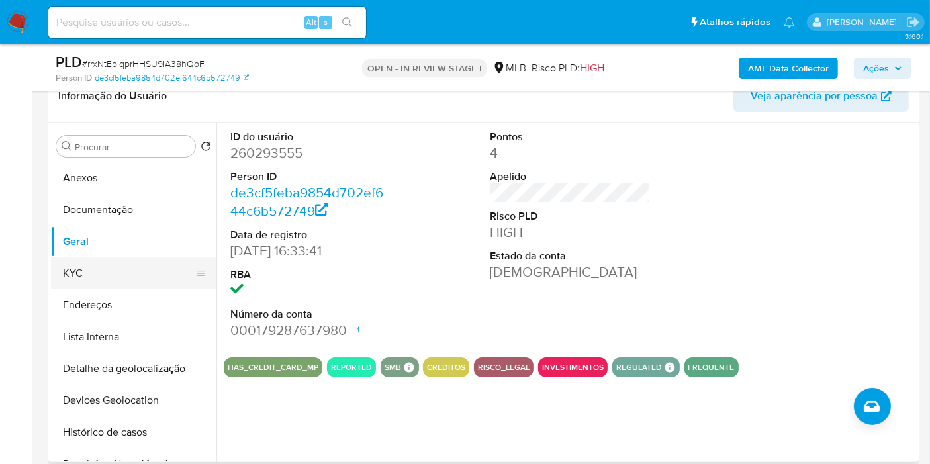
click at [126, 281] on button "KYC" at bounding box center [128, 273] width 155 height 32
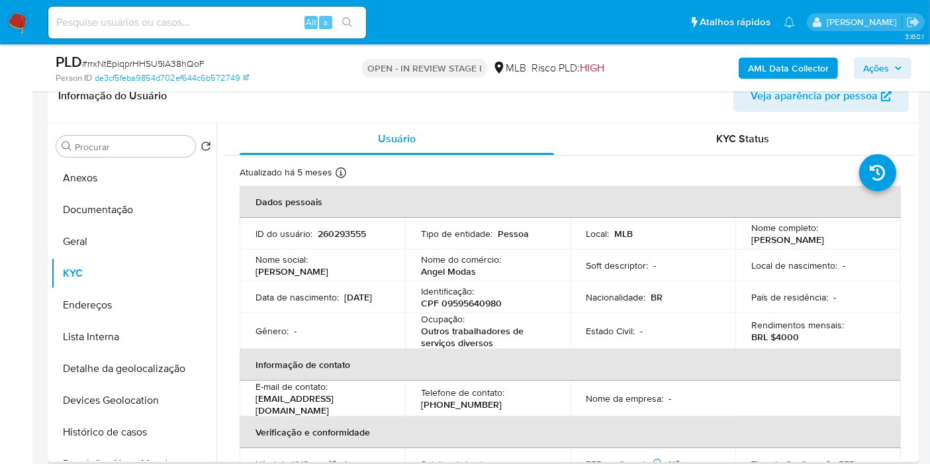
click at [484, 305] on p "CPF 09595640980" at bounding box center [461, 303] width 81 height 12
copy p "09595640980"
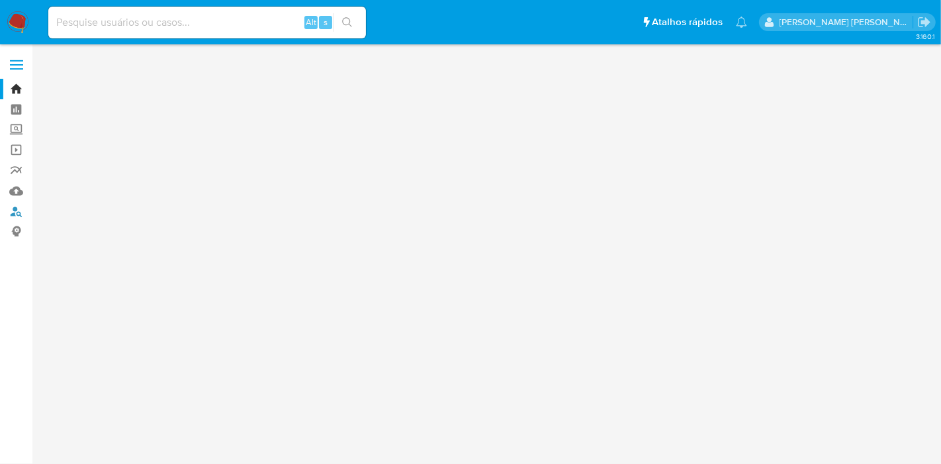
click at [10, 210] on link "Localizador de pessoas" at bounding box center [79, 211] width 158 height 21
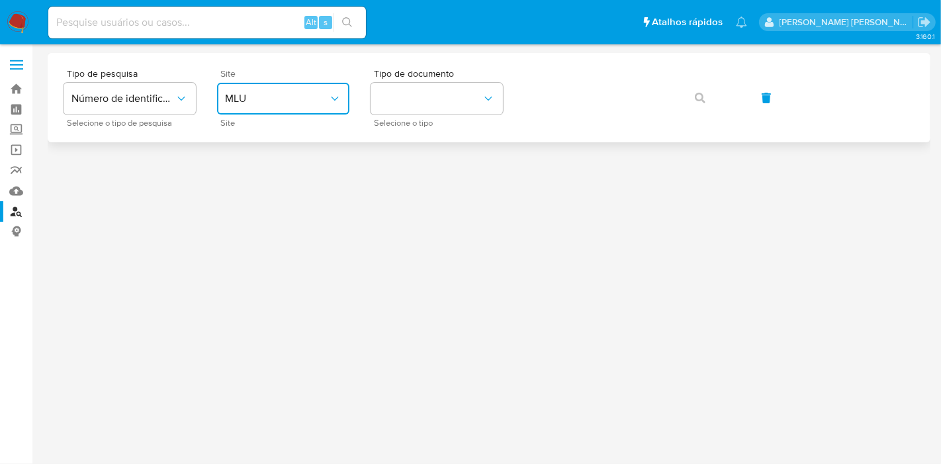
click at [300, 93] on span "MLU" at bounding box center [276, 98] width 103 height 13
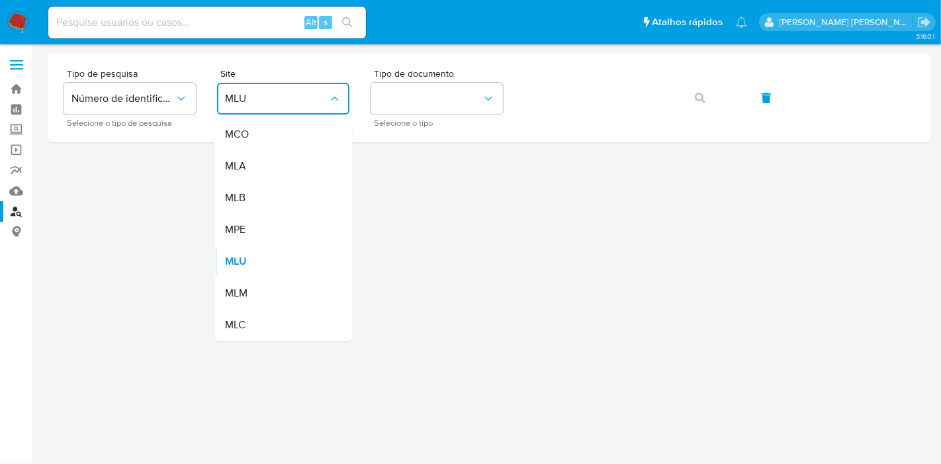
click at [293, 197] on div "MLB" at bounding box center [279, 198] width 109 height 32
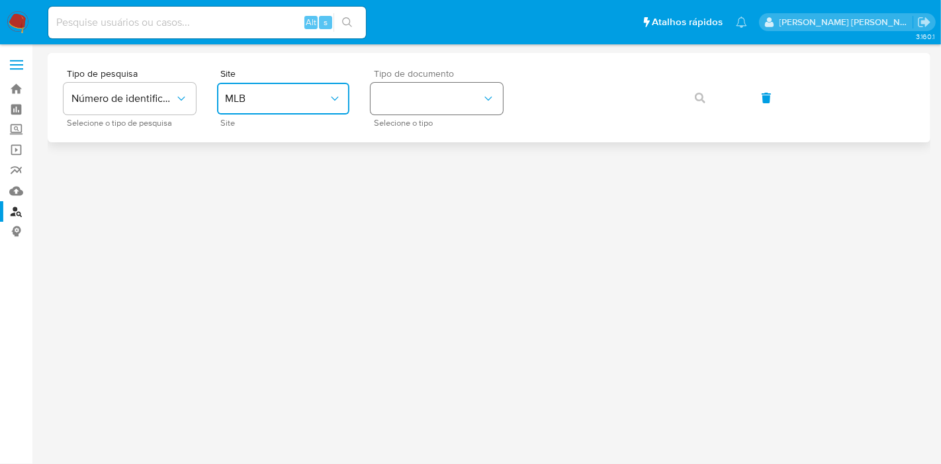
click at [416, 108] on button "identificationType" at bounding box center [437, 99] width 132 height 32
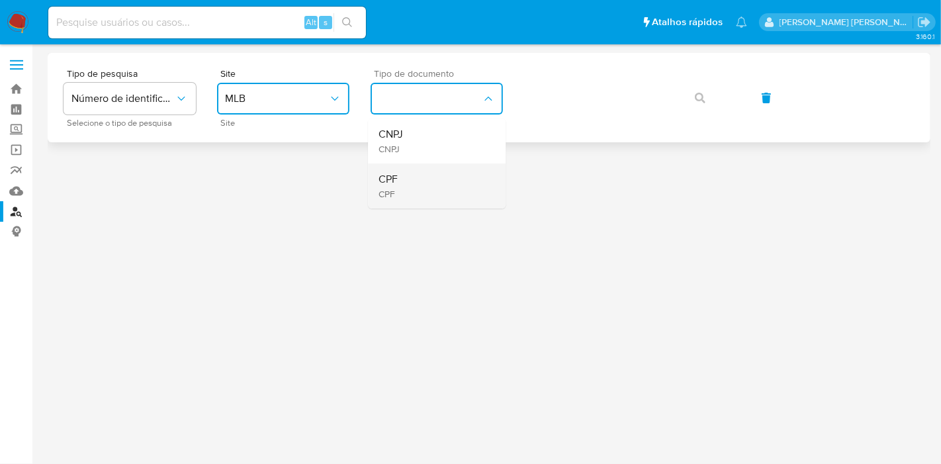
click at [426, 197] on div "CPF CPF" at bounding box center [433, 185] width 109 height 45
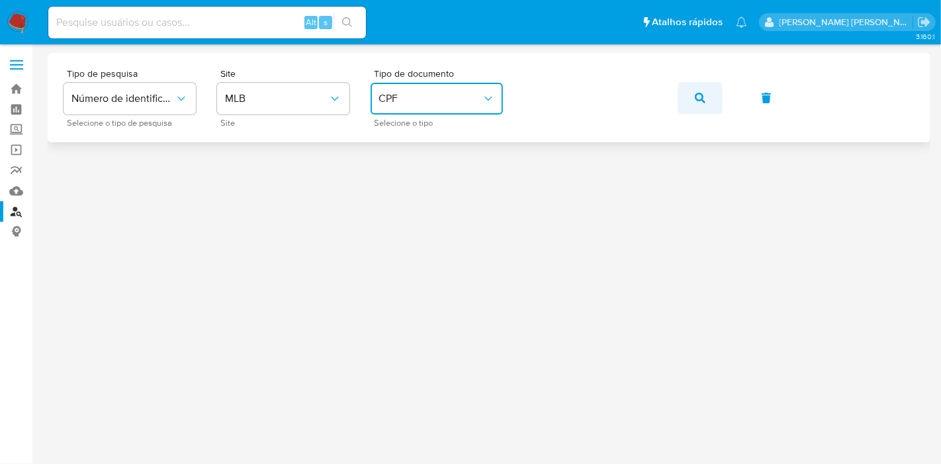
click at [688, 101] on button "button" at bounding box center [700, 98] width 45 height 32
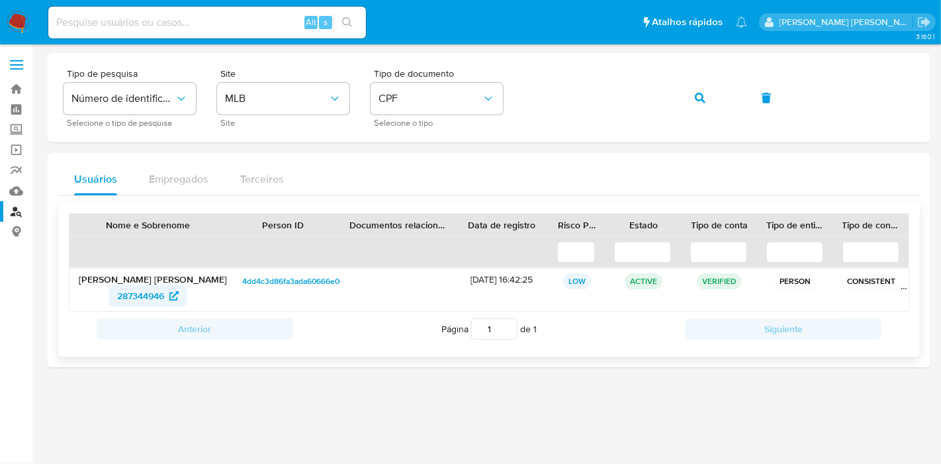
click at [140, 292] on span "287344946" at bounding box center [140, 295] width 47 height 21
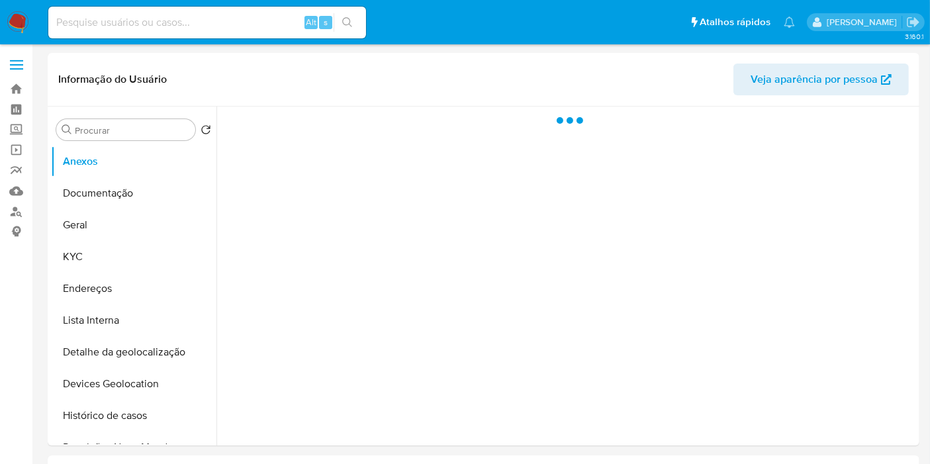
select select "10"
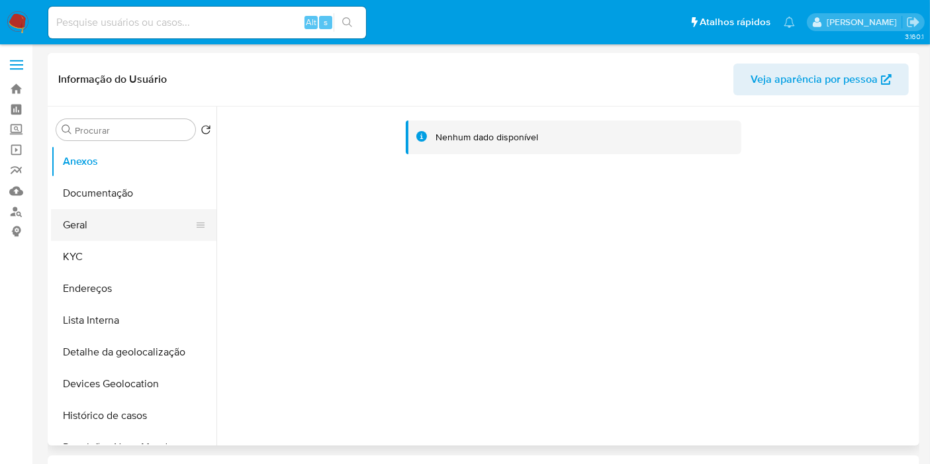
click at [102, 234] on button "Geral" at bounding box center [128, 225] width 155 height 32
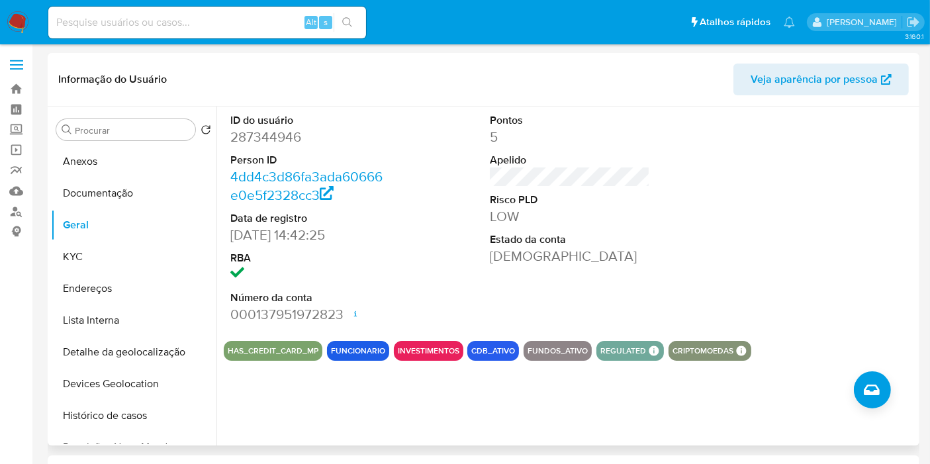
click at [567, 263] on dd "[DEMOGRAPHIC_DATA]" at bounding box center [570, 256] width 160 height 19
click at [160, 129] on input "Procurar" at bounding box center [132, 130] width 115 height 12
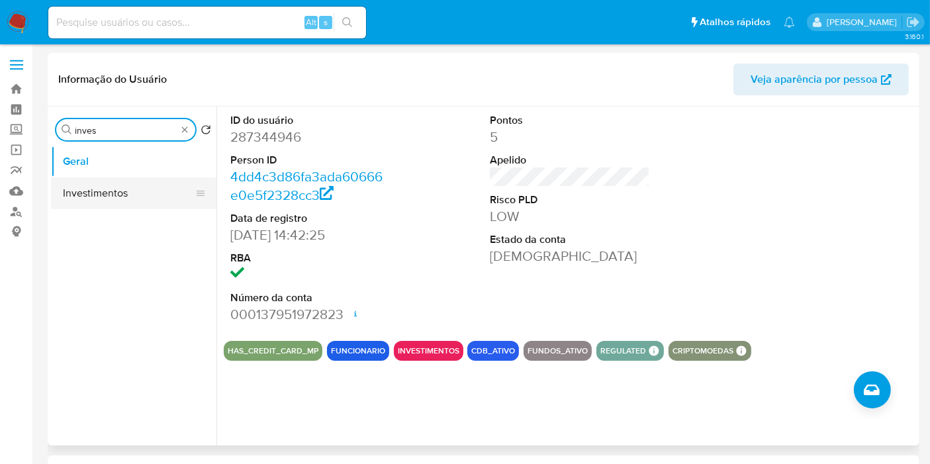
type input "inves"
click at [129, 191] on button "Investimentos" at bounding box center [128, 193] width 155 height 32
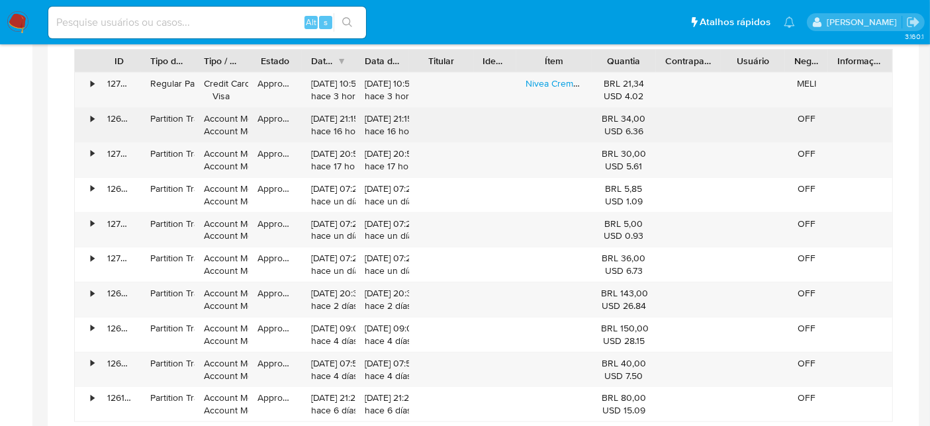
scroll to position [847, 0]
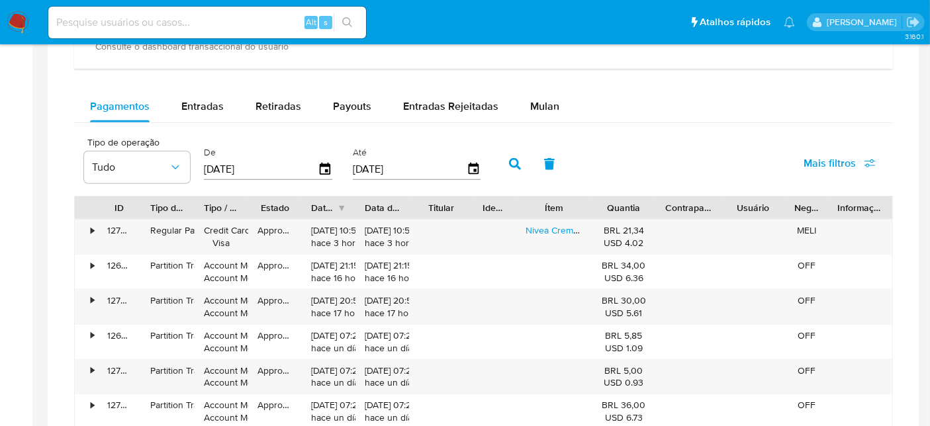
drag, startPoint x: 206, startPoint y: 109, endPoint x: 655, endPoint y: 124, distance: 449.0
click at [206, 109] on span "Entradas" at bounding box center [202, 106] width 42 height 15
select select "10"
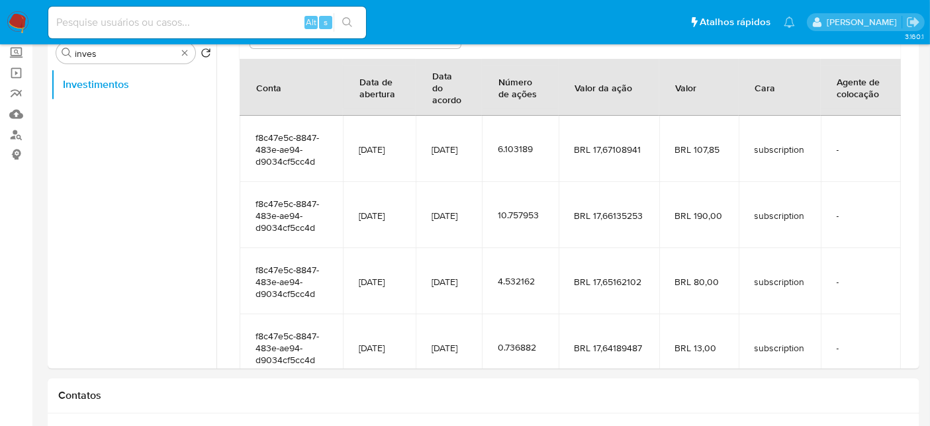
scroll to position [0, 0]
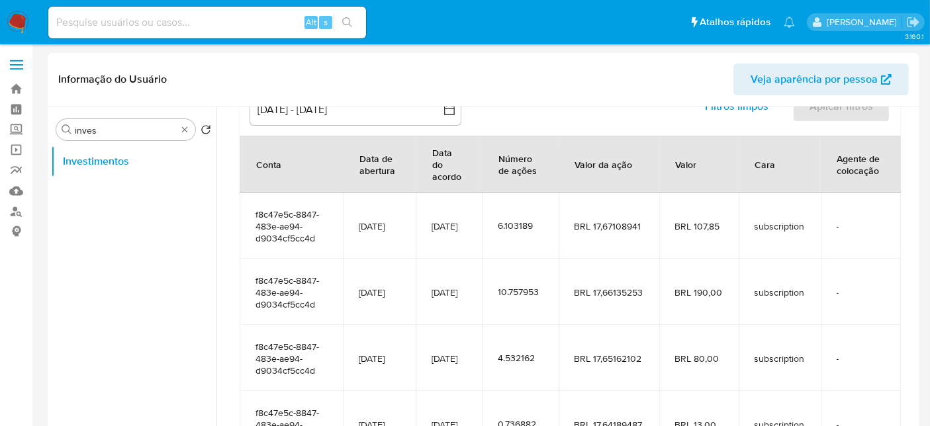
drag, startPoint x: 700, startPoint y: 310, endPoint x: 741, endPoint y: 312, distance: 41.1
click at [741, 312] on tr "f8c47e5c-8847-483e-ae94-d9034cf5cc4d [DATE] [DATE] 10.757953 BRL 17,66135253 BR…" at bounding box center [570, 292] width 661 height 66
drag, startPoint x: 716, startPoint y: 231, endPoint x: 732, endPoint y: 231, distance: 15.9
click at [732, 231] on td "BRL 107,85" at bounding box center [698, 226] width 79 height 66
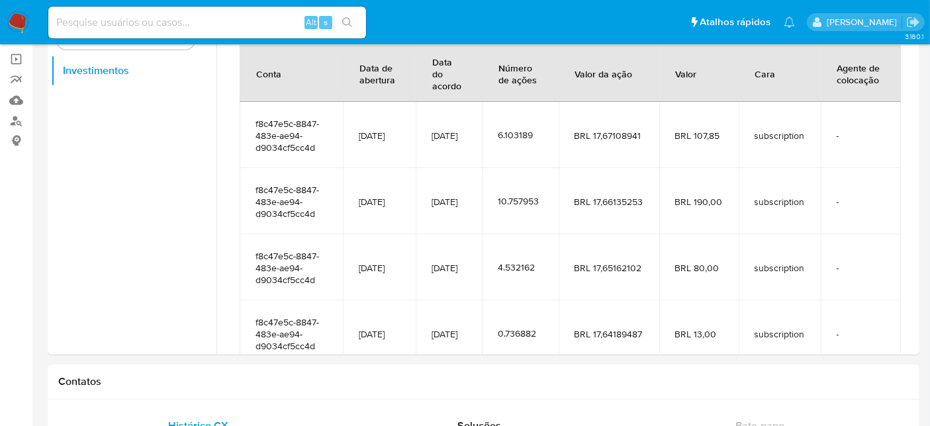
scroll to position [79, 0]
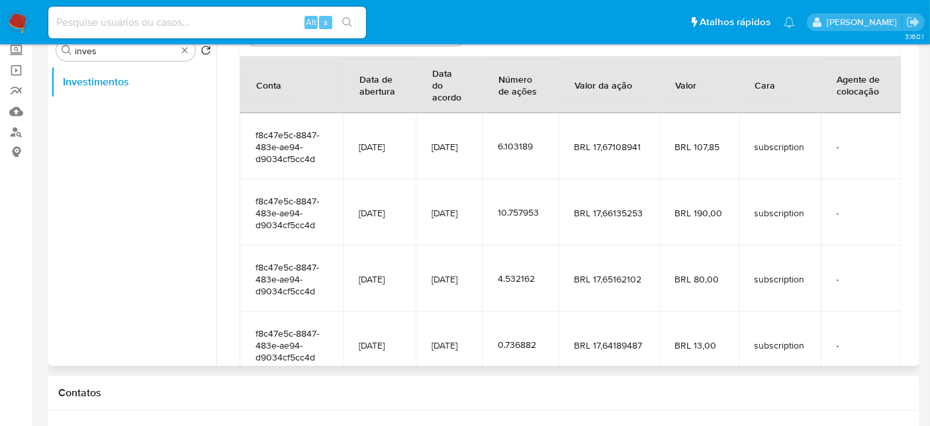
drag, startPoint x: 694, startPoint y: 151, endPoint x: 723, endPoint y: 152, distance: 28.5
click at [723, 152] on span "BRL 107,85" at bounding box center [699, 147] width 48 height 12
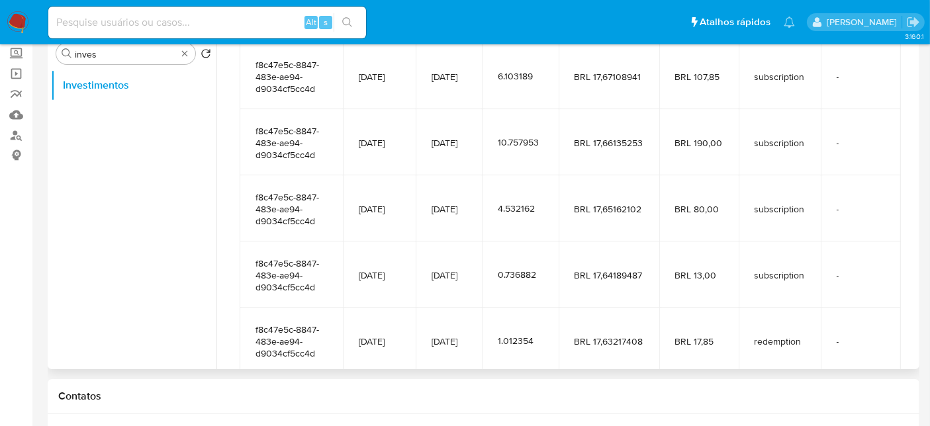
scroll to position [147, 0]
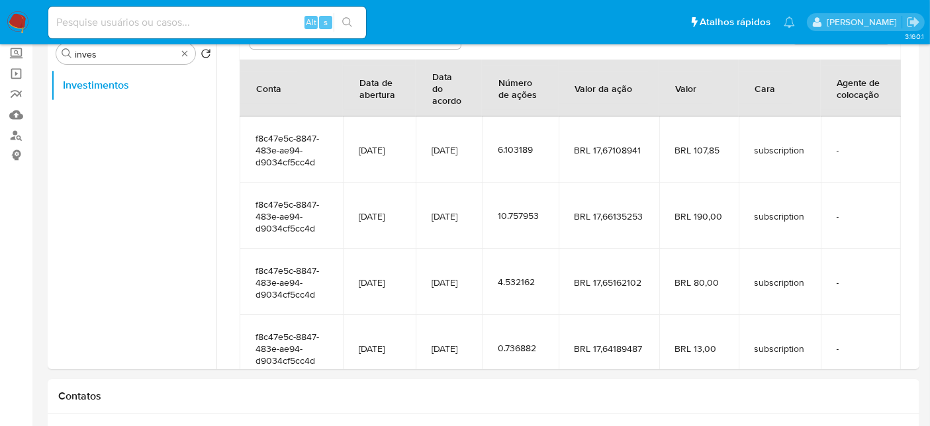
click at [206, 23] on input at bounding box center [207, 22] width 318 height 17
paste input "20259869"
type input "20259869"
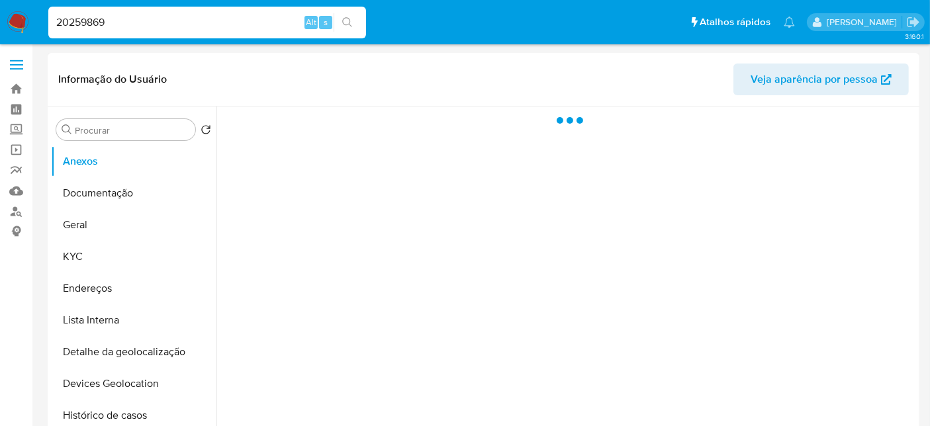
select select "10"
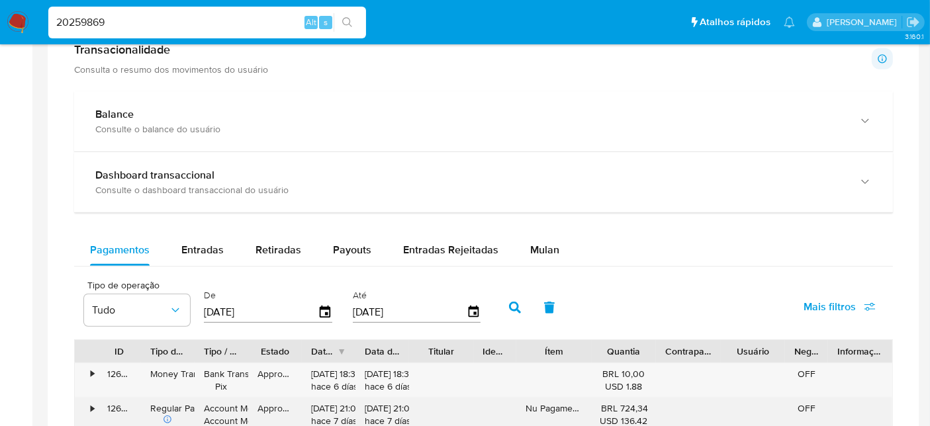
scroll to position [809, 0]
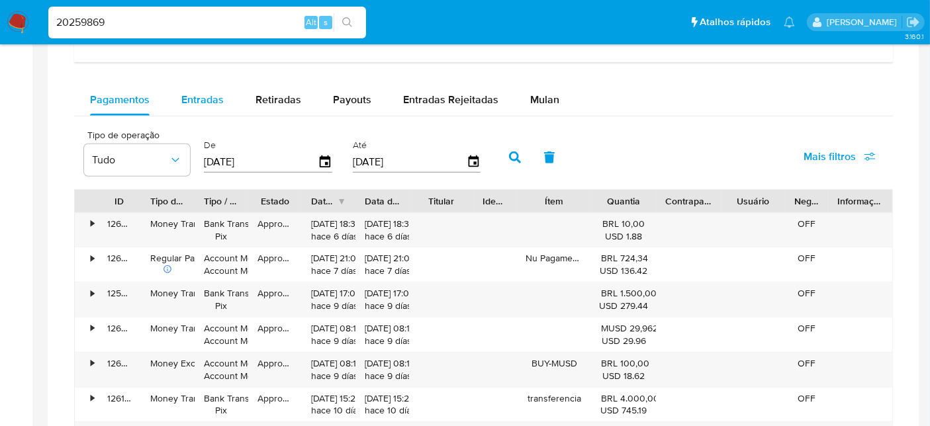
click at [191, 92] on span "Entradas" at bounding box center [202, 99] width 42 height 15
select select "10"
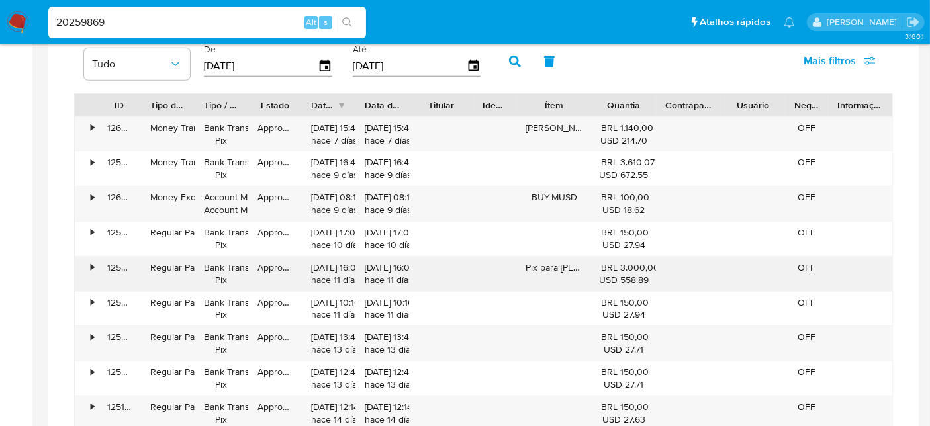
scroll to position [956, 0]
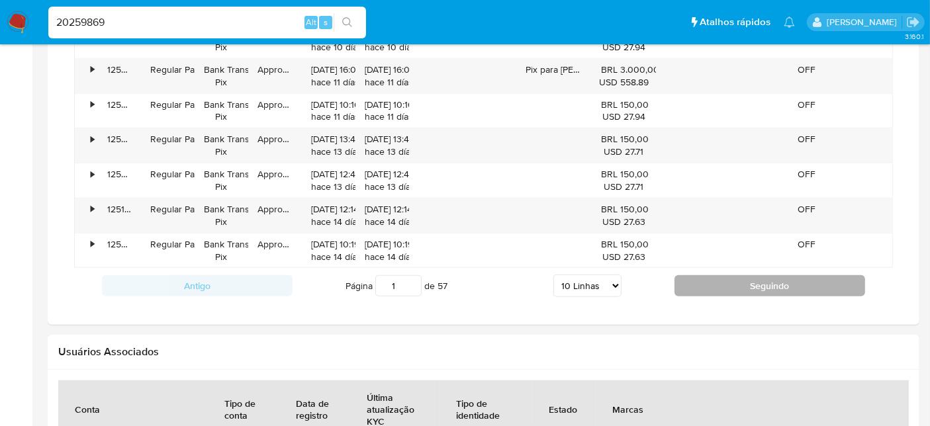
click at [781, 289] on button "Seguindo" at bounding box center [769, 285] width 191 height 21
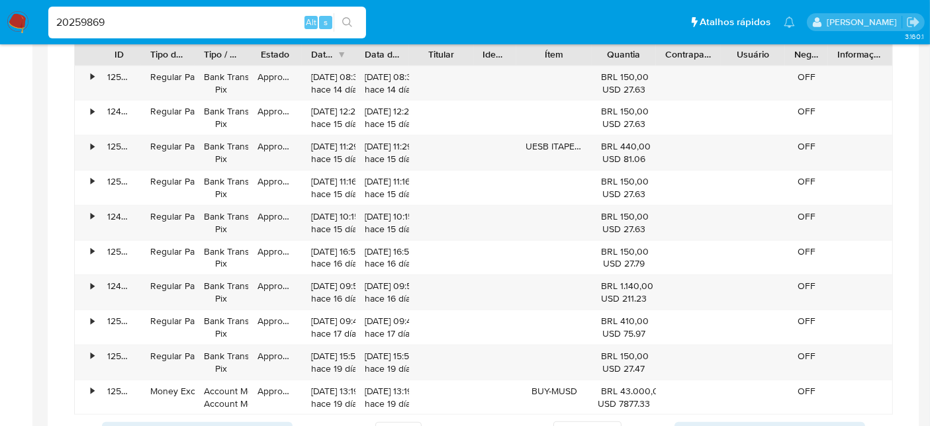
scroll to position [980, 0]
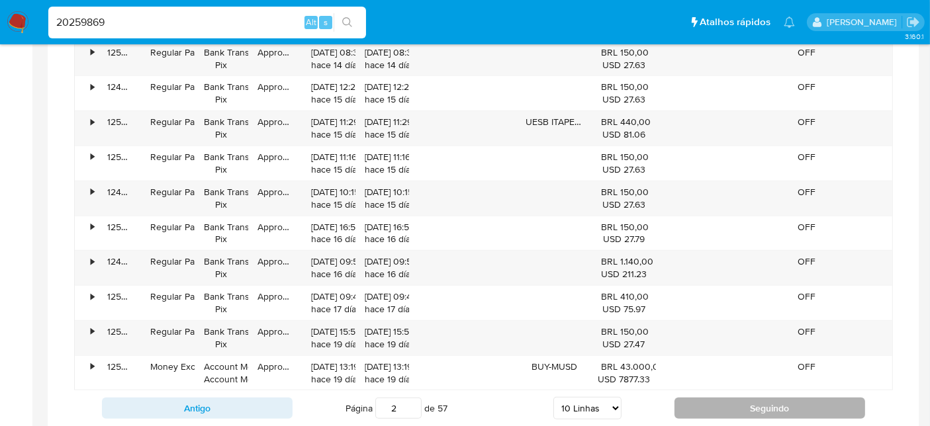
click at [717, 400] on button "Seguindo" at bounding box center [769, 408] width 191 height 21
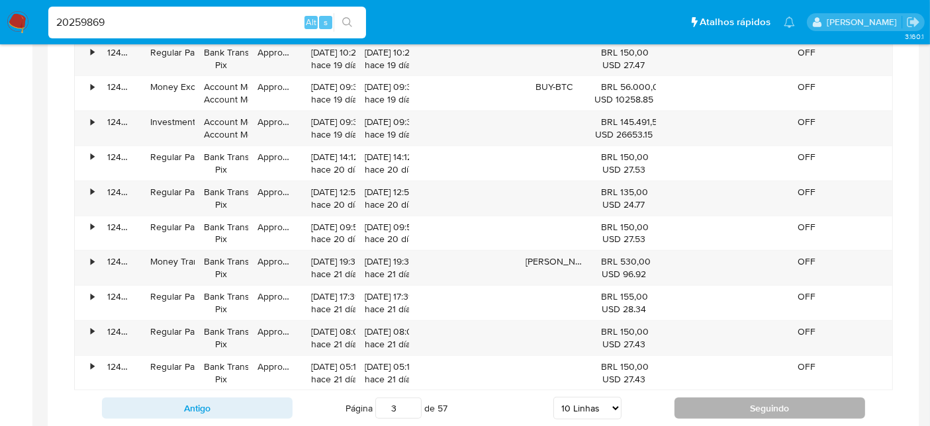
click at [772, 411] on button "Seguindo" at bounding box center [769, 408] width 191 height 21
click at [768, 409] on button "Seguindo" at bounding box center [769, 408] width 191 height 21
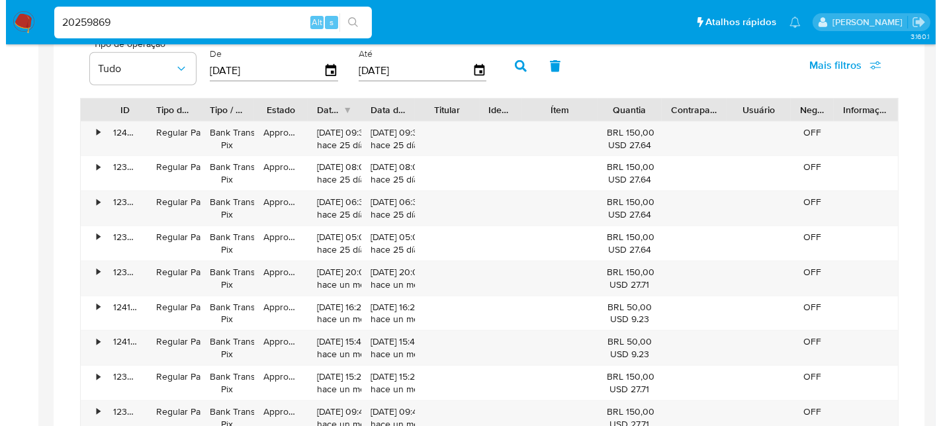
scroll to position [833, 0]
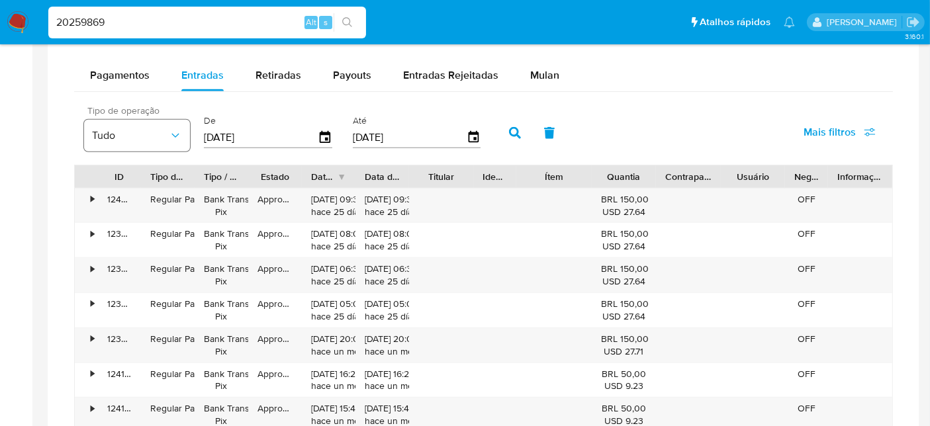
click at [120, 144] on button "Tudo" at bounding box center [137, 136] width 106 height 32
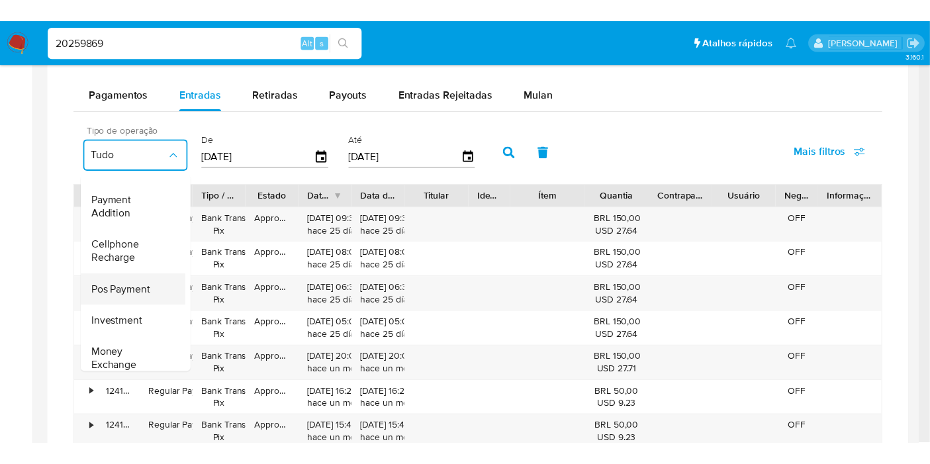
scroll to position [197, 0]
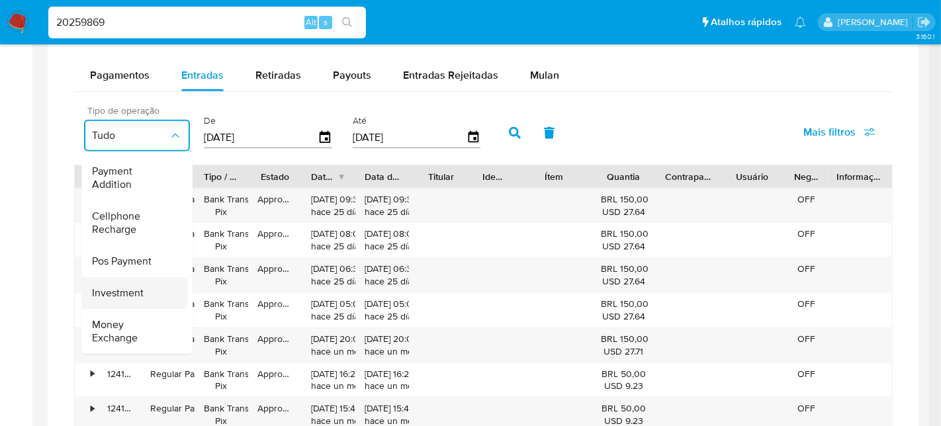
click at [147, 283] on div "Investment" at bounding box center [130, 293] width 77 height 32
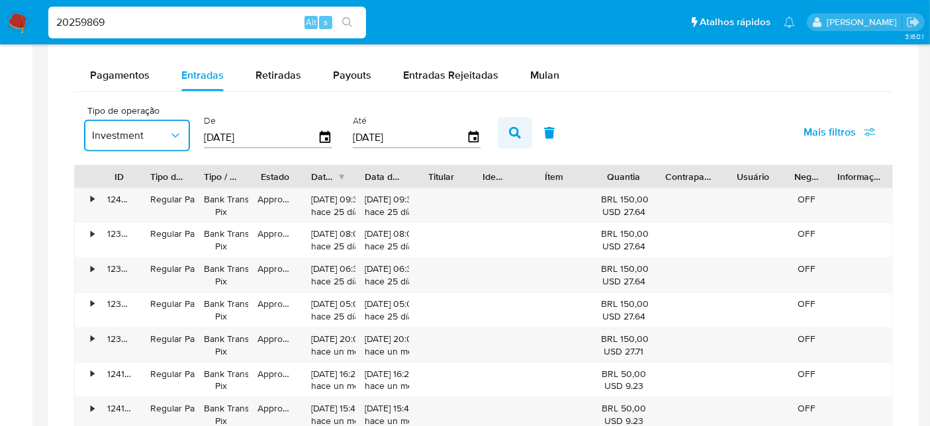
click at [509, 134] on icon "button" at bounding box center [515, 133] width 12 height 12
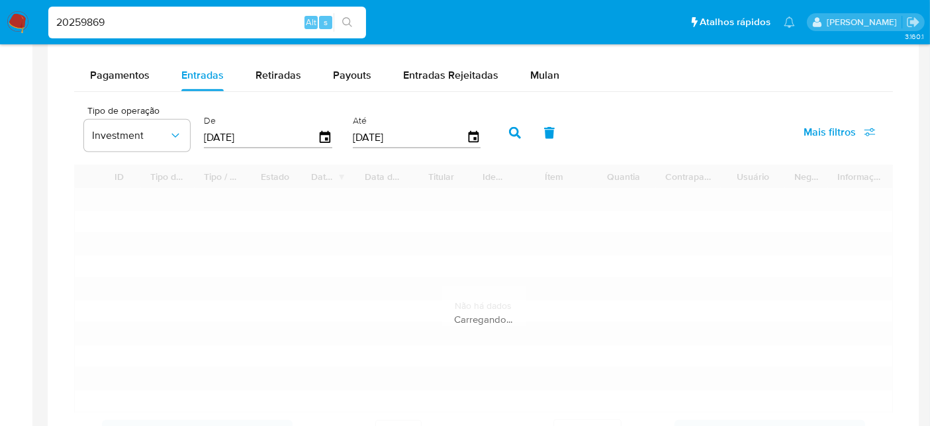
type input "1"
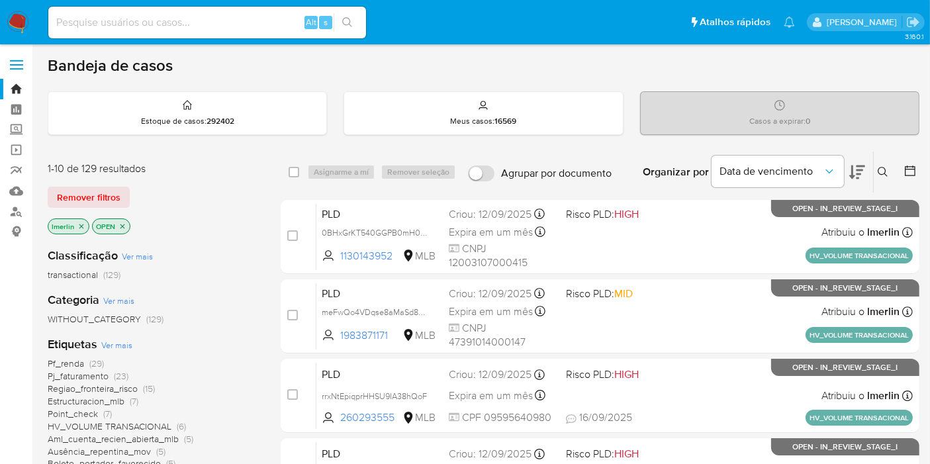
click at [82, 224] on icon "close-filter" at bounding box center [81, 226] width 8 height 8
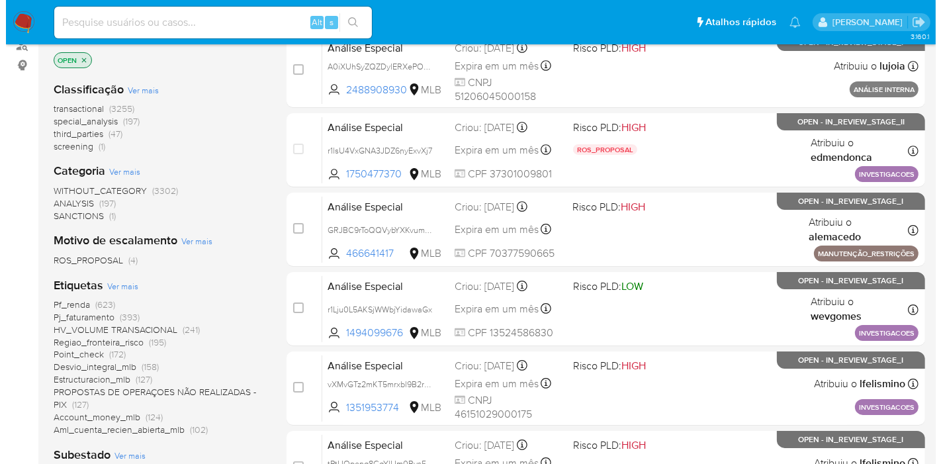
scroll to position [220, 0]
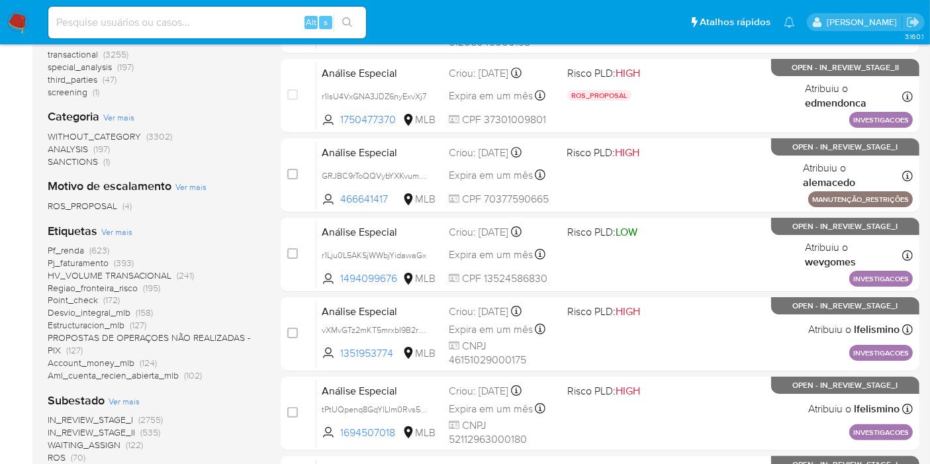
click at [113, 230] on span "Ver mais" at bounding box center [116, 232] width 31 height 12
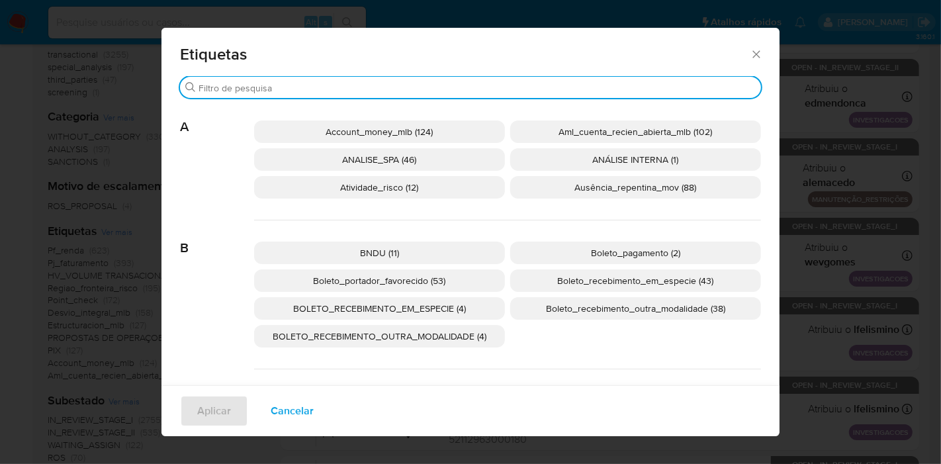
click at [308, 91] on input "Buscar" at bounding box center [477, 88] width 557 height 12
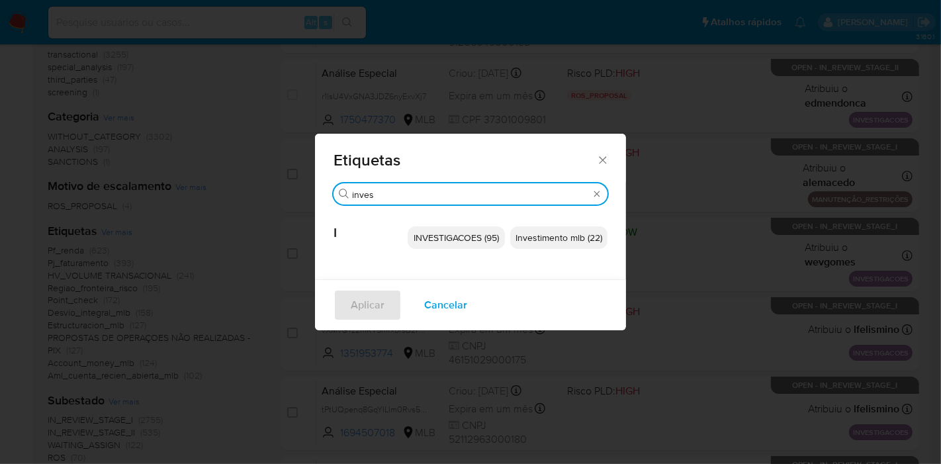
type input "inves"
click at [563, 244] on span "Investimento mlb (22)" at bounding box center [559, 237] width 87 height 13
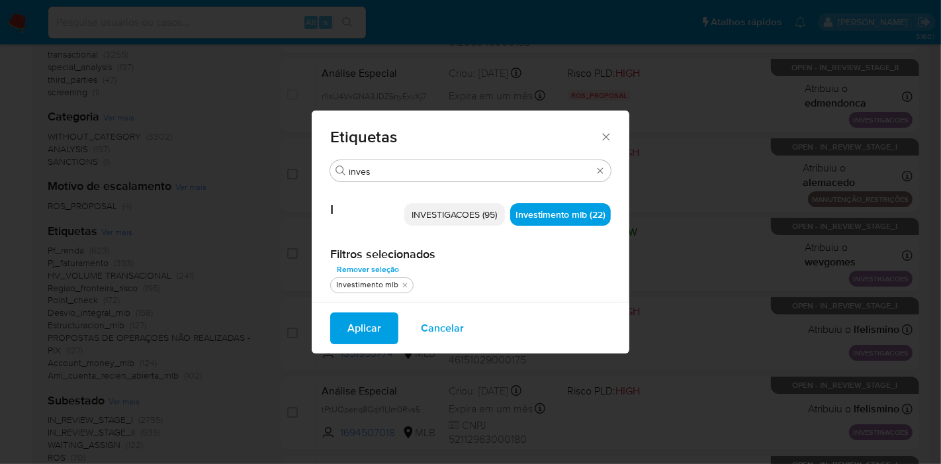
drag, startPoint x: 349, startPoint y: 335, endPoint x: 541, endPoint y: 28, distance: 361.6
click at [349, 335] on span "Aplicar" at bounding box center [364, 328] width 34 height 29
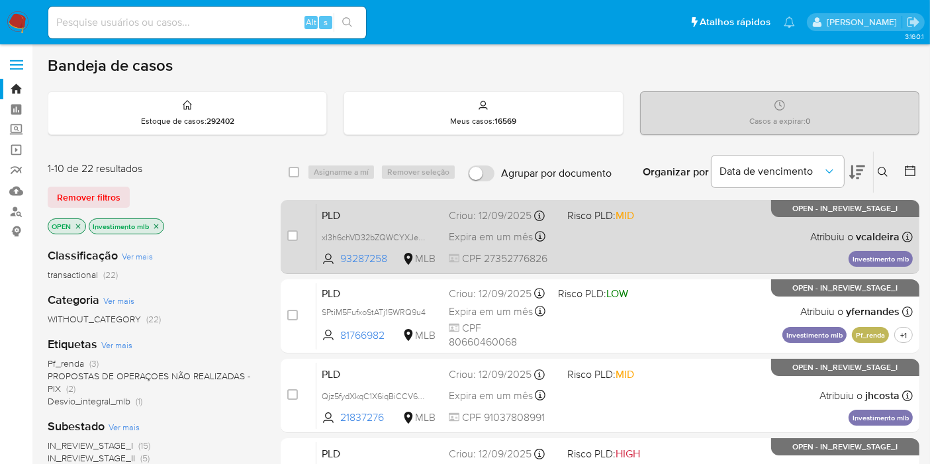
click at [369, 206] on span "PLD" at bounding box center [380, 214] width 116 height 17
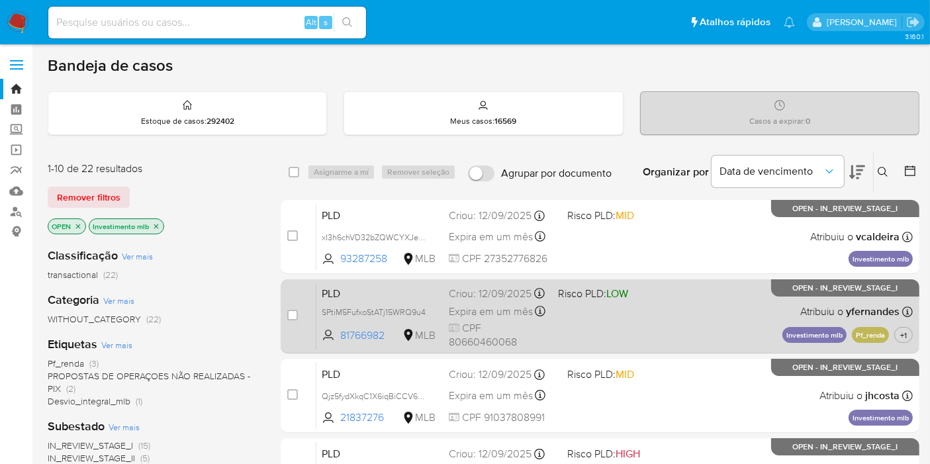
click at [376, 297] on span "PLD" at bounding box center [380, 292] width 116 height 17
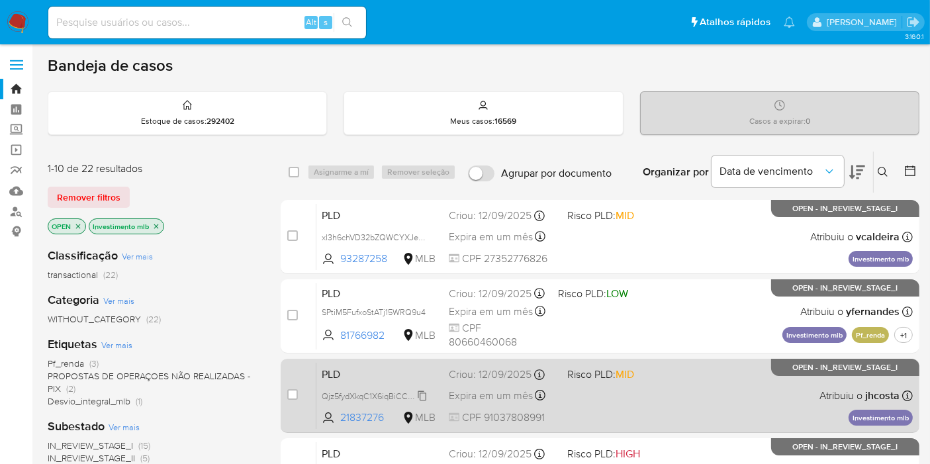
click at [419, 389] on div "Qjz5fydXkqC1X6iqBiCCV6N0" at bounding box center [375, 396] width 106 height 15
click at [432, 372] on span "PLD" at bounding box center [380, 373] width 116 height 17
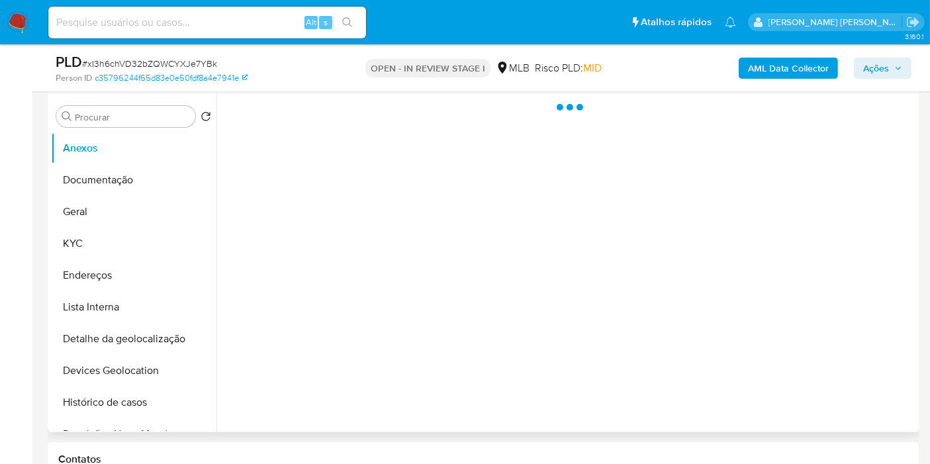
scroll to position [294, 0]
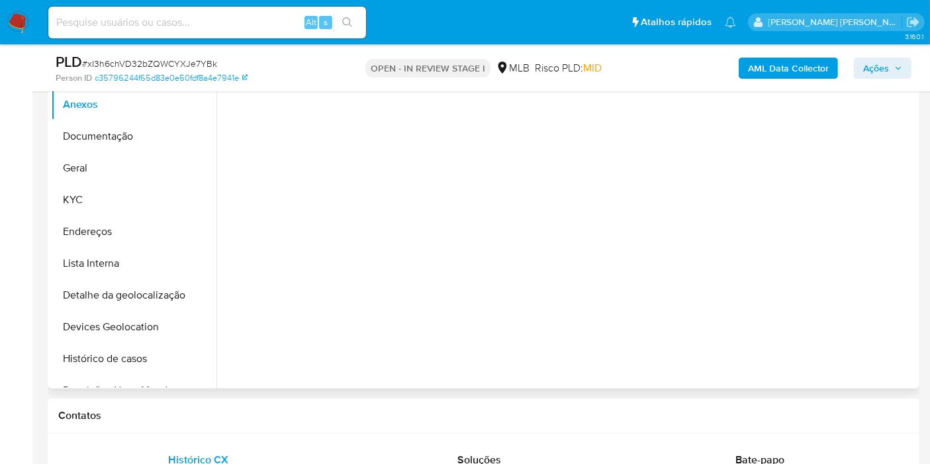
select select "10"
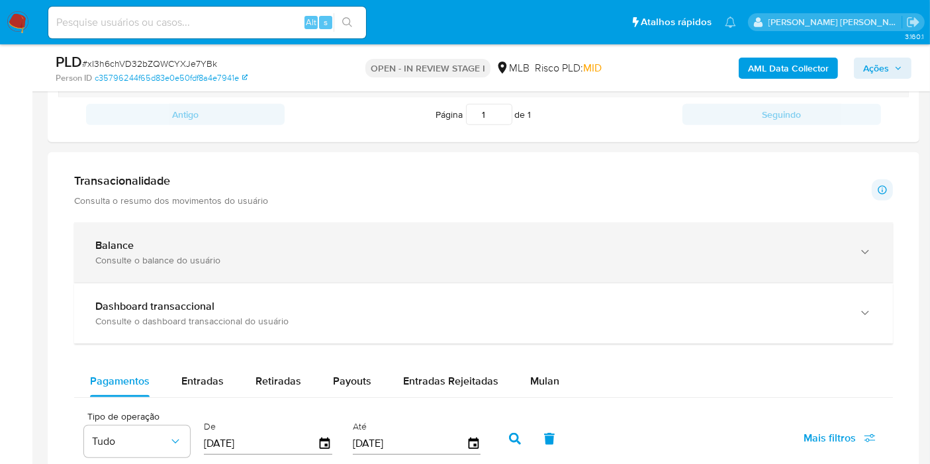
click at [437, 262] on div "Consulte o balance do usuário" at bounding box center [470, 260] width 750 height 12
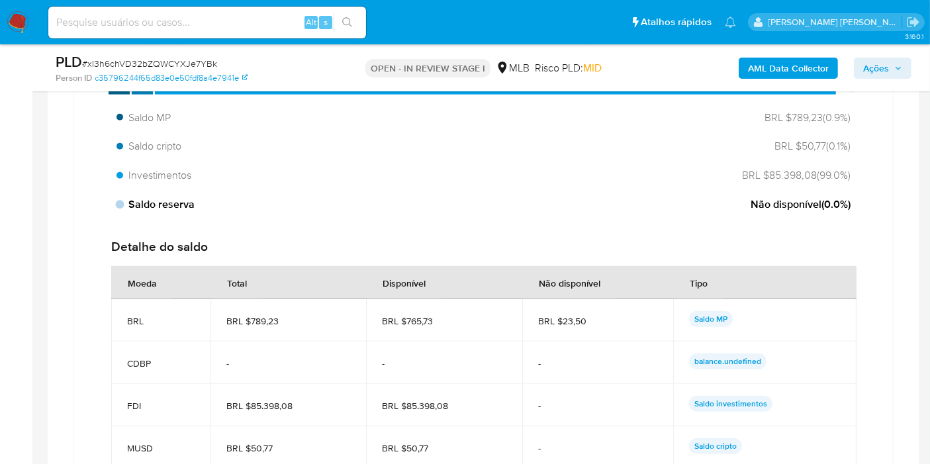
scroll to position [1176, 0]
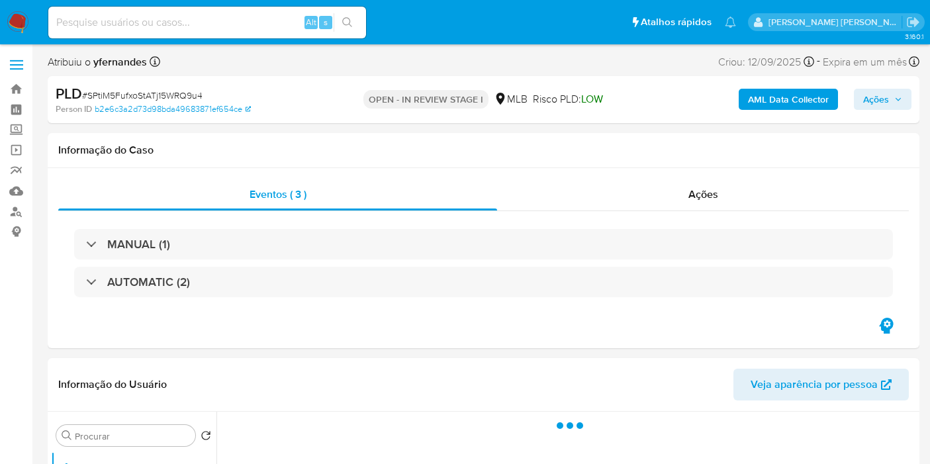
select select "10"
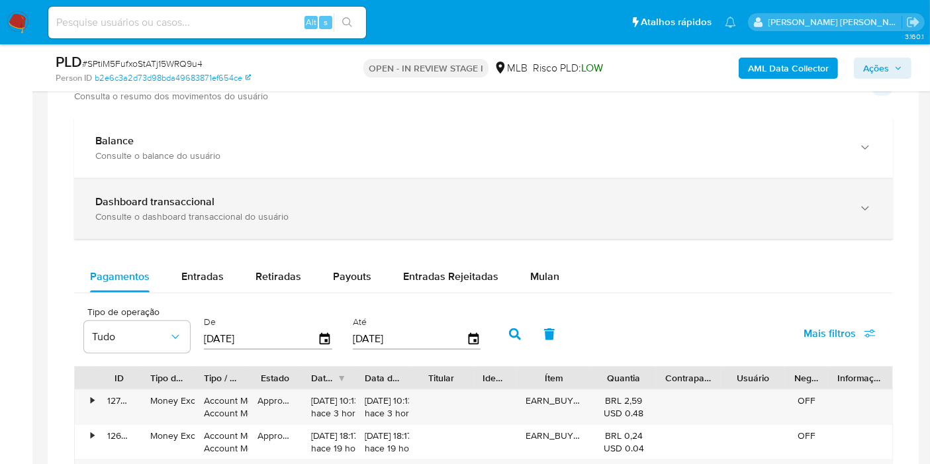
scroll to position [882, 0]
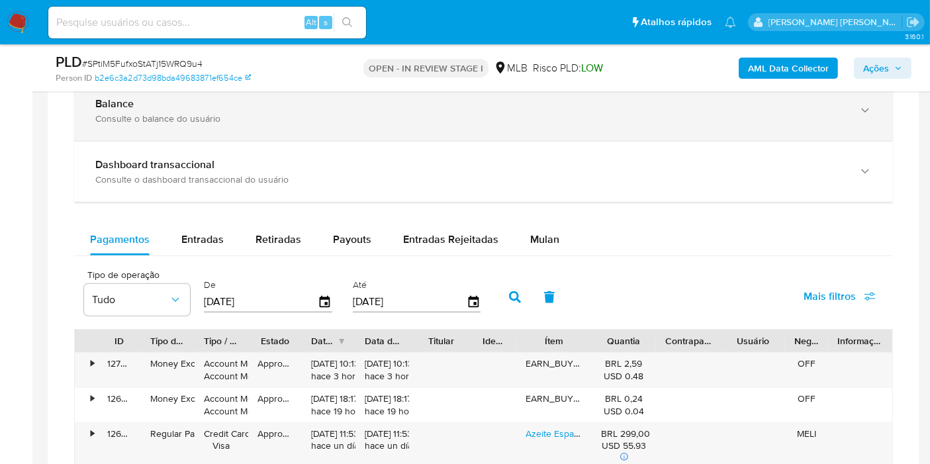
click at [363, 113] on div "Consulte o balance do usuário" at bounding box center [470, 119] width 750 height 12
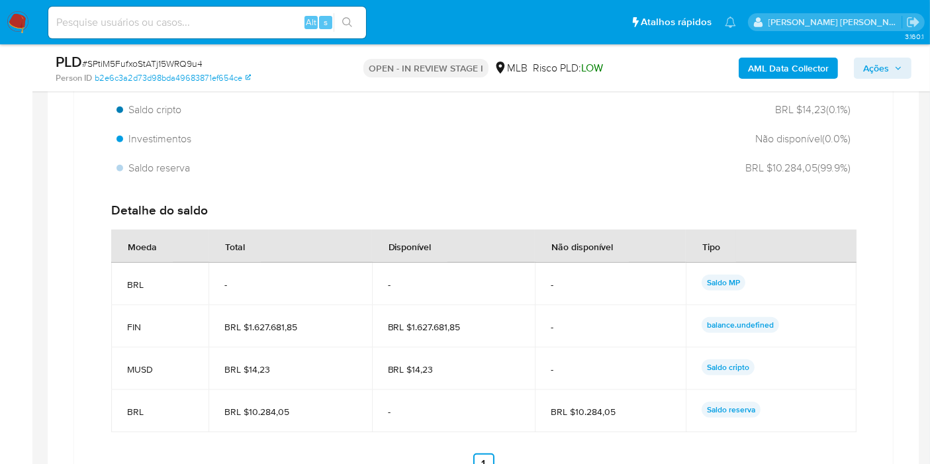
scroll to position [1103, 0]
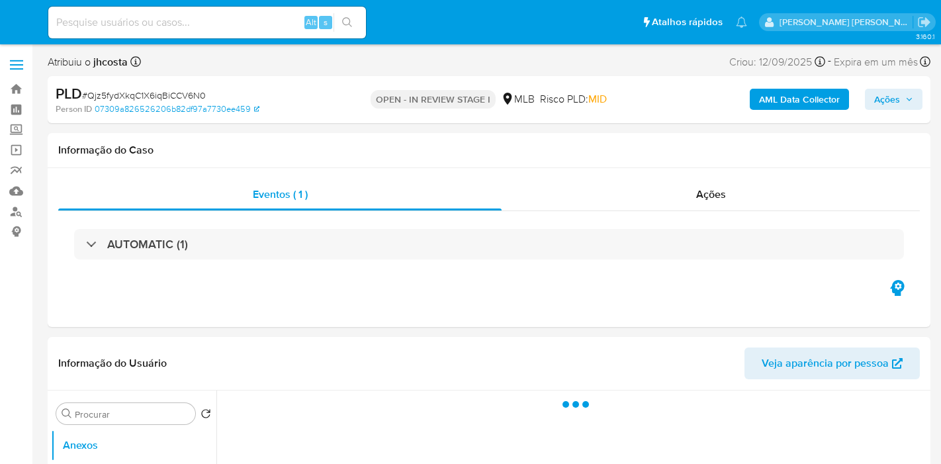
select select "10"
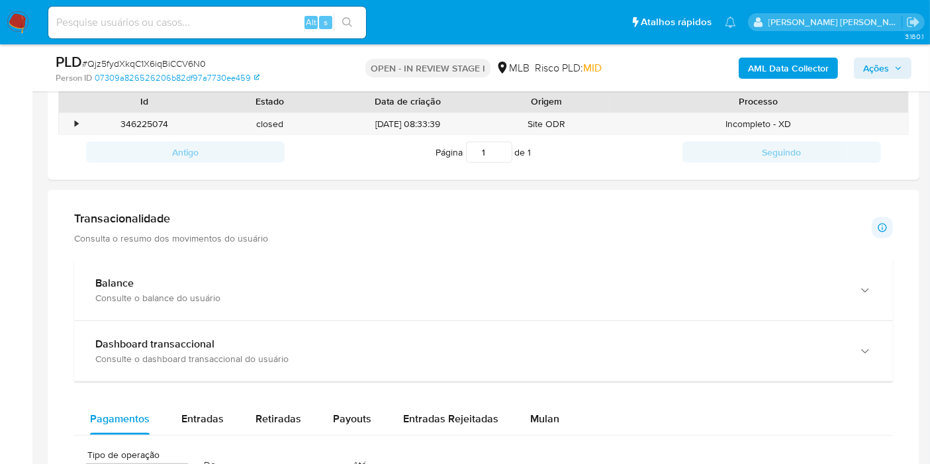
scroll to position [735, 0]
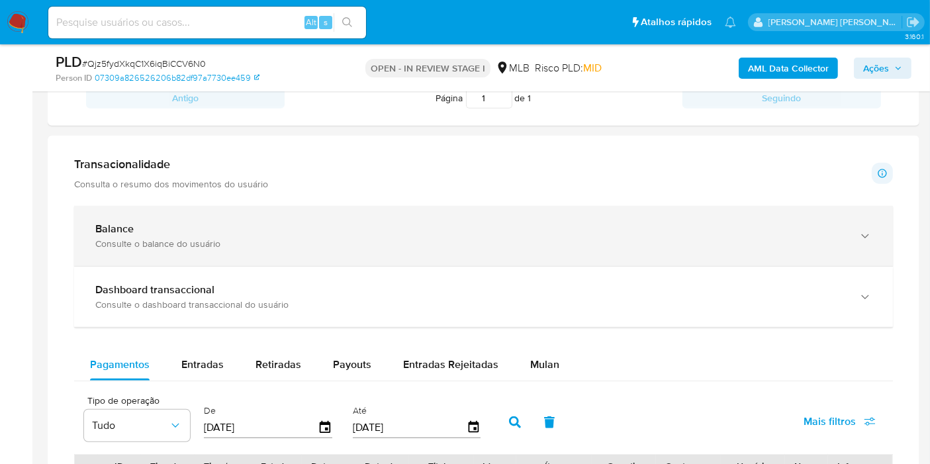
click at [250, 228] on div "Balance" at bounding box center [470, 228] width 750 height 13
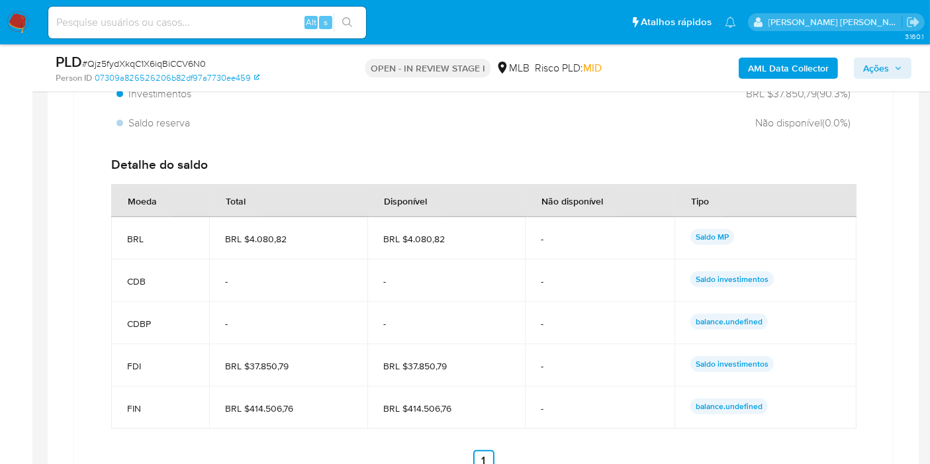
scroll to position [1103, 0]
